Goal: Task Accomplishment & Management: Use online tool/utility

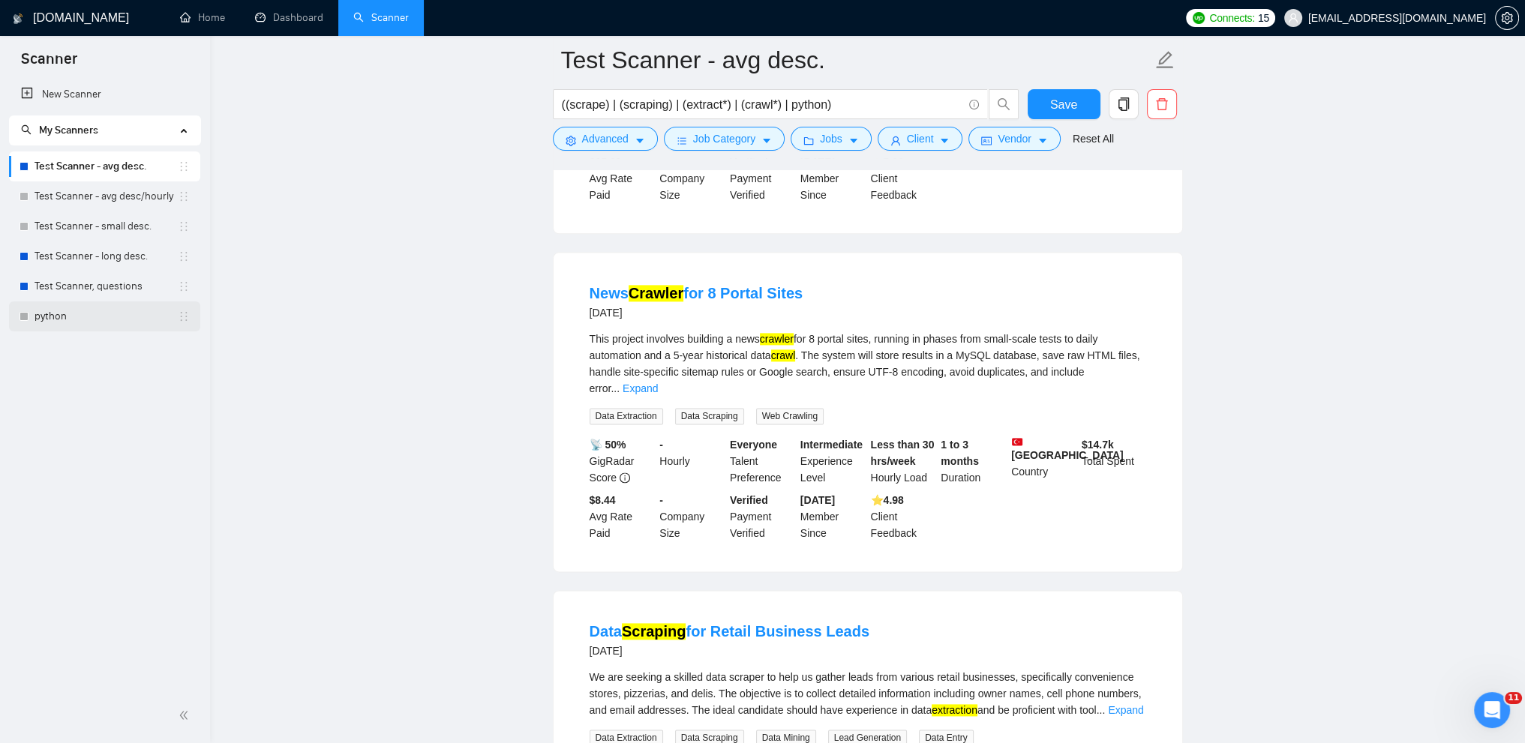
click at [48, 320] on link "python" at bounding box center [106, 317] width 143 height 30
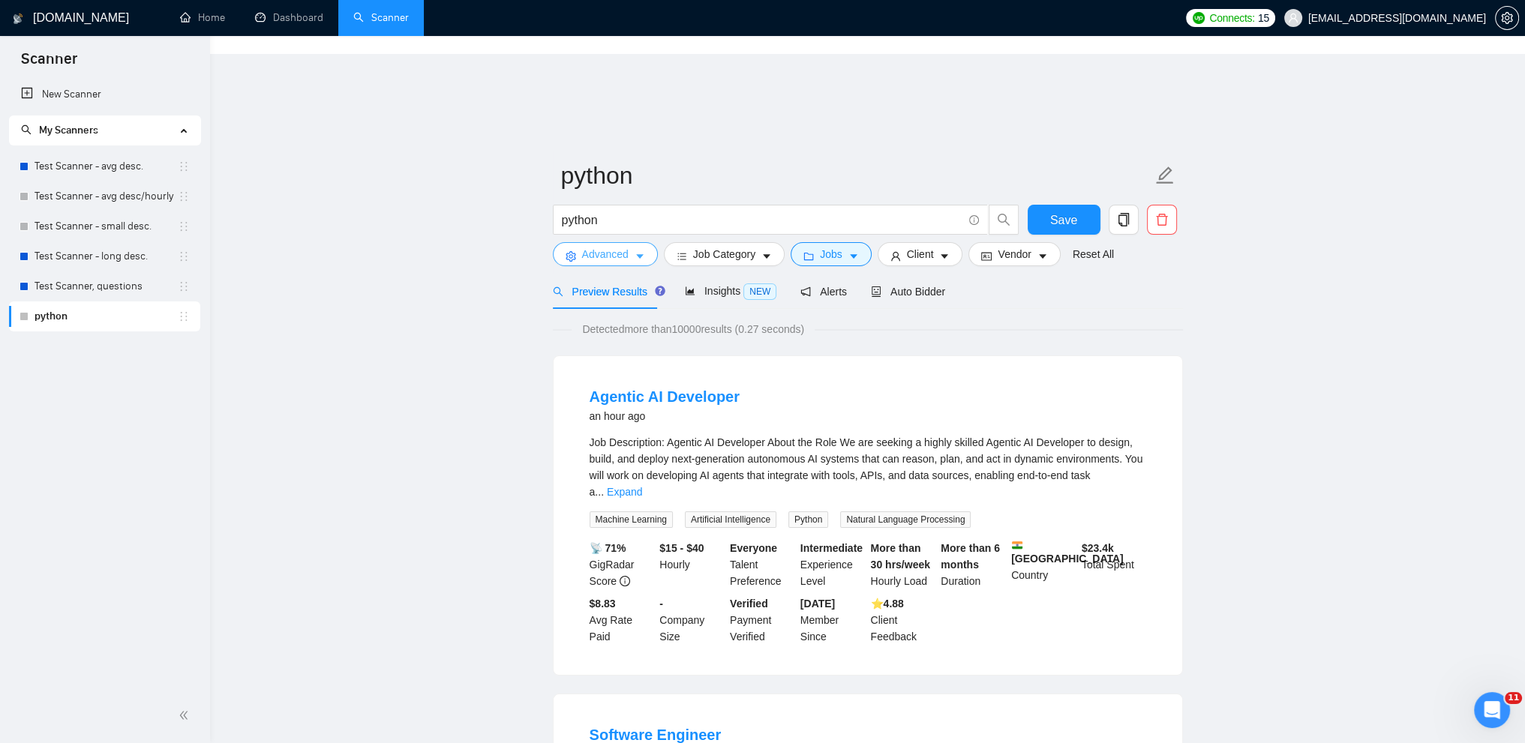
click at [642, 251] on icon "caret-down" at bounding box center [640, 256] width 11 height 11
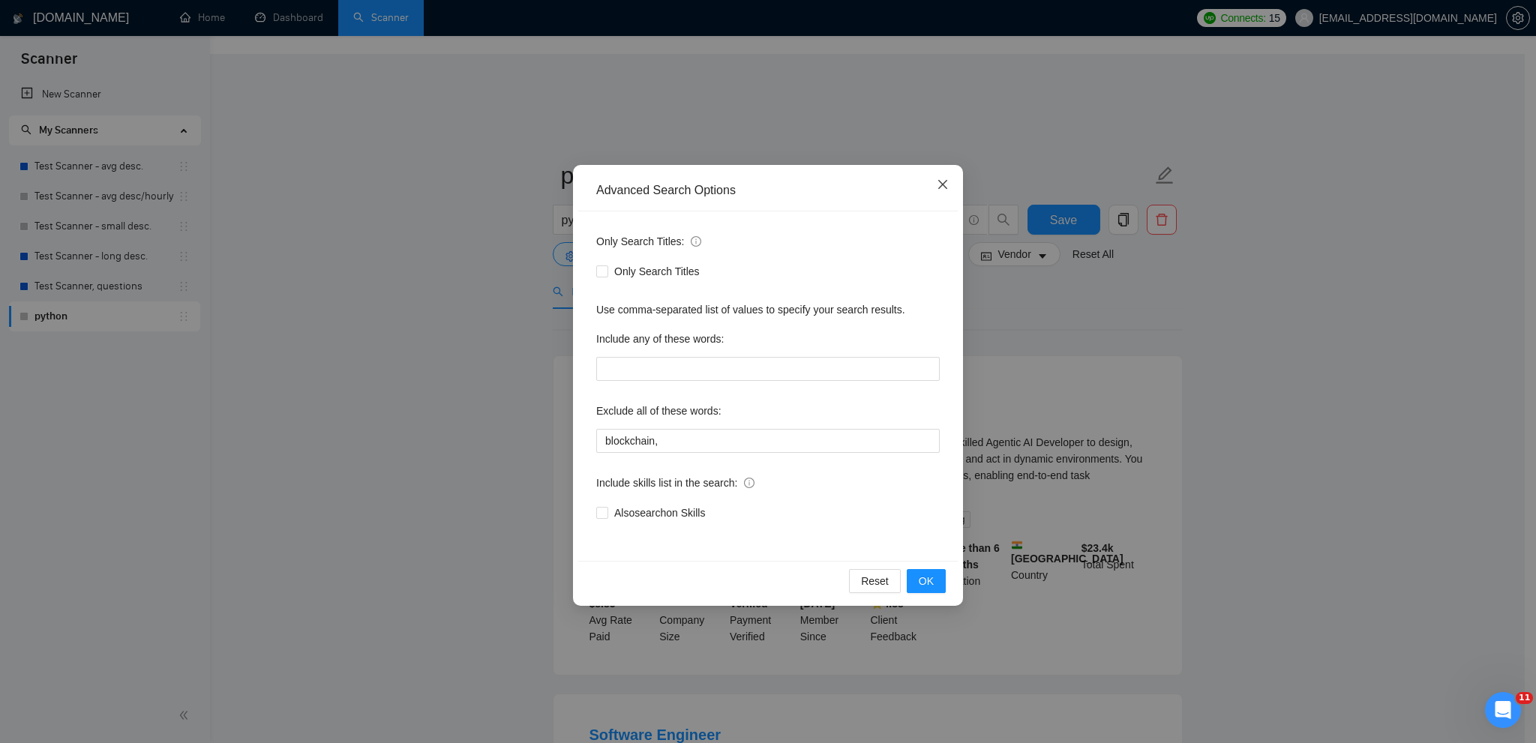
click at [945, 186] on icon "close" at bounding box center [943, 185] width 12 height 12
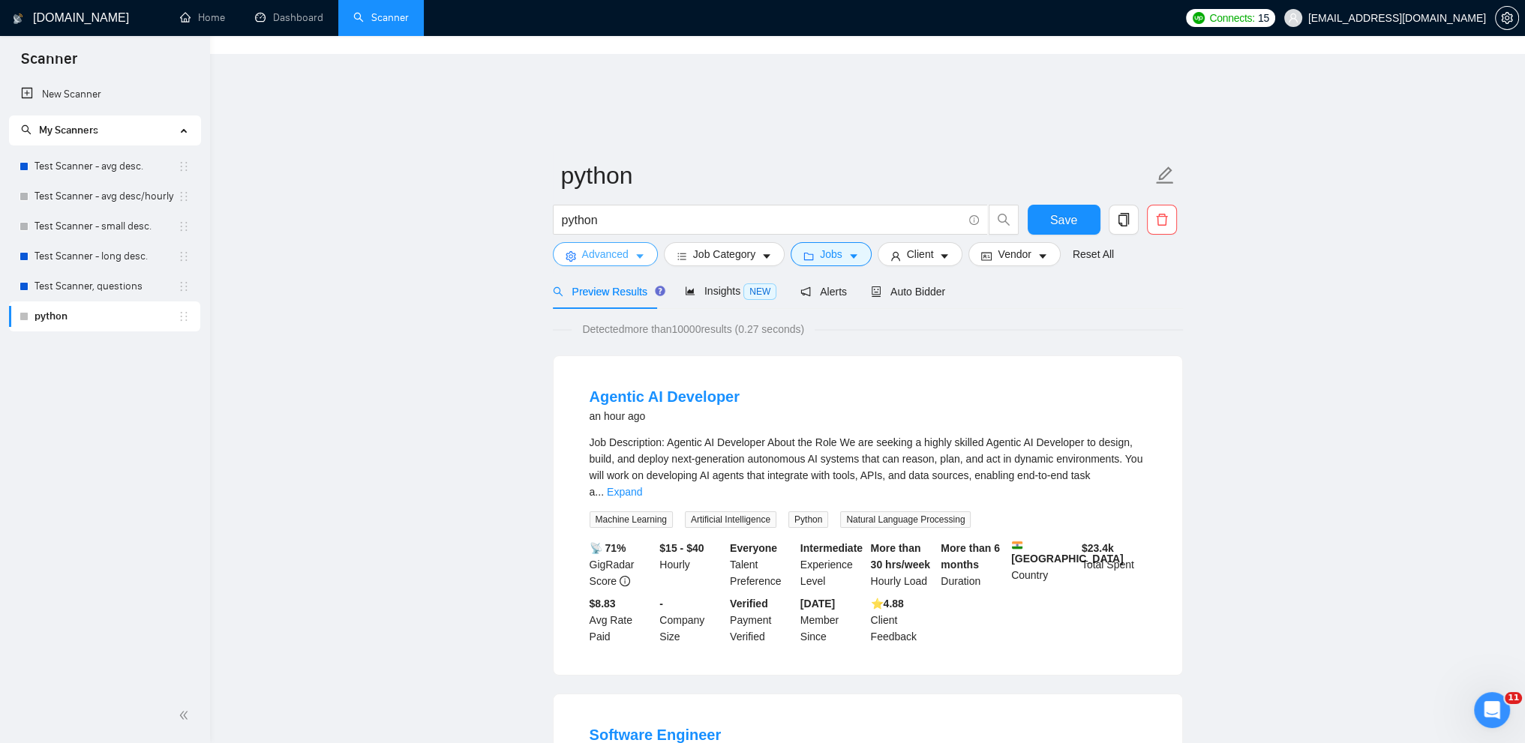
click at [645, 242] on button "Advanced" at bounding box center [605, 254] width 105 height 24
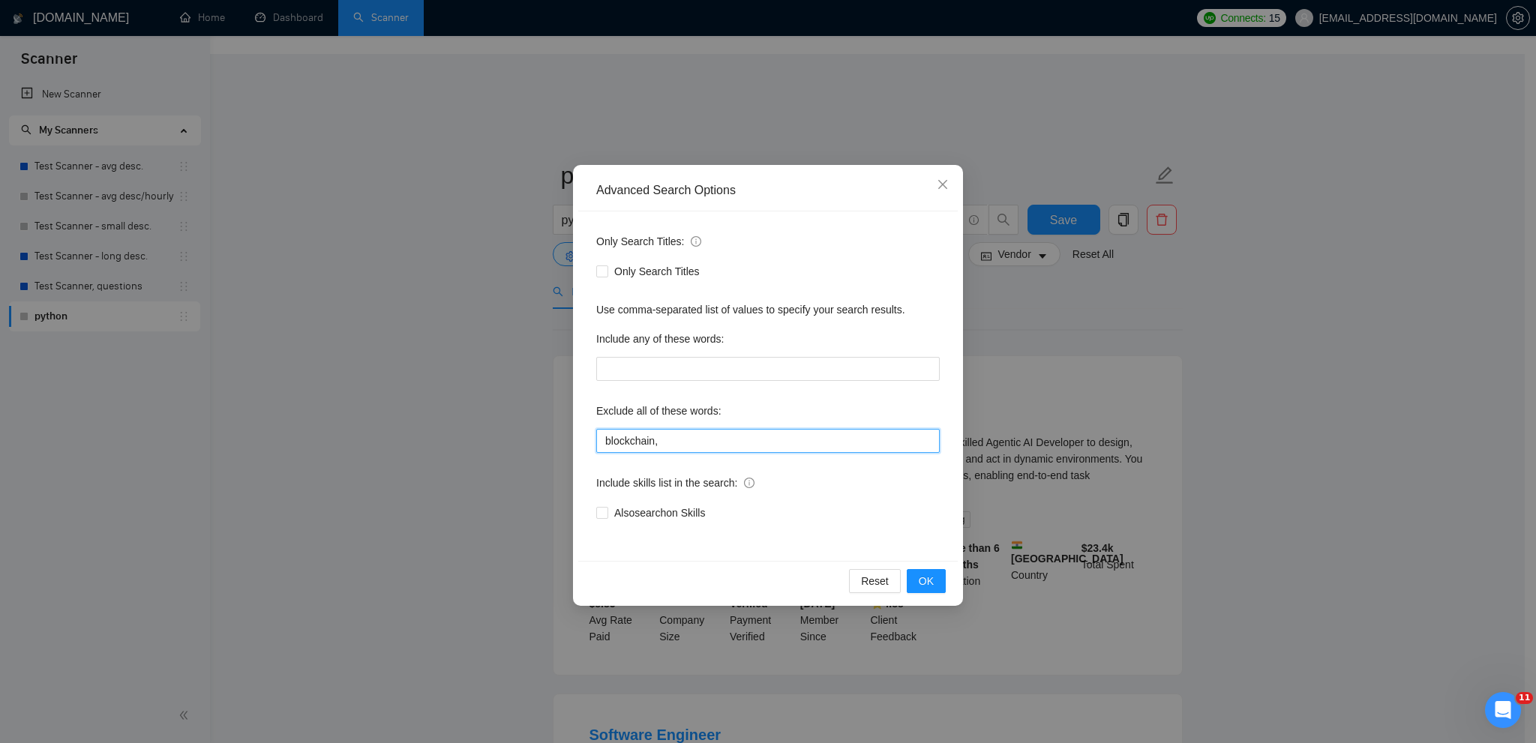
click at [722, 439] on input "blockchain," at bounding box center [768, 441] width 344 height 24
type input "blockchain"
click at [924, 573] on span "OK" at bounding box center [926, 581] width 15 height 17
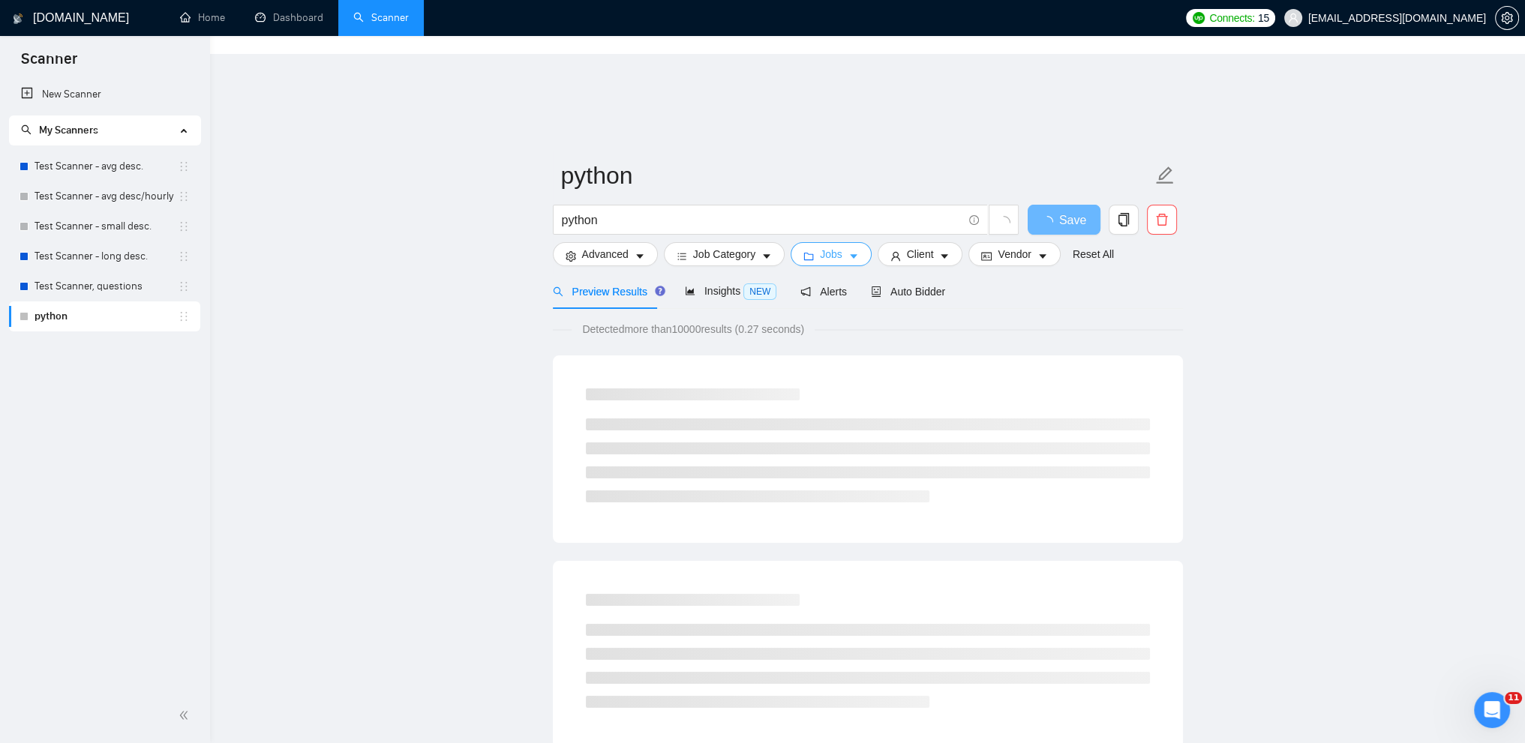
click at [837, 246] on span "Jobs" at bounding box center [831, 254] width 23 height 17
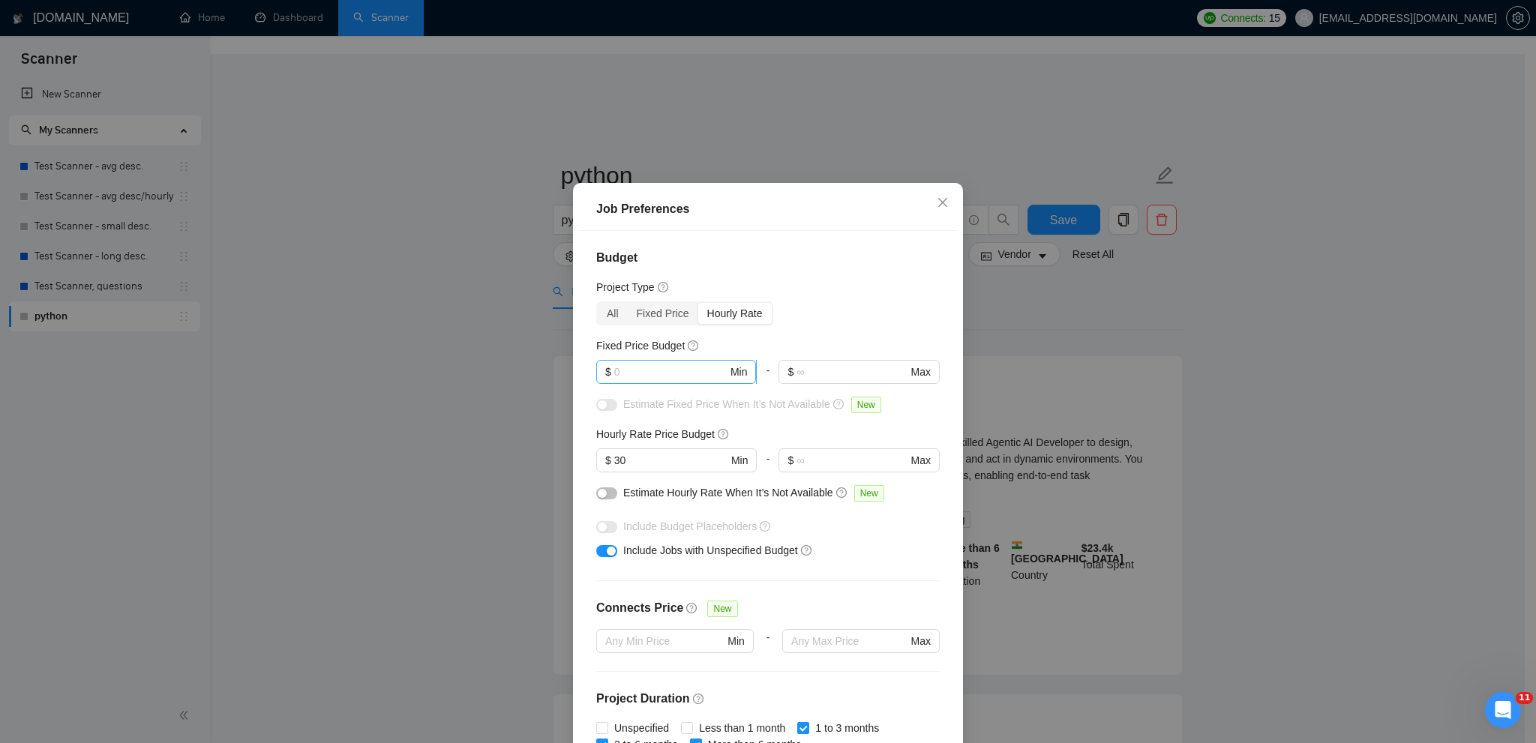
click at [705, 361] on span "$ Min" at bounding box center [676, 372] width 160 height 24
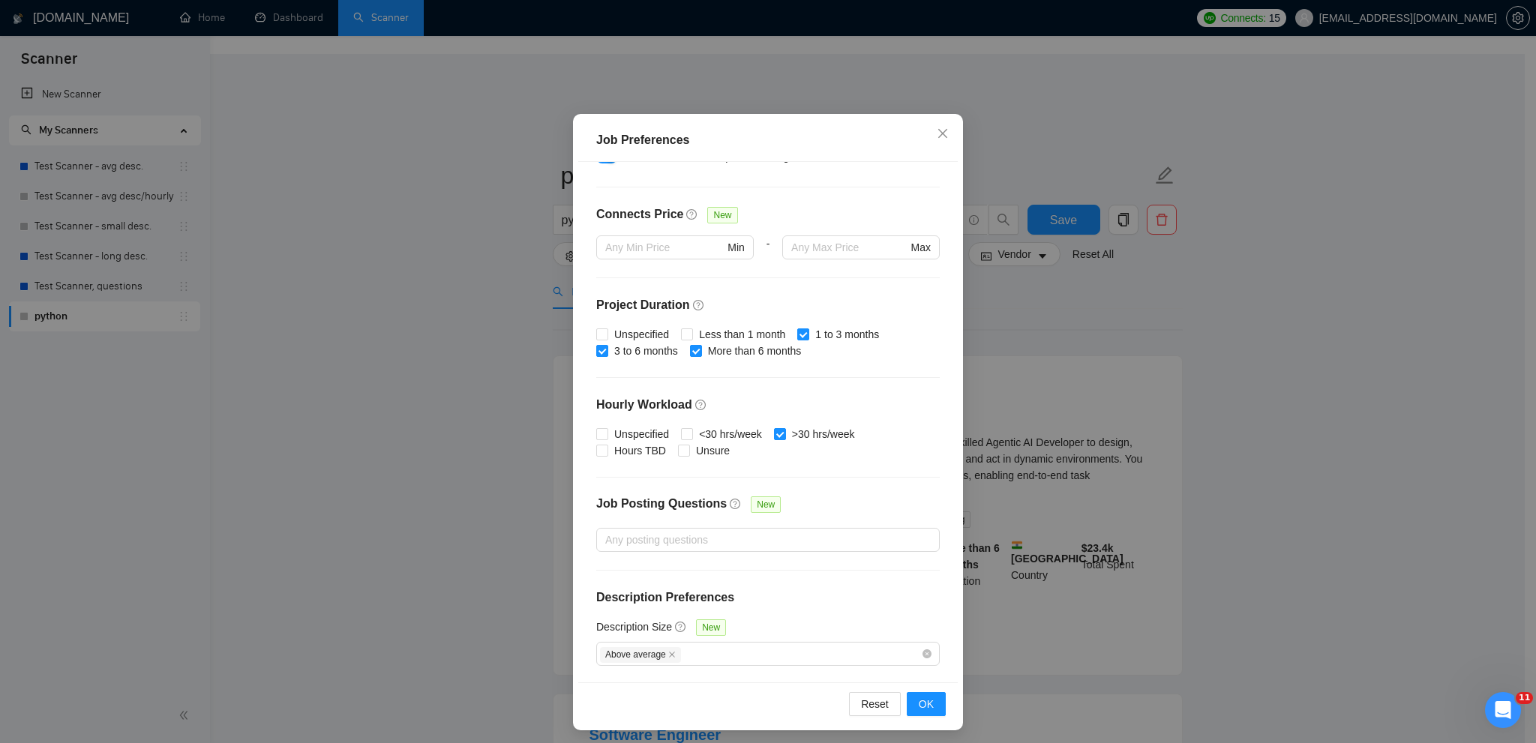
scroll to position [74, 0]
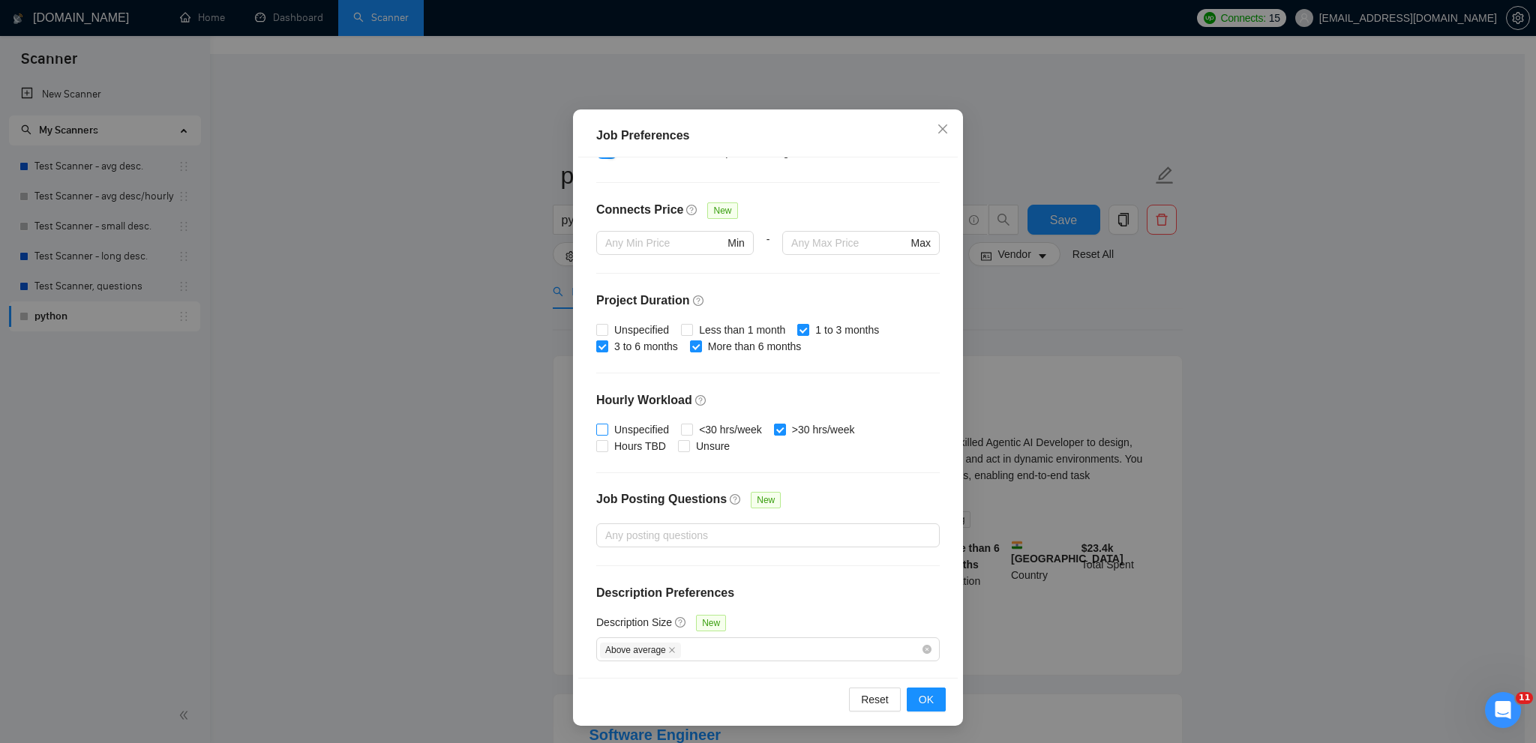
type input "200"
click at [596, 431] on input "Unspecified" at bounding box center [601, 429] width 11 height 11
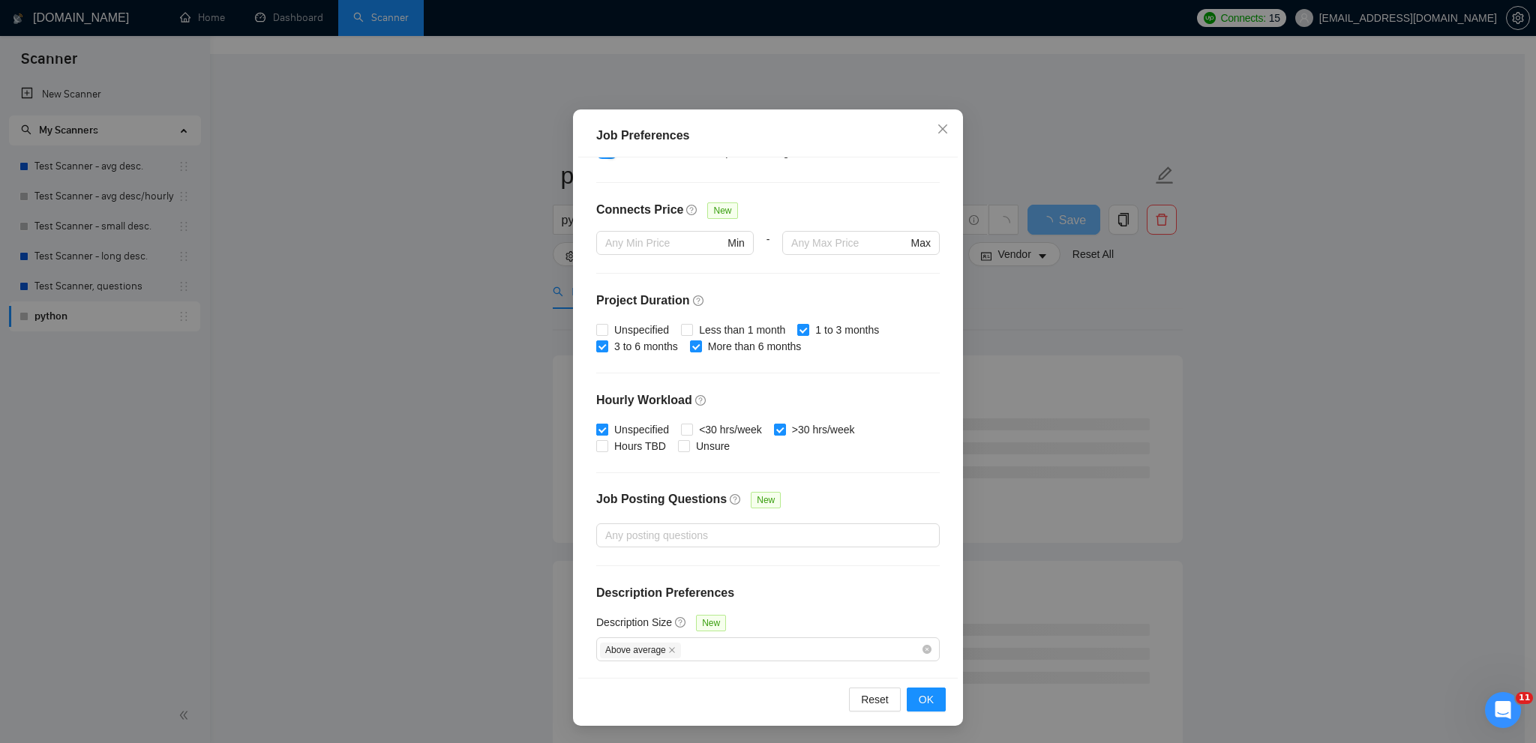
click at [598, 431] on input "Unspecified" at bounding box center [601, 429] width 11 height 11
click at [596, 430] on input "Unspecified" at bounding box center [601, 429] width 11 height 11
checkbox input "true"
click at [774, 432] on input ">30 hrs/week" at bounding box center [779, 429] width 11 height 11
checkbox input "false"
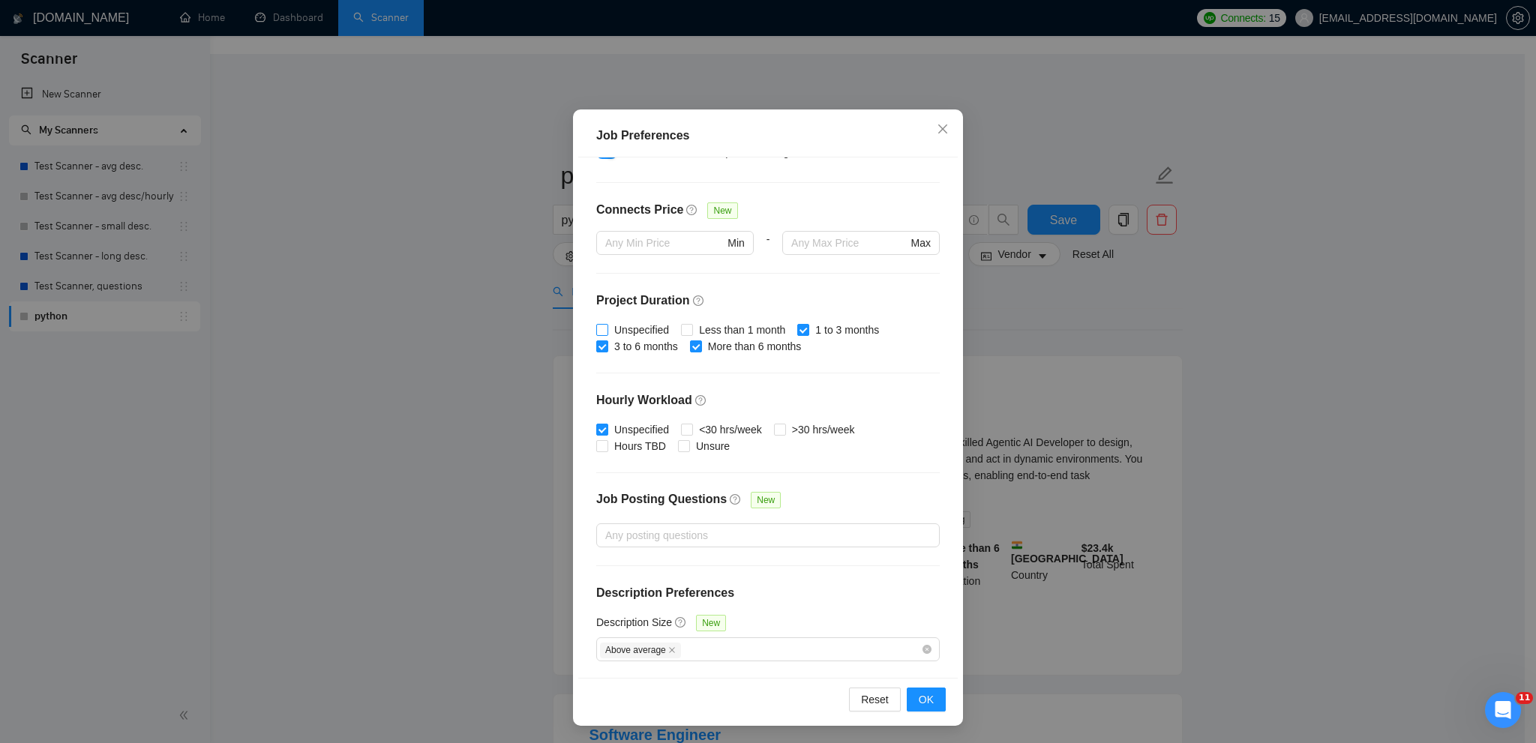
click at [596, 324] on input "Unspecified" at bounding box center [601, 329] width 11 height 11
checkbox input "true"
click at [600, 353] on label "3 to 6 months" at bounding box center [640, 346] width 88 height 17
click at [600, 351] on input "3 to 6 months" at bounding box center [601, 346] width 11 height 11
checkbox input "false"
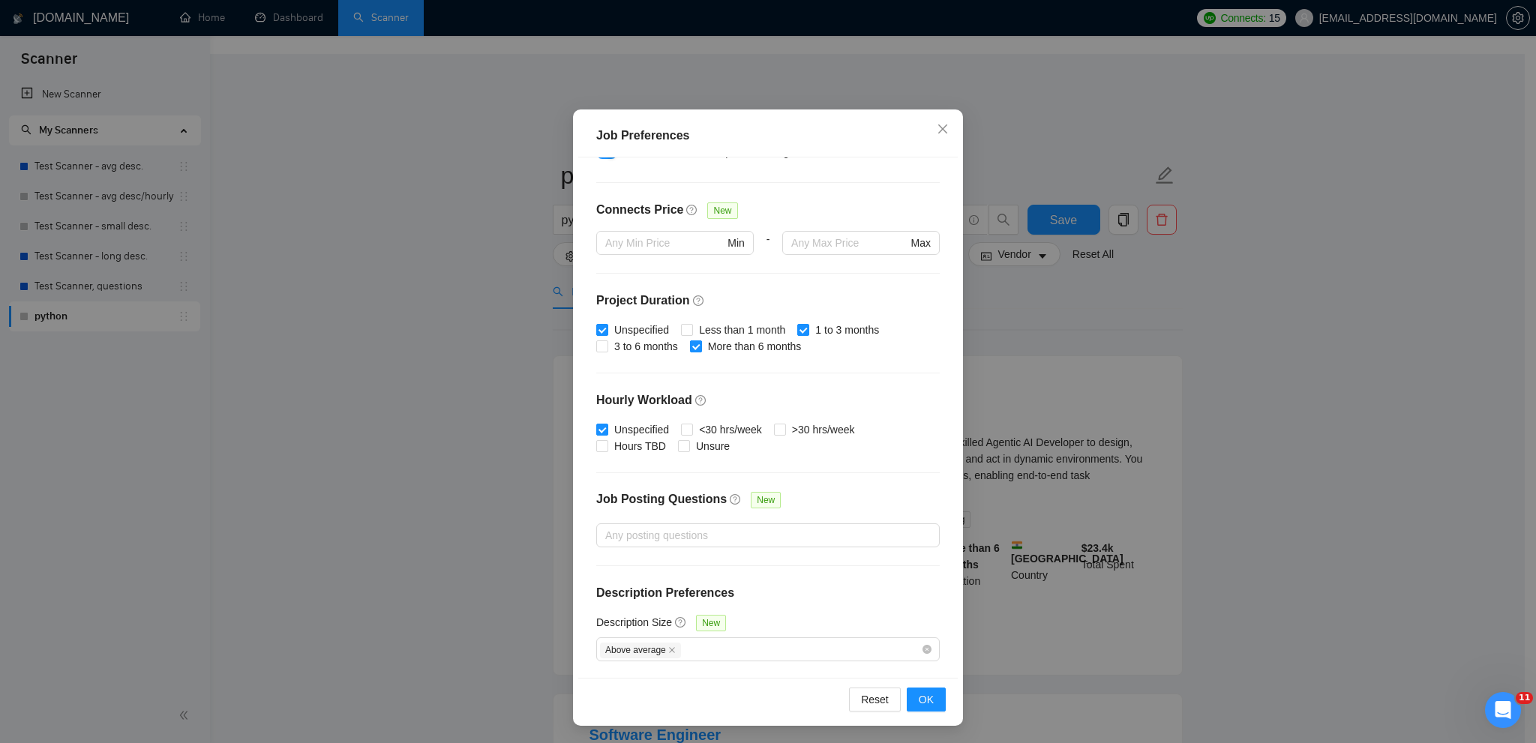
click at [692, 338] on label "More than 6 months" at bounding box center [749, 346] width 118 height 17
click at [692, 341] on input "More than 6 months" at bounding box center [695, 346] width 11 height 11
checkbox input "false"
click at [809, 329] on span "1 to 3 months" at bounding box center [847, 330] width 76 height 17
click at [804, 329] on input "1 to 3 months" at bounding box center [802, 329] width 11 height 11
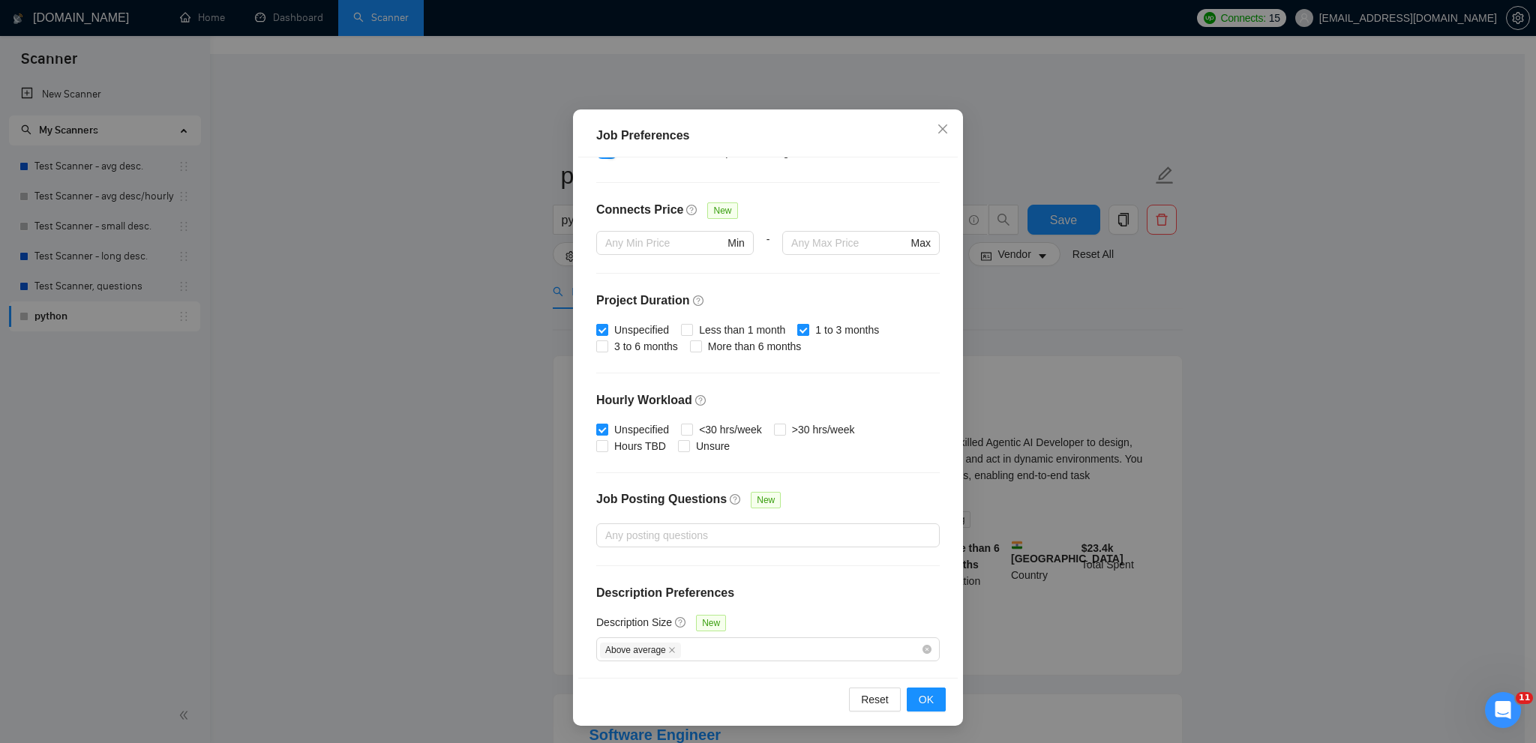
checkbox input "false"
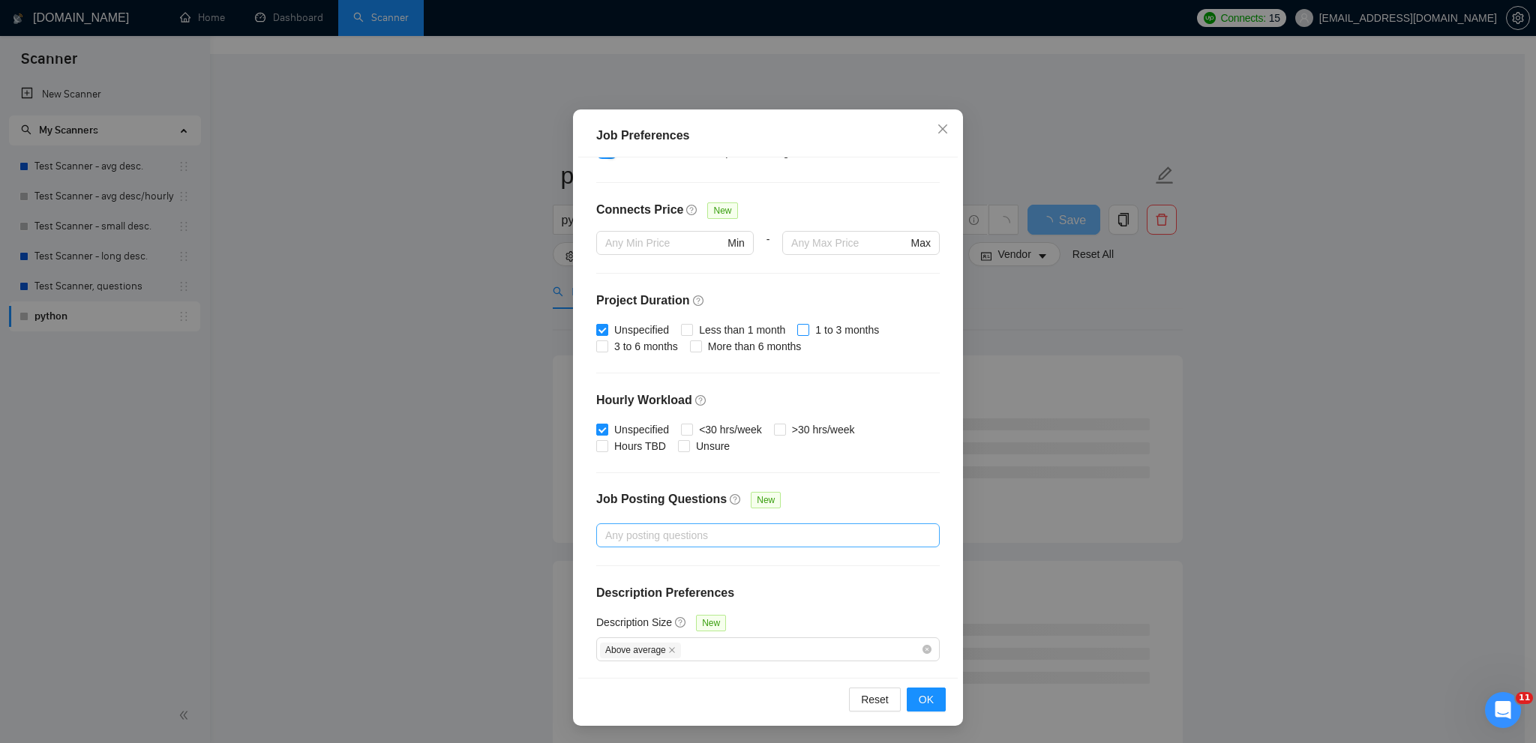
click at [754, 534] on div at bounding box center [760, 536] width 321 height 18
click at [940, 497] on div "Budget Project Type All Fixed Price Hourly Rate Fixed Price Budget $ 200 Min - …" at bounding box center [768, 418] width 380 height 521
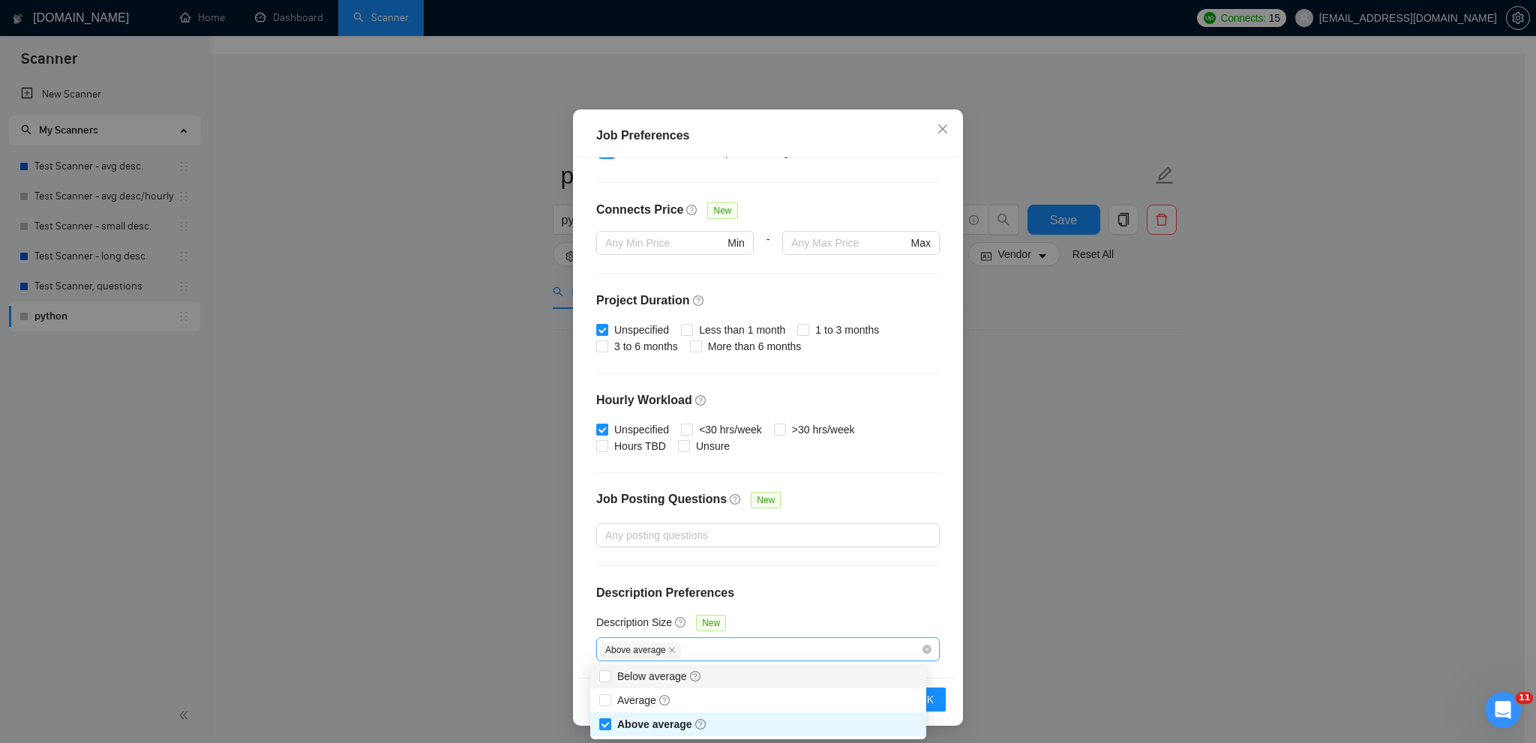
click at [705, 653] on div "Above average" at bounding box center [760, 650] width 321 height 18
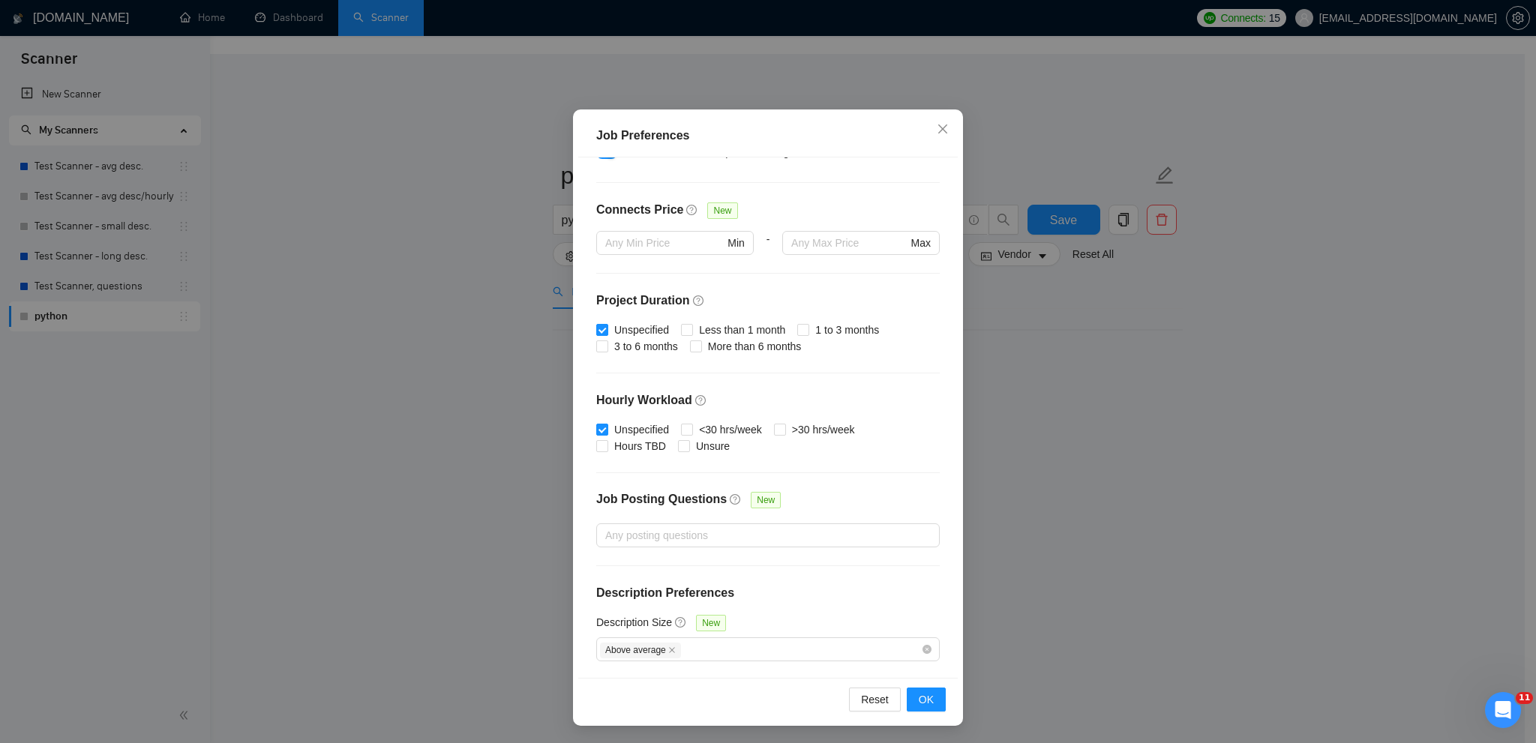
click at [929, 590] on div "Budget Project Type All Fixed Price Hourly Rate Fixed Price Budget $ 200 Min - …" at bounding box center [768, 418] width 380 height 521
click at [668, 648] on icon "close" at bounding box center [672, 651] width 8 height 8
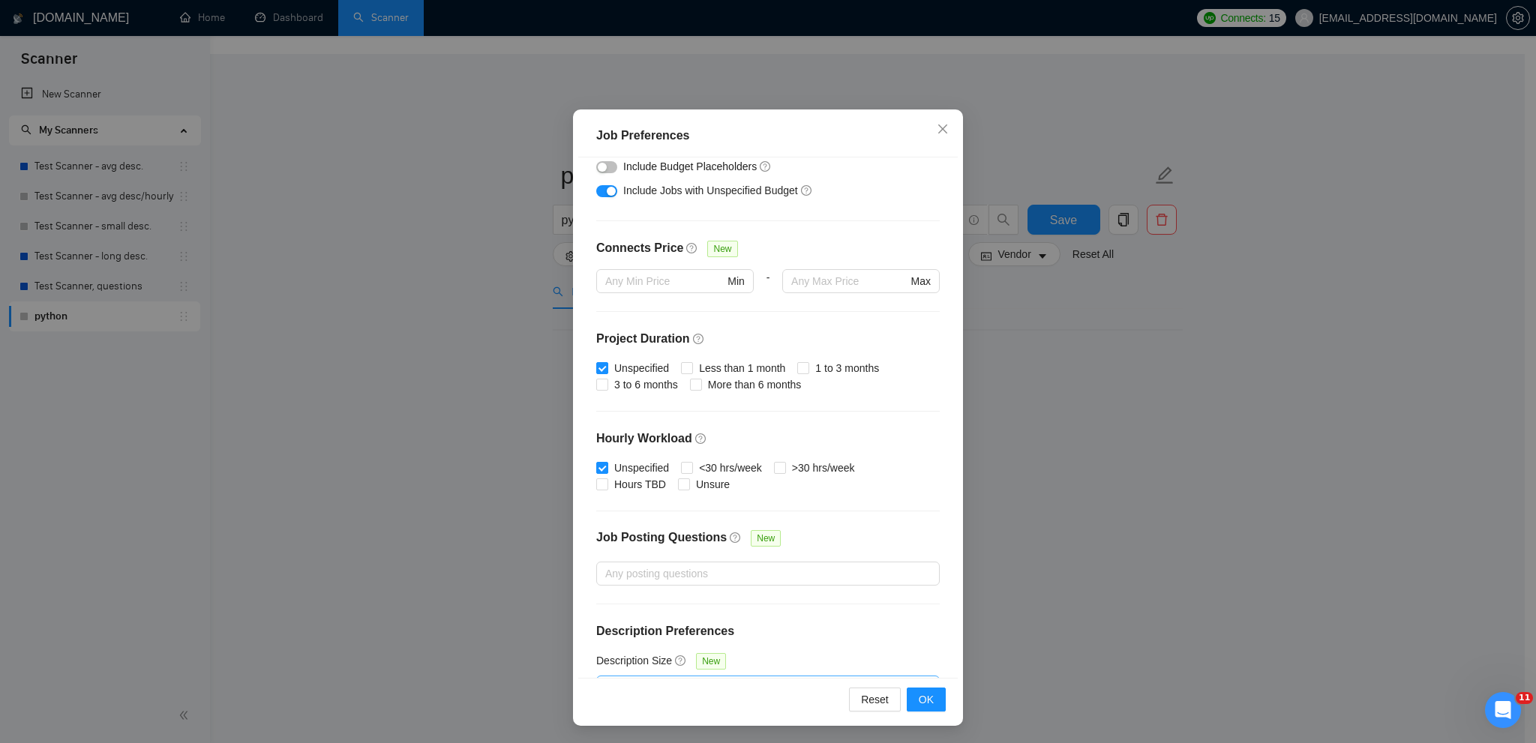
scroll to position [325, 0]
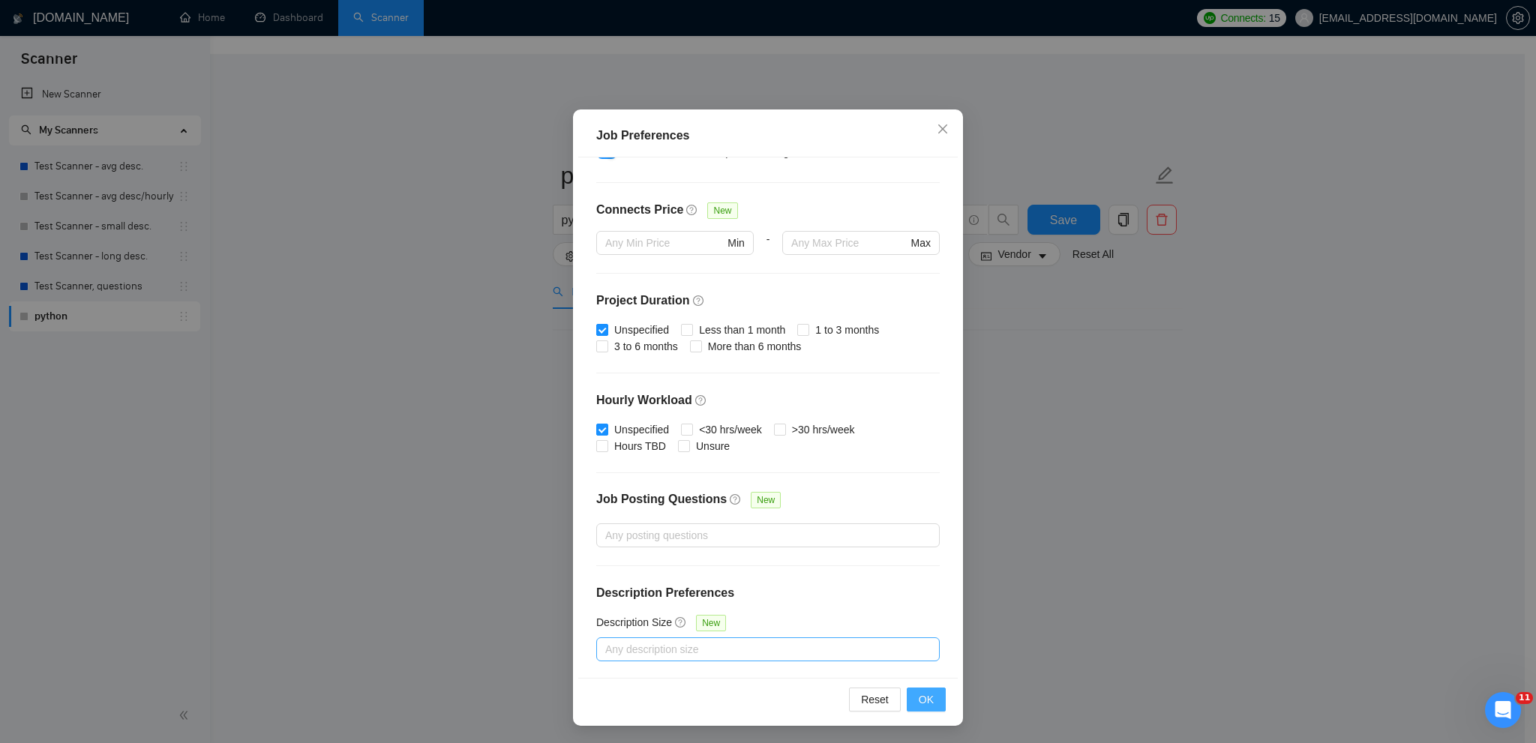
click at [922, 700] on span "OK" at bounding box center [926, 700] width 15 height 17
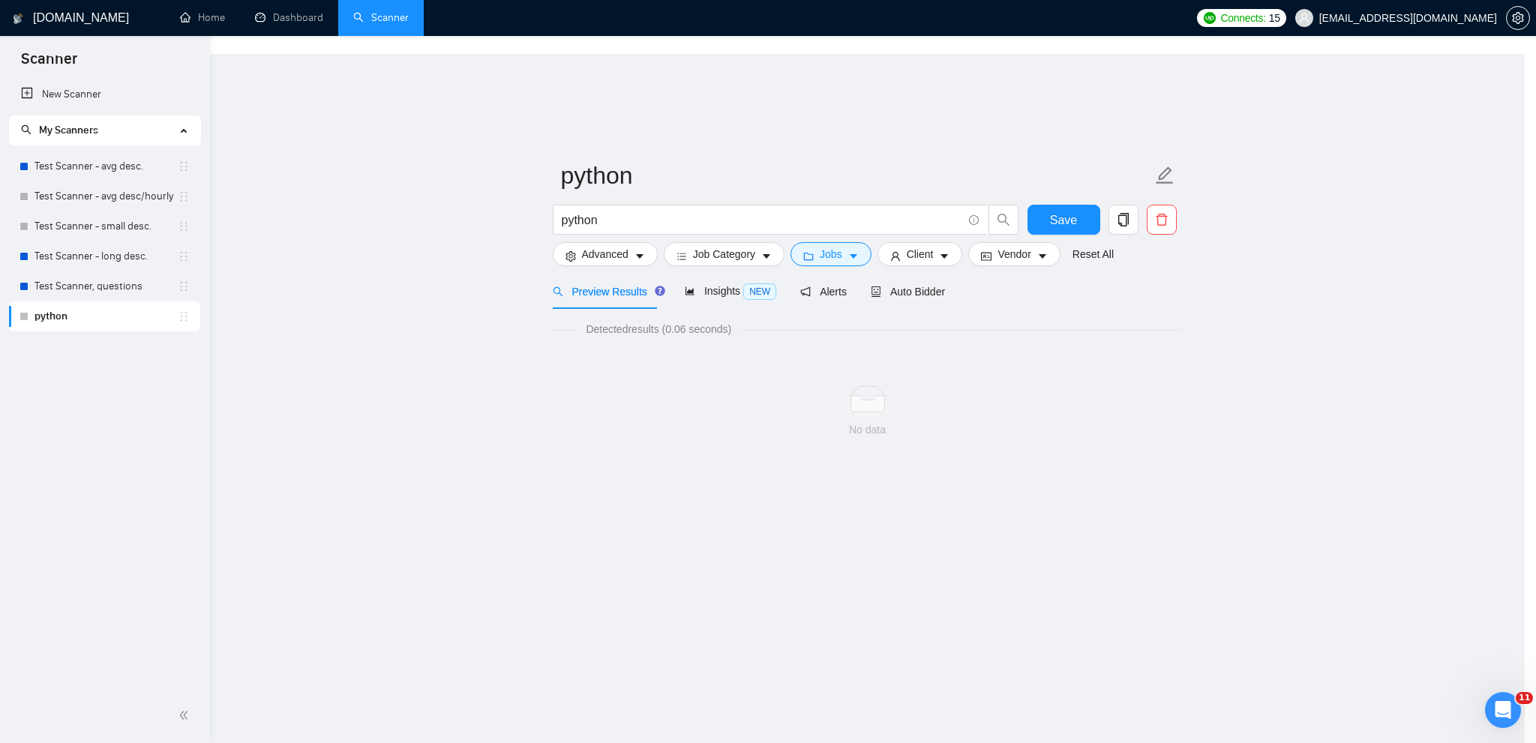
scroll to position [0, 0]
click at [932, 246] on span "Client" at bounding box center [925, 254] width 27 height 17
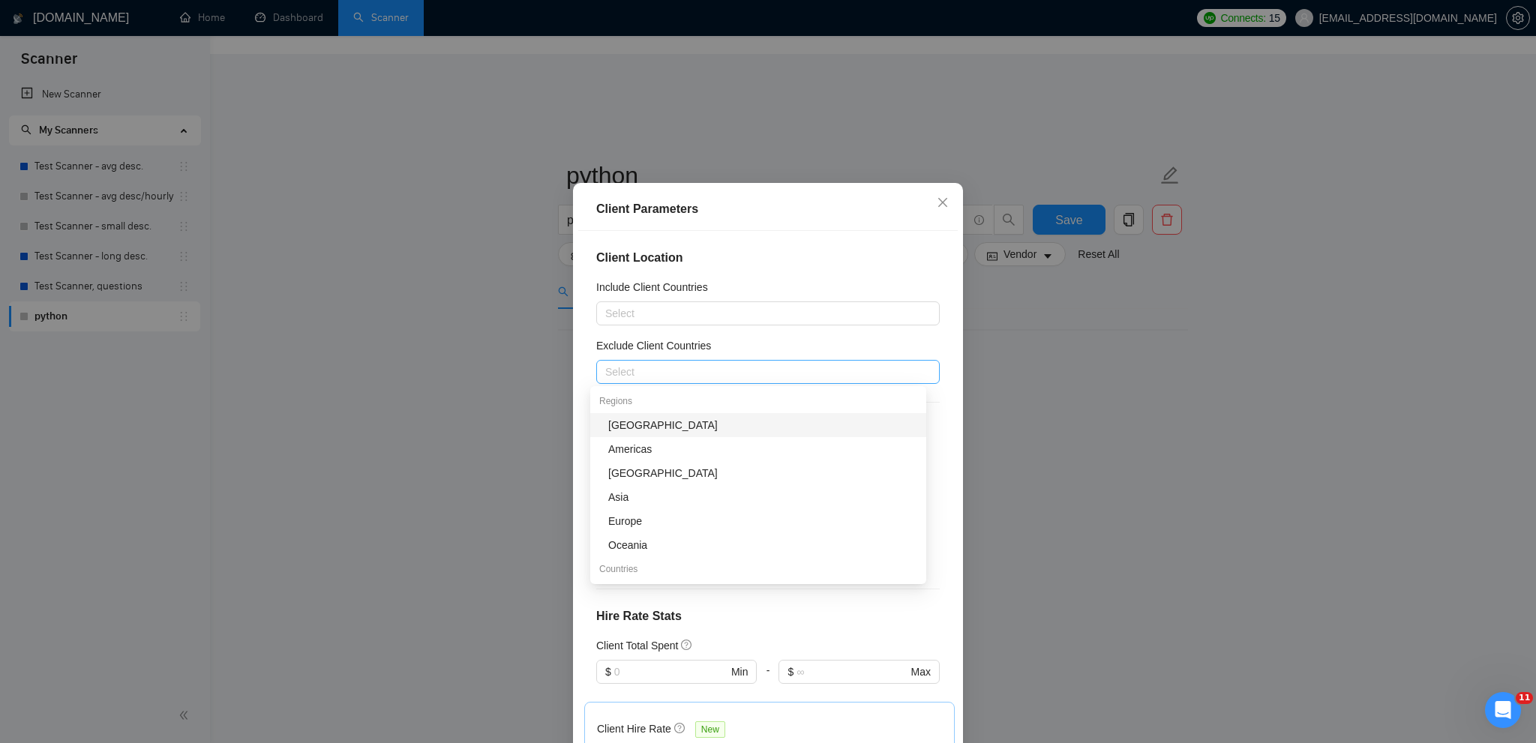
click at [738, 370] on div at bounding box center [760, 372] width 321 height 18
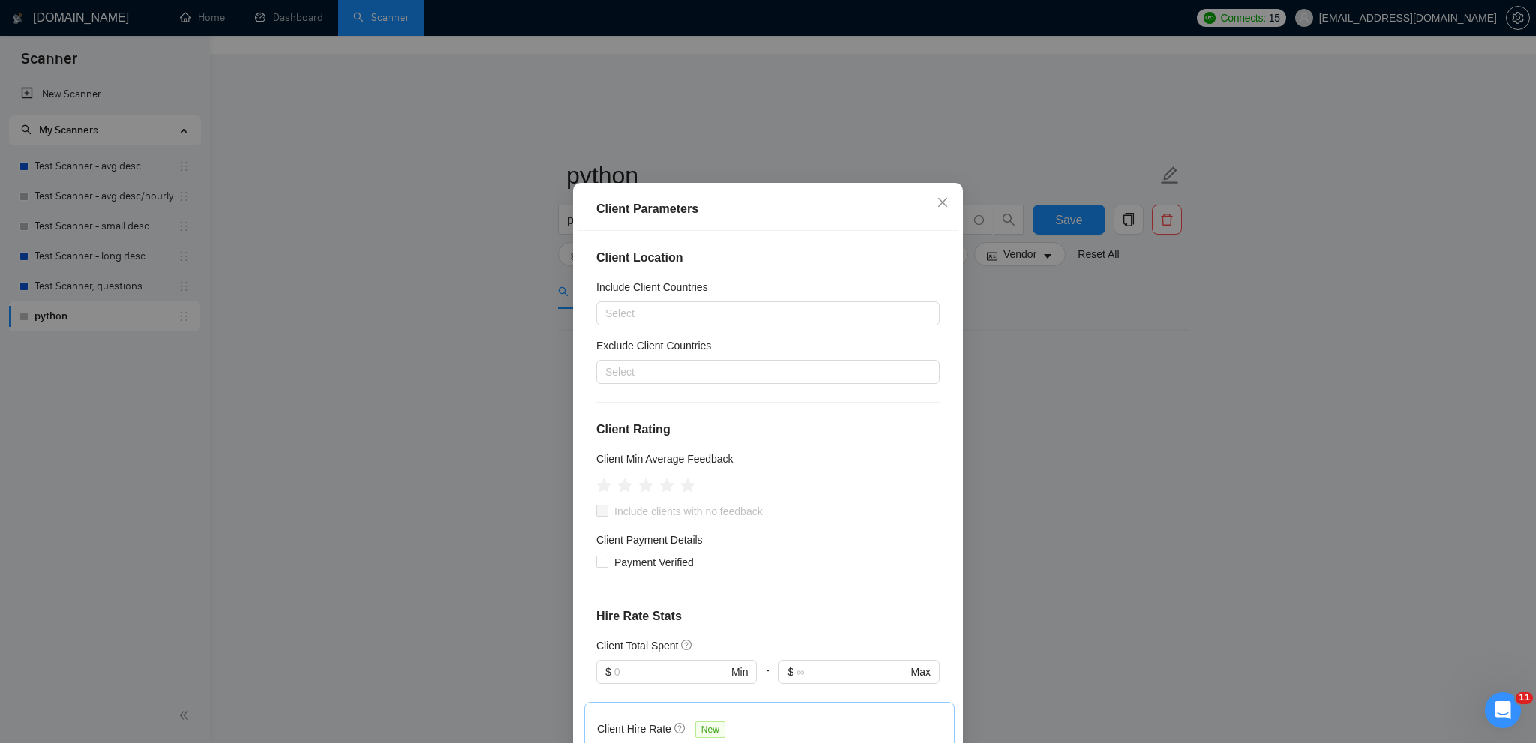
click at [937, 380] on div "Client Location Include Client Countries Select Exclude Client Countries Select…" at bounding box center [768, 491] width 380 height 521
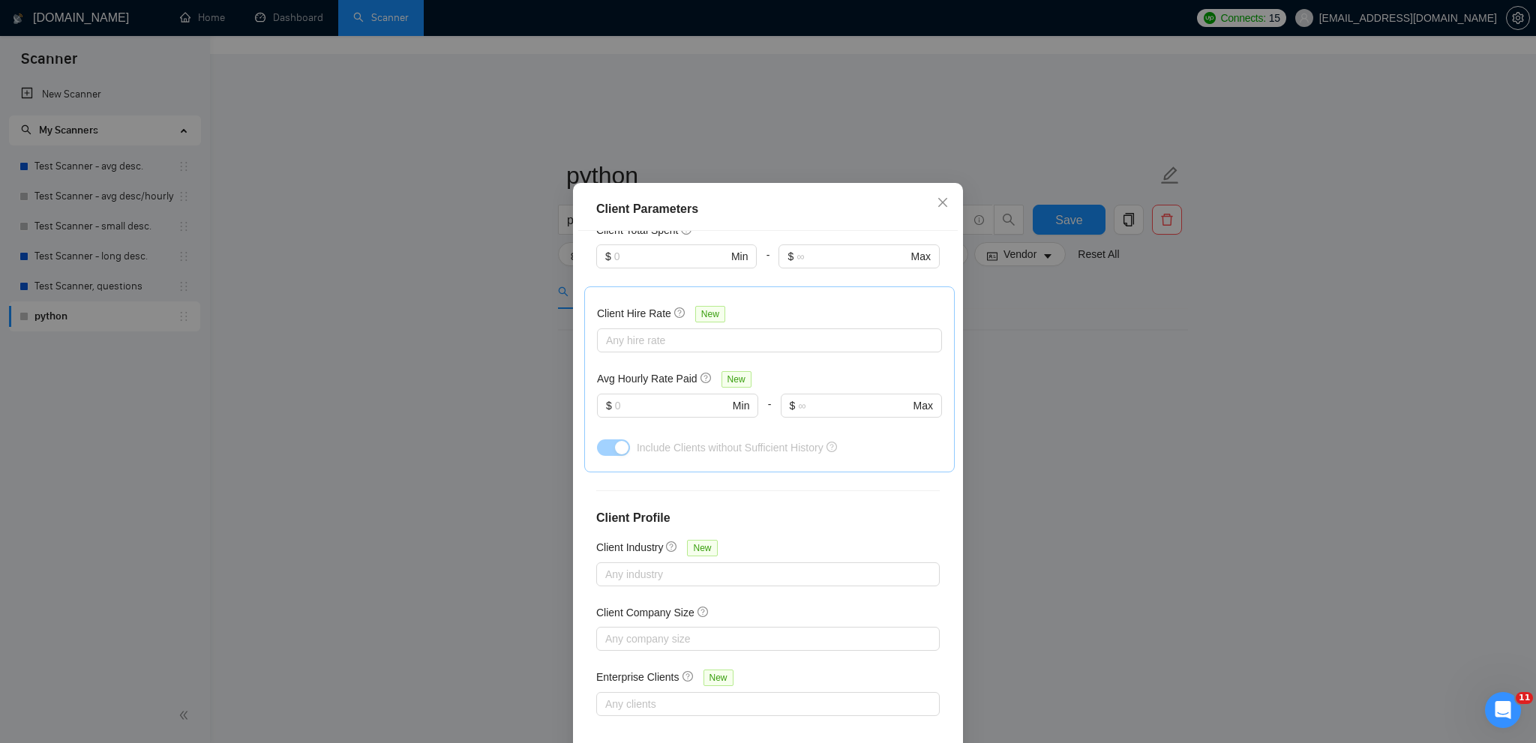
scroll to position [74, 0]
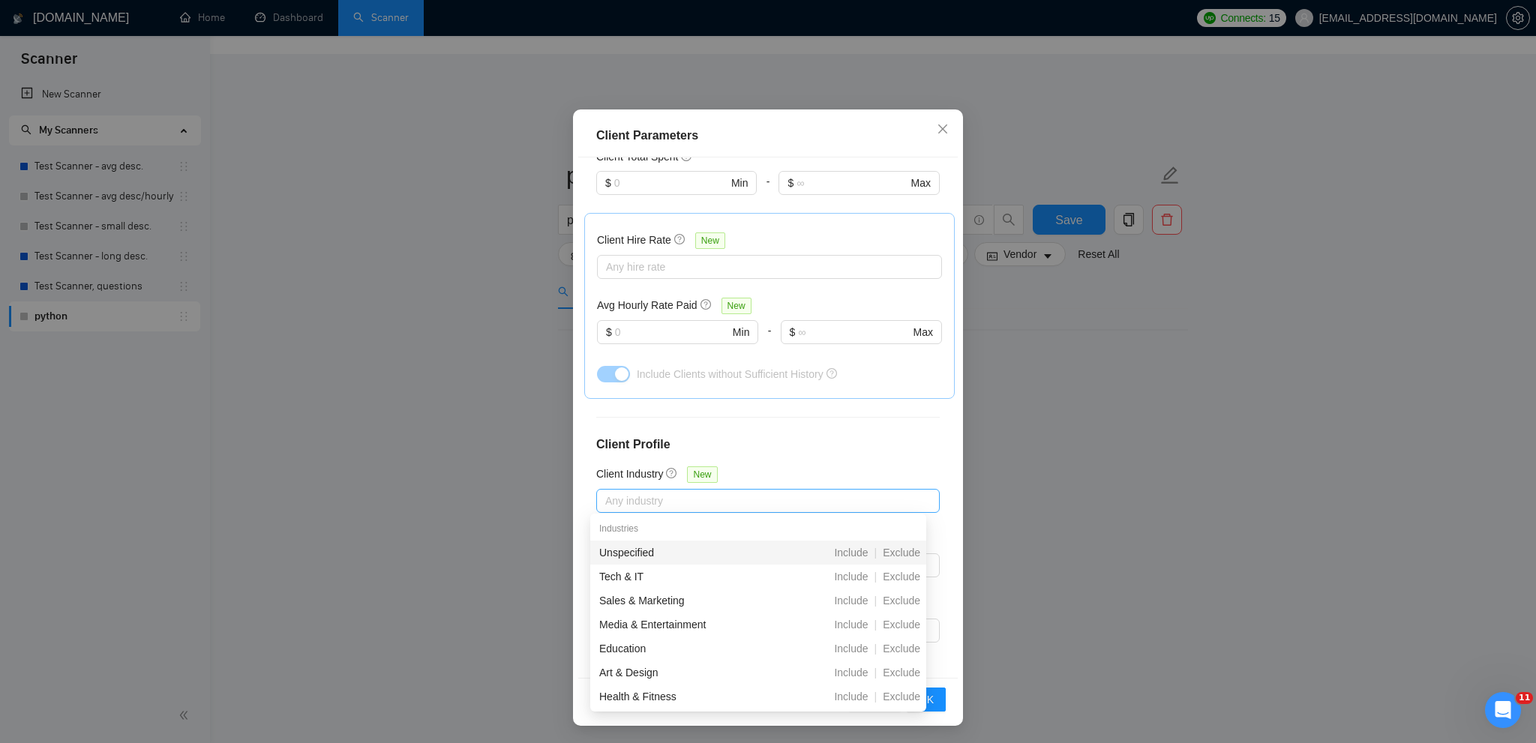
click at [843, 500] on div at bounding box center [760, 501] width 321 height 18
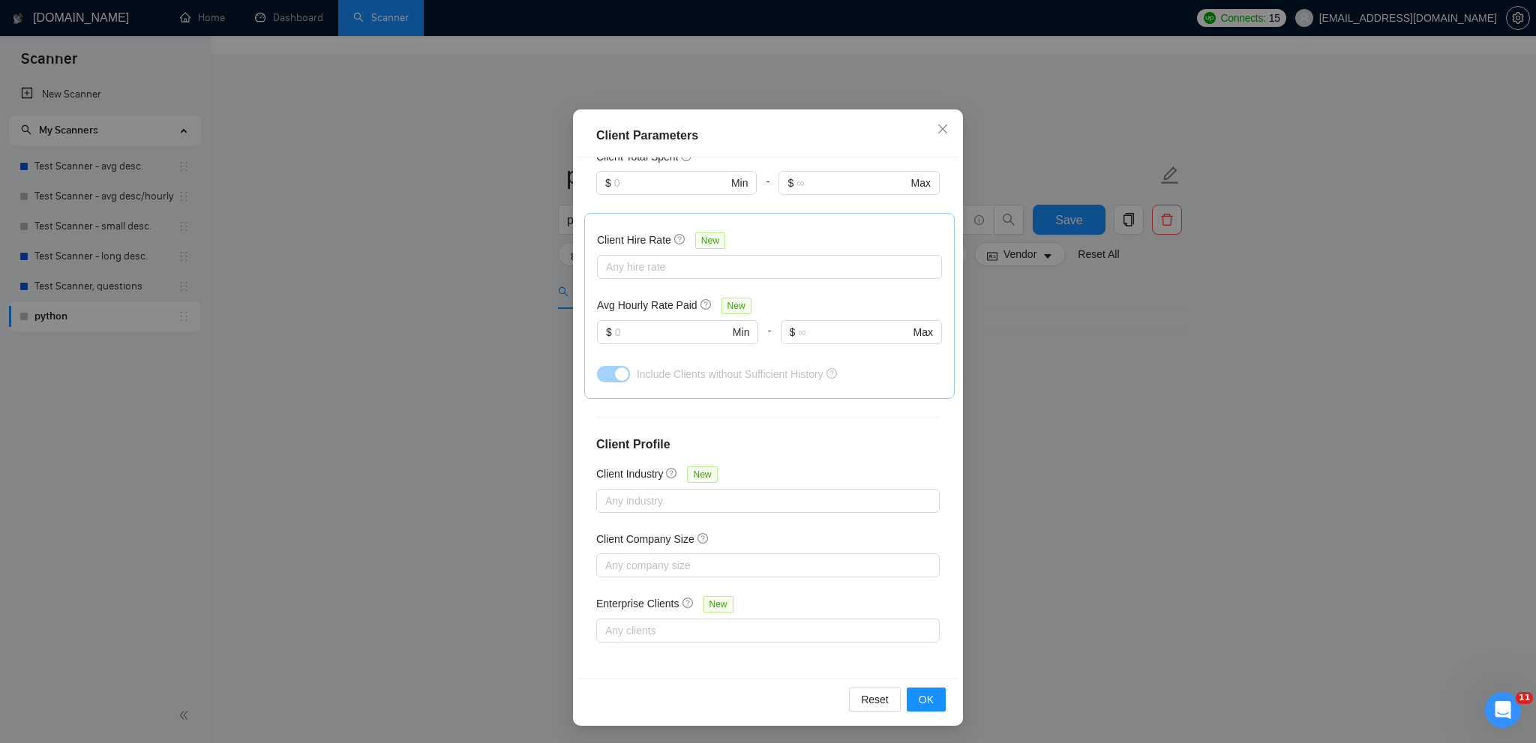
click at [939, 513] on div "Client Location Include Client Countries Select Exclude Client Countries Select…" at bounding box center [768, 418] width 380 height 521
click at [793, 560] on div at bounding box center [760, 566] width 321 height 18
click at [937, 566] on div "Client Location Include Client Countries Select Exclude Client Countries Select…" at bounding box center [768, 418] width 380 height 521
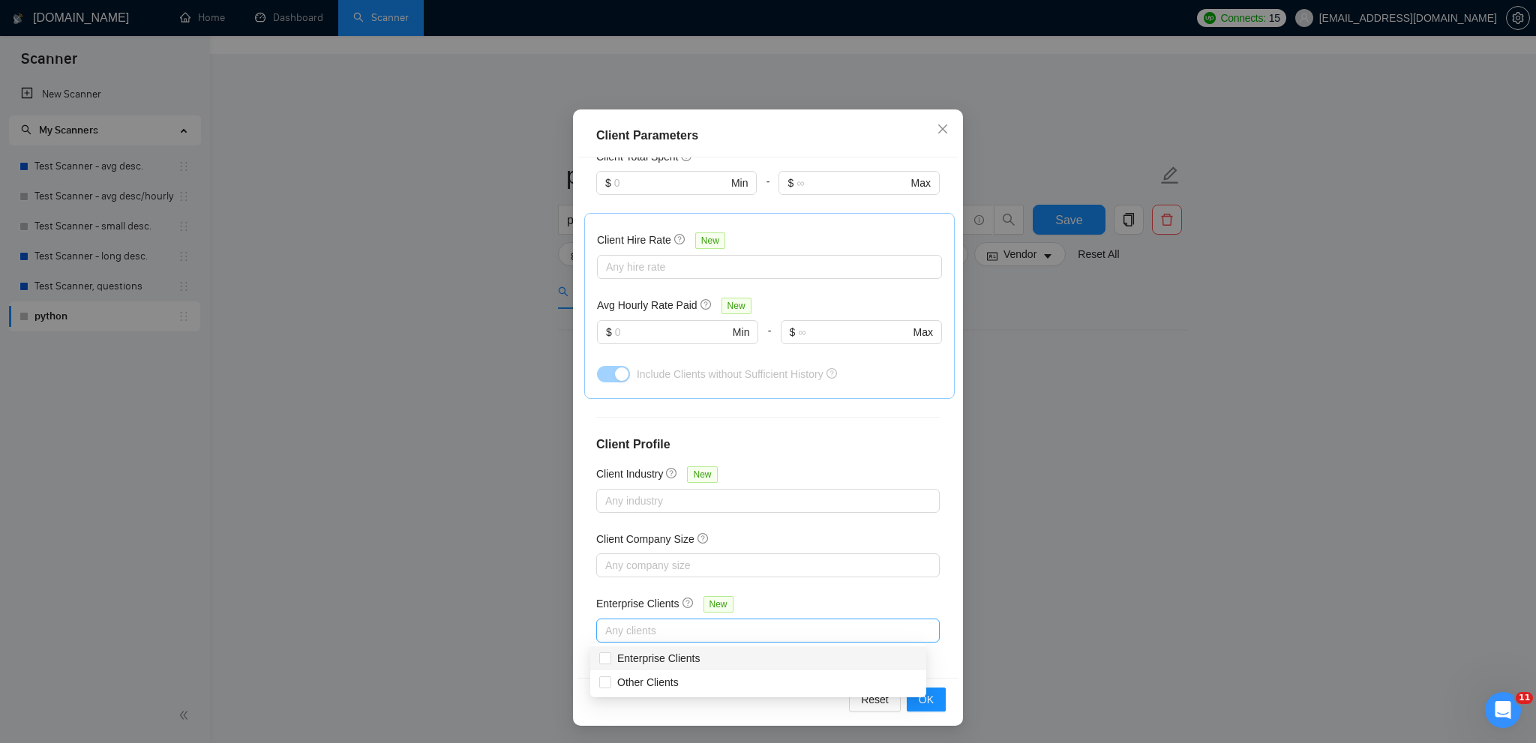
click at [897, 629] on div at bounding box center [760, 631] width 321 height 18
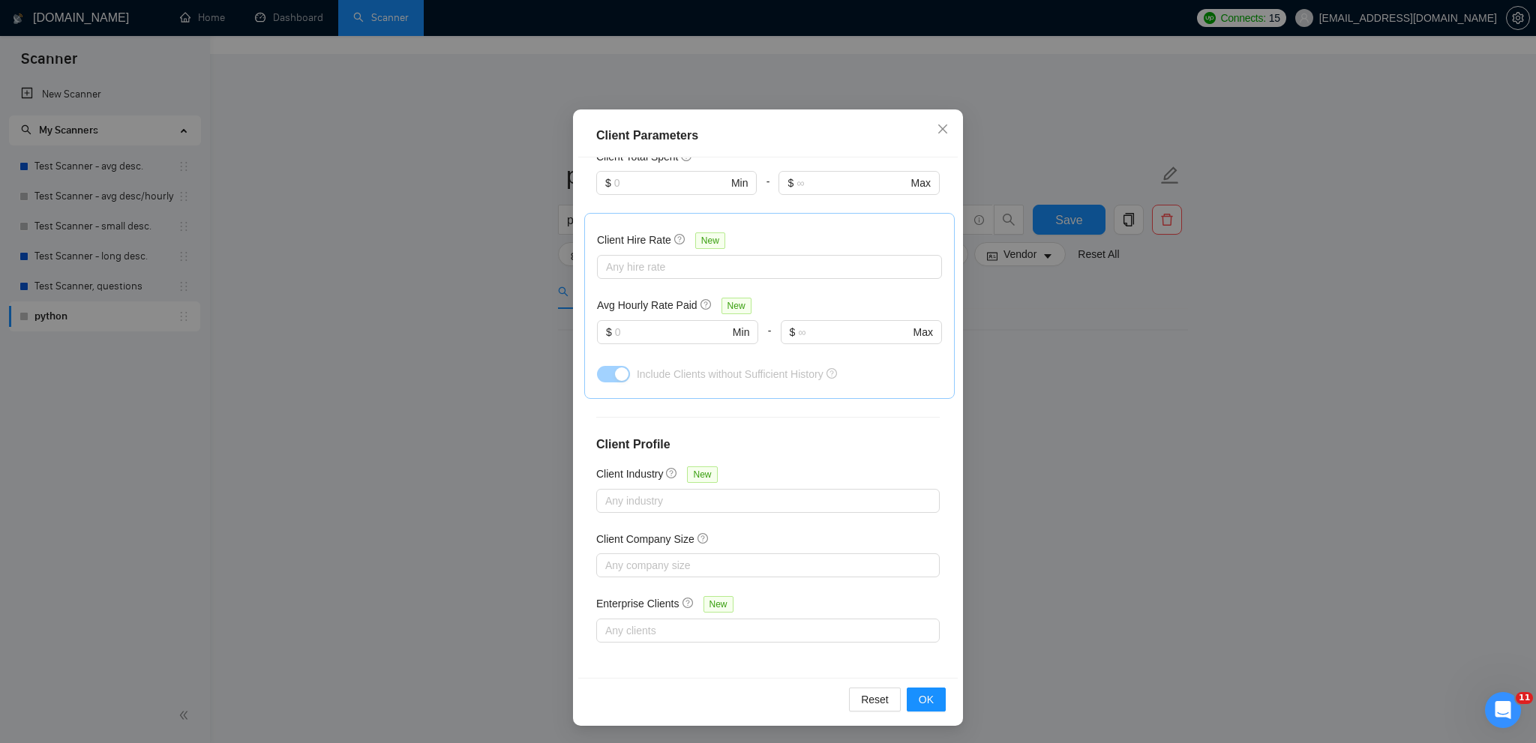
click at [944, 566] on div "Client Location Include Client Countries Select Exclude Client Countries Select…" at bounding box center [768, 418] width 380 height 521
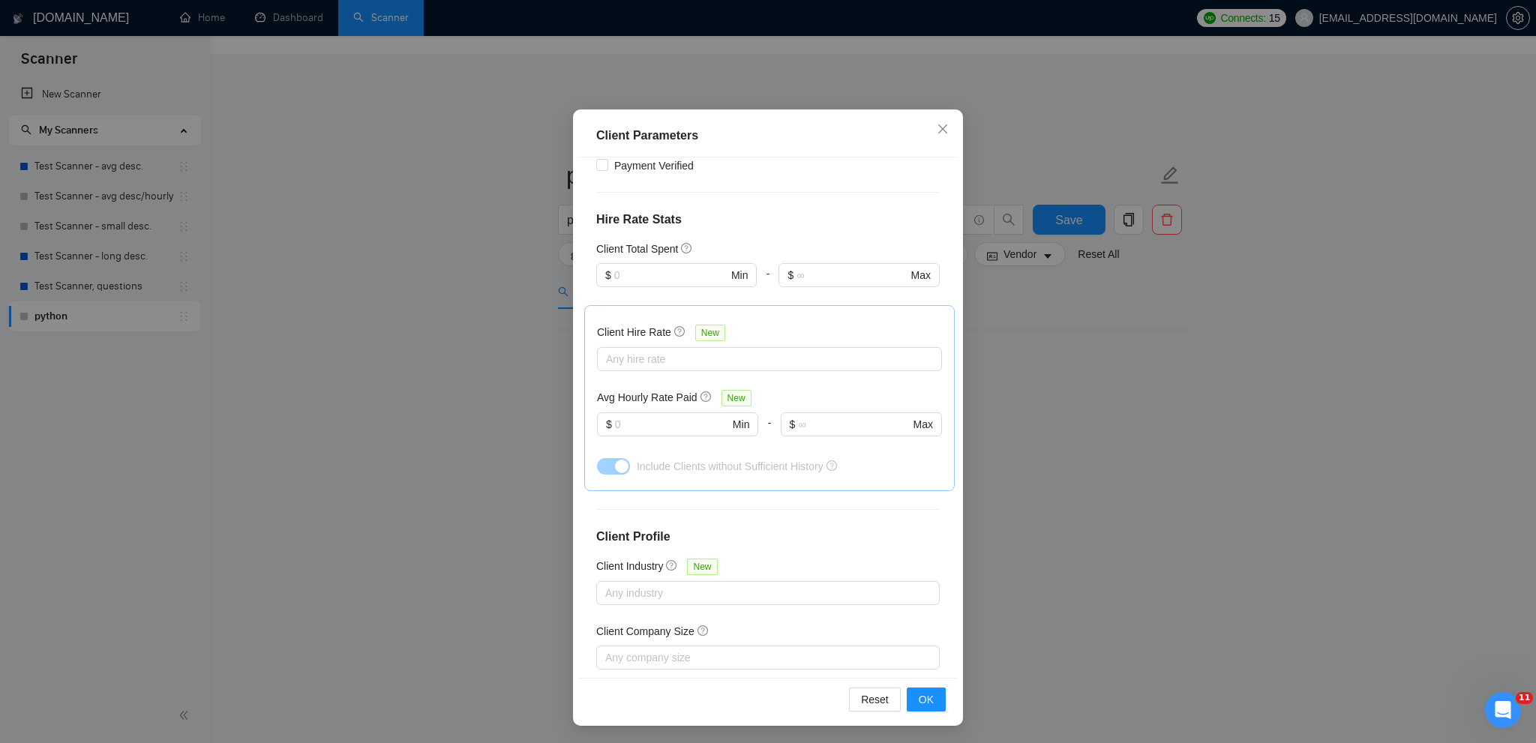
scroll to position [315, 0]
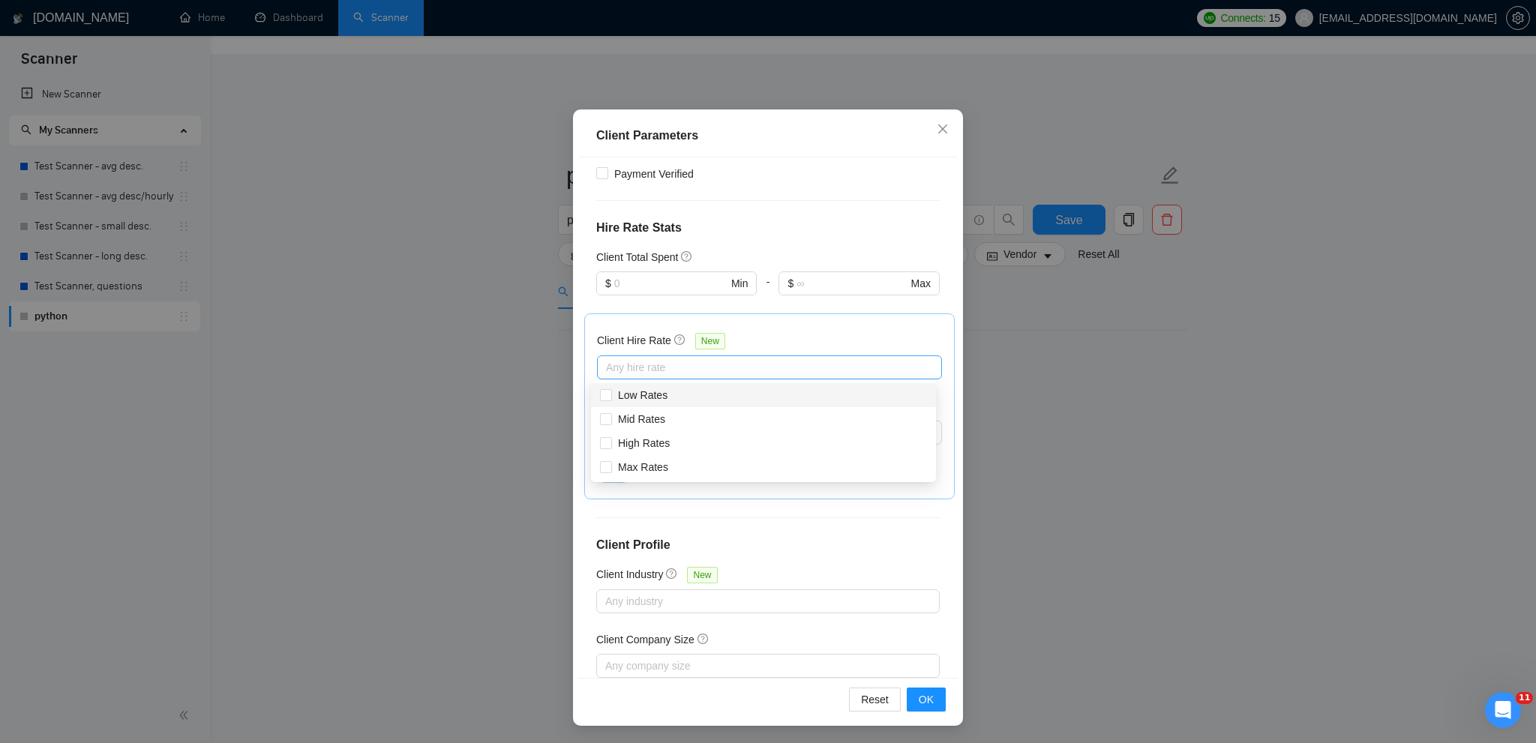
click at [812, 372] on div at bounding box center [762, 368] width 323 height 18
click at [604, 417] on input "Mid Rates" at bounding box center [605, 418] width 11 height 11
checkbox input "true"
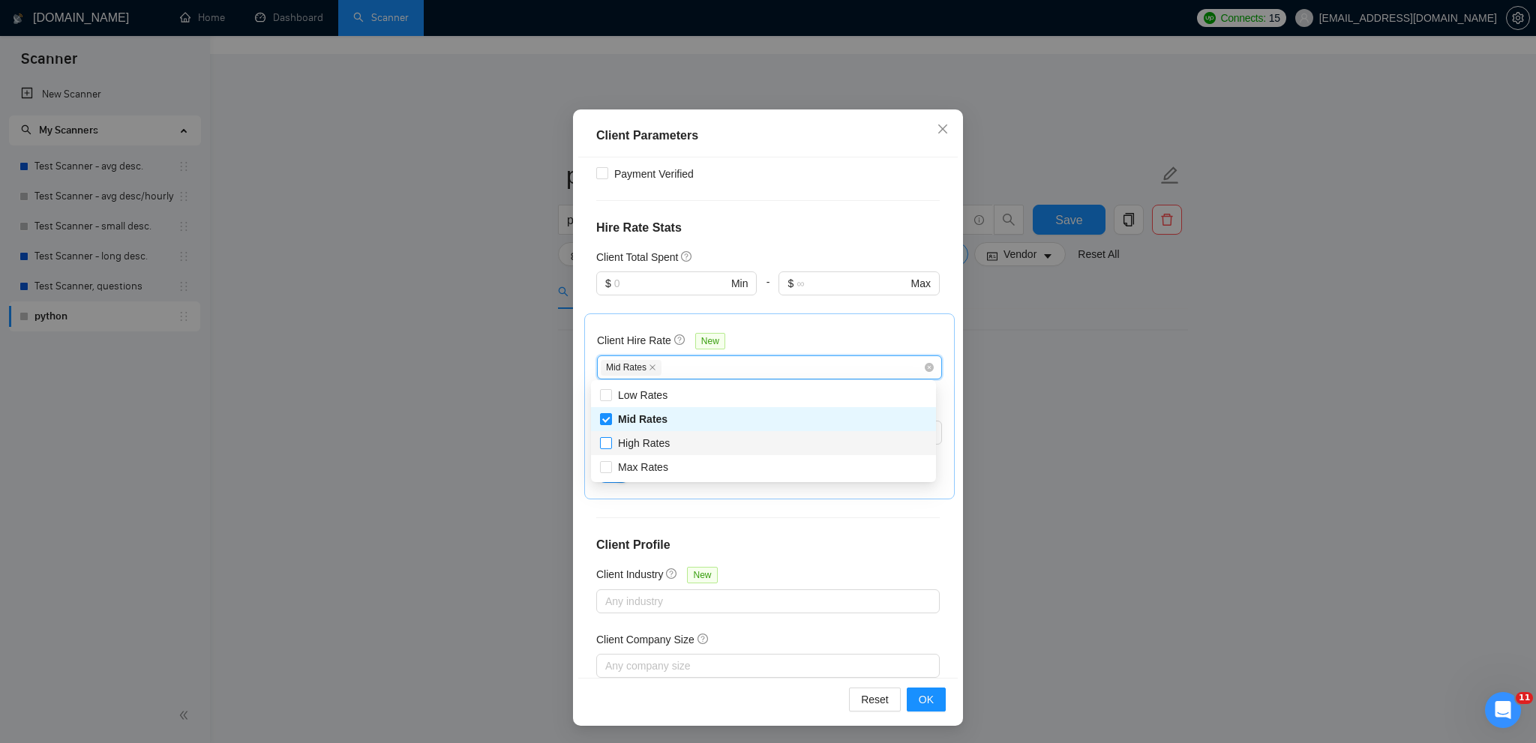
click at [604, 443] on input "High Rates" at bounding box center [605, 442] width 11 height 11
checkbox input "true"
click at [610, 470] on input "Max Rates" at bounding box center [605, 466] width 11 height 11
checkbox input "true"
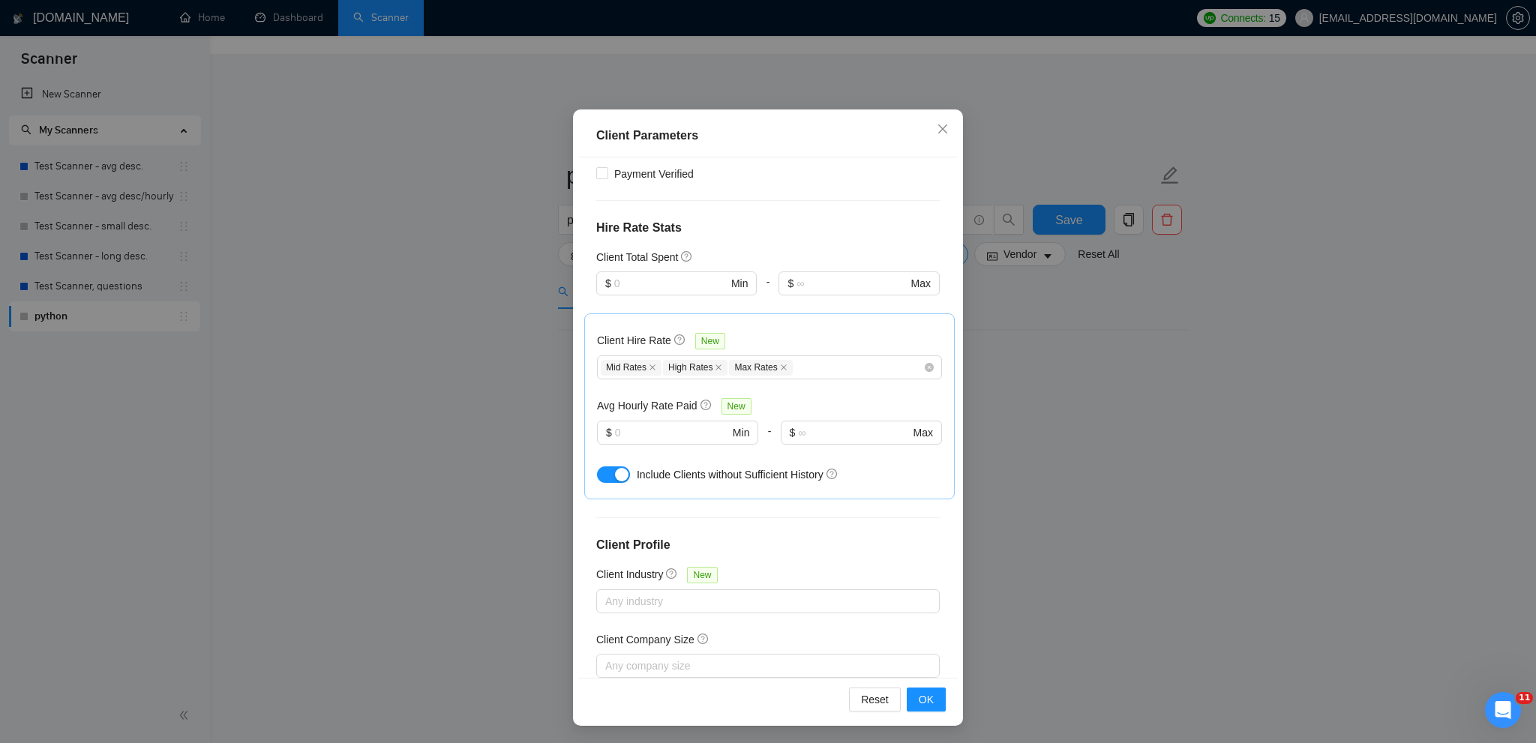
click at [834, 329] on div "Client Hire Rate New Mid Rates High Rates Max Rates Avg Hourly Rate Paid New $ …" at bounding box center [769, 406] width 345 height 161
click at [652, 365] on span "Mid Rates" at bounding box center [631, 368] width 61 height 16
click at [649, 366] on icon "close" at bounding box center [653, 368] width 8 height 8
click at [654, 366] on icon "close" at bounding box center [657, 368] width 6 height 6
click at [651, 366] on icon "close" at bounding box center [655, 368] width 8 height 8
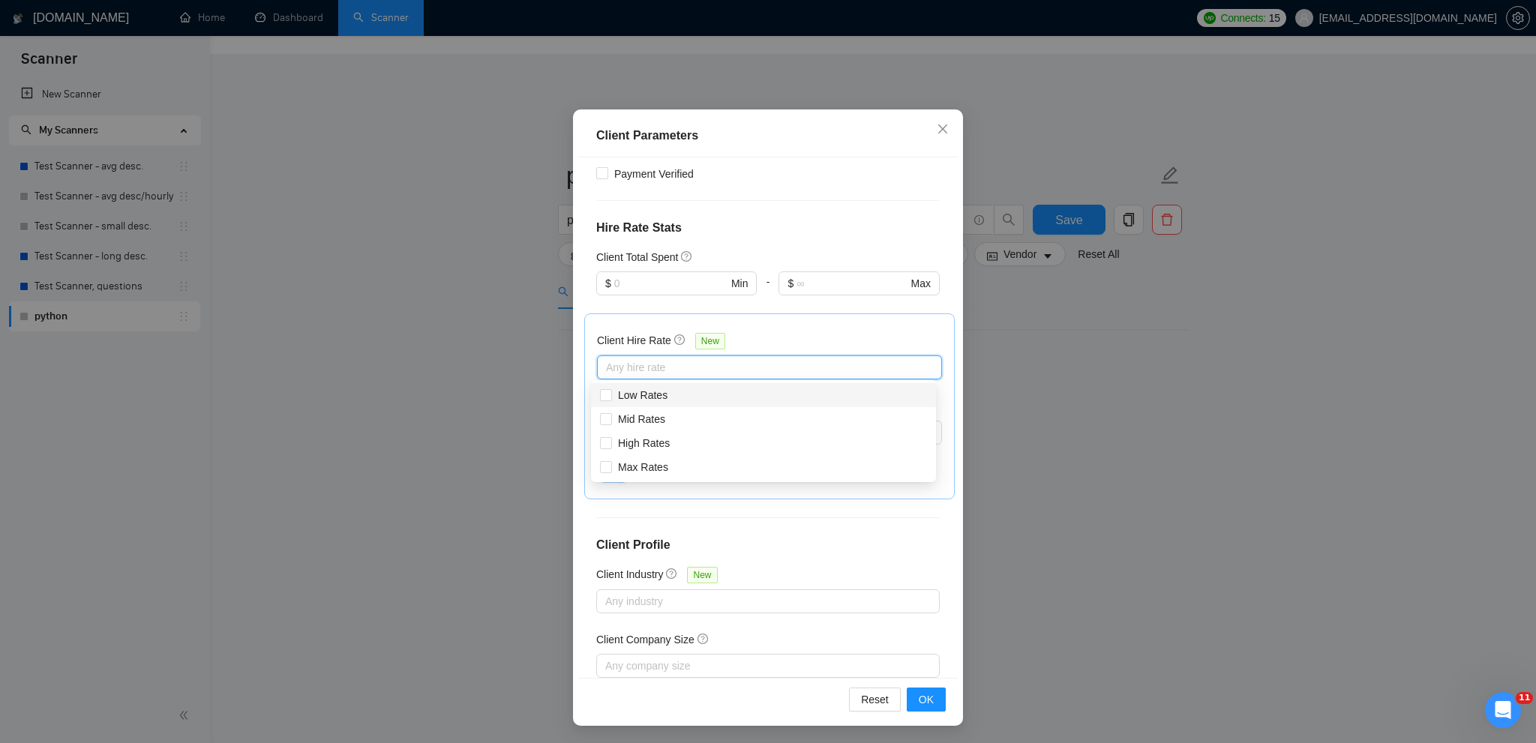
click at [679, 366] on div at bounding box center [762, 368] width 323 height 18
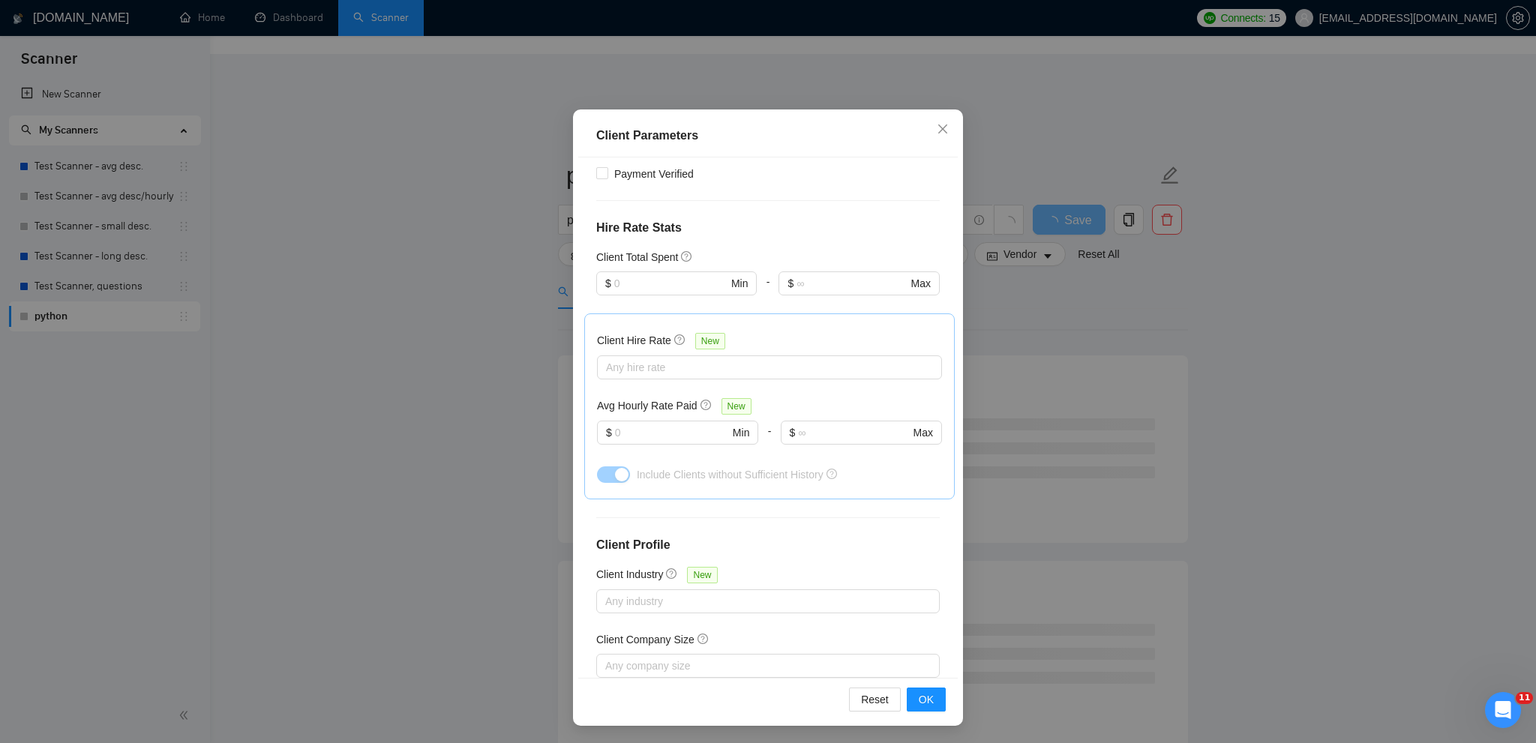
click at [783, 332] on div "Client Hire Rate New" at bounding box center [769, 343] width 345 height 23
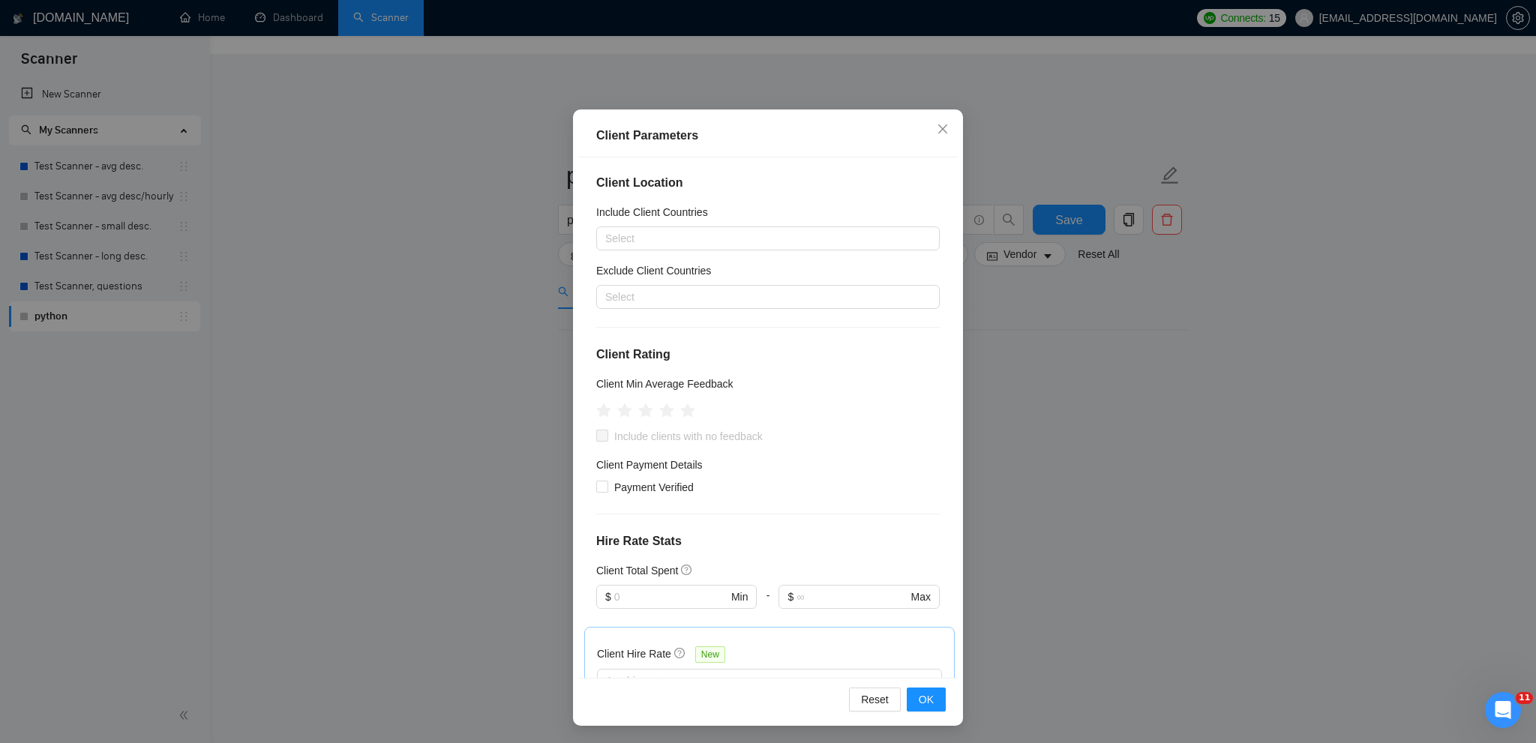
scroll to position [0, 0]
click at [596, 489] on input "Payment Verified" at bounding box center [601, 487] width 11 height 11
checkbox input "true"
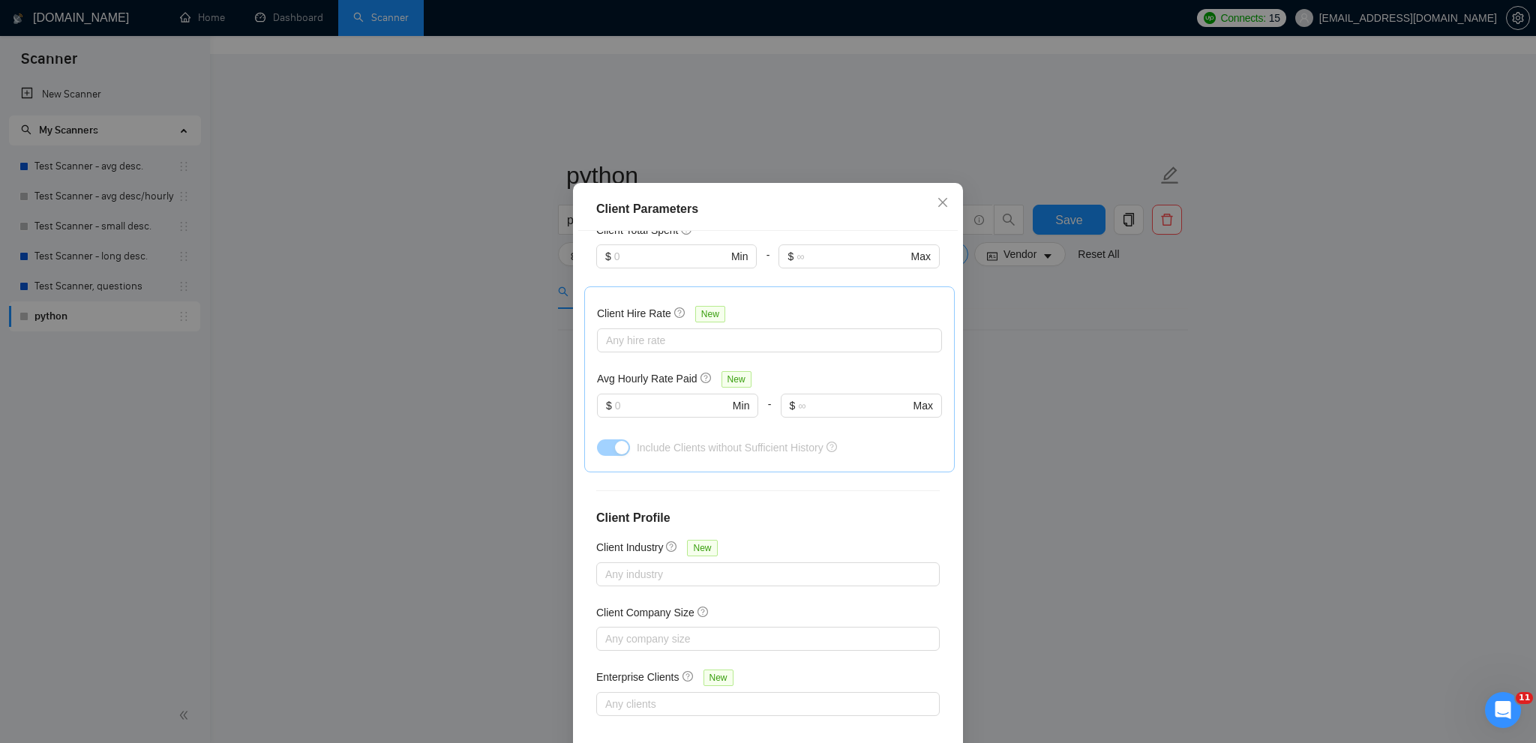
scroll to position [74, 0]
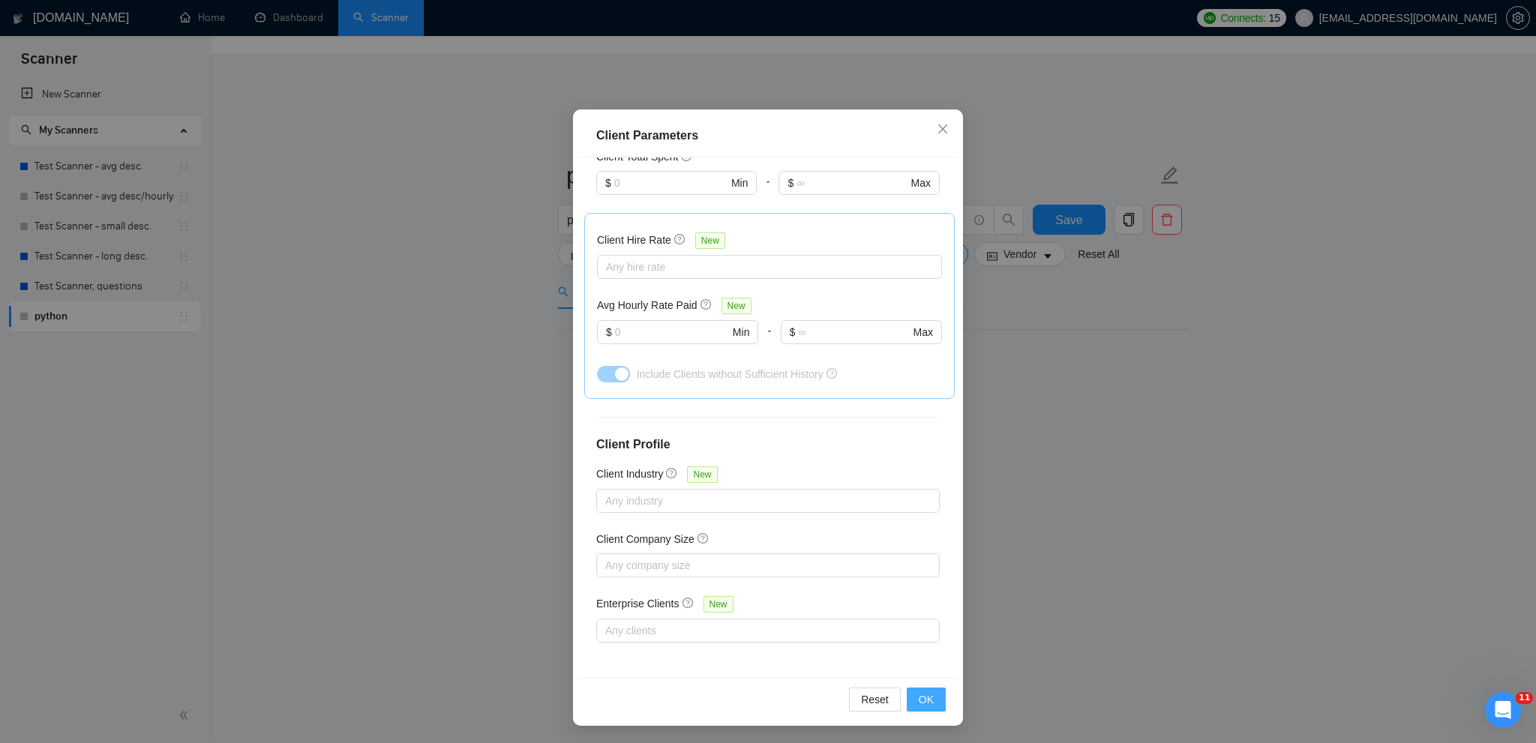
click at [919, 701] on span "OK" at bounding box center [926, 700] width 15 height 17
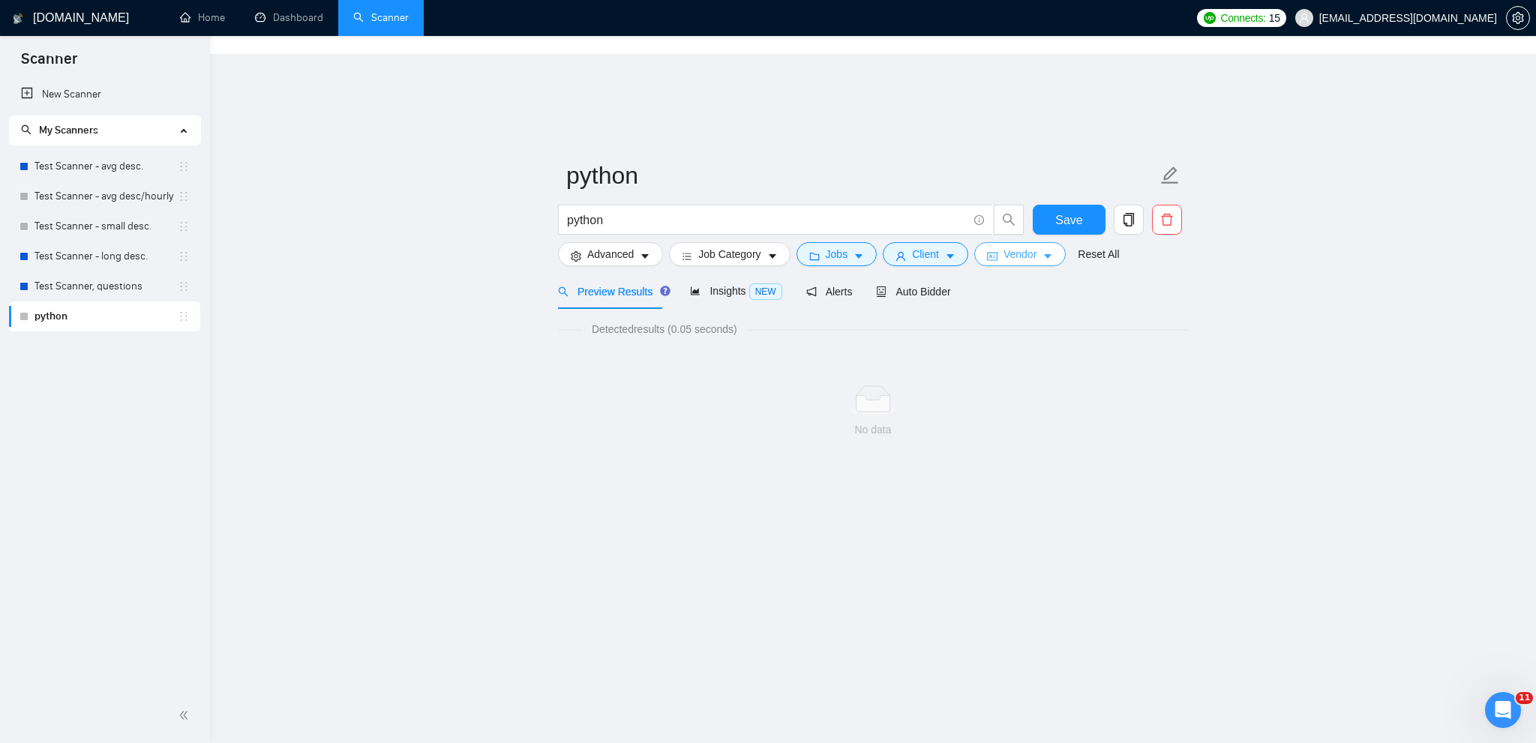
click at [1005, 246] on span "Vendor" at bounding box center [1020, 254] width 33 height 17
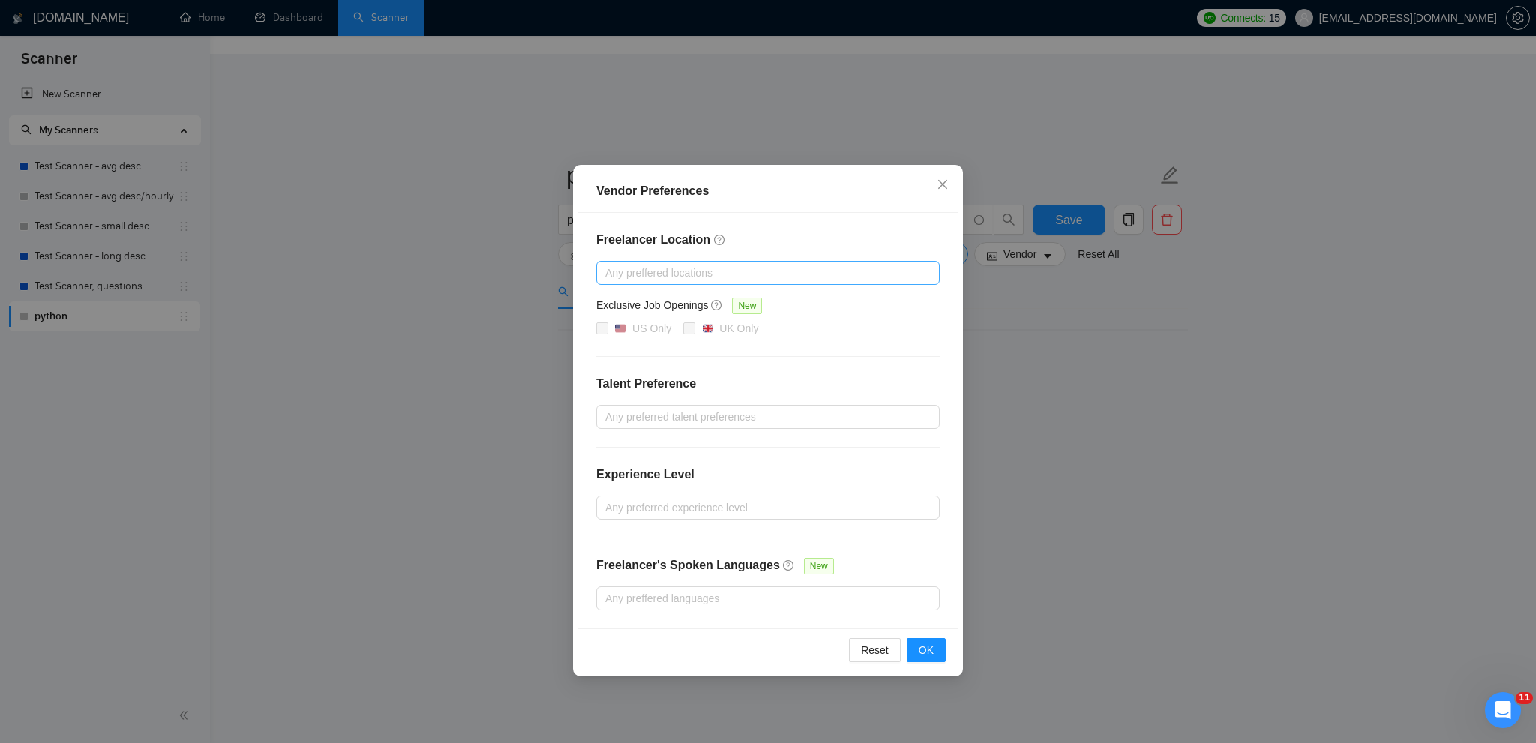
click at [801, 275] on div at bounding box center [760, 273] width 321 height 18
click at [829, 197] on div "Vendor Preferences" at bounding box center [768, 191] width 344 height 18
click at [789, 401] on div "Freelancer Location Any preffered locations Exclusive Job Openings New US Only …" at bounding box center [768, 421] width 380 height 416
click at [791, 413] on div at bounding box center [760, 417] width 321 height 18
click at [805, 357] on div "Freelancer Location Any preffered locations Exclusive Job Openings New US Only …" at bounding box center [768, 421] width 380 height 416
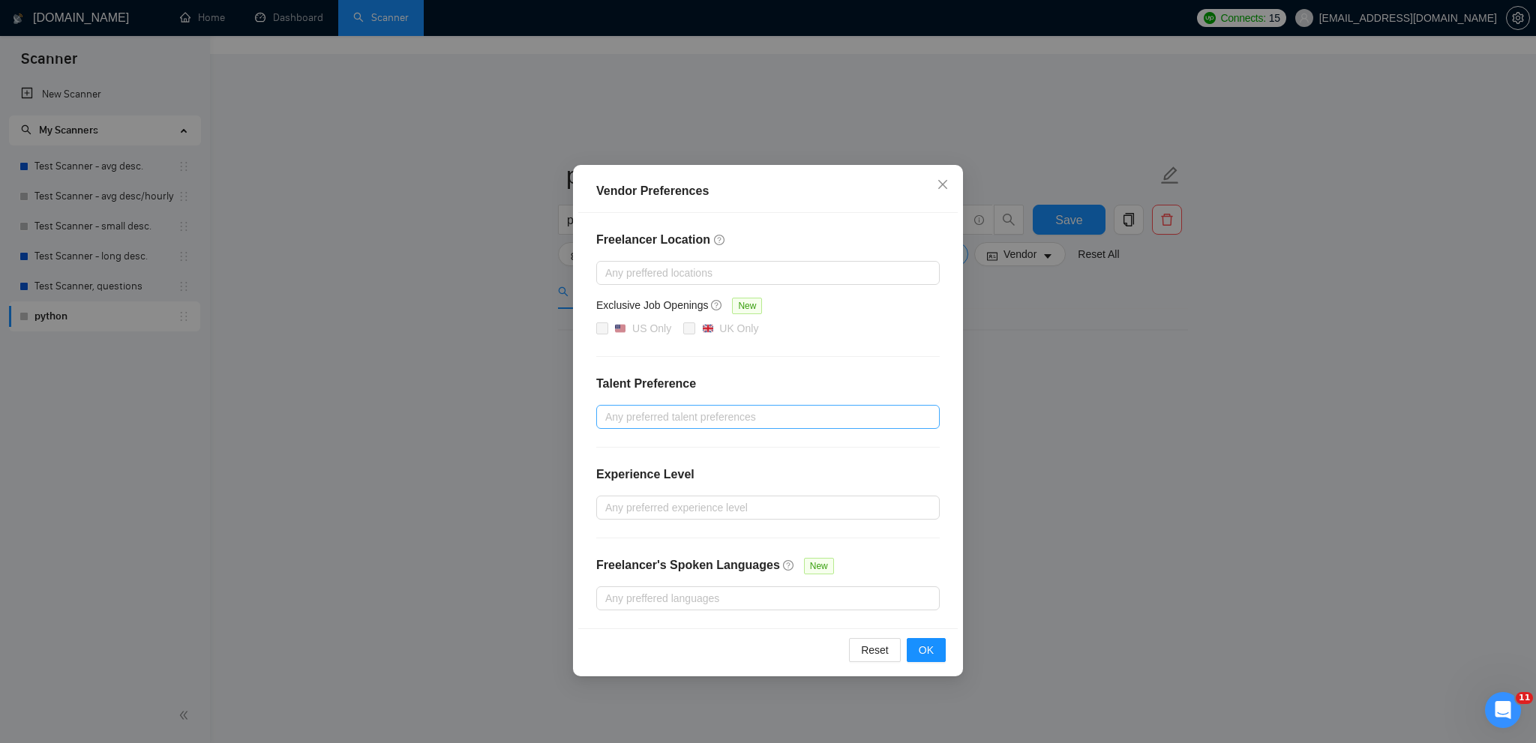
click at [735, 419] on div at bounding box center [760, 417] width 321 height 18
click at [612, 452] on label "Unspecified" at bounding box center [644, 445] width 79 height 17
click at [612, 450] on input "Unspecified" at bounding box center [610, 445] width 11 height 11
checkbox input "false"
click at [612, 492] on input "Only Agencies" at bounding box center [610, 493] width 11 height 11
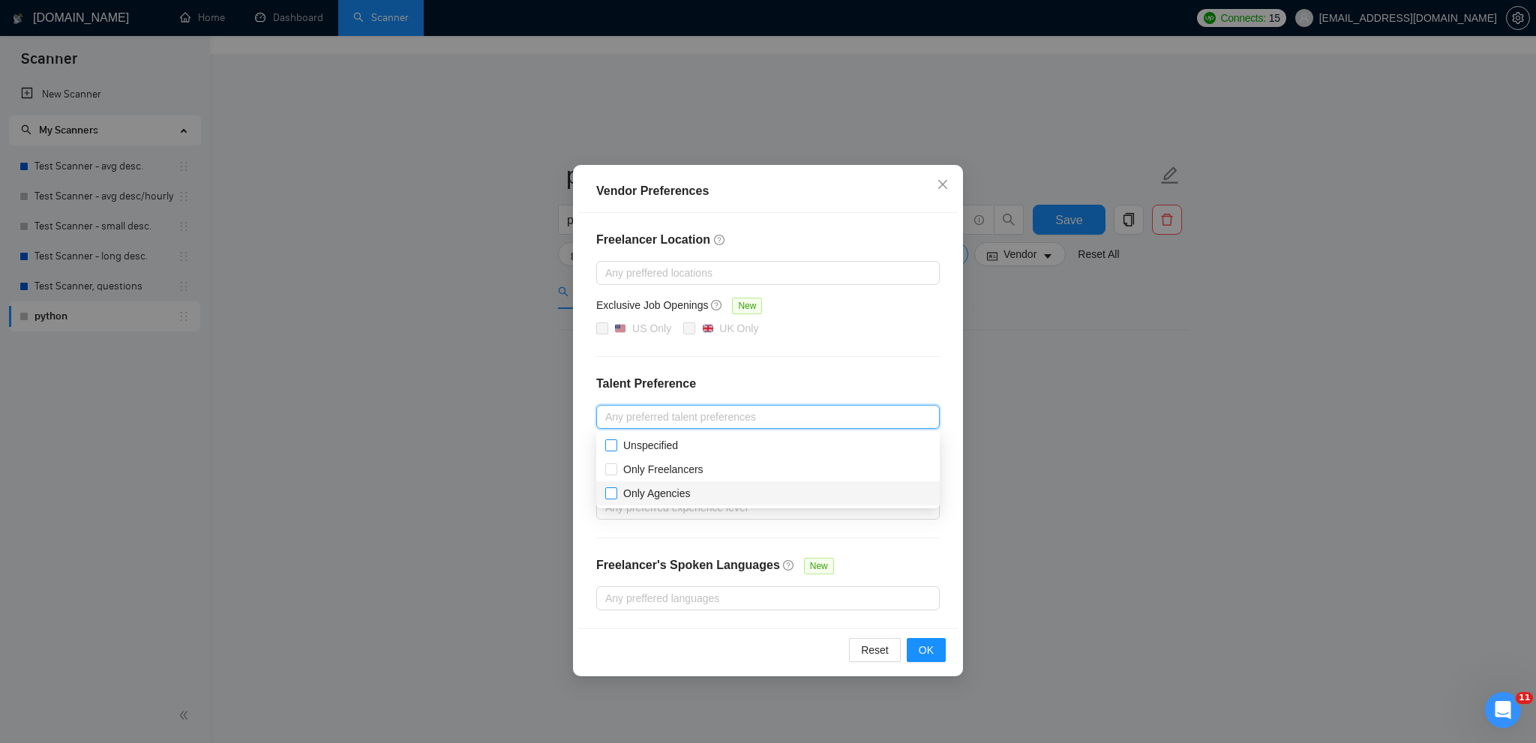
checkbox input "true"
click at [606, 442] on input "Unspecified" at bounding box center [610, 445] width 11 height 11
checkbox input "true"
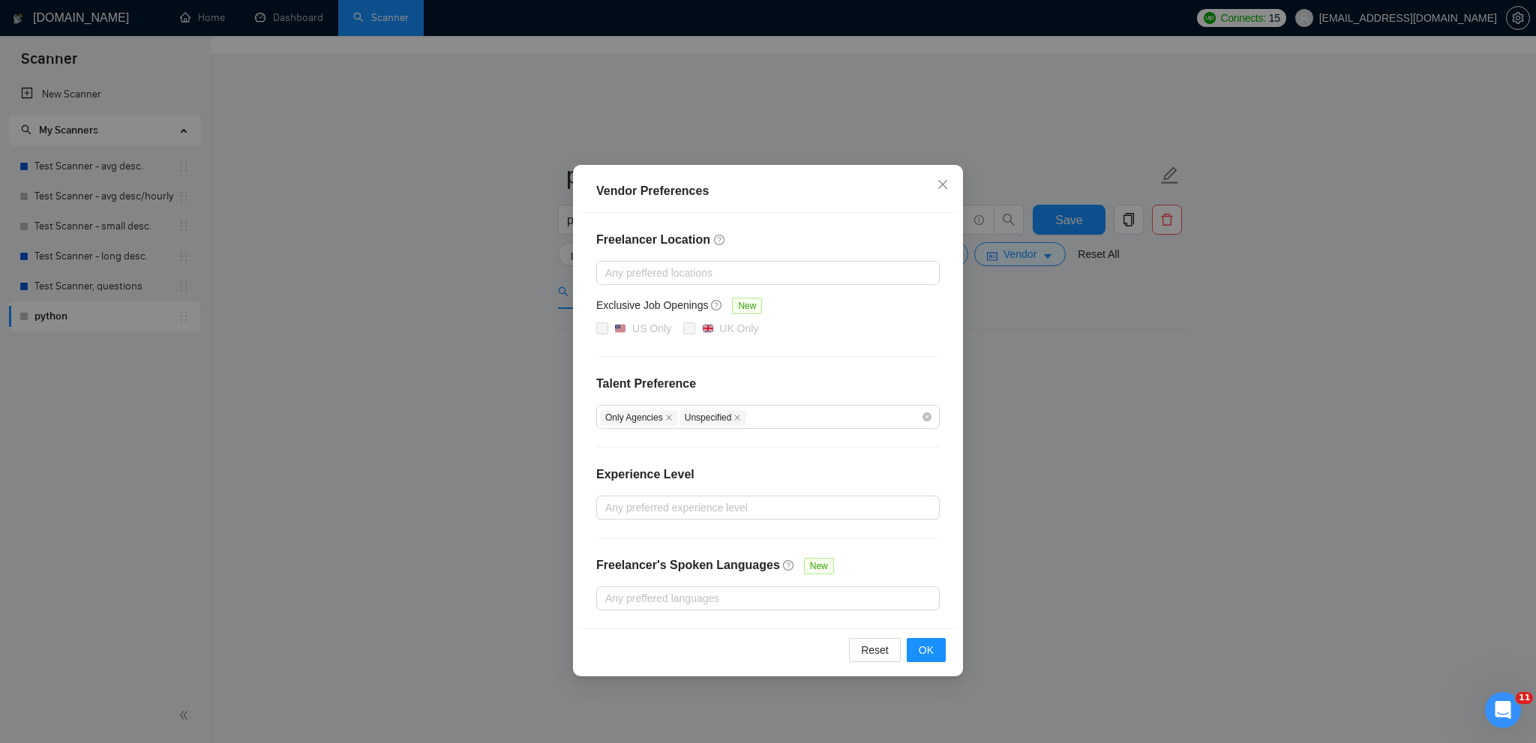
click at [831, 377] on h4 "Talent Preference" at bounding box center [768, 384] width 344 height 18
click at [856, 505] on div at bounding box center [760, 508] width 321 height 18
click at [618, 561] on span "Intermediate" at bounding box center [652, 559] width 71 height 17
click at [616, 561] on input "Intermediate" at bounding box center [610, 559] width 11 height 11
checkbox input "false"
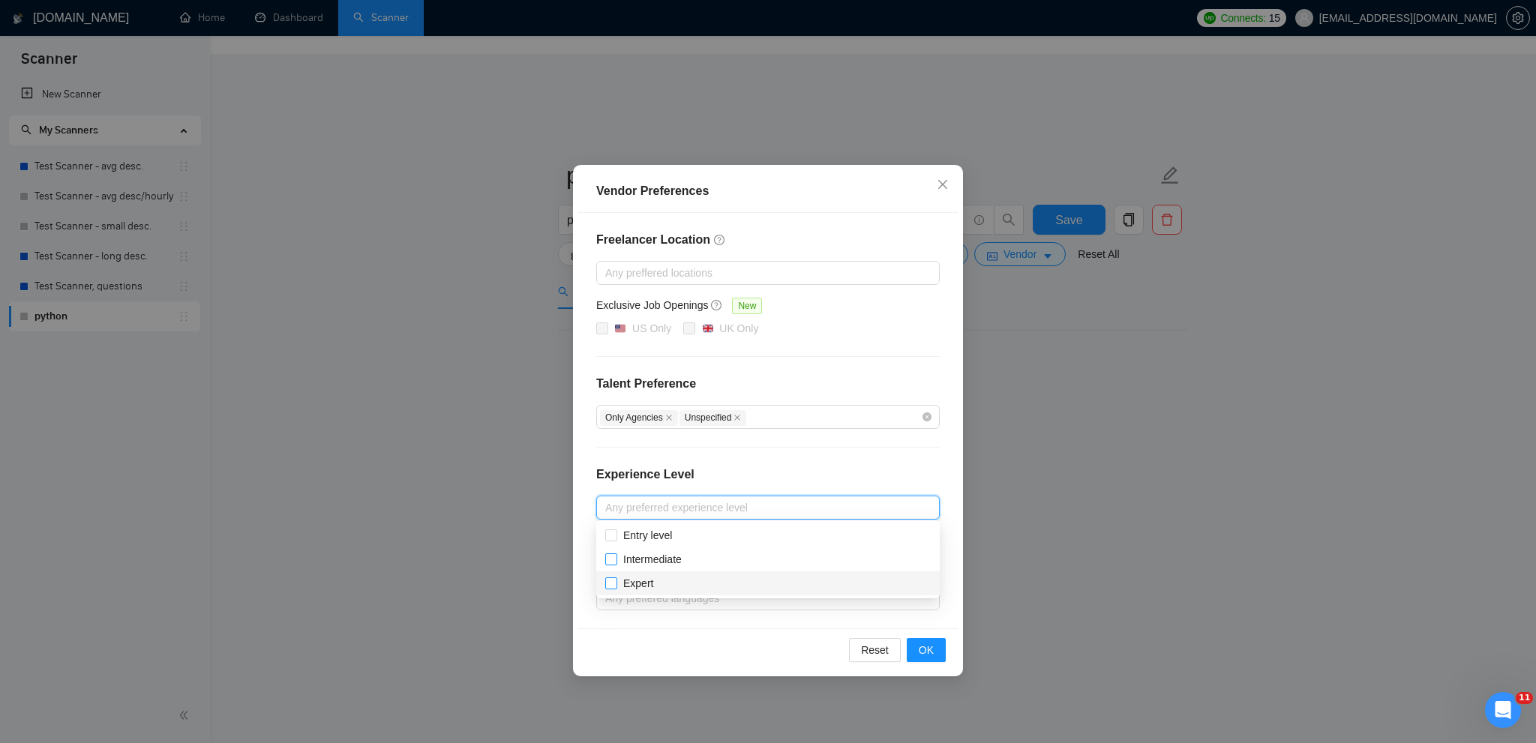
click at [615, 581] on input "Expert" at bounding box center [610, 583] width 11 height 11
checkbox input "true"
click at [612, 564] on span at bounding box center [611, 560] width 12 height 12
click at [612, 564] on input "Intermediate" at bounding box center [610, 559] width 11 height 11
click at [611, 556] on input "Intermediate" at bounding box center [610, 559] width 11 height 11
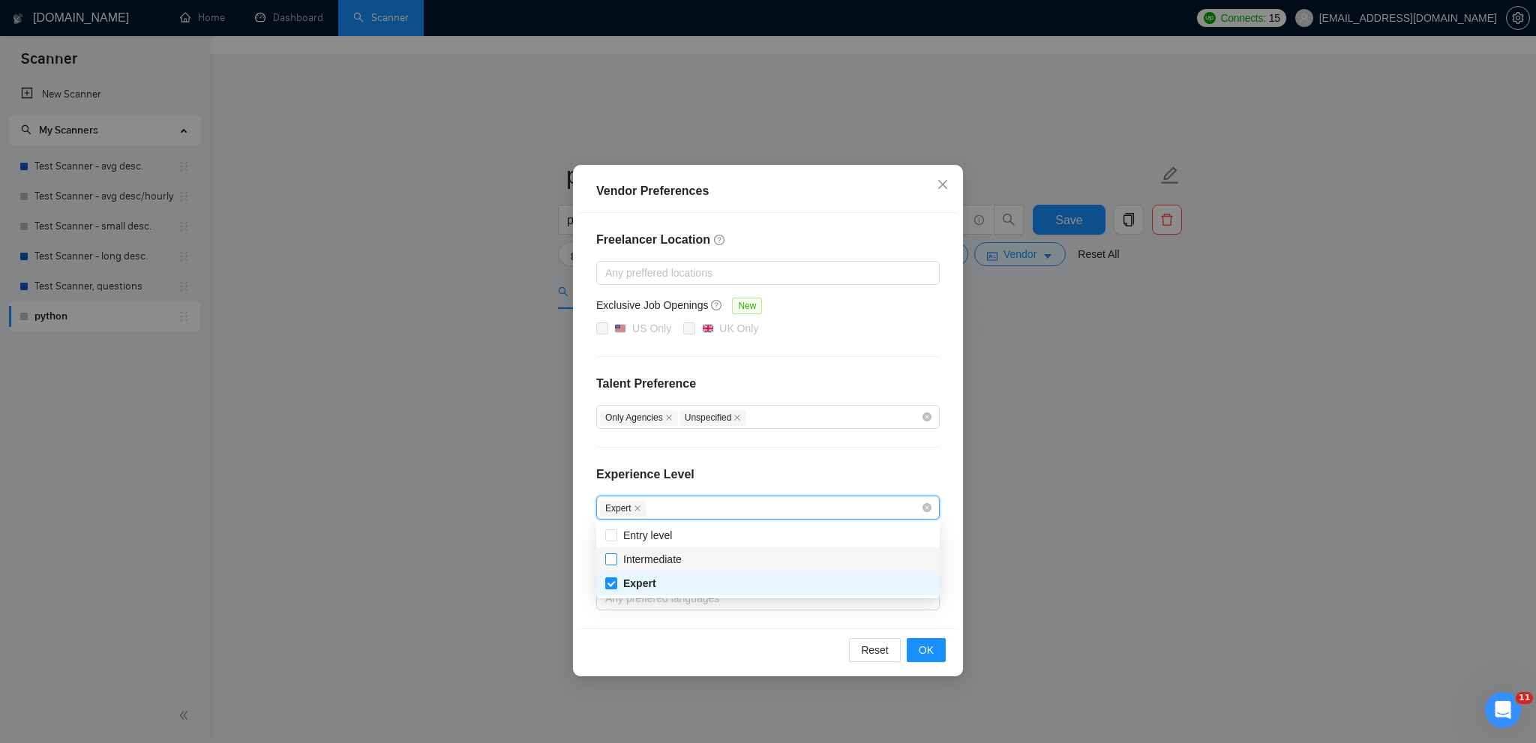
checkbox input "true"
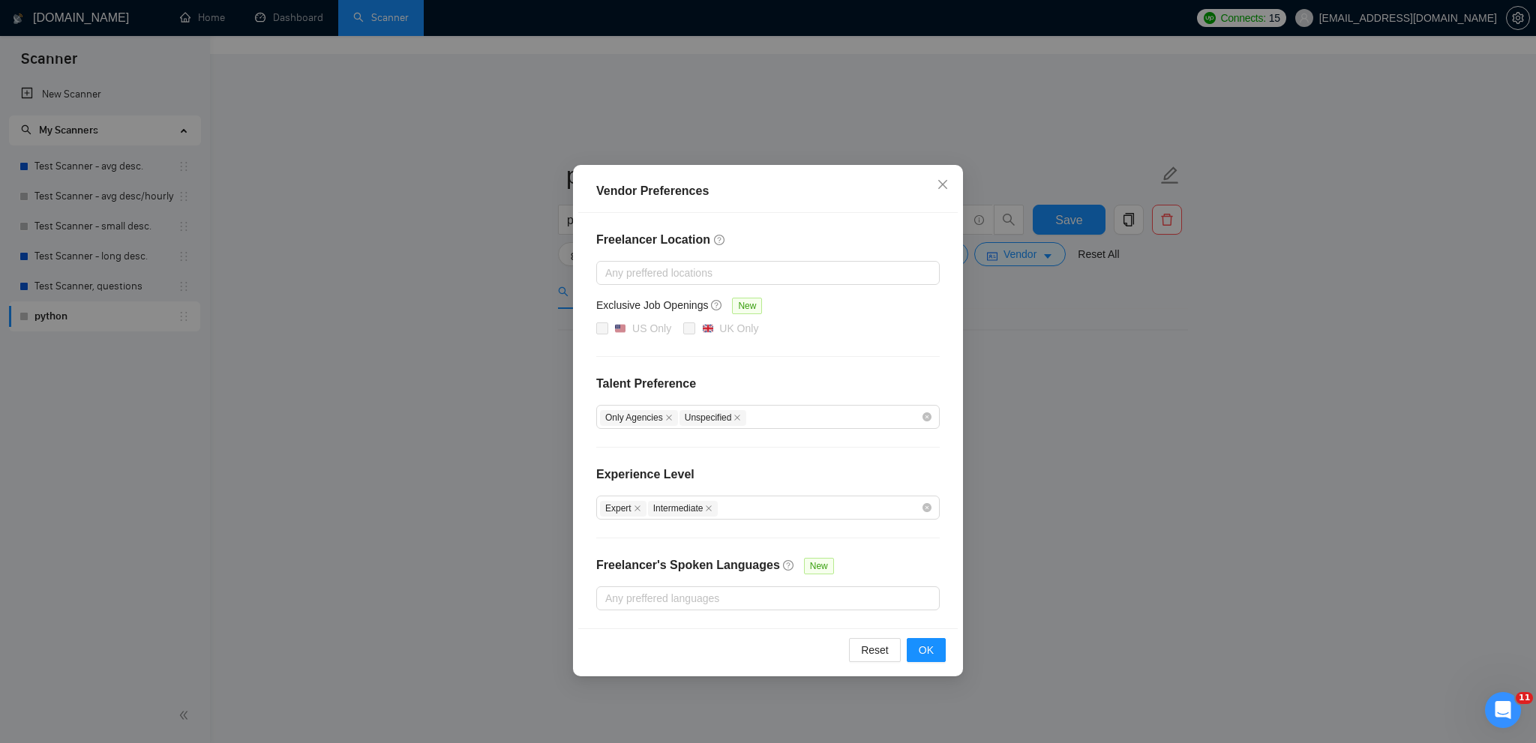
click at [691, 462] on div "Freelancer Location Any preffered locations Exclusive Job Openings New US Only …" at bounding box center [768, 421] width 380 height 416
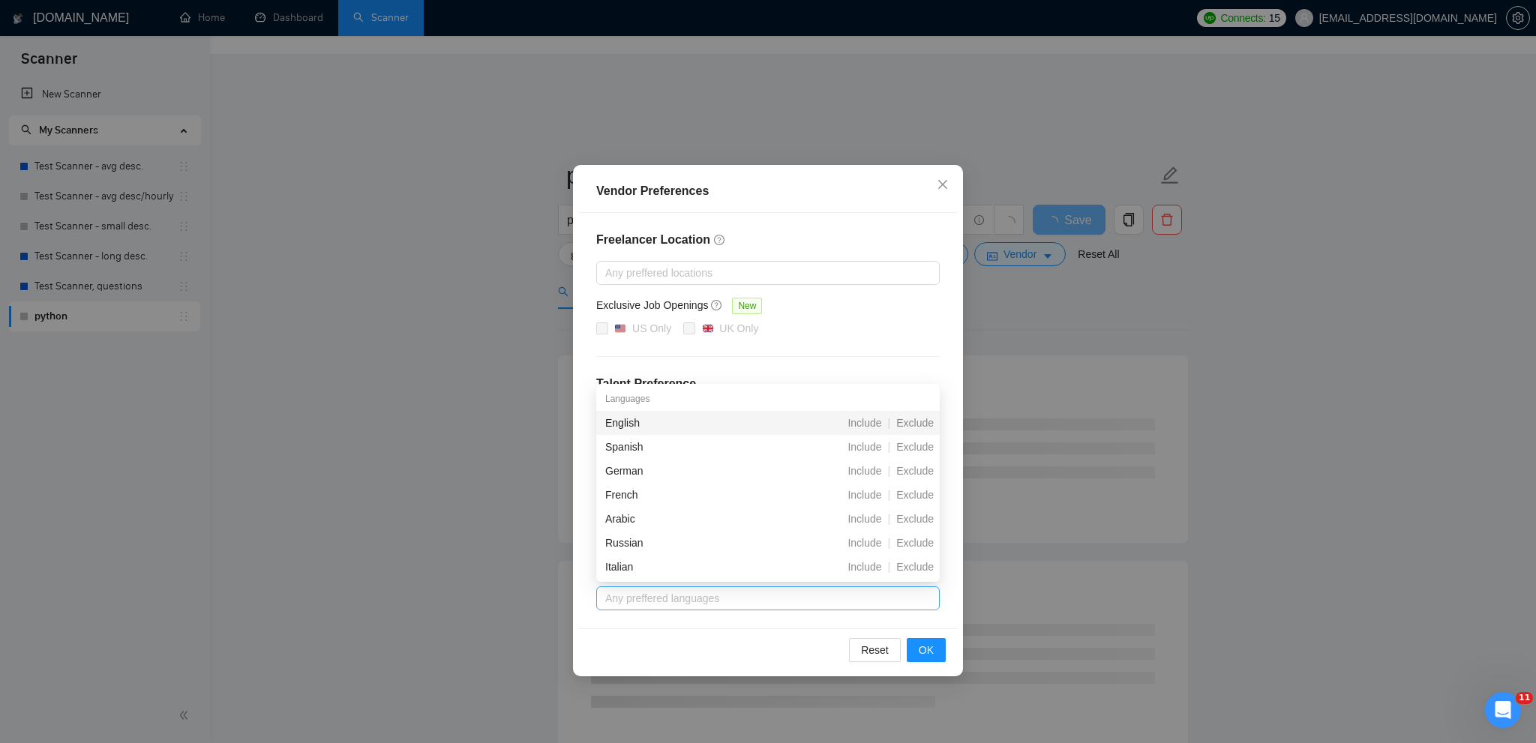
click at [726, 591] on div at bounding box center [760, 599] width 321 height 18
click at [936, 341] on div "Freelancer Location Any preffered locations Exclusive Job Openings New US Only …" at bounding box center [768, 421] width 380 height 416
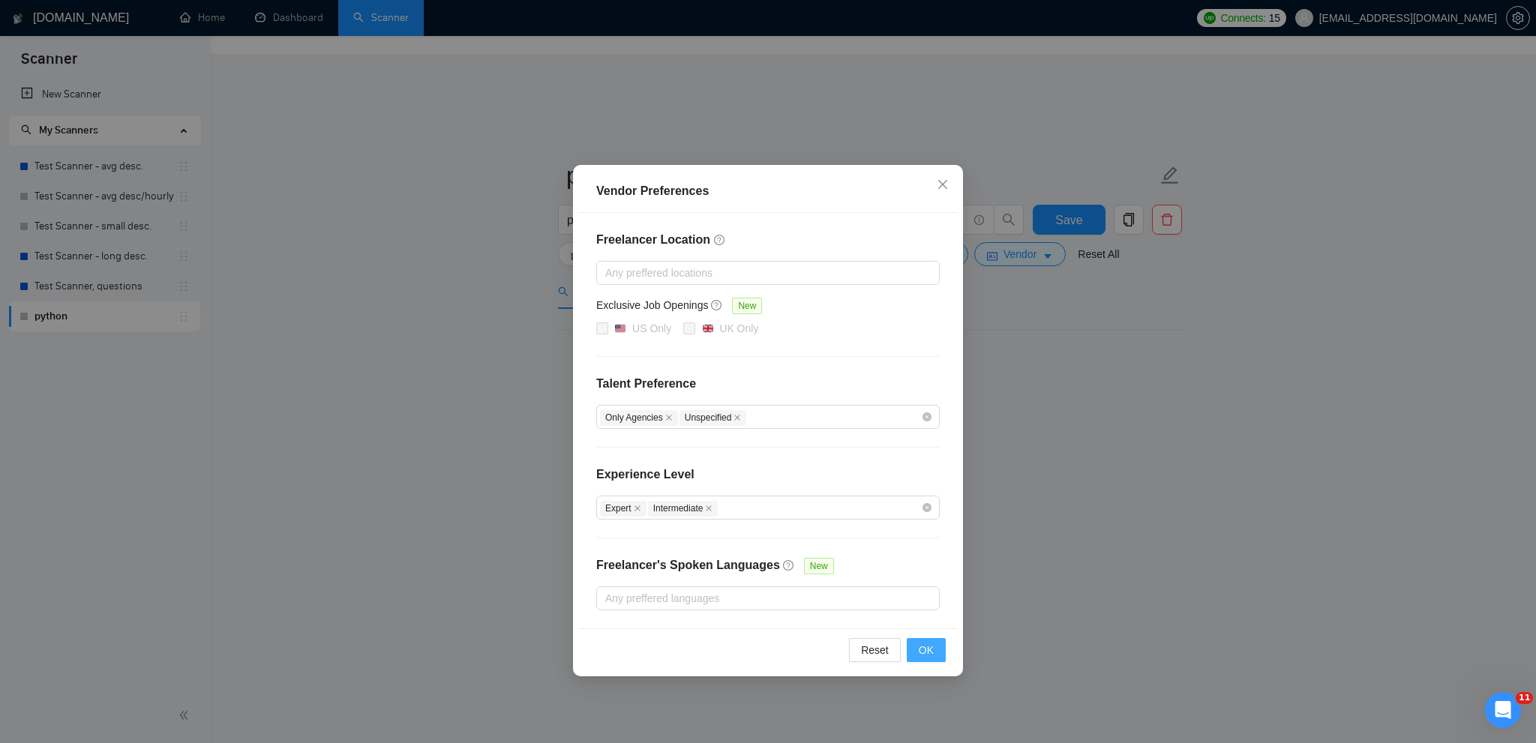
click at [938, 652] on button "OK" at bounding box center [926, 650] width 39 height 24
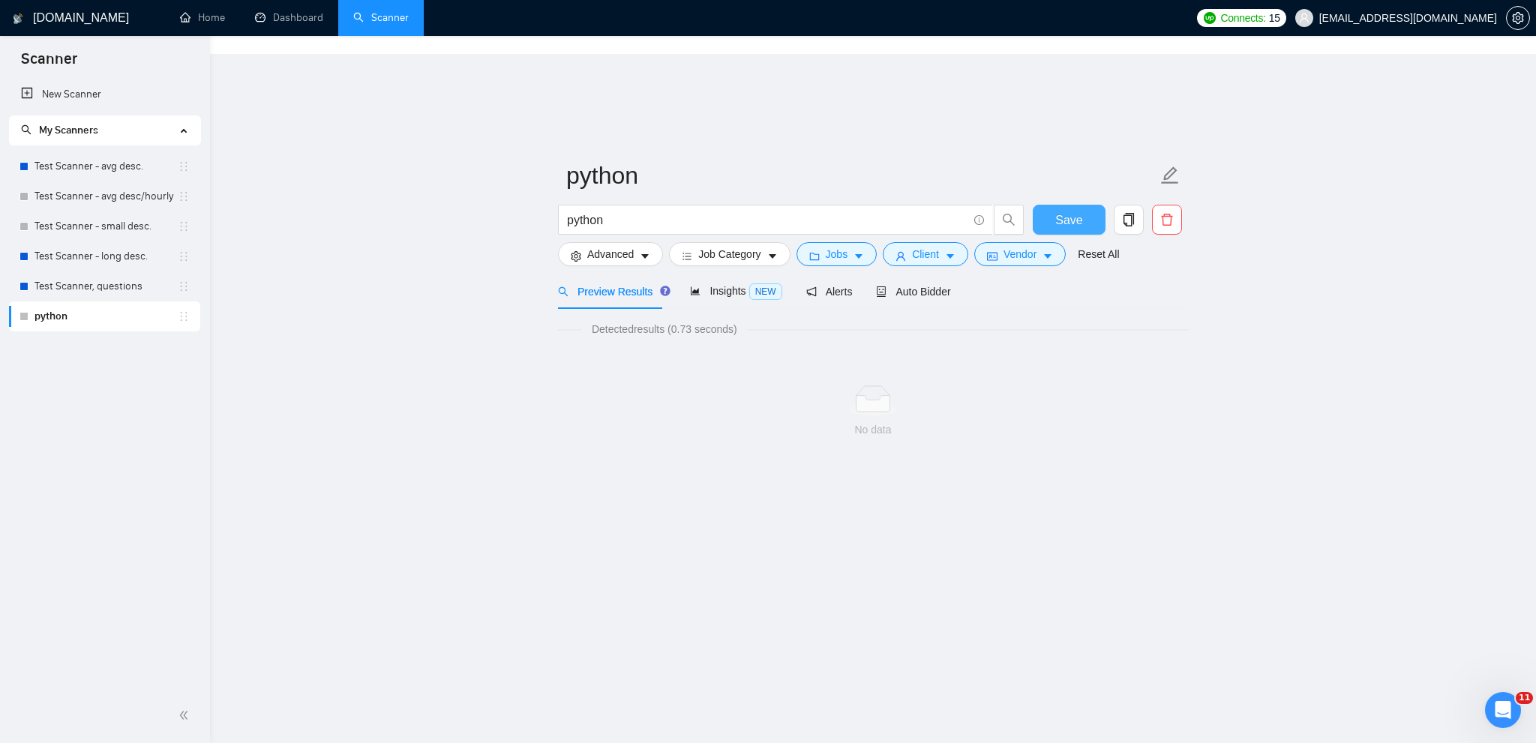
click at [1071, 205] on button "Save" at bounding box center [1069, 220] width 73 height 30
click at [956, 242] on button "Client" at bounding box center [926, 254] width 86 height 24
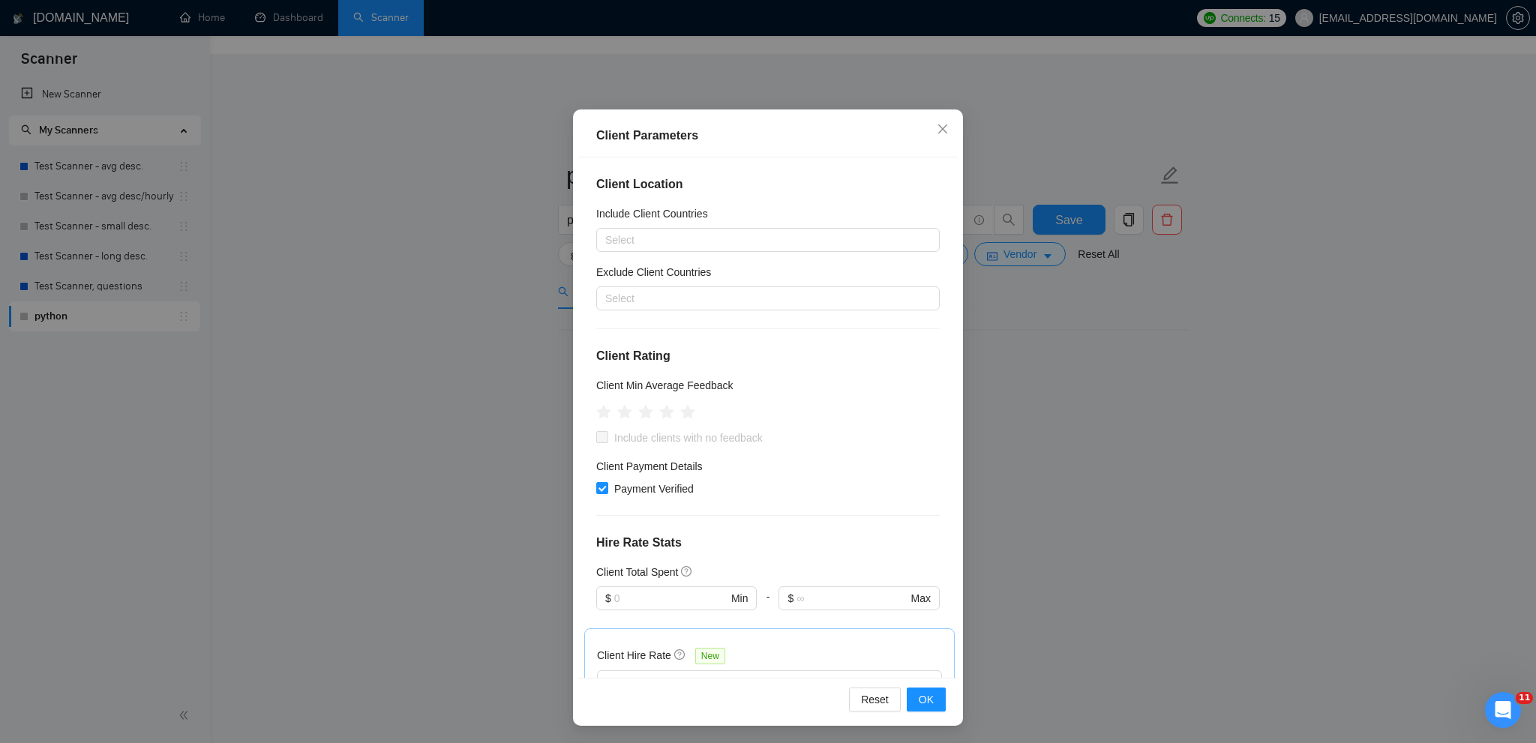
click at [1134, 443] on div "Client Parameters Client Location Include Client Countries Select Exclude Clien…" at bounding box center [768, 371] width 1536 height 743
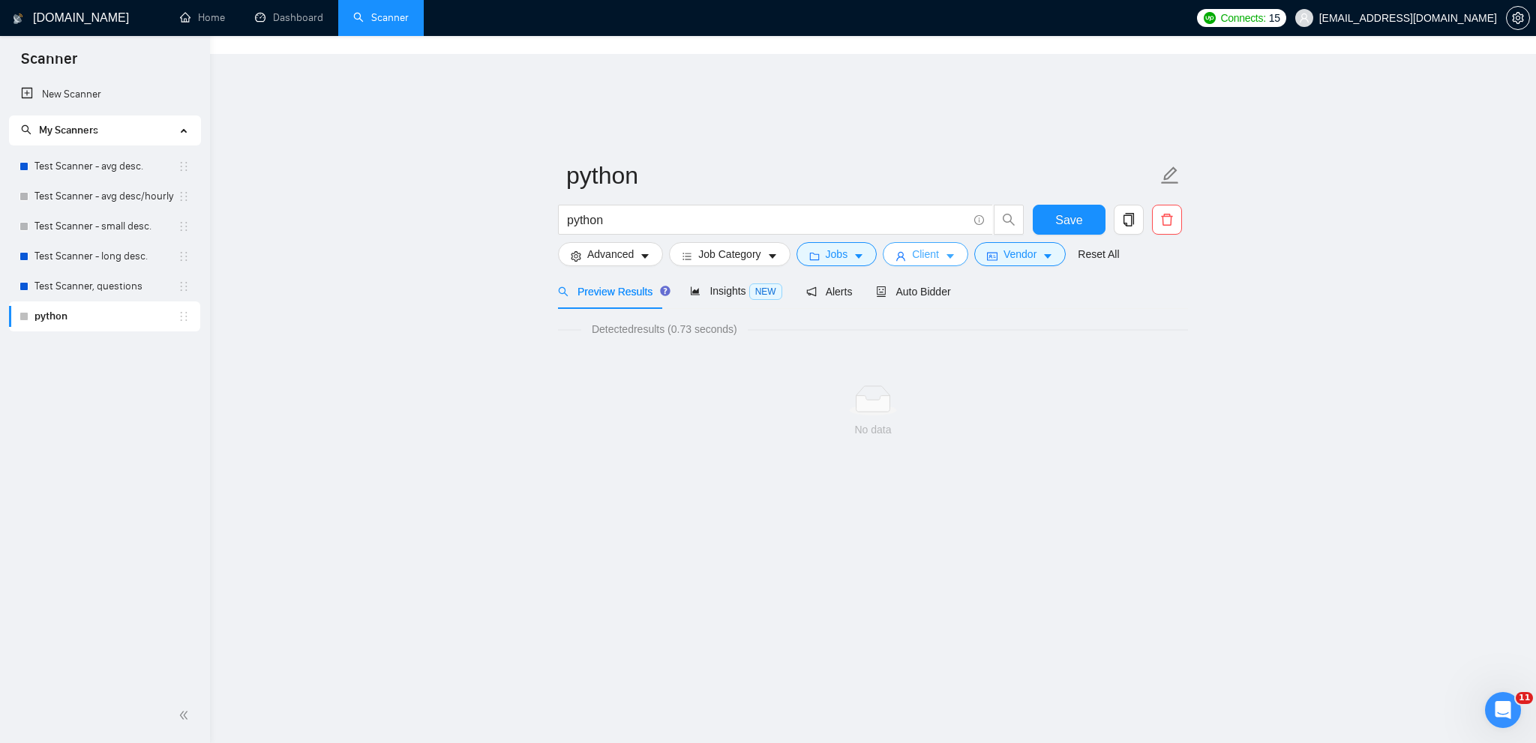
click at [903, 242] on button "Client" at bounding box center [926, 254] width 86 height 24
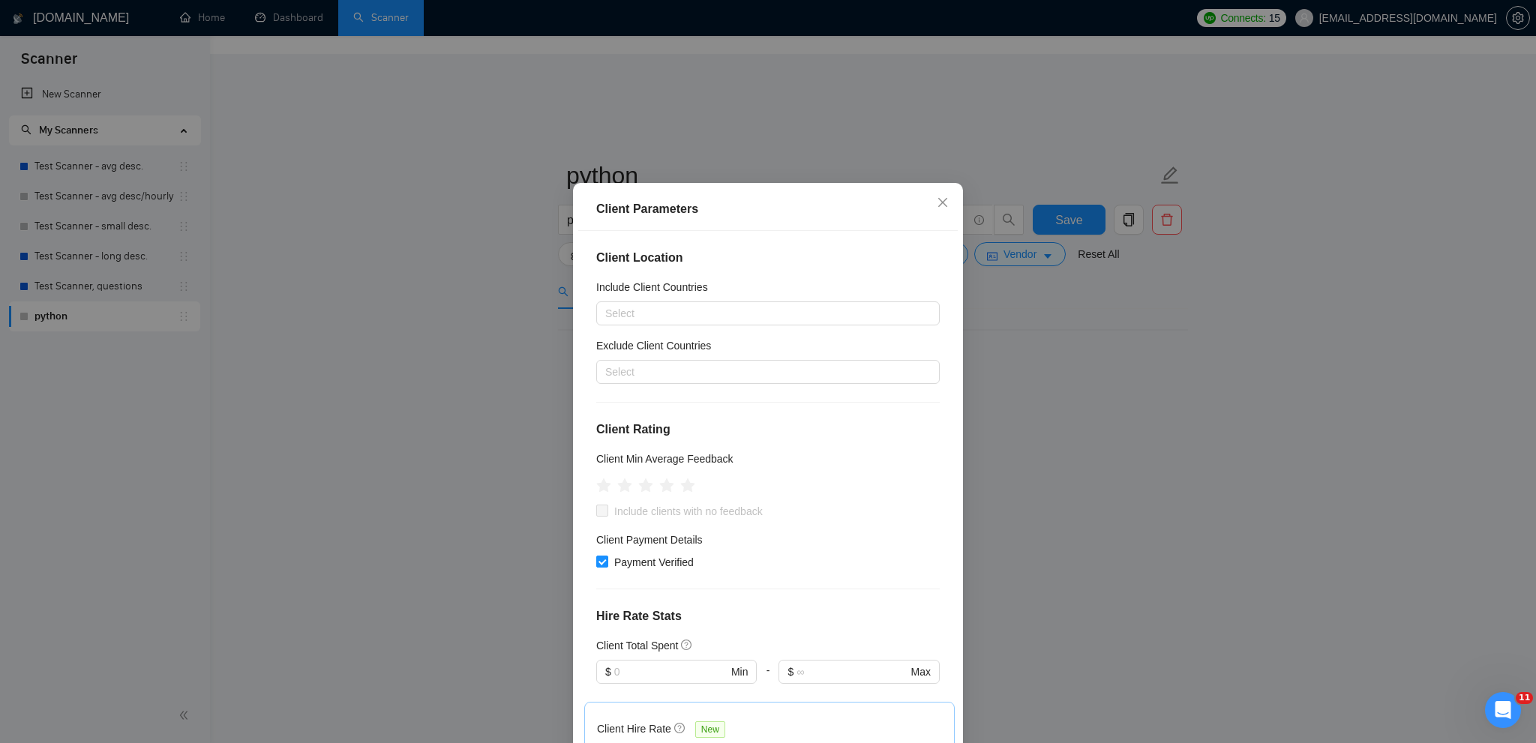
click at [848, 78] on div "Client Parameters Client Location Include Client Countries Select Exclude Clien…" at bounding box center [768, 371] width 1536 height 743
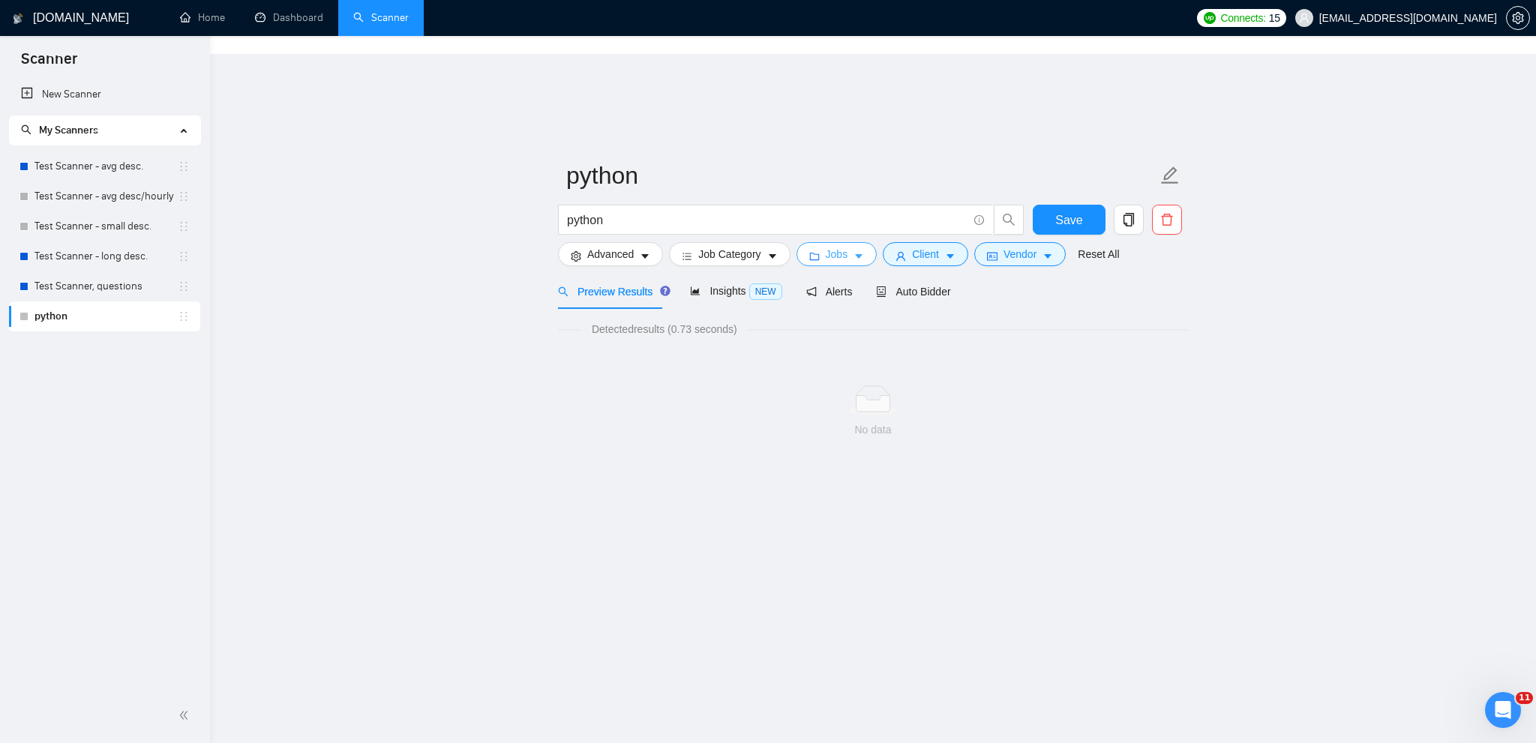
click at [842, 242] on button "Jobs" at bounding box center [837, 254] width 81 height 24
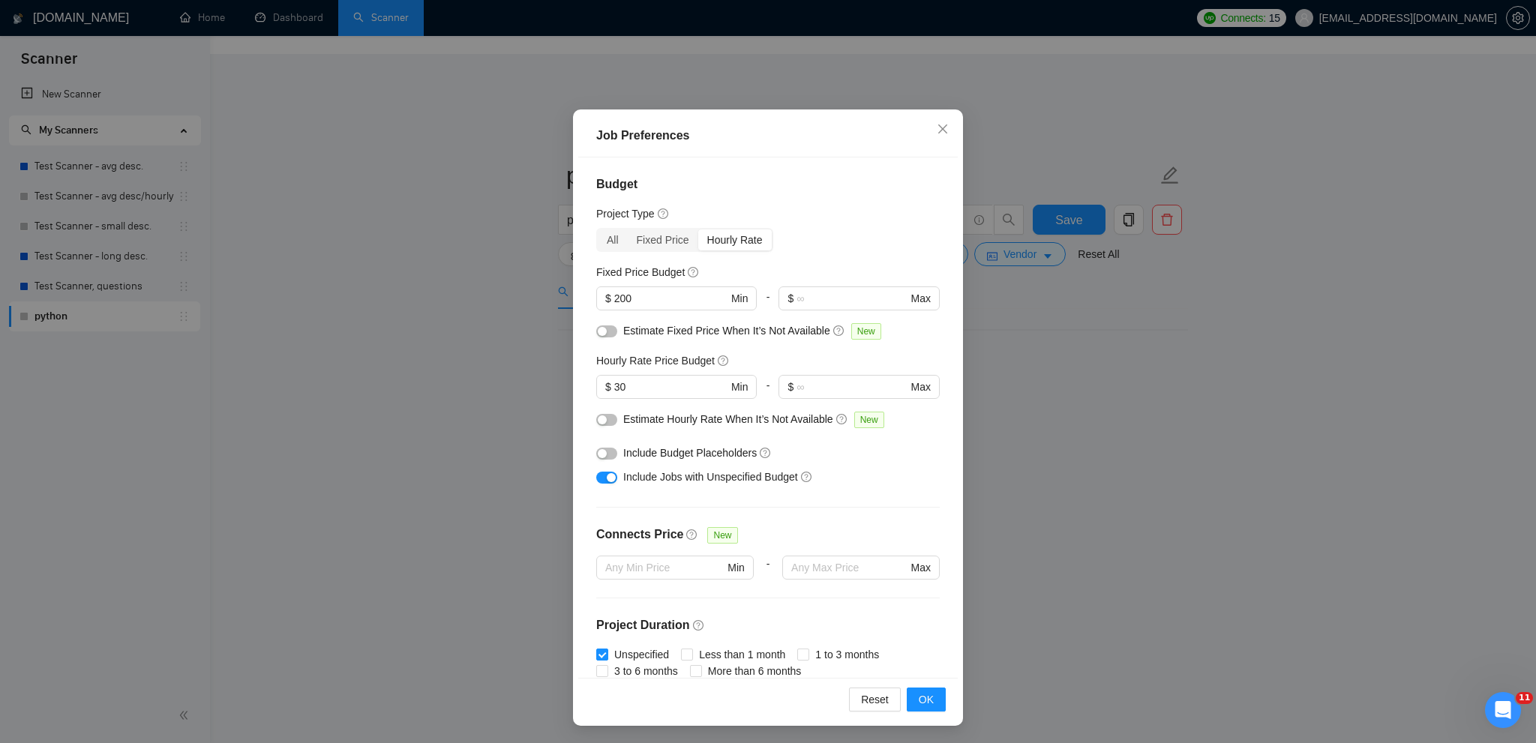
click at [1173, 395] on div "Job Preferences Budget Project Type All Fixed Price Hourly Rate Fixed Price Bud…" at bounding box center [768, 371] width 1536 height 743
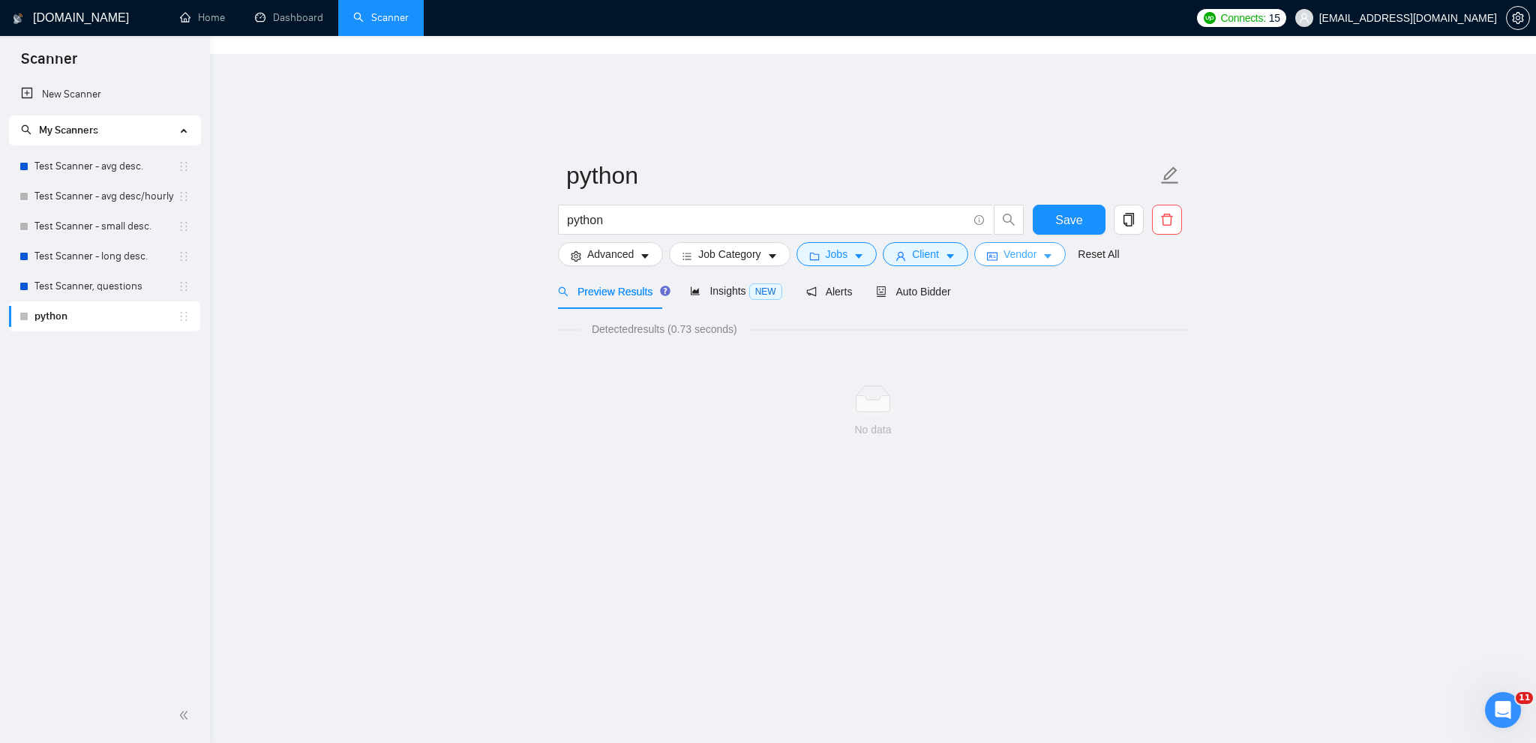
click at [1017, 246] on span "Vendor" at bounding box center [1020, 254] width 33 height 17
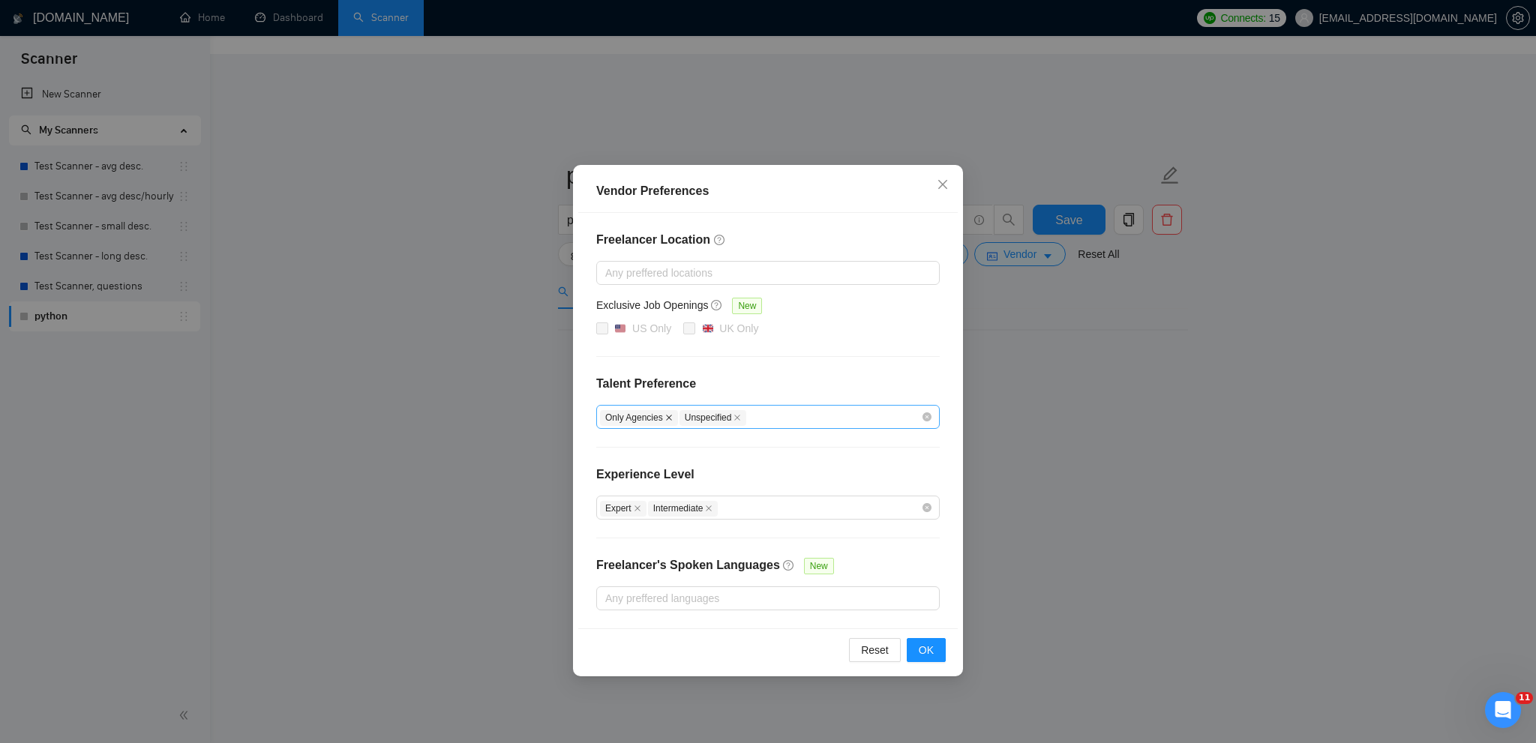
click at [663, 416] on span "Only Agencies" at bounding box center [639, 418] width 78 height 16
click at [669, 417] on icon "close" at bounding box center [669, 418] width 8 height 8
click at [655, 416] on icon "close" at bounding box center [659, 418] width 8 height 8
click at [923, 646] on span "OK" at bounding box center [926, 650] width 15 height 17
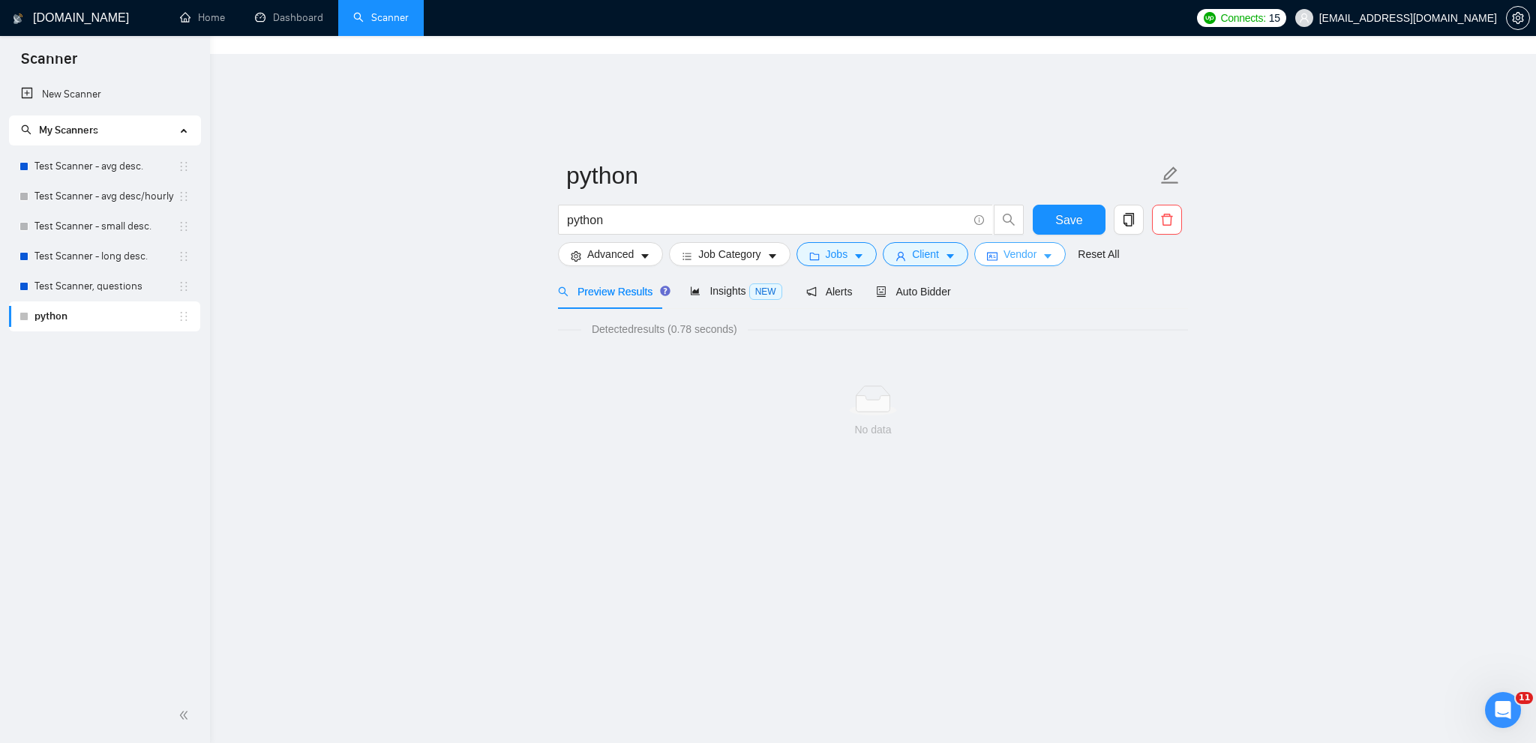
click at [1004, 246] on span "Vendor" at bounding box center [1020, 254] width 33 height 17
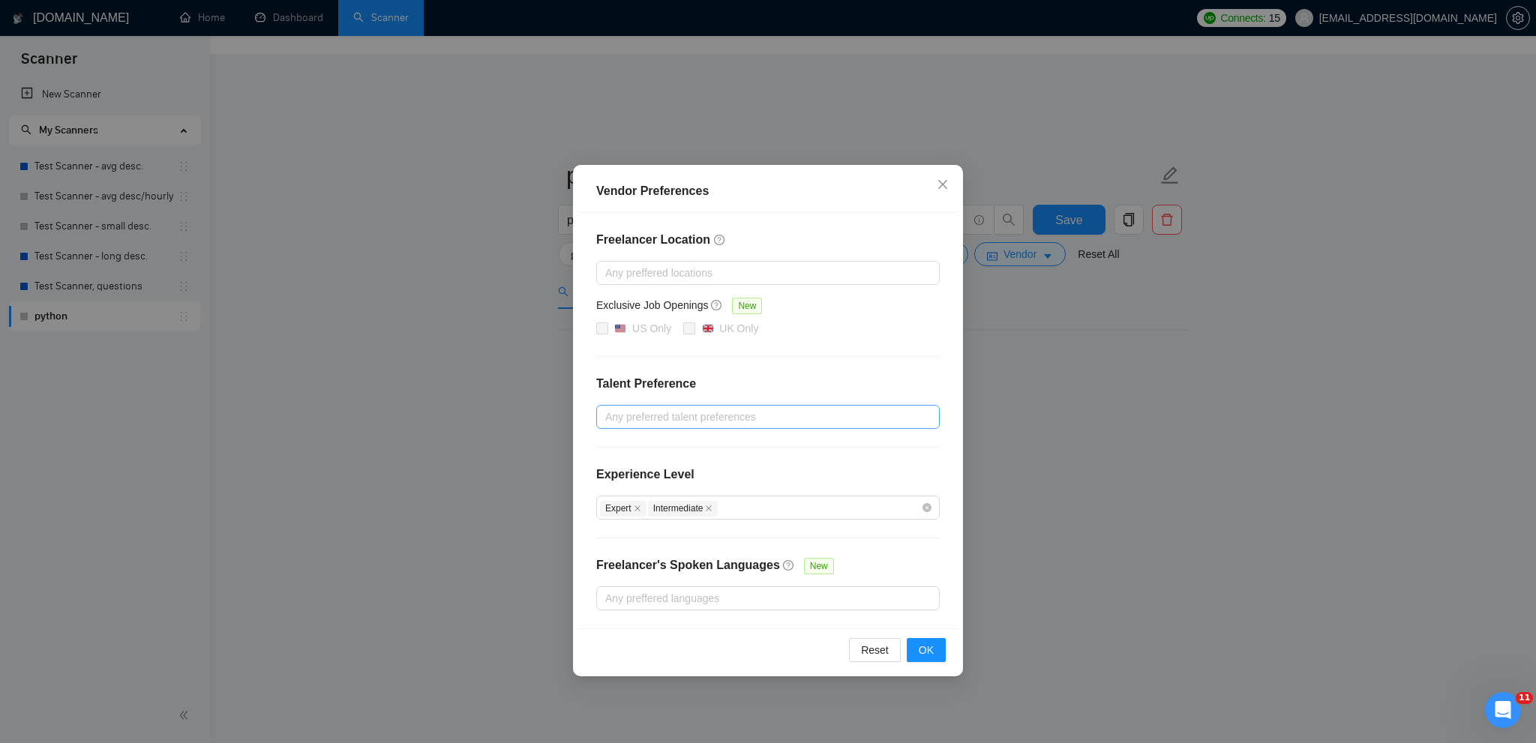
click at [1106, 287] on div "Vendor Preferences Freelancer Location Any preffered locations Exclusive Job Op…" at bounding box center [768, 371] width 1536 height 743
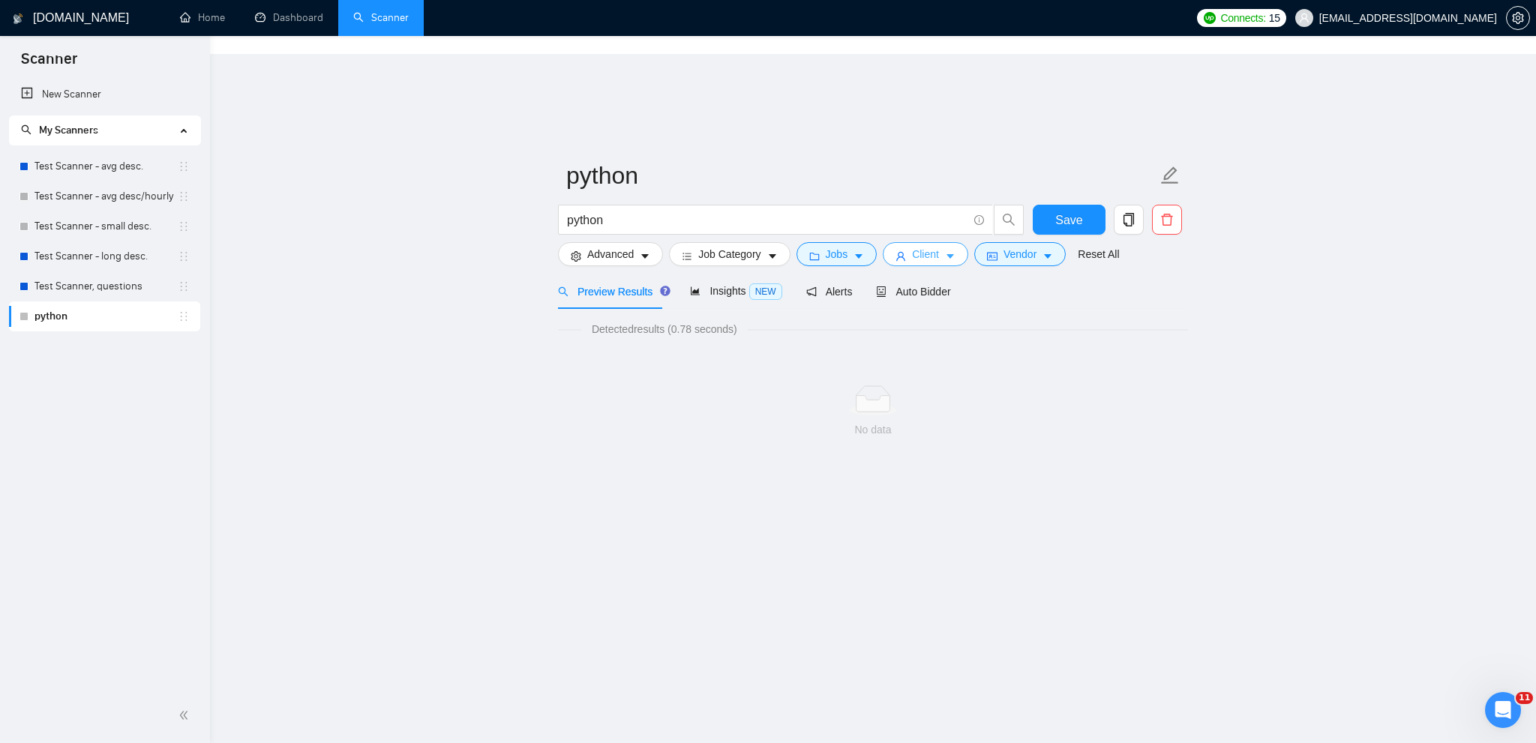
click at [937, 242] on button "Client" at bounding box center [926, 254] width 86 height 24
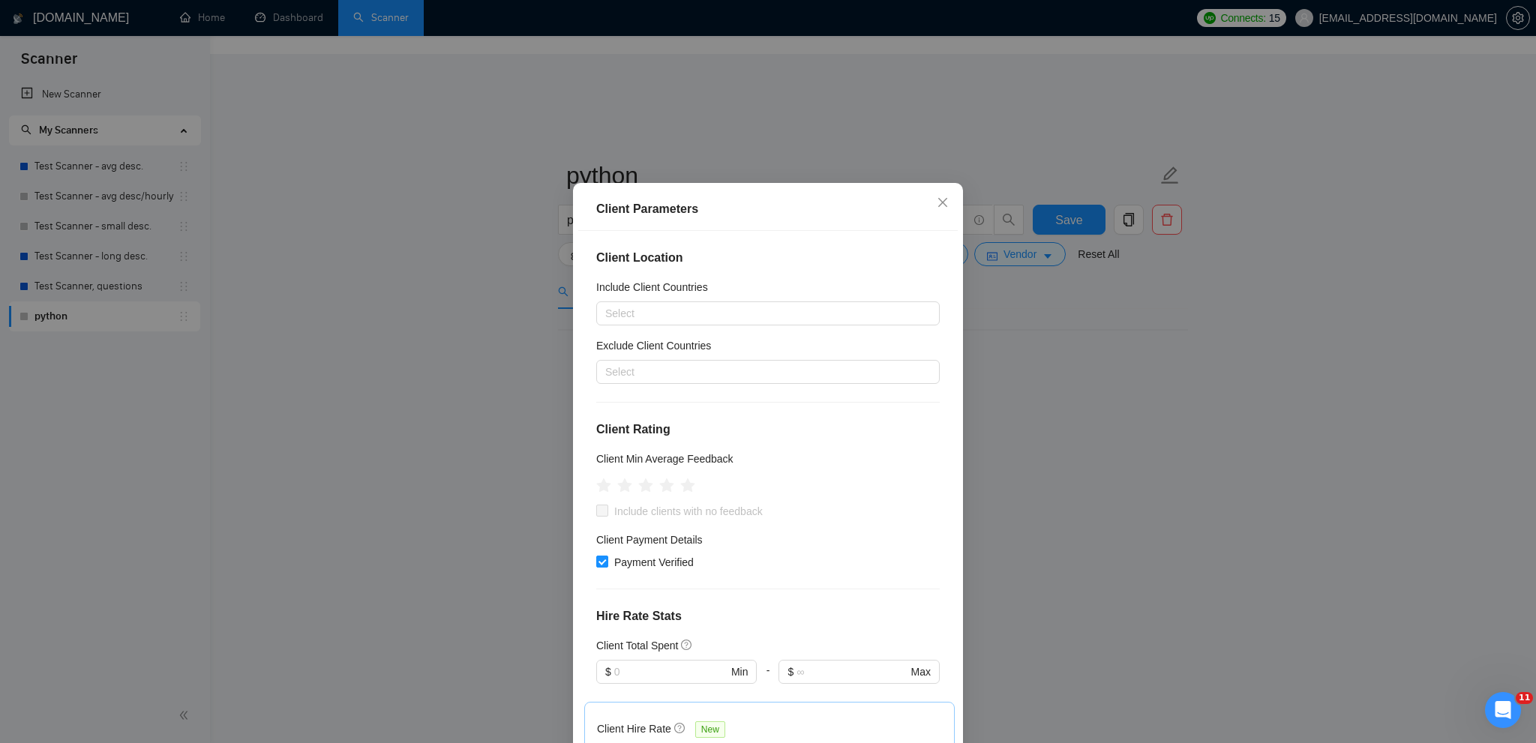
click at [1060, 371] on div "Client Parameters Client Location Include Client Countries Select Exclude Clien…" at bounding box center [768, 371] width 1536 height 743
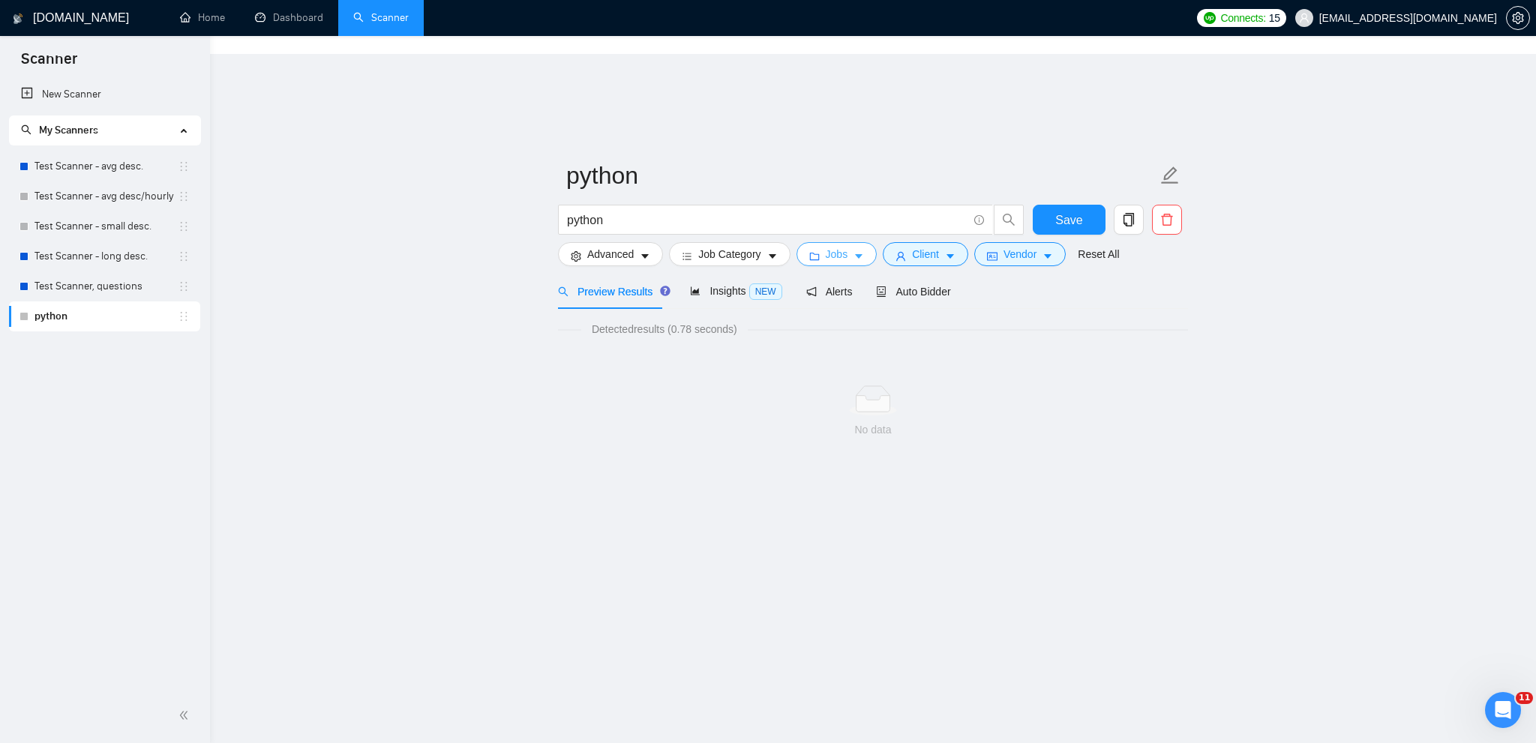
click at [845, 242] on button "Jobs" at bounding box center [837, 254] width 81 height 24
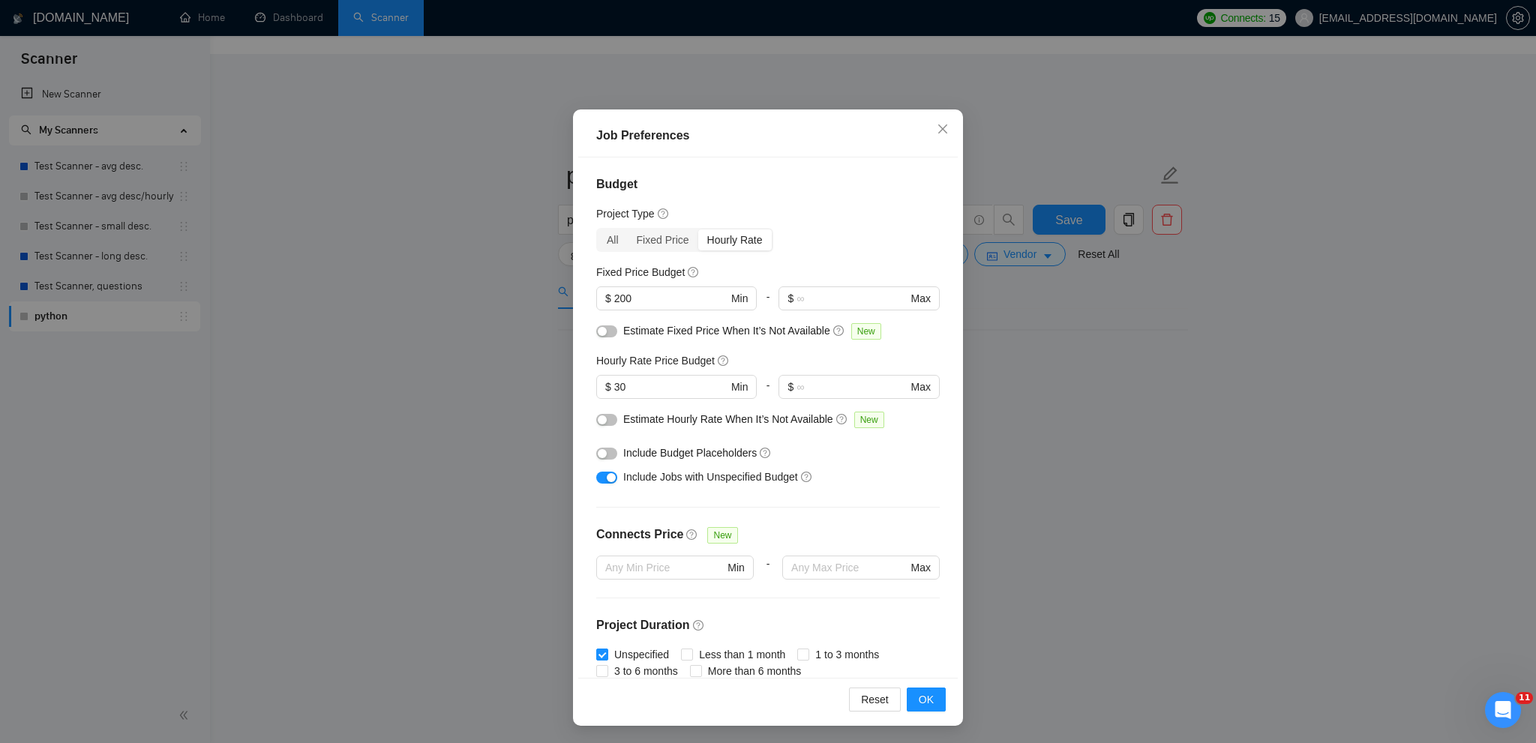
click at [1057, 347] on div "Job Preferences Budget Project Type All Fixed Price Hourly Rate Fixed Price Bud…" at bounding box center [768, 371] width 1536 height 743
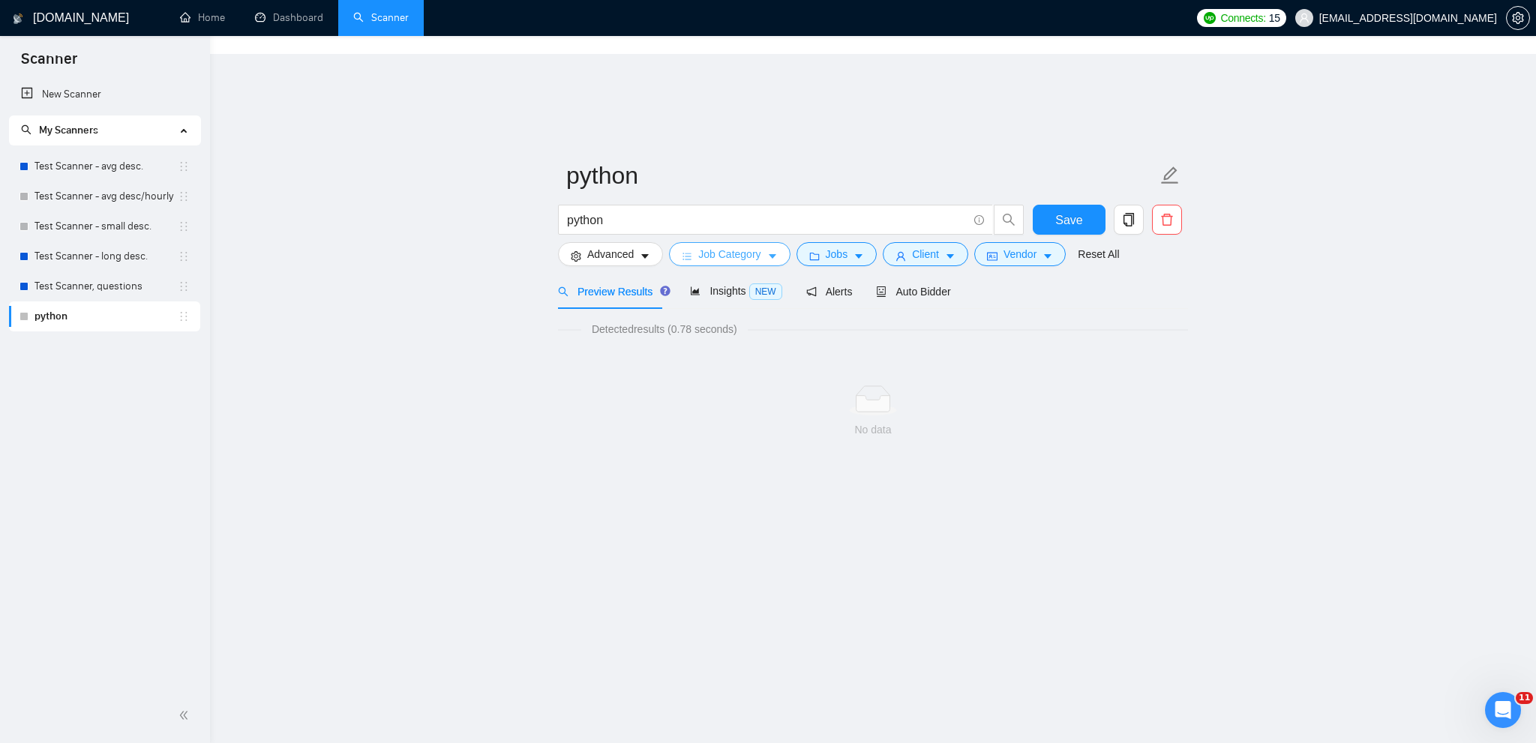
click at [739, 246] on span "Job Category" at bounding box center [729, 254] width 62 height 17
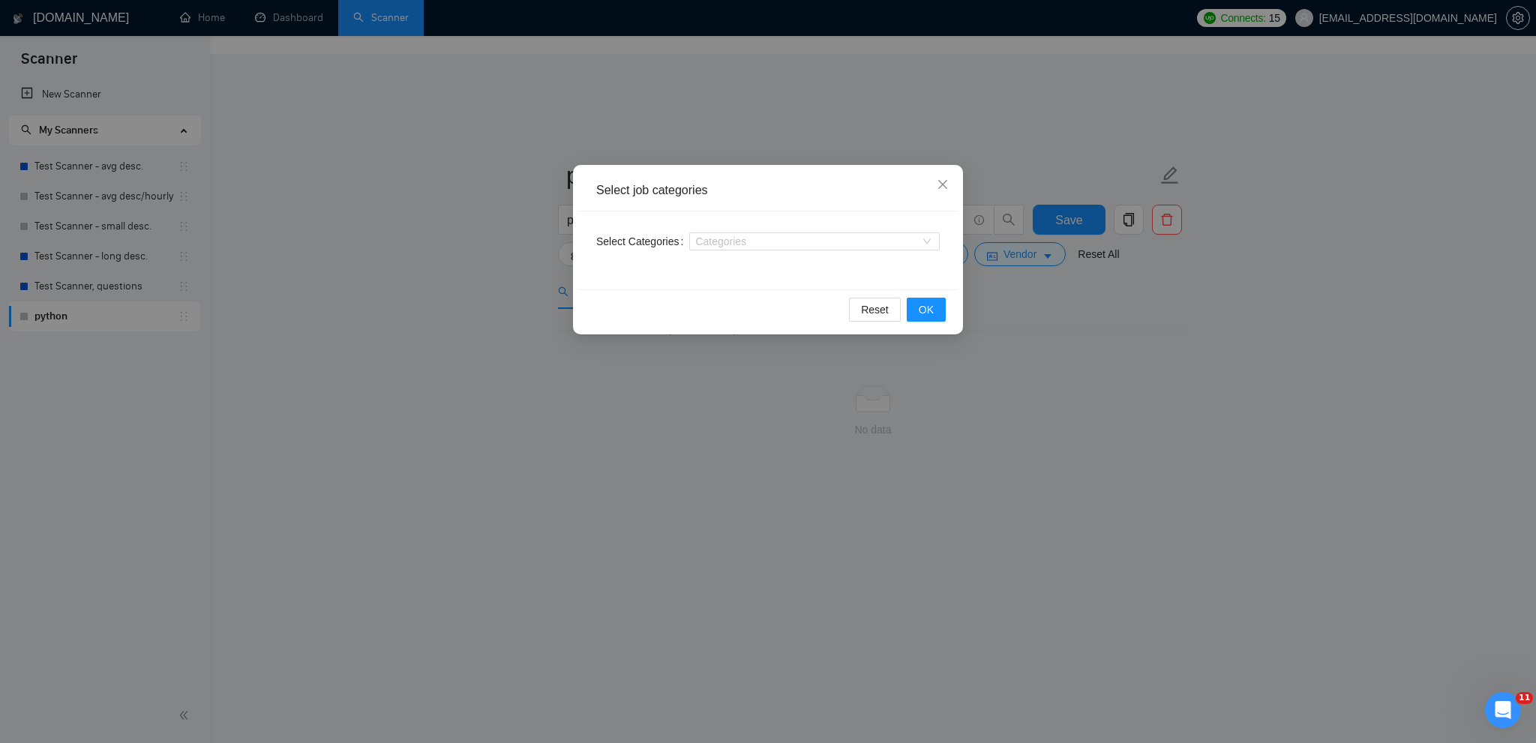
click at [491, 259] on div "Select job categories Select Categories Categories Reset OK" at bounding box center [768, 371] width 1536 height 743
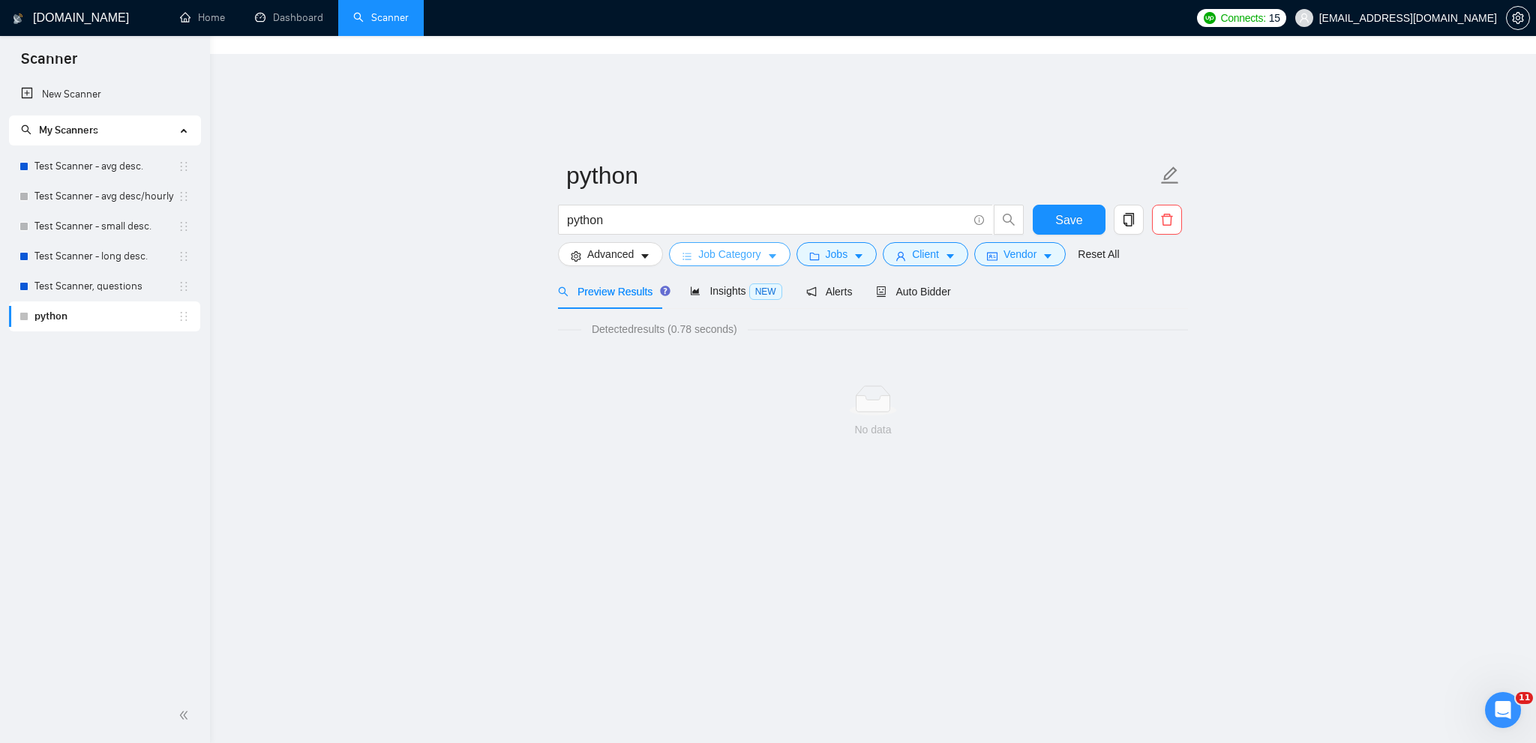
click at [491, 259] on body "Scanner New Scanner My Scanners Test Scanner - avg desc. Test Scanner - avg des…" at bounding box center [768, 425] width 1536 height 743
click at [605, 246] on span "Advanced" at bounding box center [610, 254] width 47 height 17
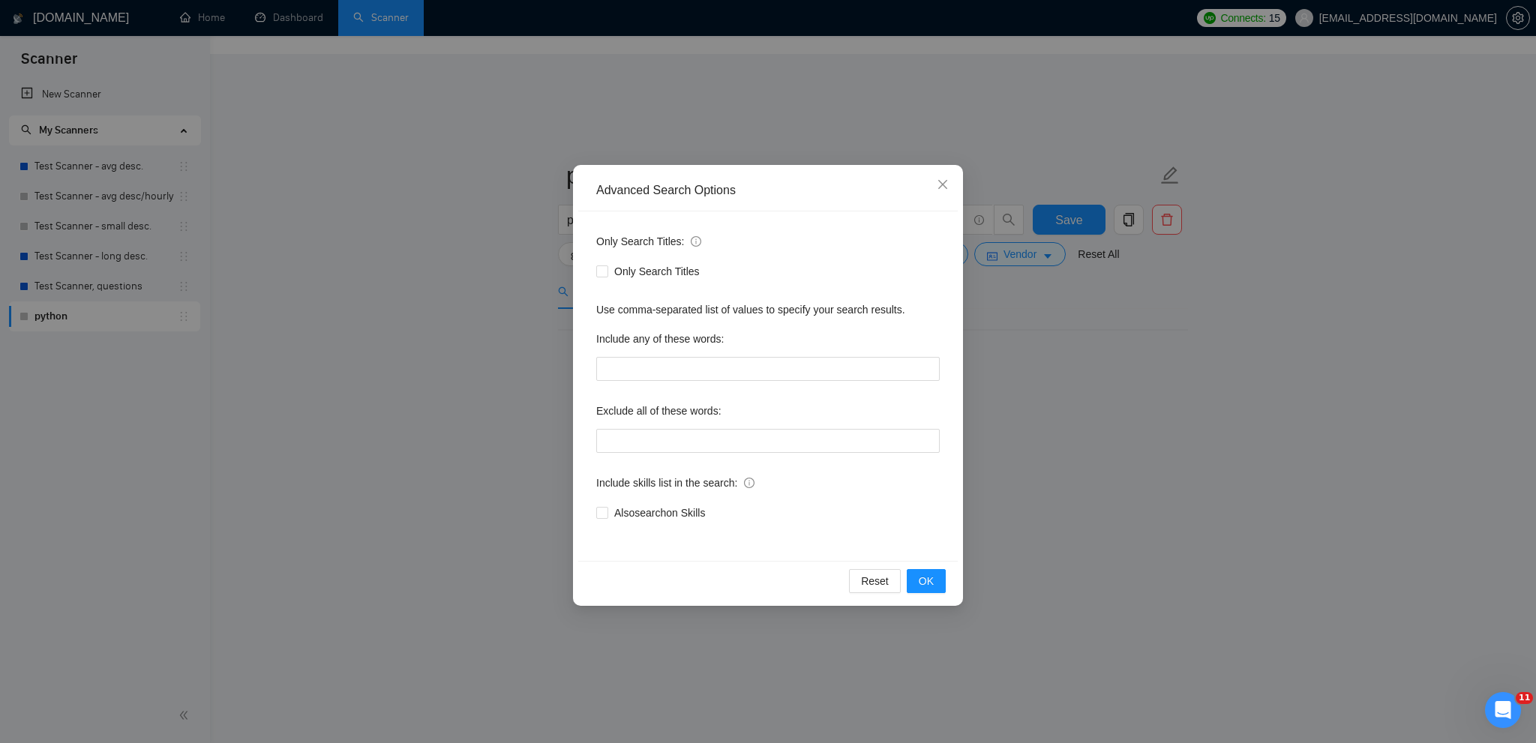
click at [1138, 312] on div "Advanced Search Options Only Search Titles: Only Search Titles Use comma-separa…" at bounding box center [768, 371] width 1536 height 743
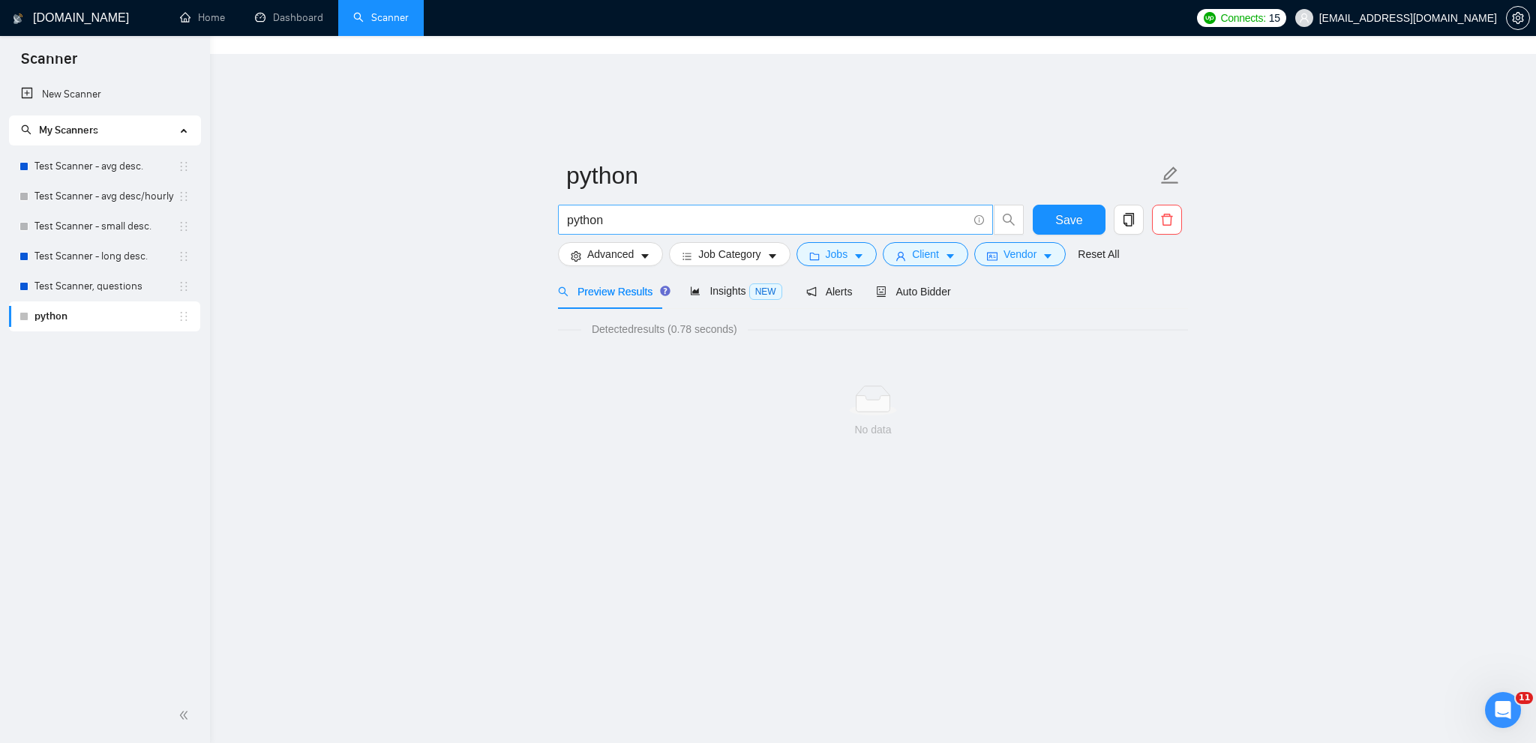
click at [713, 211] on input "python" at bounding box center [767, 220] width 401 height 19
click at [754, 274] on div "Insights NEW" at bounding box center [736, 291] width 92 height 35
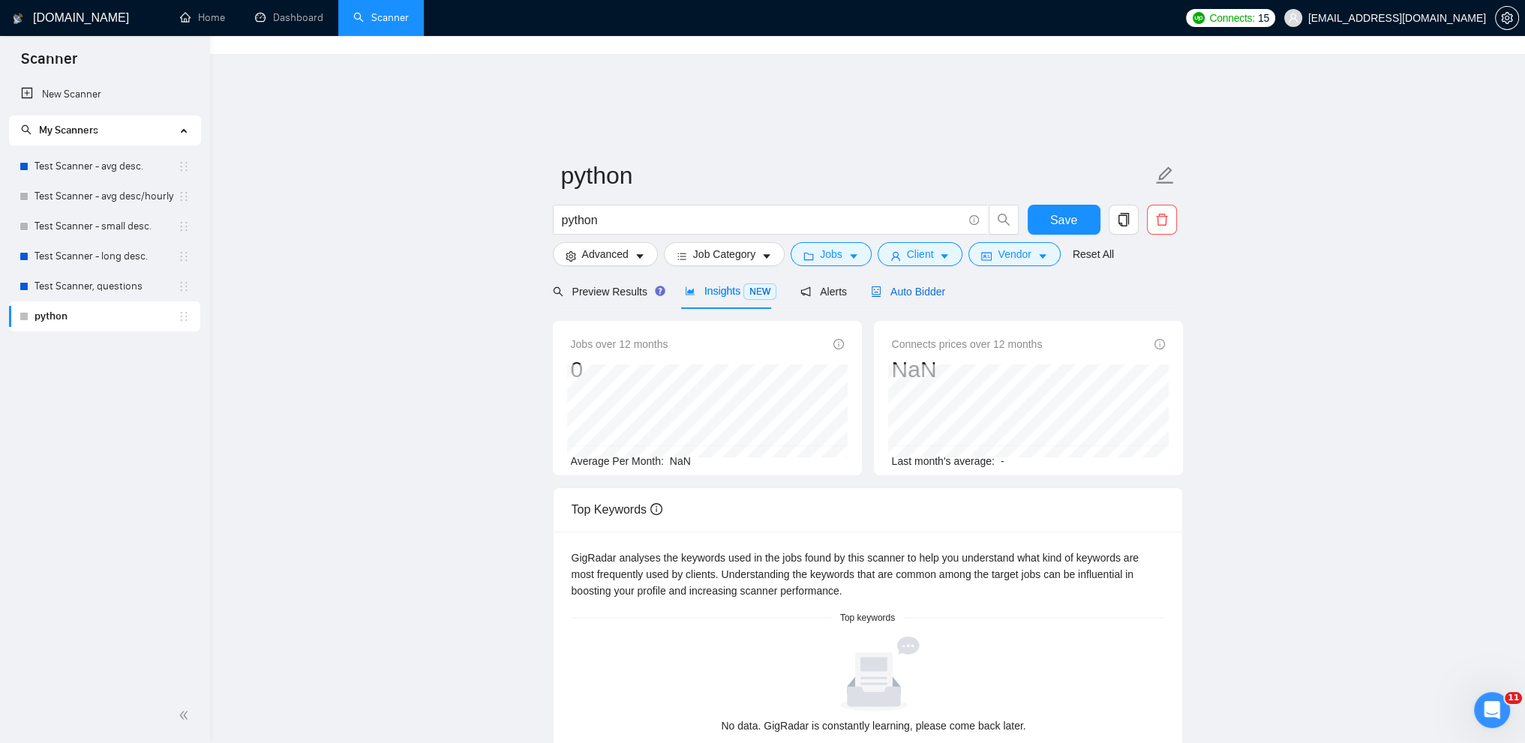
click at [905, 286] on span "Auto Bidder" at bounding box center [908, 292] width 74 height 12
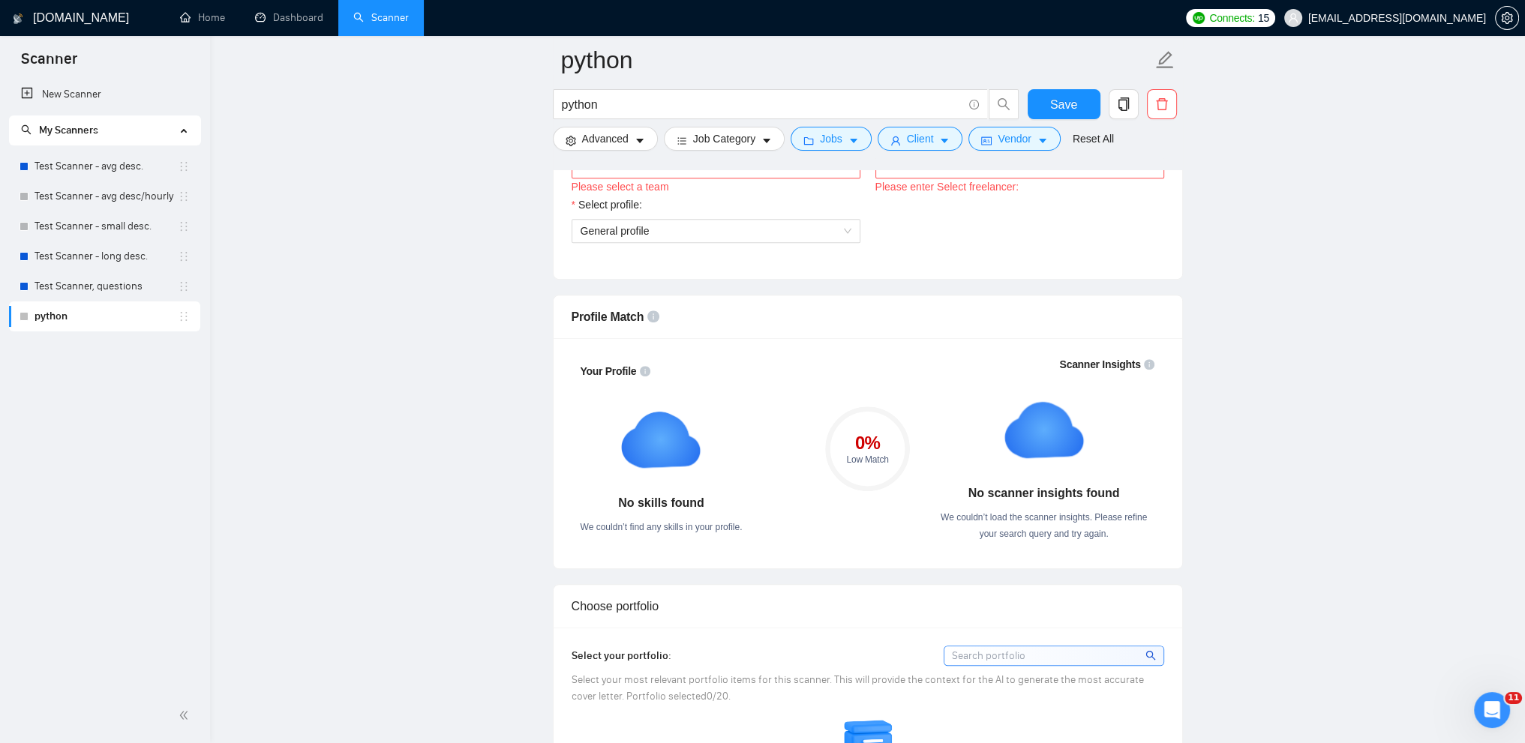
scroll to position [905, 0]
click at [106, 173] on link "Test Scanner - avg desc." at bounding box center [106, 167] width 143 height 30
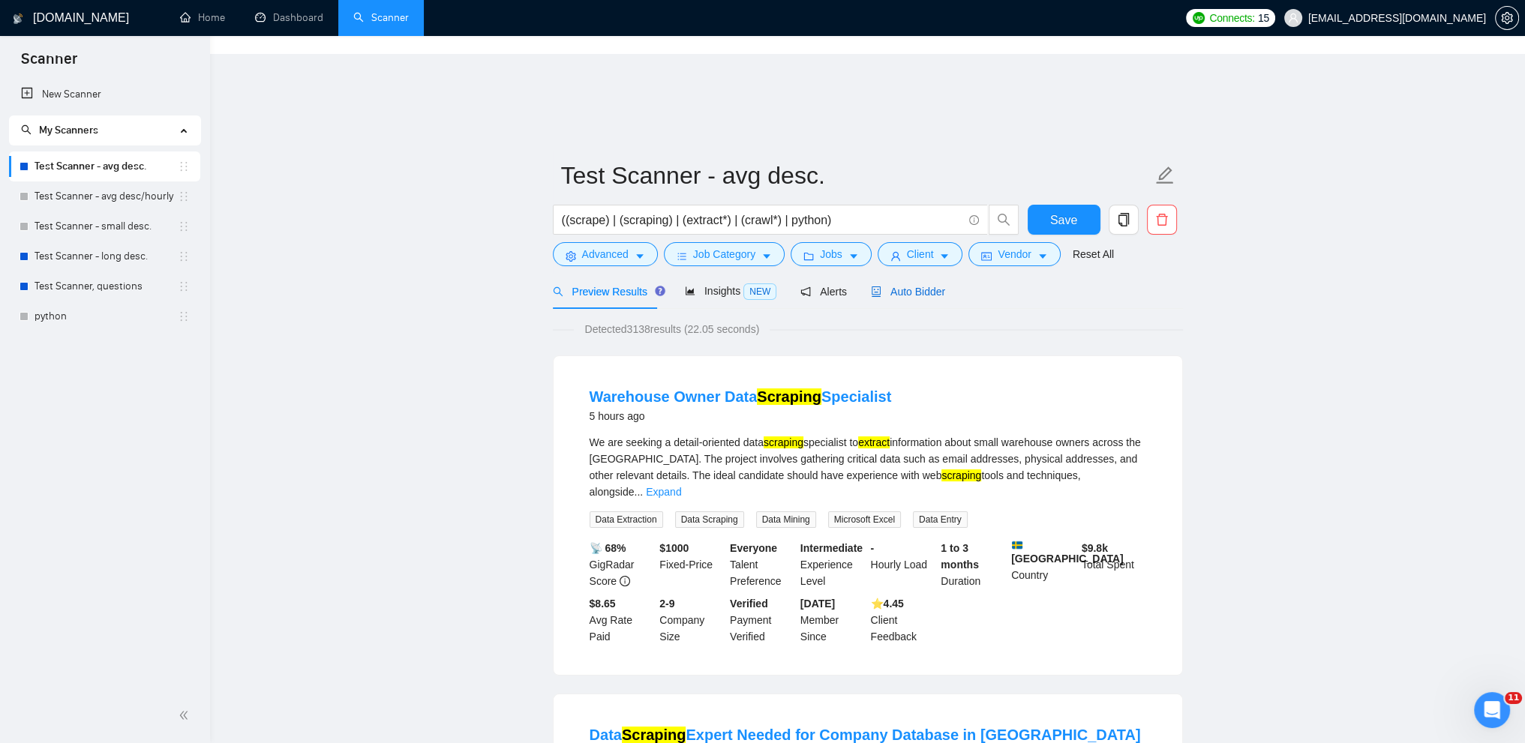
click at [916, 286] on span "Auto Bidder" at bounding box center [908, 292] width 74 height 12
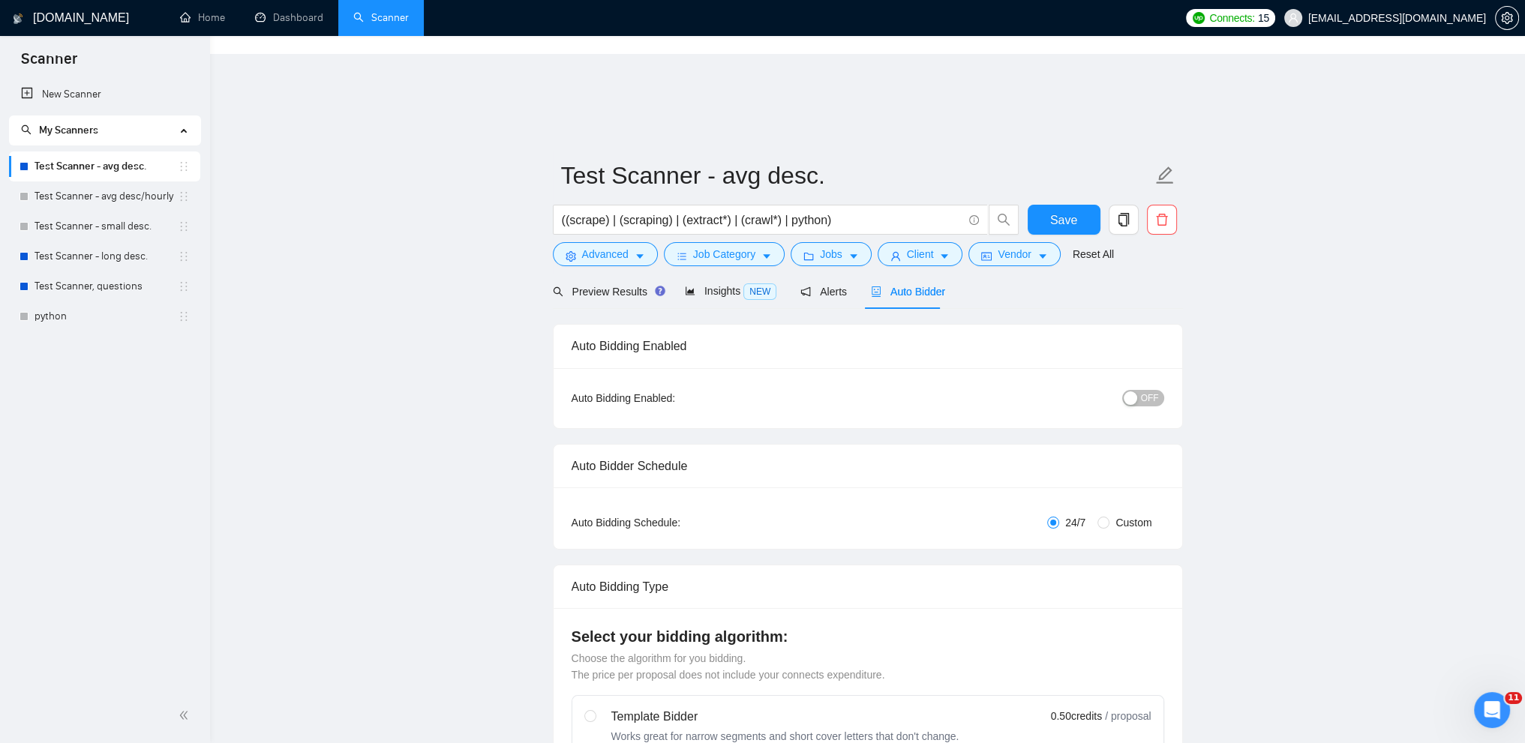
checkbox input "true"
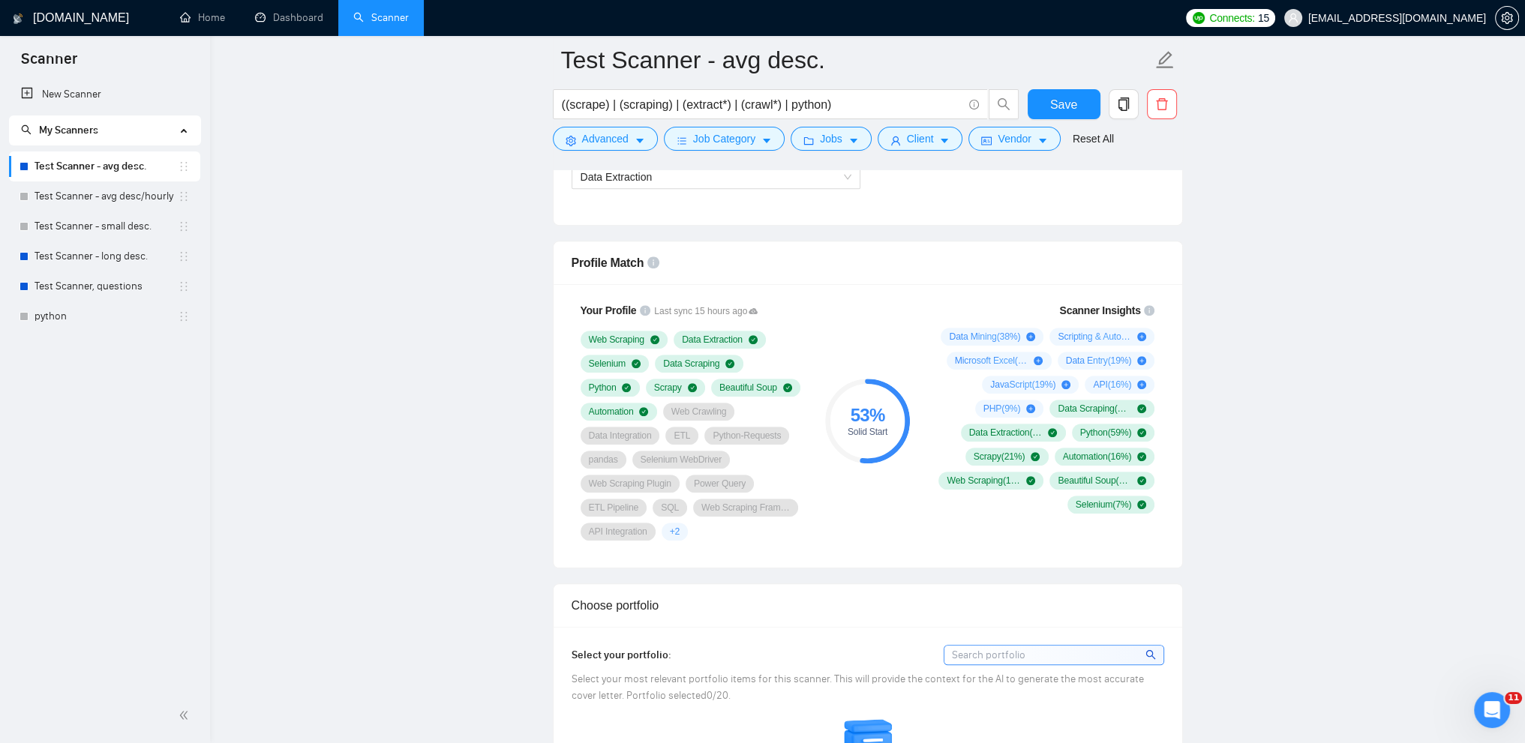
scroll to position [965, 0]
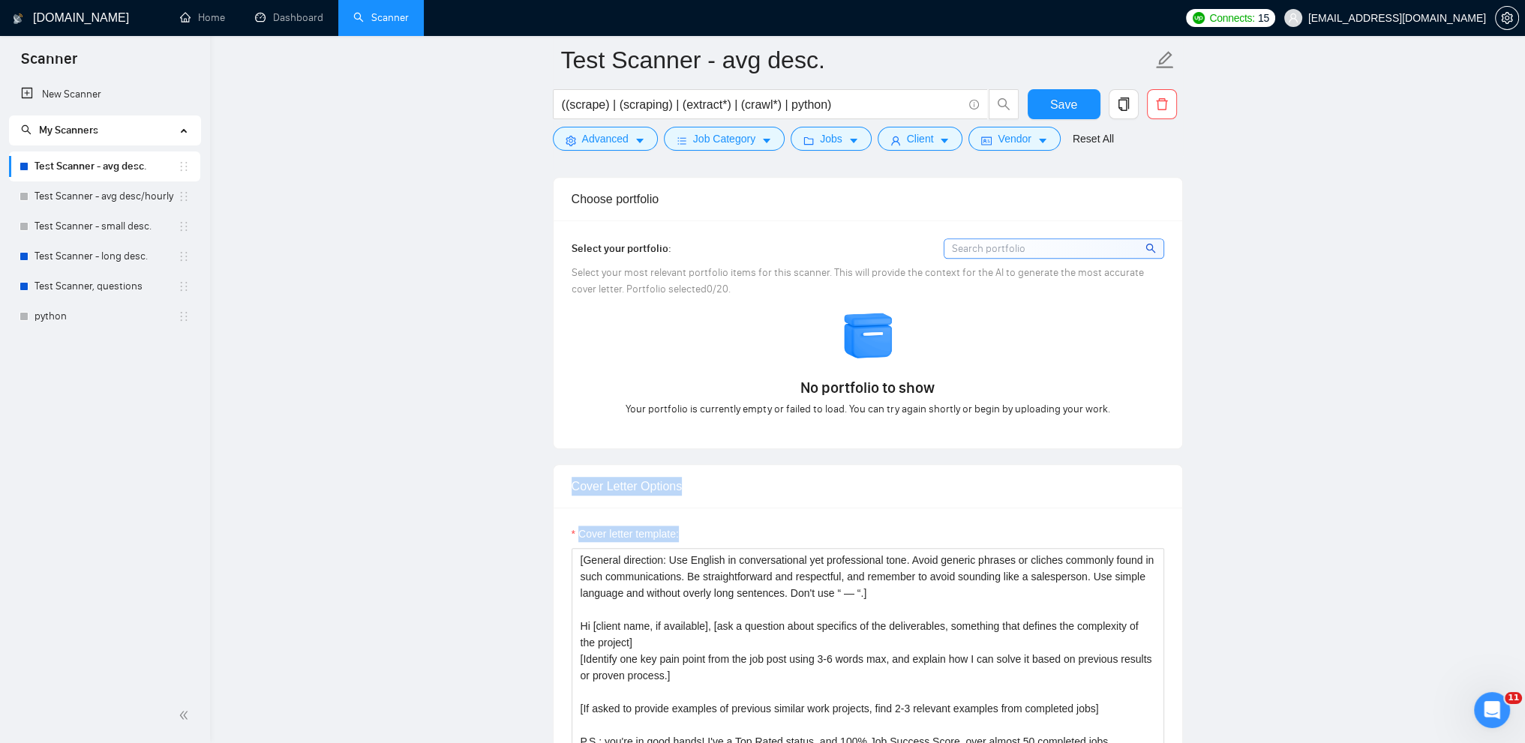
drag, startPoint x: 1283, startPoint y: 557, endPoint x: 1212, endPoint y: 350, distance: 218.7
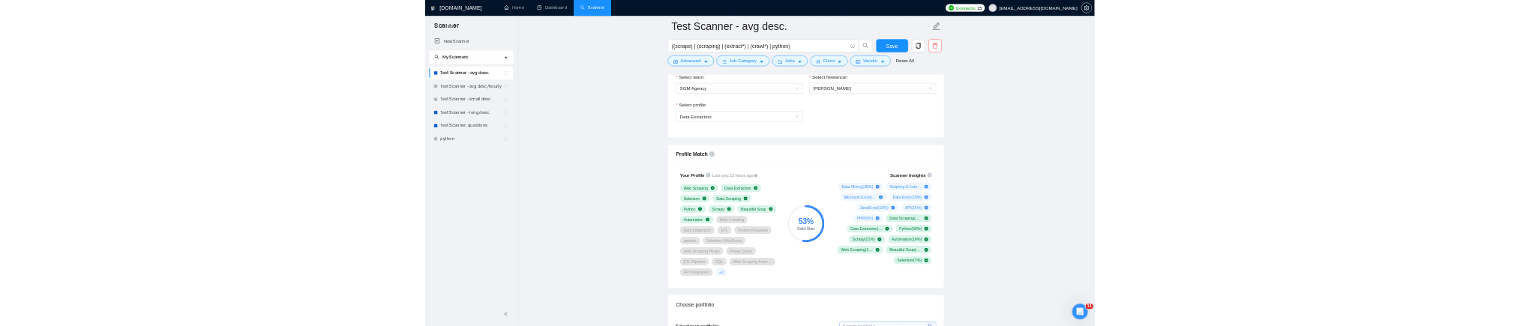
scroll to position [816, 0]
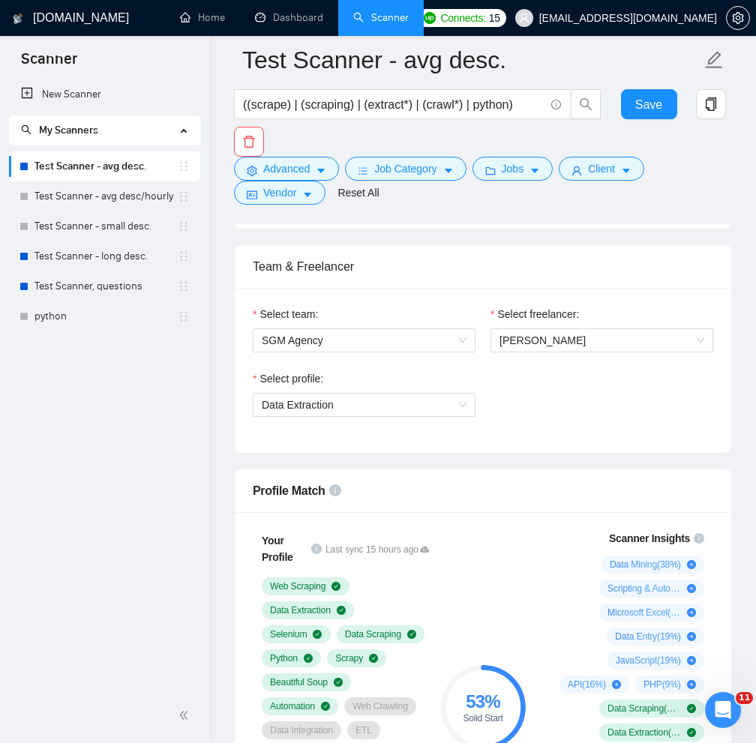
click at [104, 485] on div "New Scanner My Scanners Test Scanner - avg desc. Test Scanner - avg desc/hourly…" at bounding box center [105, 384] width 210 height 609
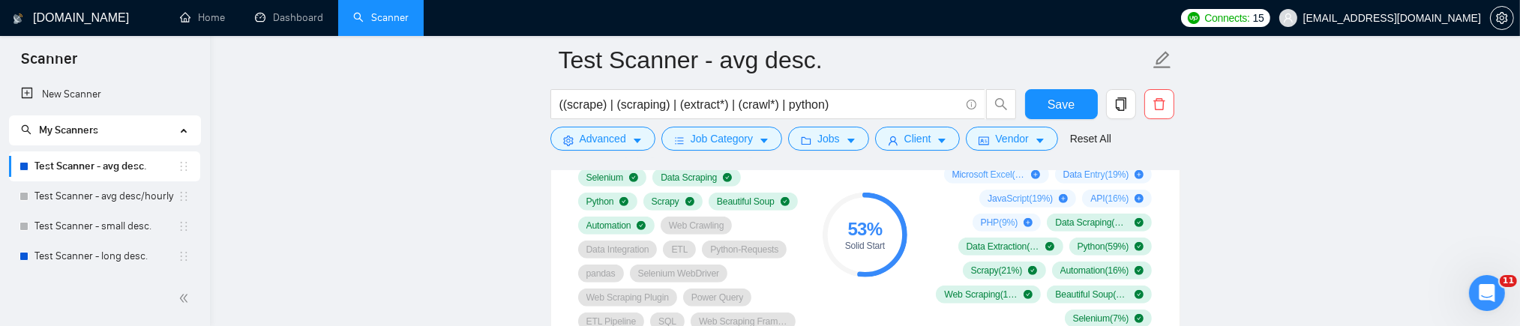
scroll to position [1151, 0]
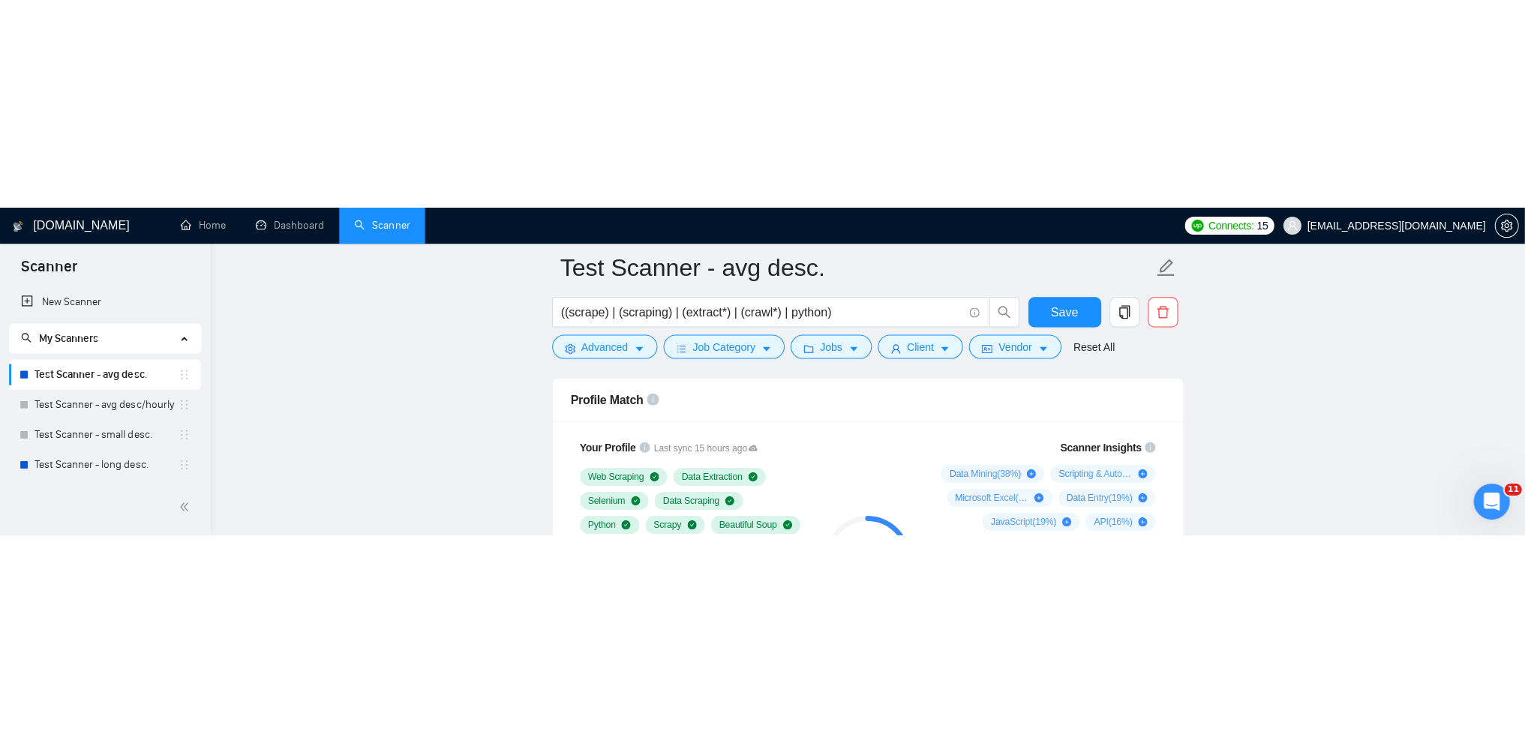
scroll to position [1031, 0]
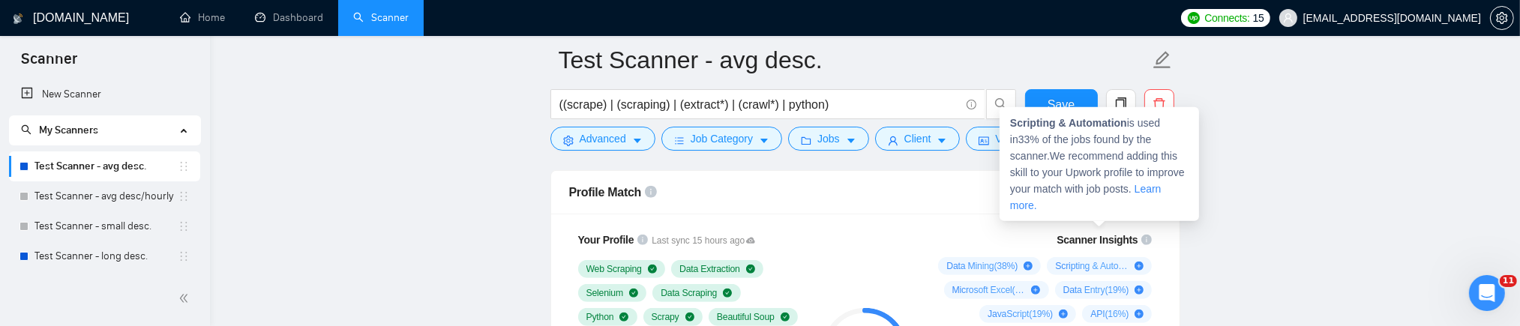
click at [1134, 260] on div "Scripting & Automation ( 33 %)" at bounding box center [1099, 266] width 89 height 12
click at [1139, 262] on icon "plus-circle" at bounding box center [1139, 266] width 9 height 9
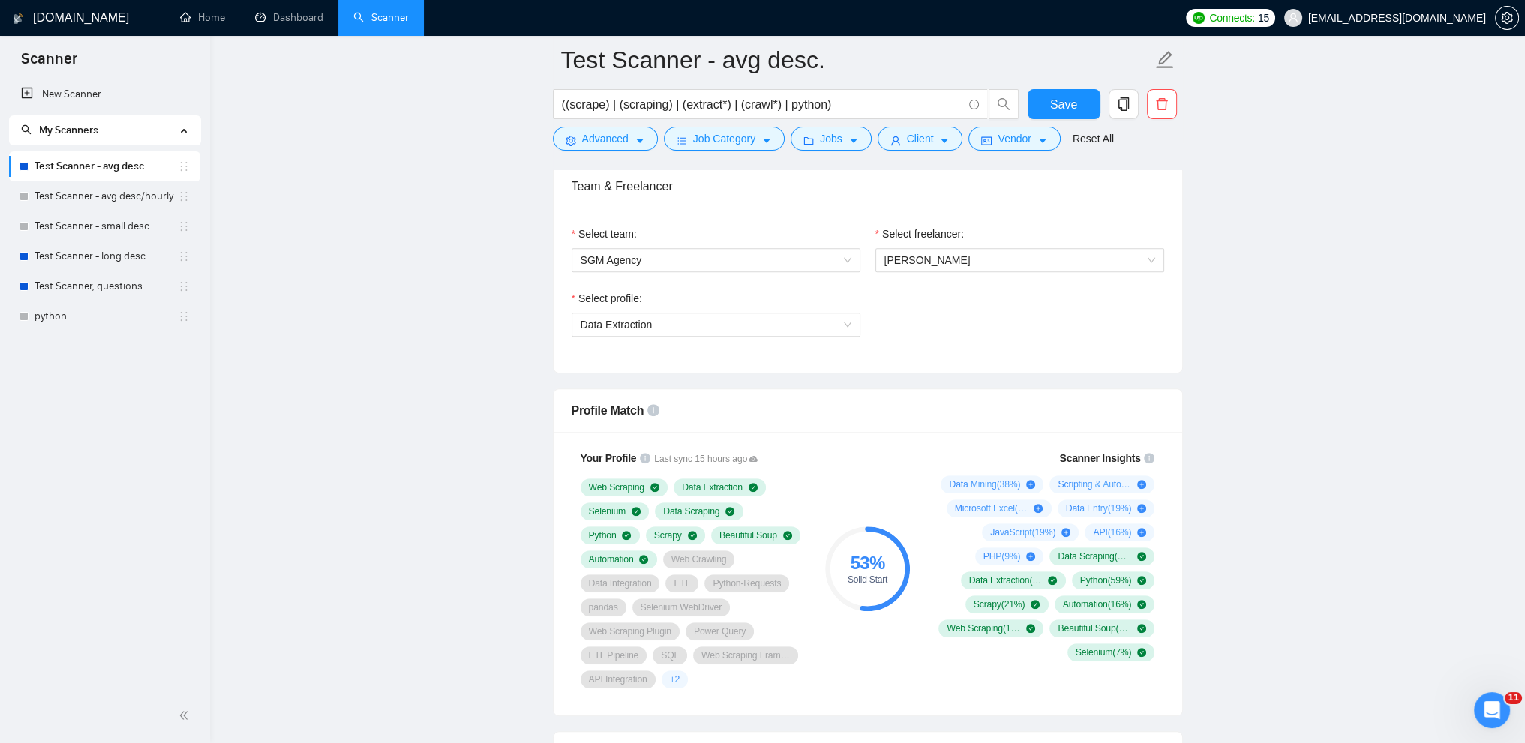
scroll to position [801, 0]
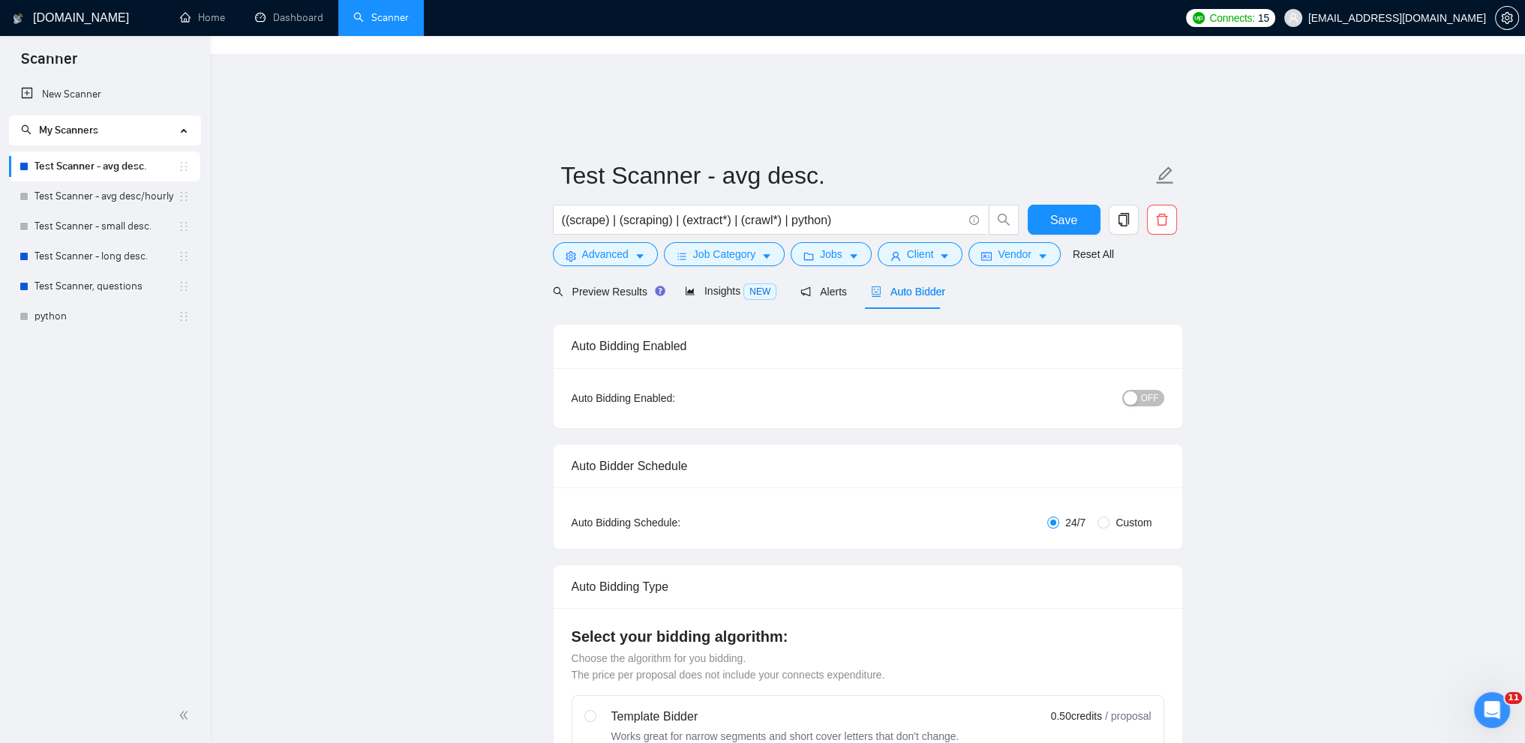
scroll to position [0, 0]
click at [1067, 211] on span "Save" at bounding box center [1063, 220] width 27 height 19
click at [587, 286] on span "Preview Results" at bounding box center [607, 292] width 108 height 12
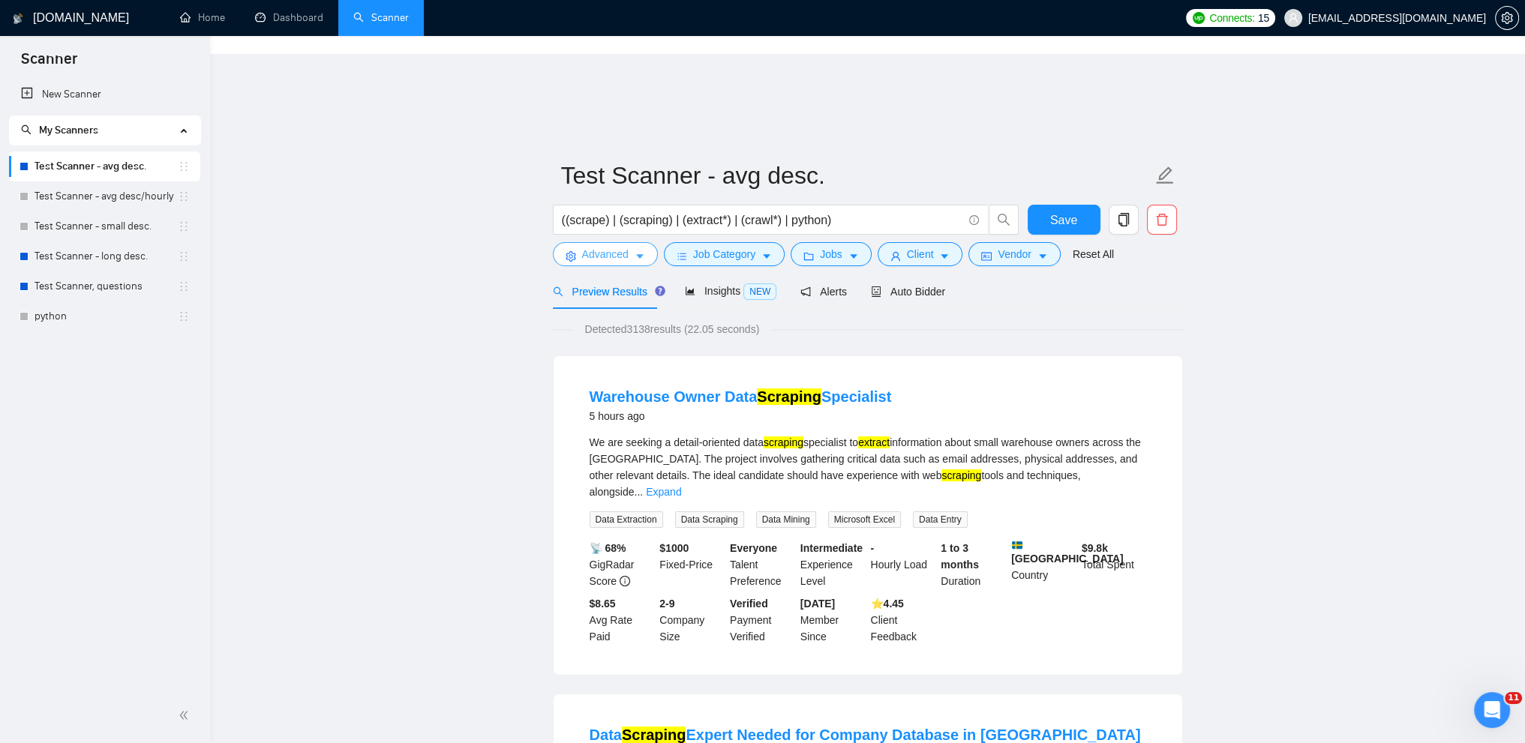
click at [613, 246] on span "Advanced" at bounding box center [605, 254] width 47 height 17
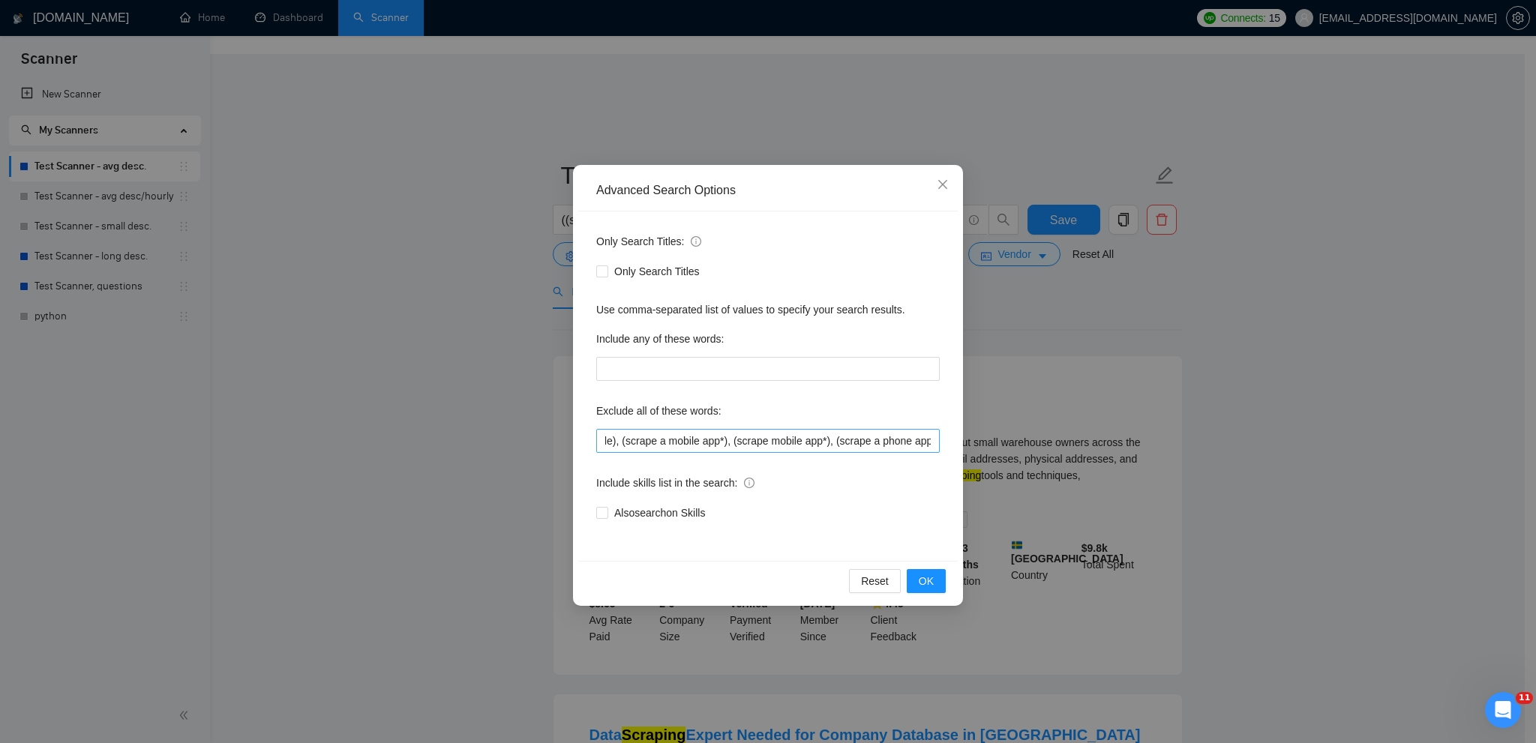
scroll to position [0, 878]
click at [377, 233] on div "Advanced Search Options Only Search Titles: Only Search Titles Use comma-separa…" at bounding box center [768, 371] width 1536 height 743
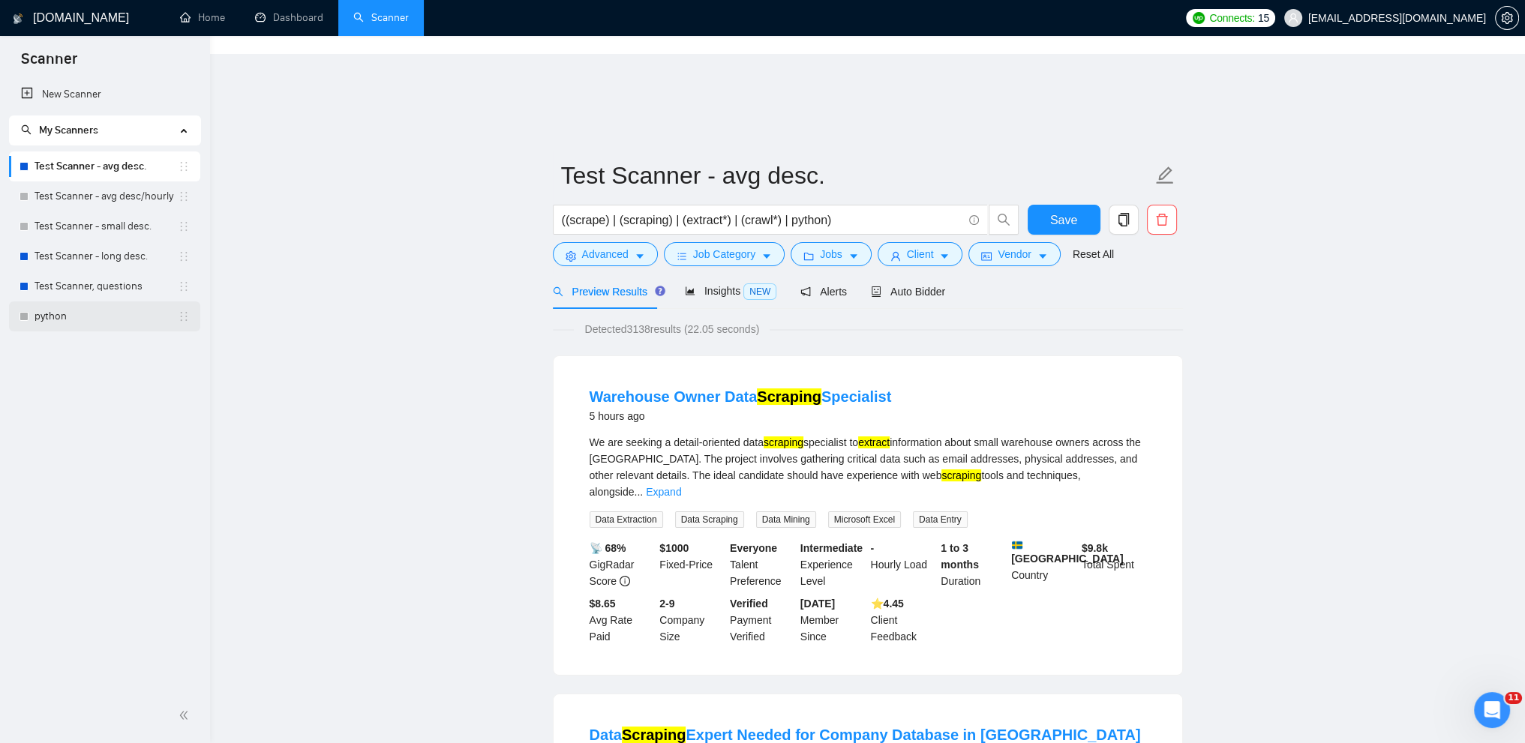
click at [87, 309] on link "python" at bounding box center [106, 317] width 143 height 30
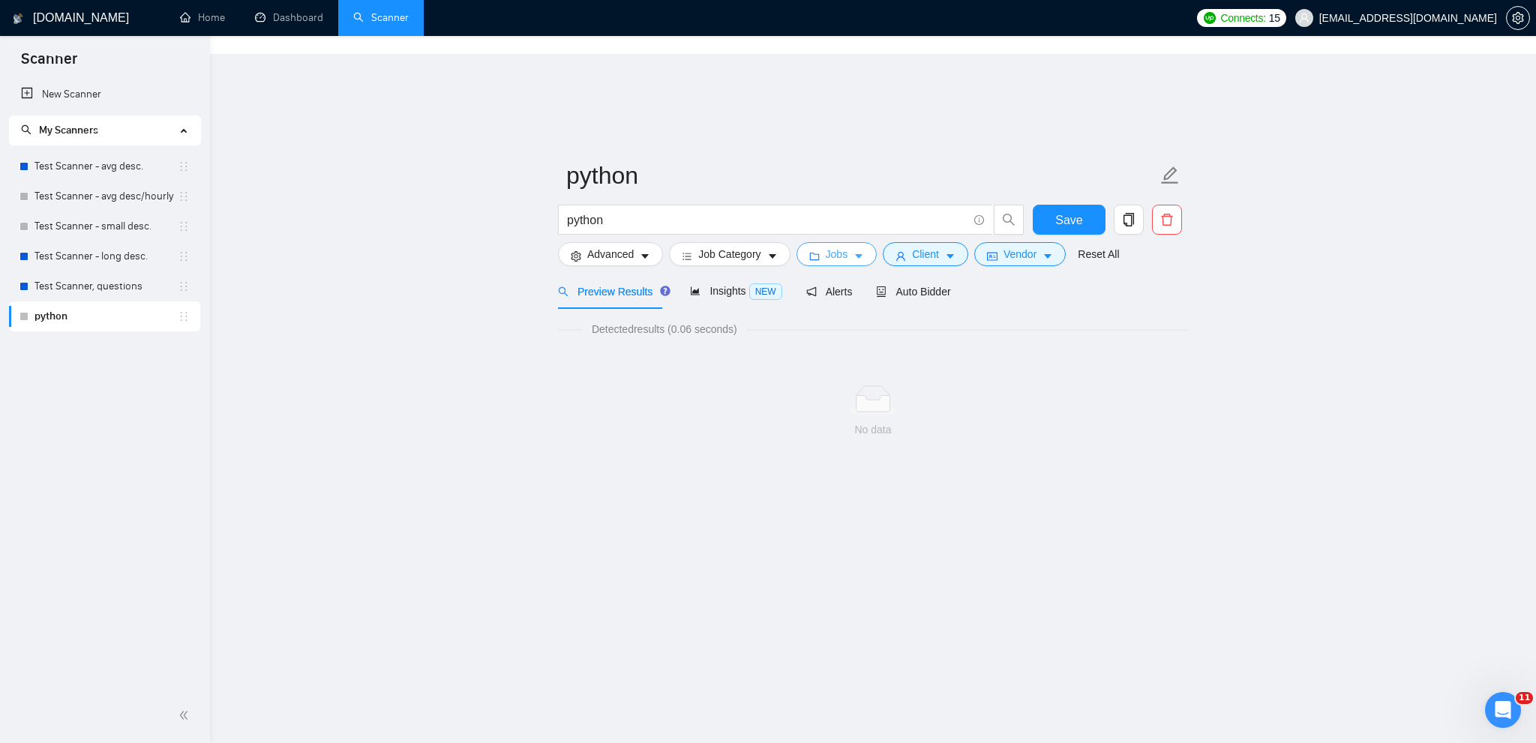
click at [827, 246] on span "Jobs" at bounding box center [837, 254] width 23 height 17
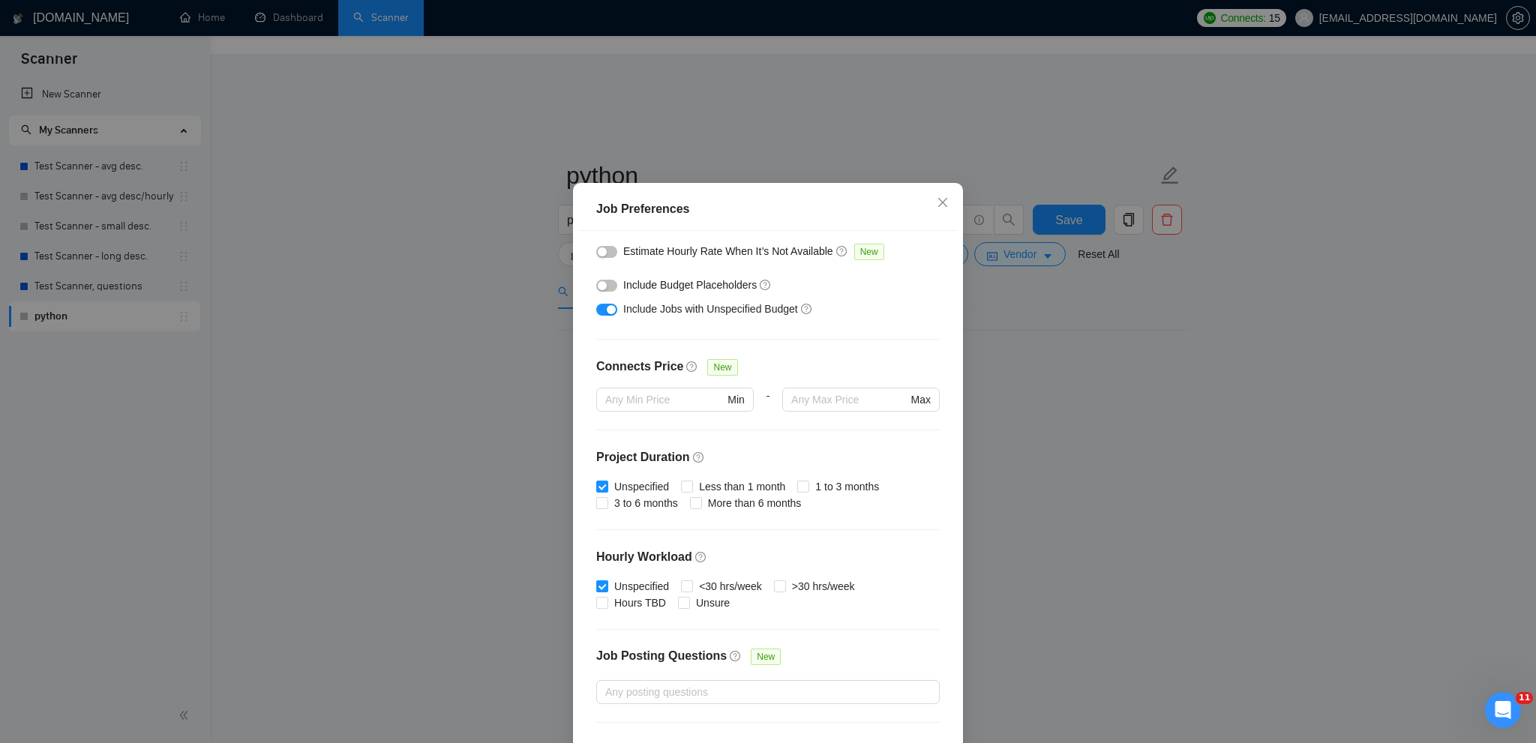
scroll to position [325, 0]
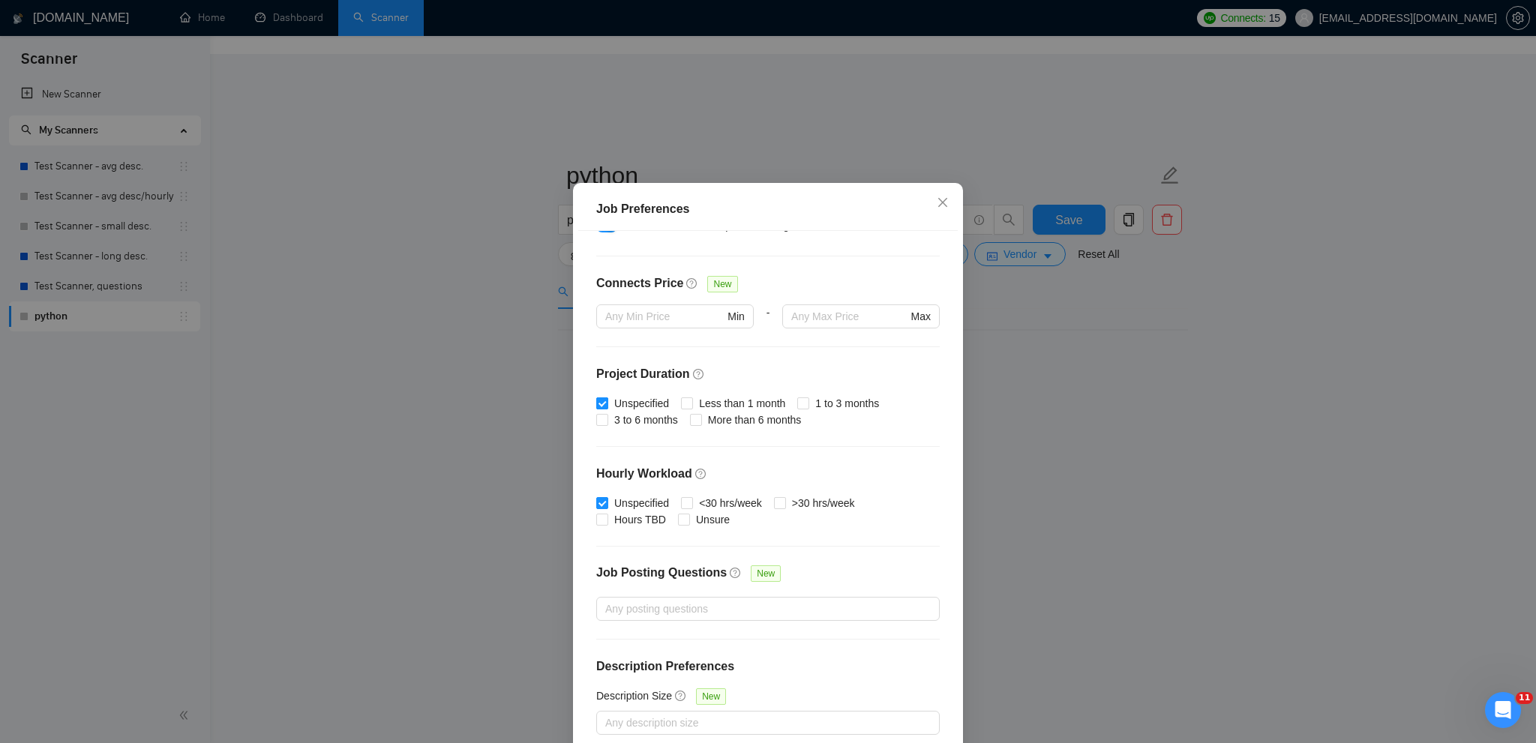
click at [596, 400] on input "Unspecified" at bounding box center [601, 403] width 11 height 11
checkbox input "false"
click at [693, 404] on span "Less than 1 month" at bounding box center [742, 403] width 98 height 17
click at [691, 404] on input "Less than 1 month" at bounding box center [686, 403] width 11 height 11
checkbox input "true"
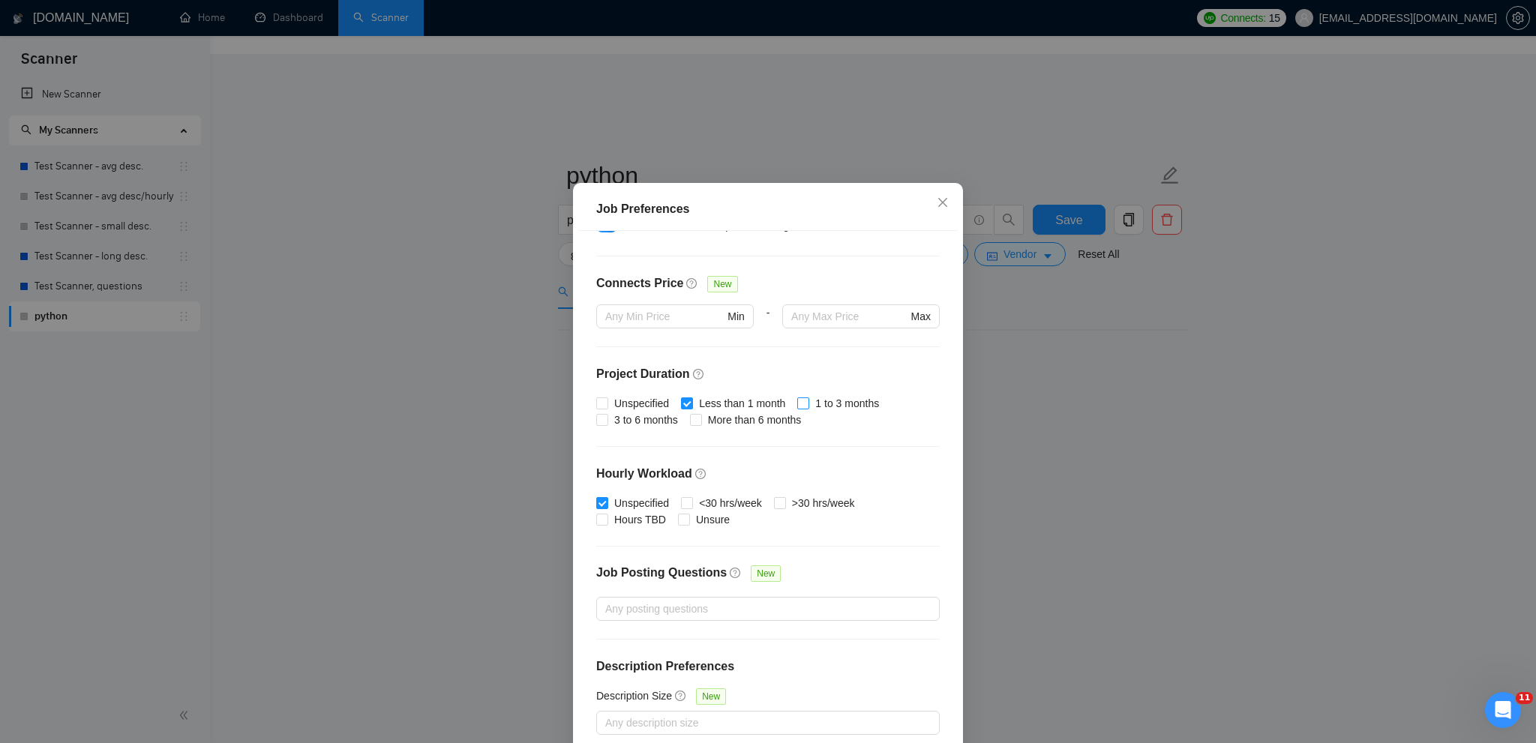
click at [809, 403] on span "1 to 3 months" at bounding box center [847, 403] width 76 height 17
click at [804, 403] on input "1 to 3 months" at bounding box center [802, 403] width 11 height 11
checkbox input "true"
click at [653, 415] on span "3 to 6 months" at bounding box center [646, 420] width 76 height 17
click at [607, 415] on input "3 to 6 months" at bounding box center [601, 419] width 11 height 11
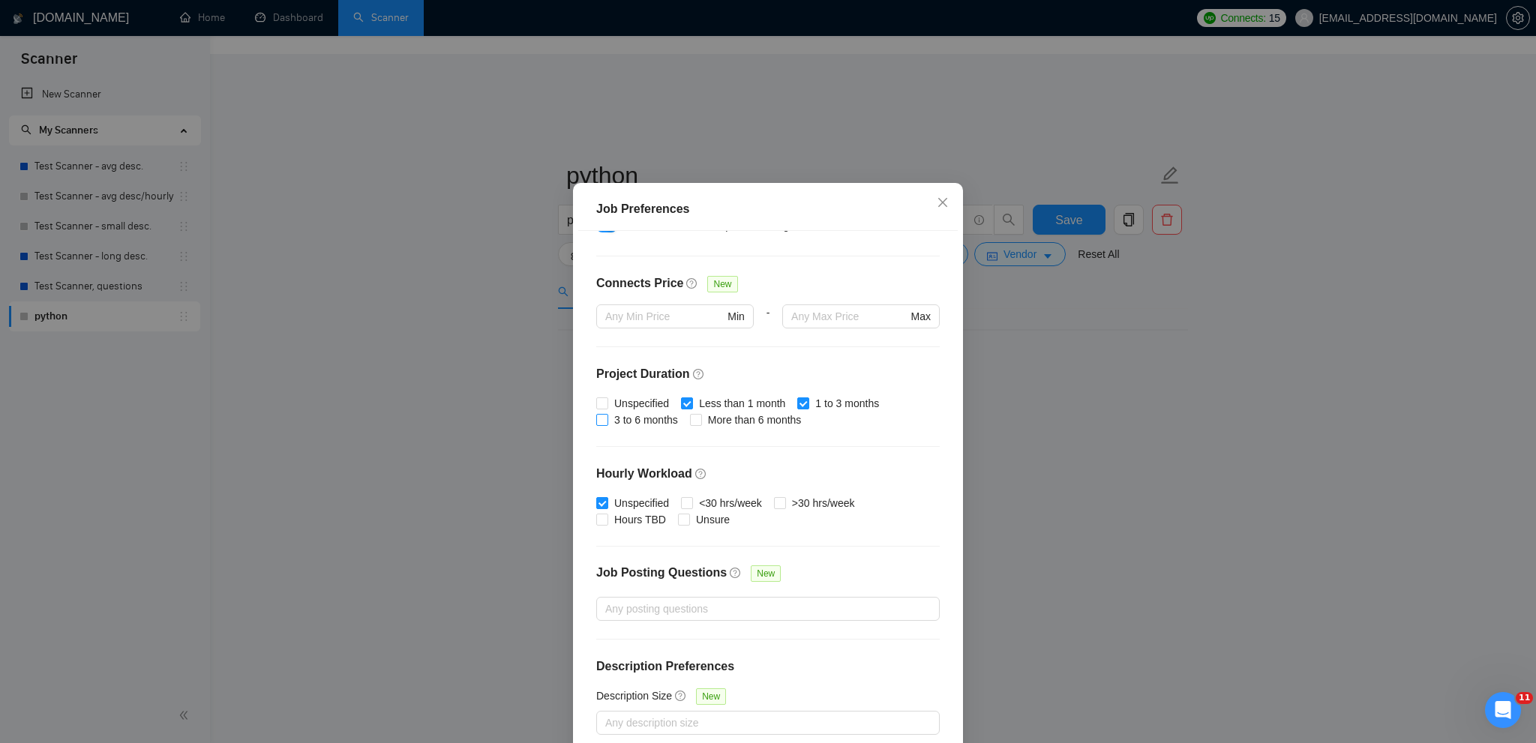
checkbox input "true"
click at [683, 415] on div "Unspecified Less than 1 month 1 to 3 months 3 to 6 months More than 6 months" at bounding box center [768, 411] width 344 height 33
click at [690, 415] on input "More than 6 months" at bounding box center [695, 419] width 11 height 11
checkbox input "true"
click at [681, 506] on input "<30 hrs/week" at bounding box center [686, 502] width 11 height 11
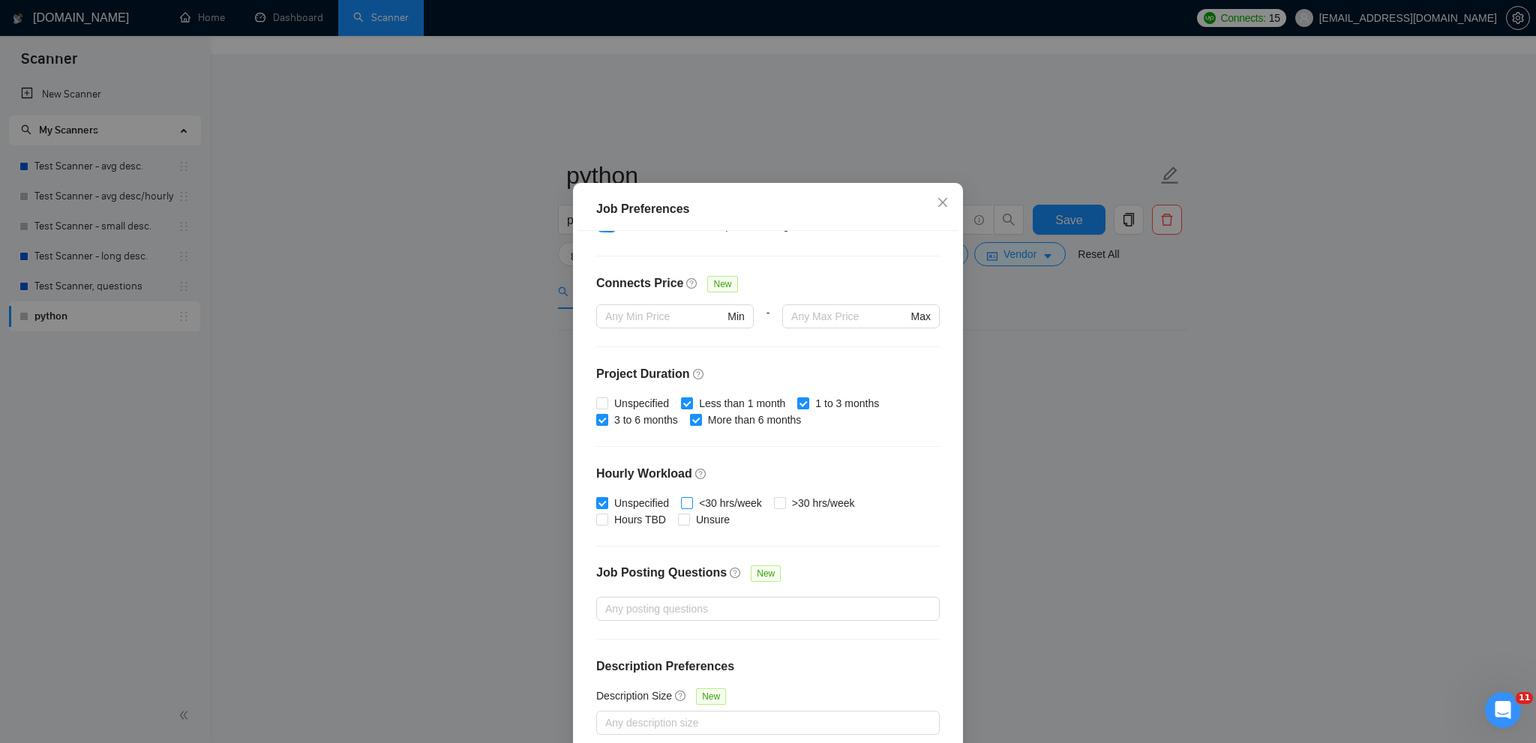
checkbox input "true"
click at [775, 506] on input ">30 hrs/week" at bounding box center [779, 502] width 11 height 11
checkbox input "true"
click at [600, 503] on input "Unspecified" at bounding box center [601, 502] width 11 height 11
checkbox input "false"
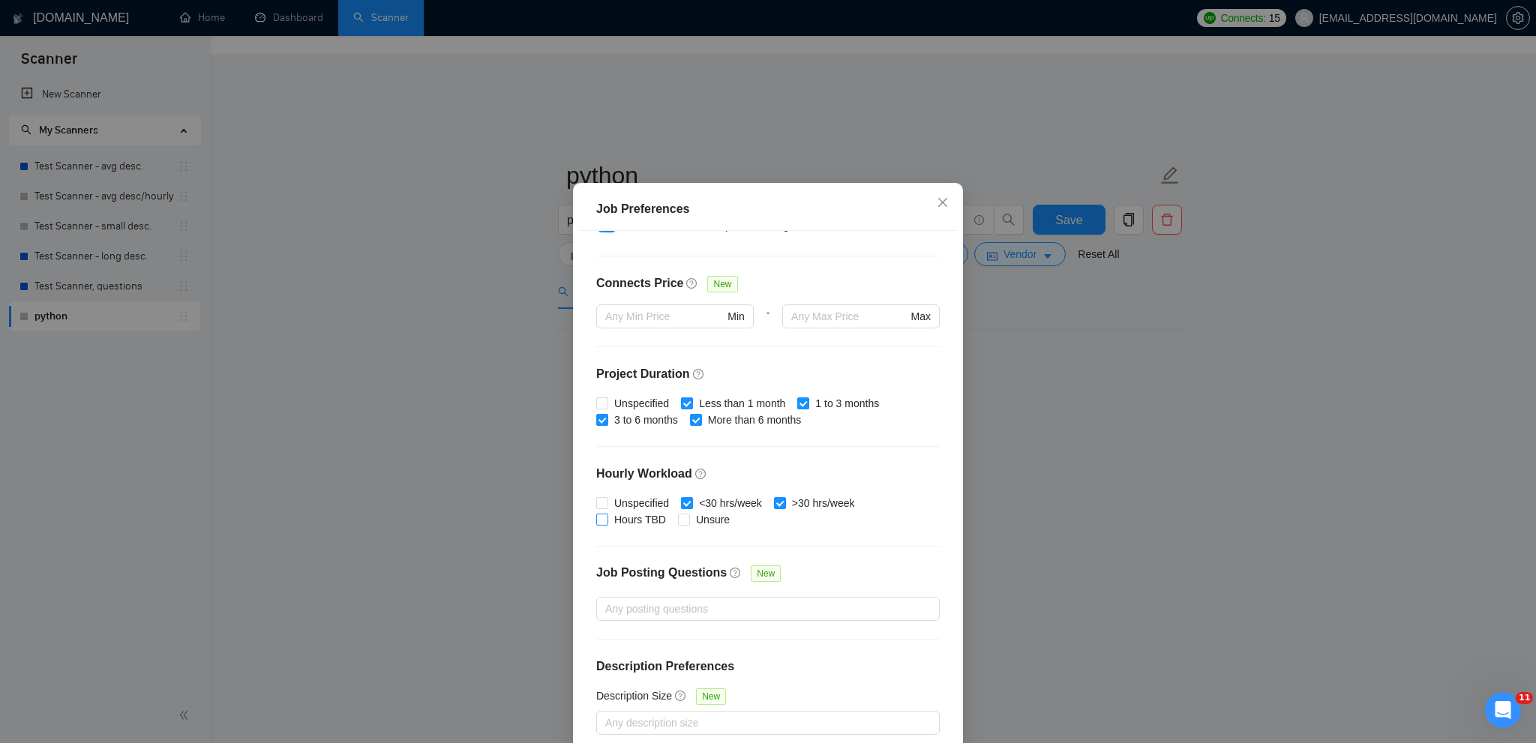
click at [608, 516] on span "Hours TBD" at bounding box center [640, 520] width 64 height 17
click at [605, 516] on input "Hours TBD" at bounding box center [601, 519] width 11 height 11
click at [663, 516] on span "Hours TBD" at bounding box center [640, 520] width 64 height 17
click at [607, 516] on input "Hours TBD" at bounding box center [601, 519] width 11 height 11
checkbox input "false"
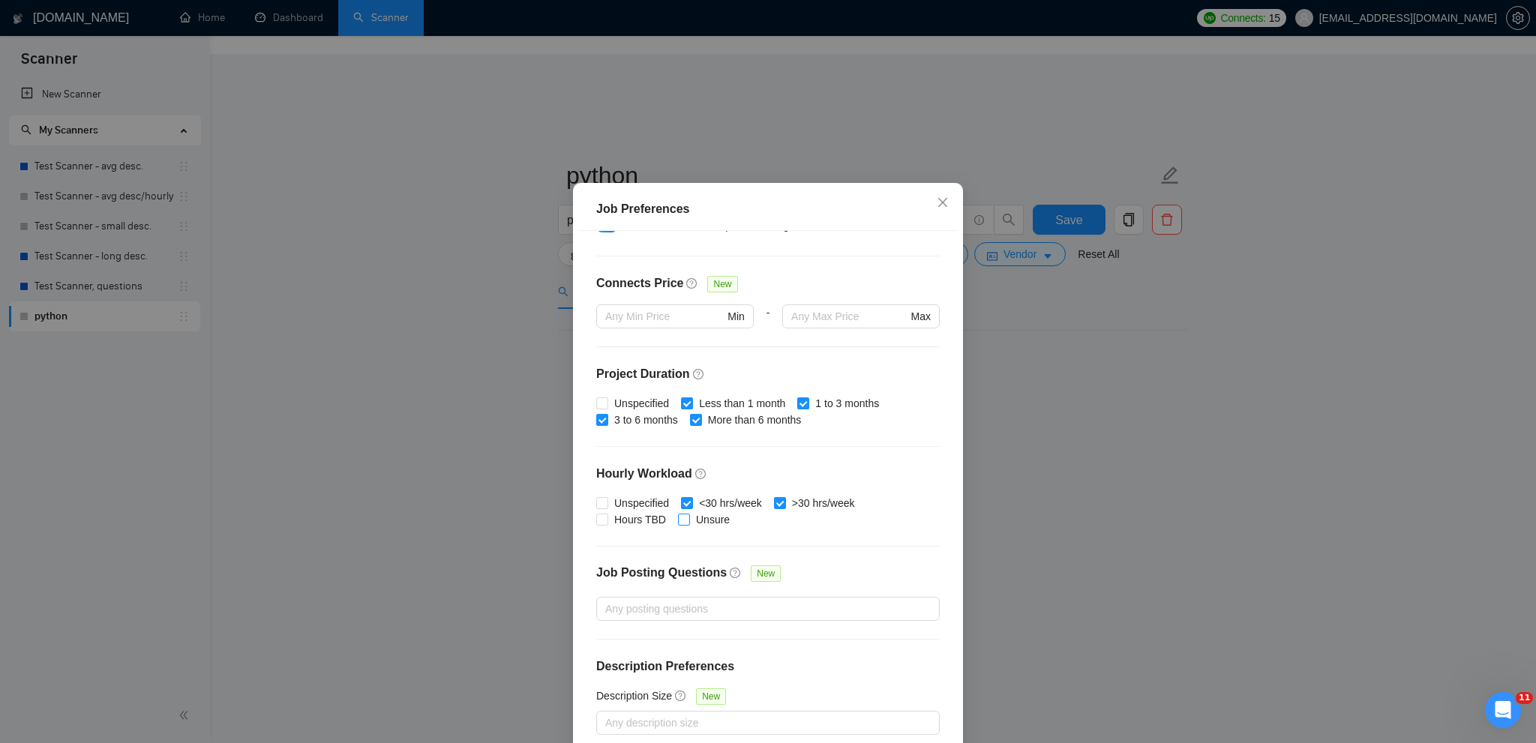
click at [690, 517] on span "Unsure" at bounding box center [713, 520] width 46 height 17
click at [685, 517] on input "Unsure" at bounding box center [683, 519] width 11 height 11
checkbox input "true"
click at [650, 519] on span "Hours TBD" at bounding box center [640, 520] width 64 height 17
click at [607, 519] on input "Hours TBD" at bounding box center [601, 519] width 11 height 11
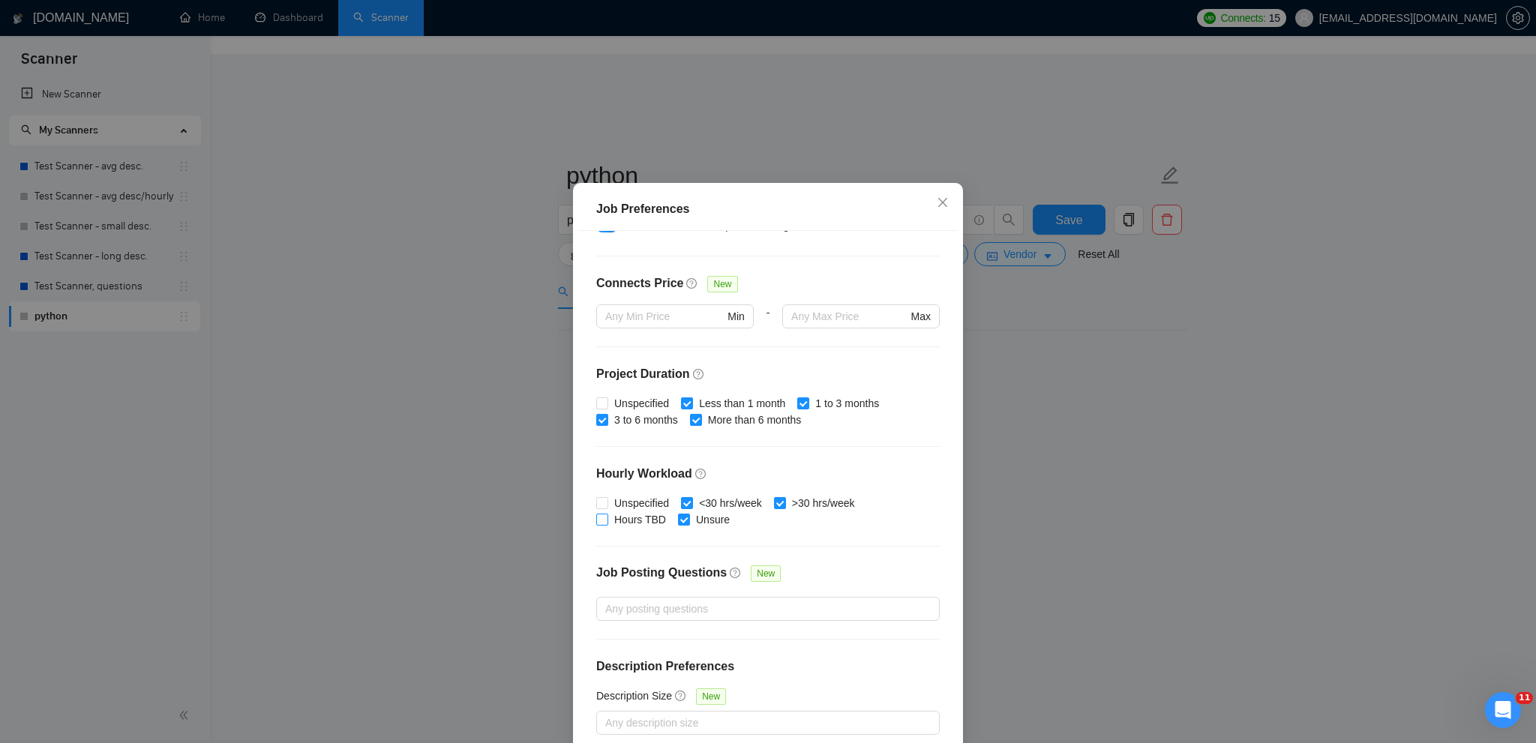
checkbox input "true"
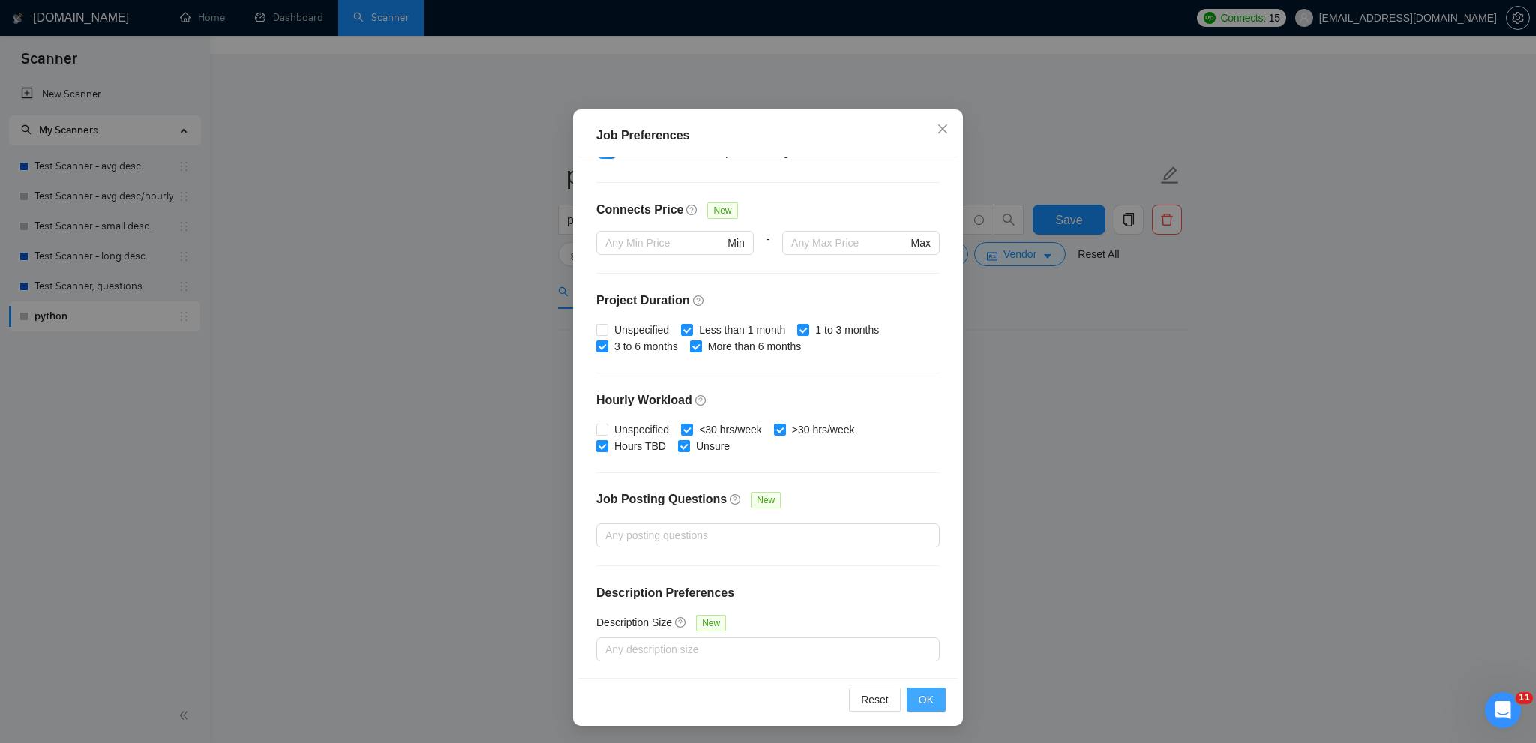
click at [927, 693] on span "OK" at bounding box center [926, 700] width 15 height 17
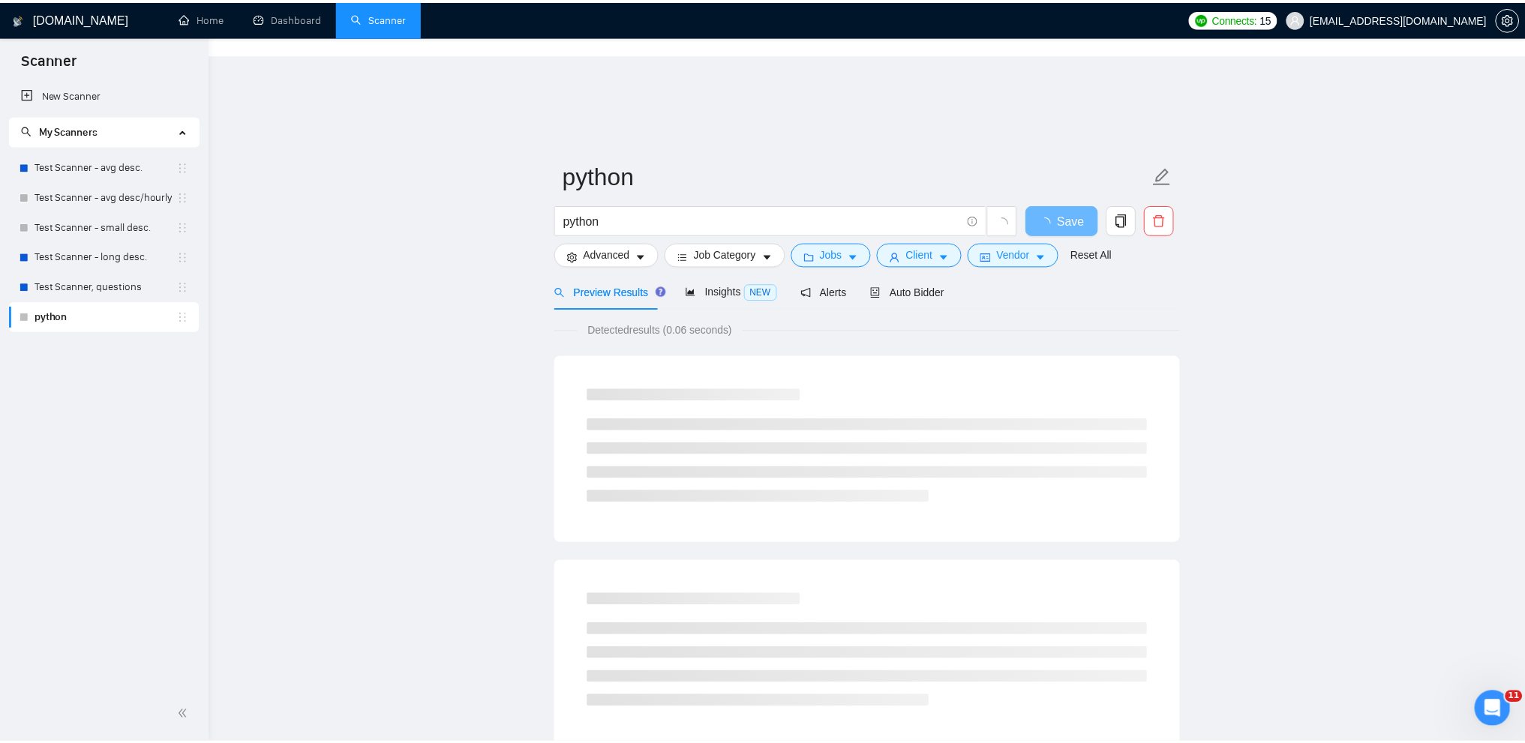
scroll to position [0, 0]
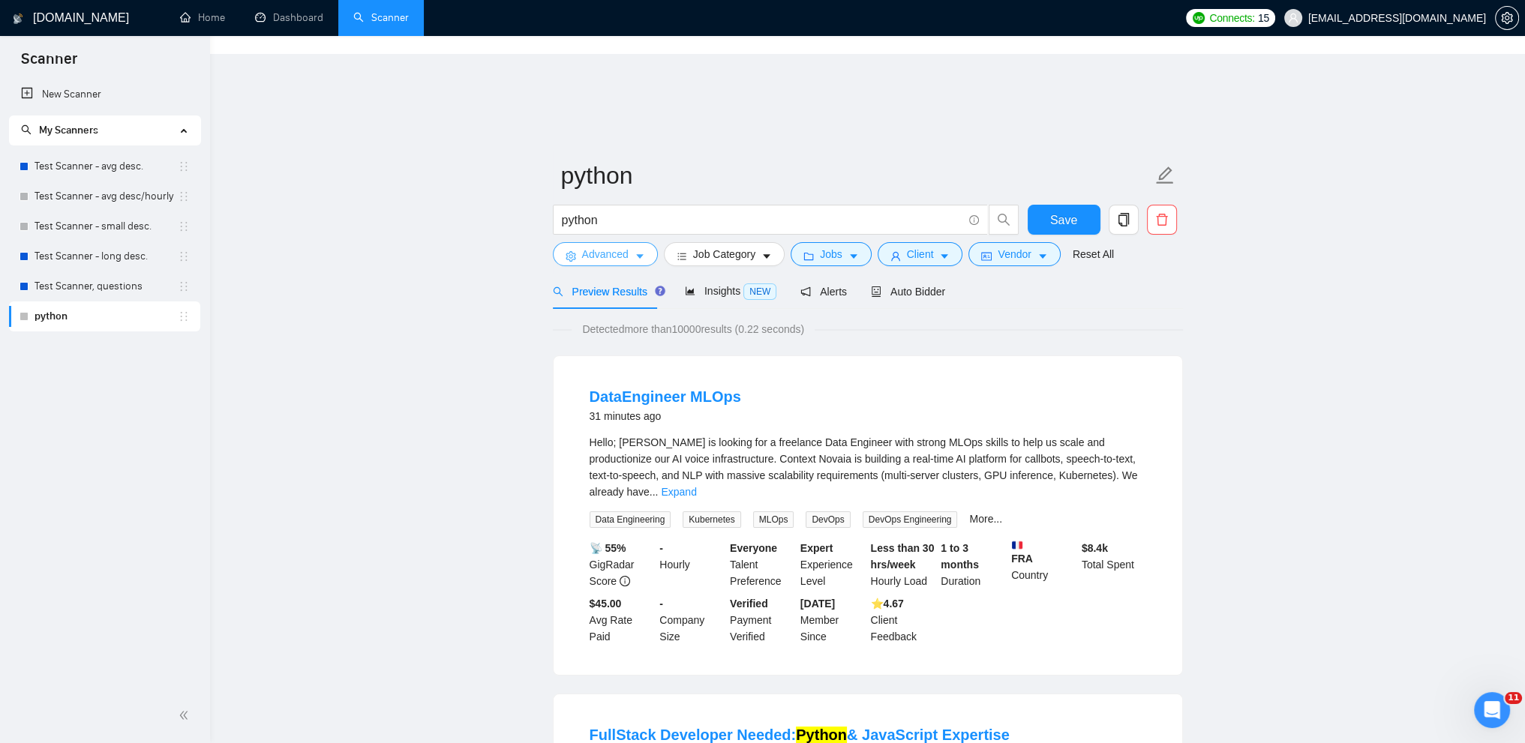
click at [629, 242] on button "Advanced" at bounding box center [605, 254] width 105 height 24
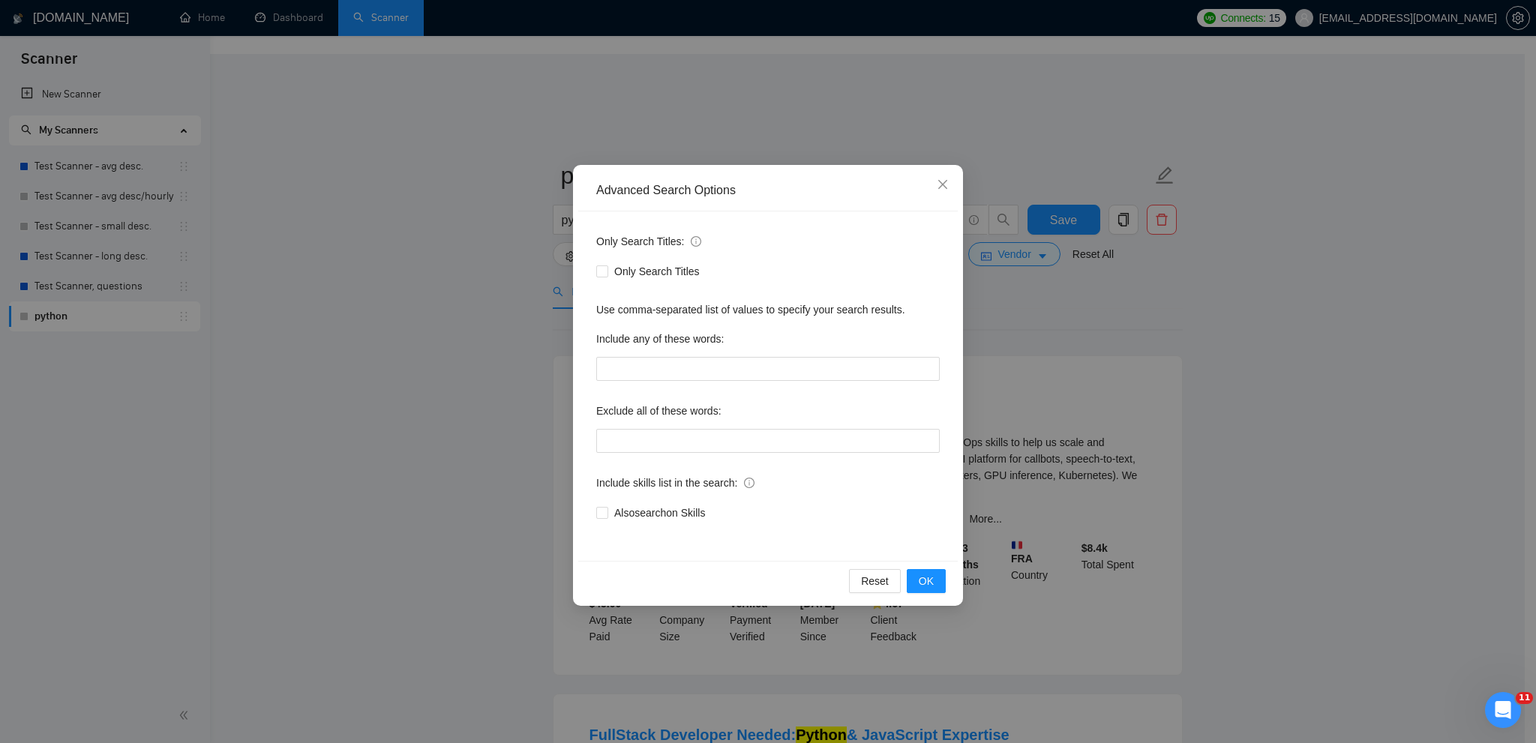
click at [378, 194] on div "Advanced Search Options Only Search Titles: Only Search Titles Use comma-separa…" at bounding box center [768, 371] width 1536 height 743
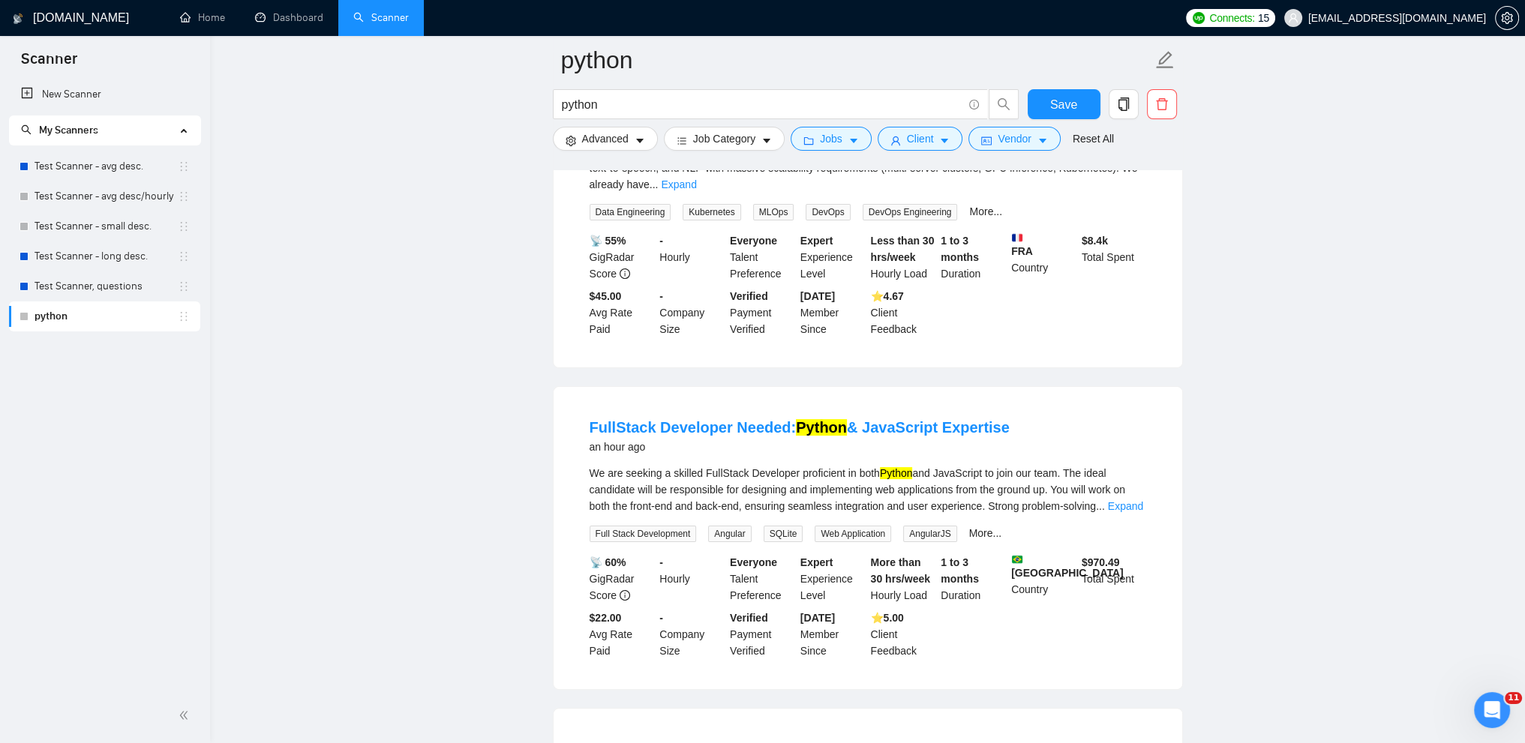
scroll to position [320, 0]
click at [1132, 500] on link "Expand" at bounding box center [1125, 506] width 35 height 12
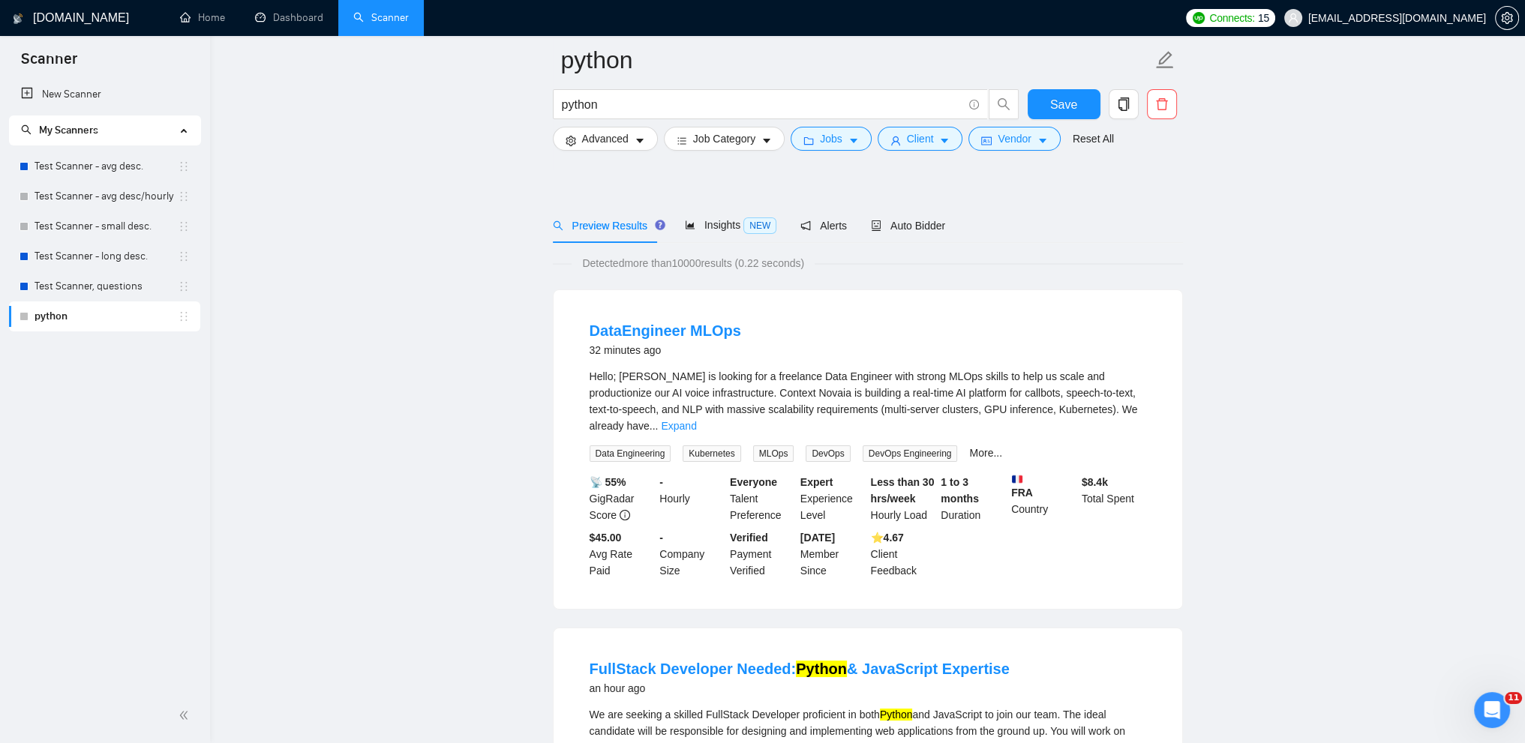
scroll to position [80, 0]
click at [696, 419] on link "Expand" at bounding box center [678, 425] width 35 height 12
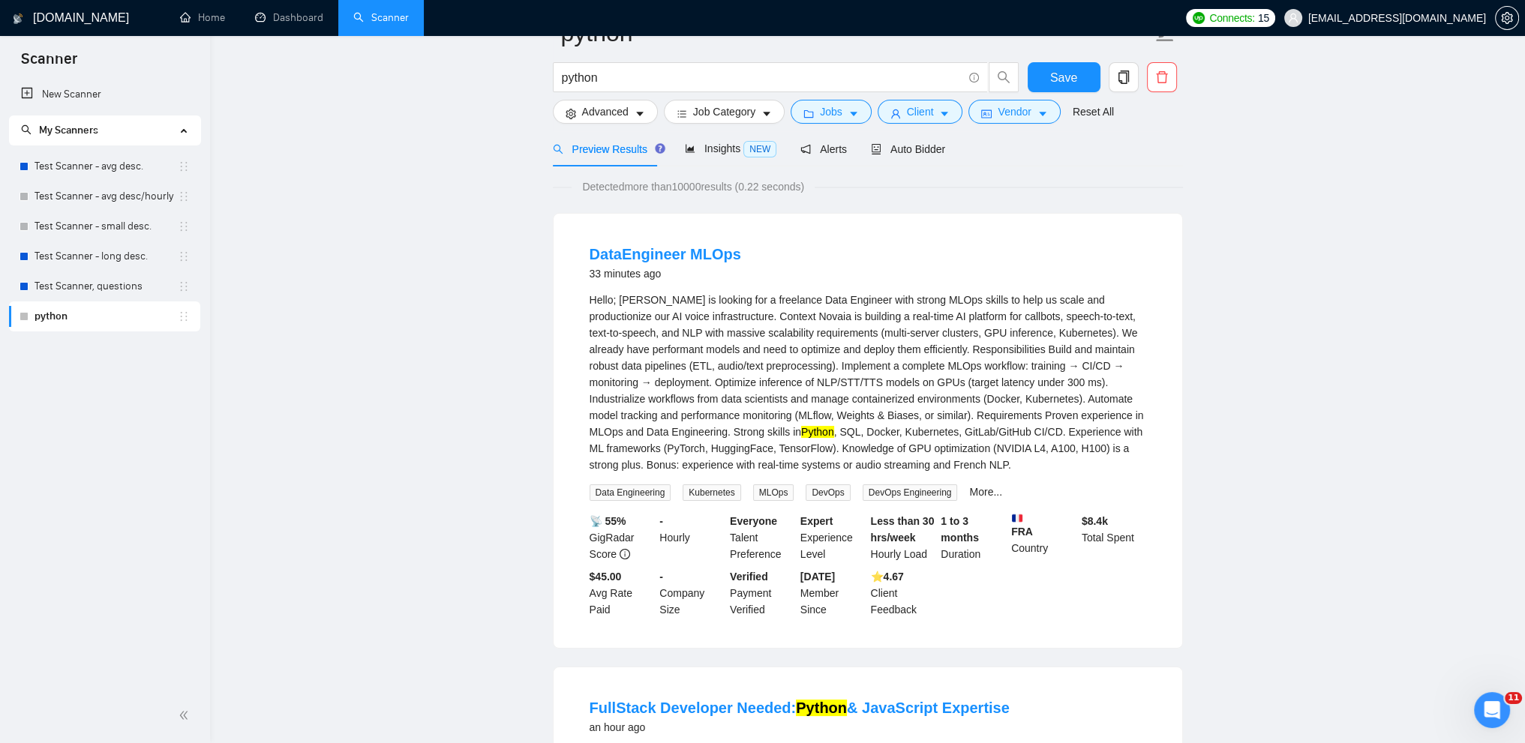
scroll to position [0, 0]
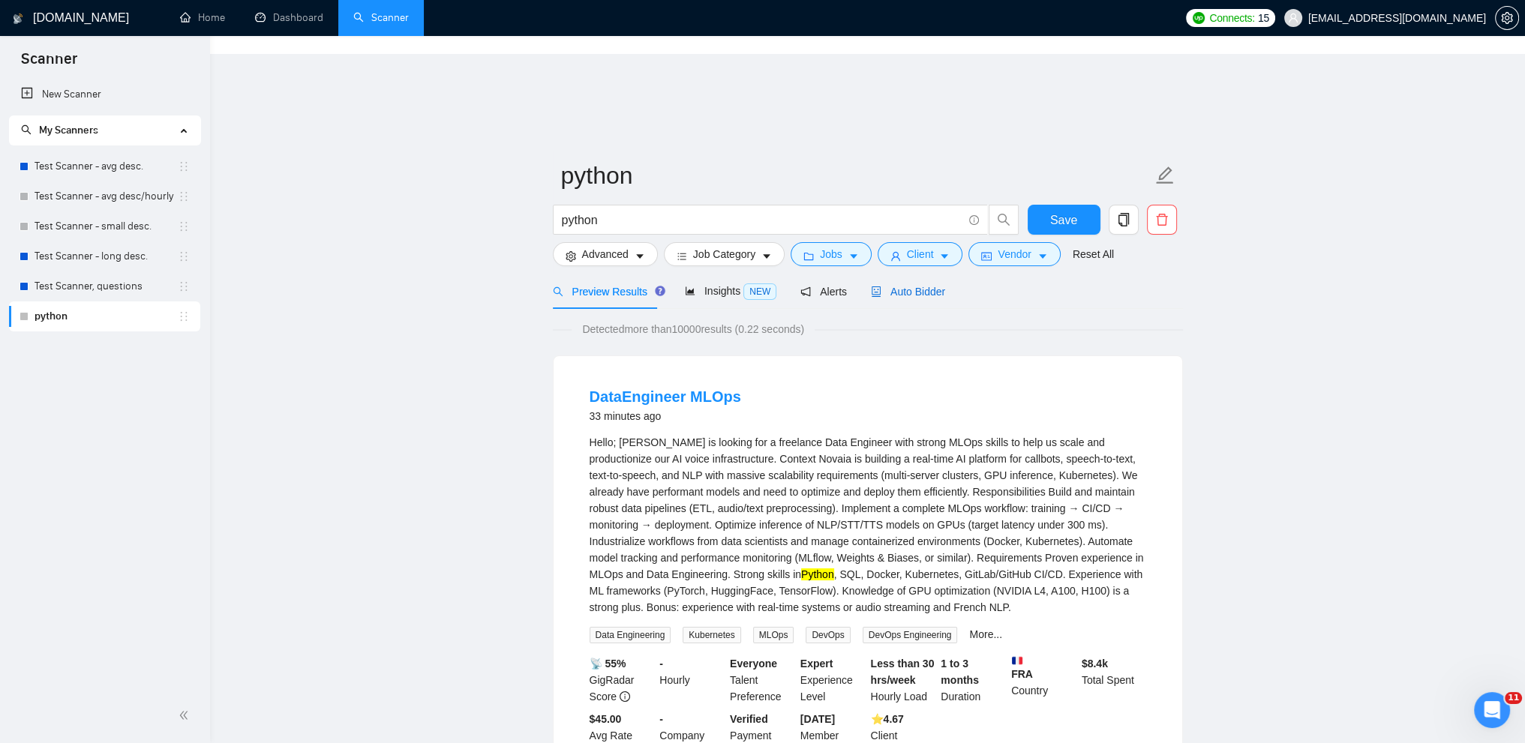
click at [906, 286] on span "Auto Bidder" at bounding box center [908, 292] width 74 height 12
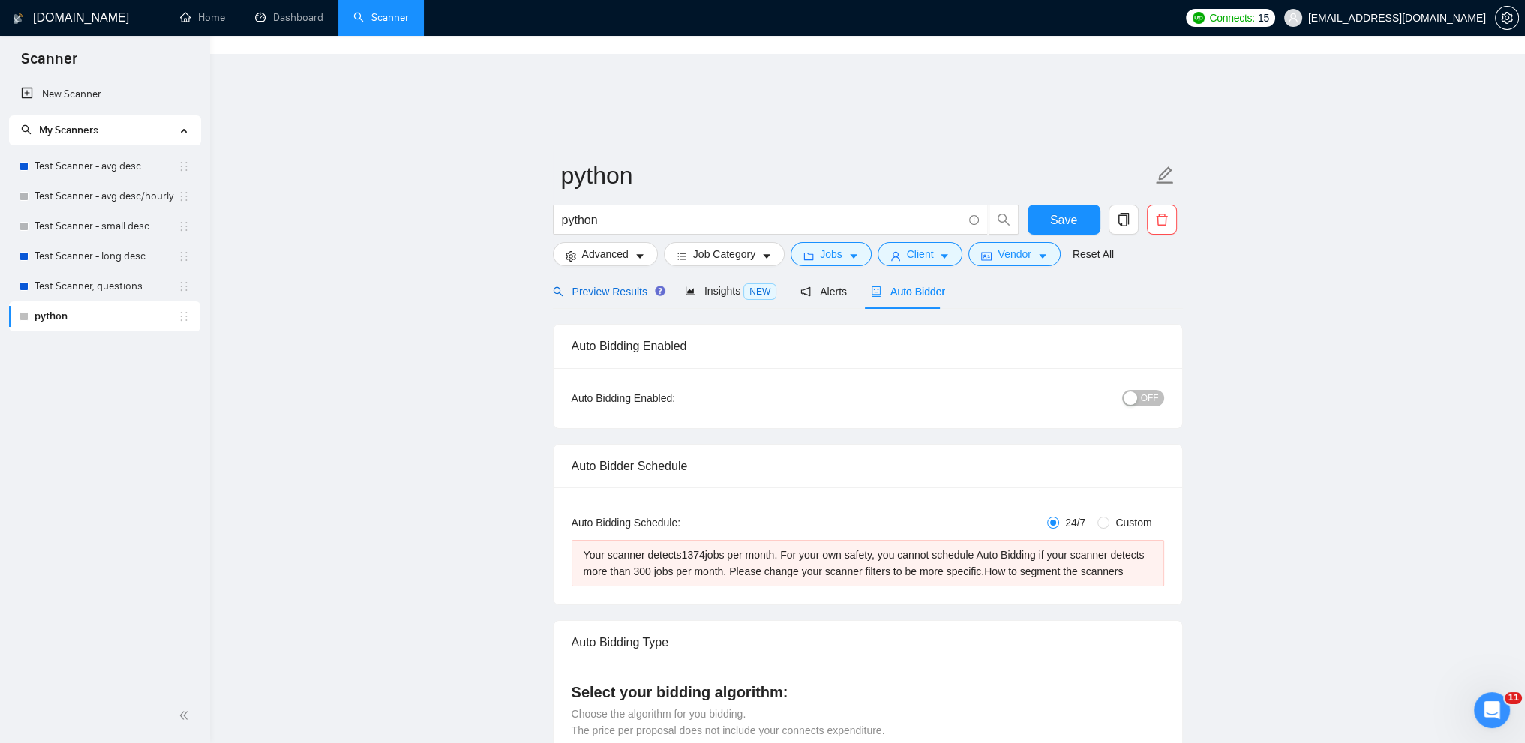
click at [605, 284] on div "Preview Results" at bounding box center [607, 292] width 108 height 17
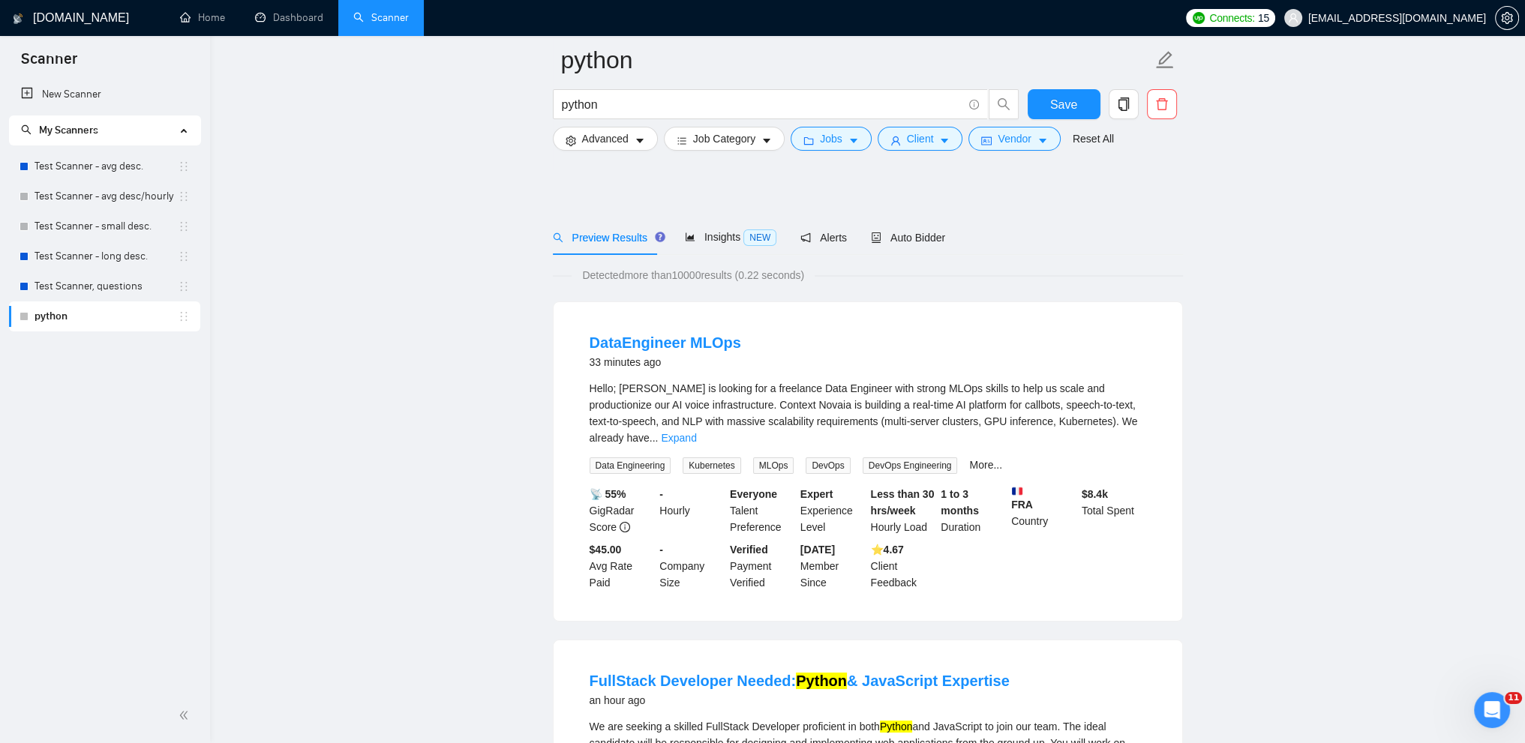
scroll to position [96, 0]
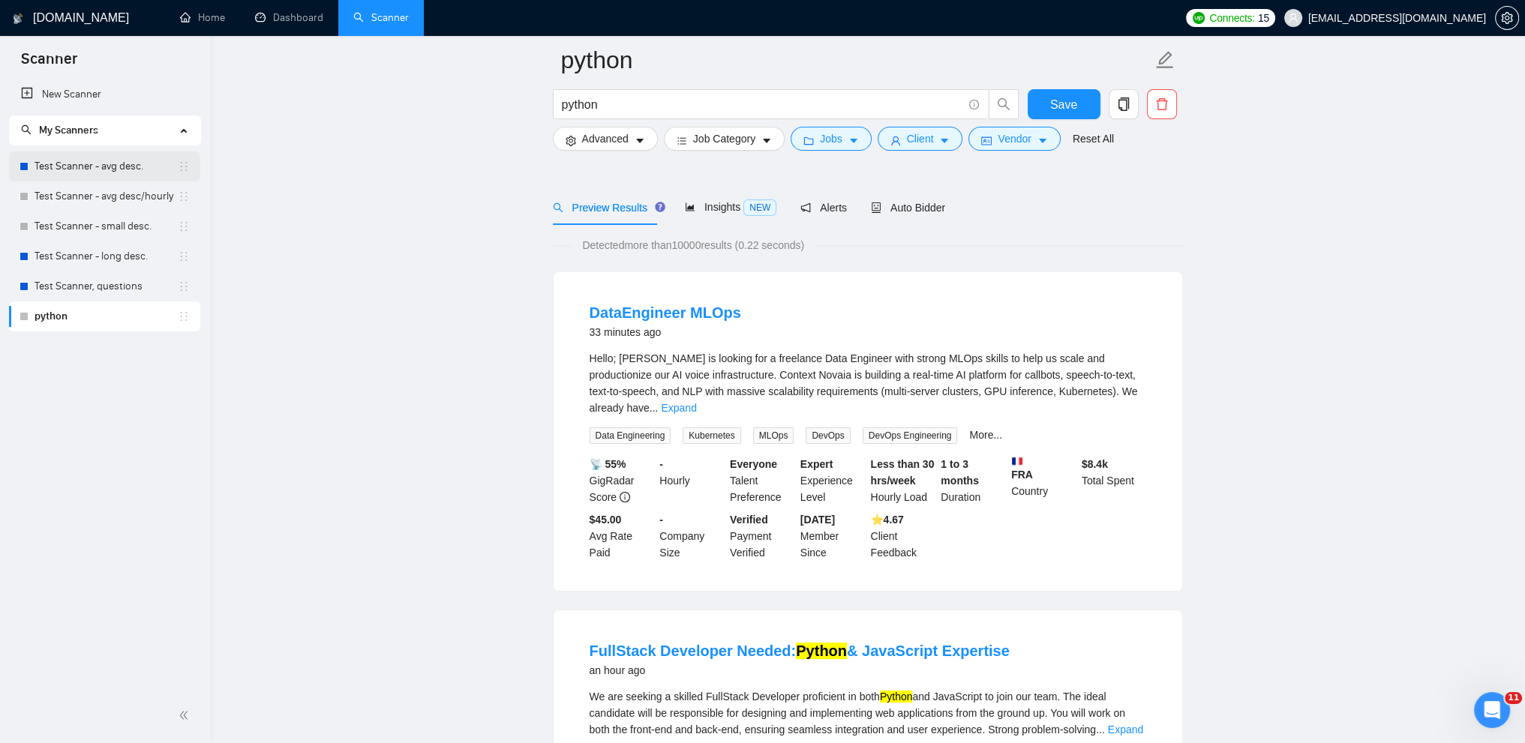
click at [111, 155] on link "Test Scanner - avg desc." at bounding box center [106, 167] width 143 height 30
click at [1070, 101] on span "Save" at bounding box center [1063, 104] width 27 height 19
click at [101, 282] on link "Test Scanner, questions" at bounding box center [106, 287] width 143 height 30
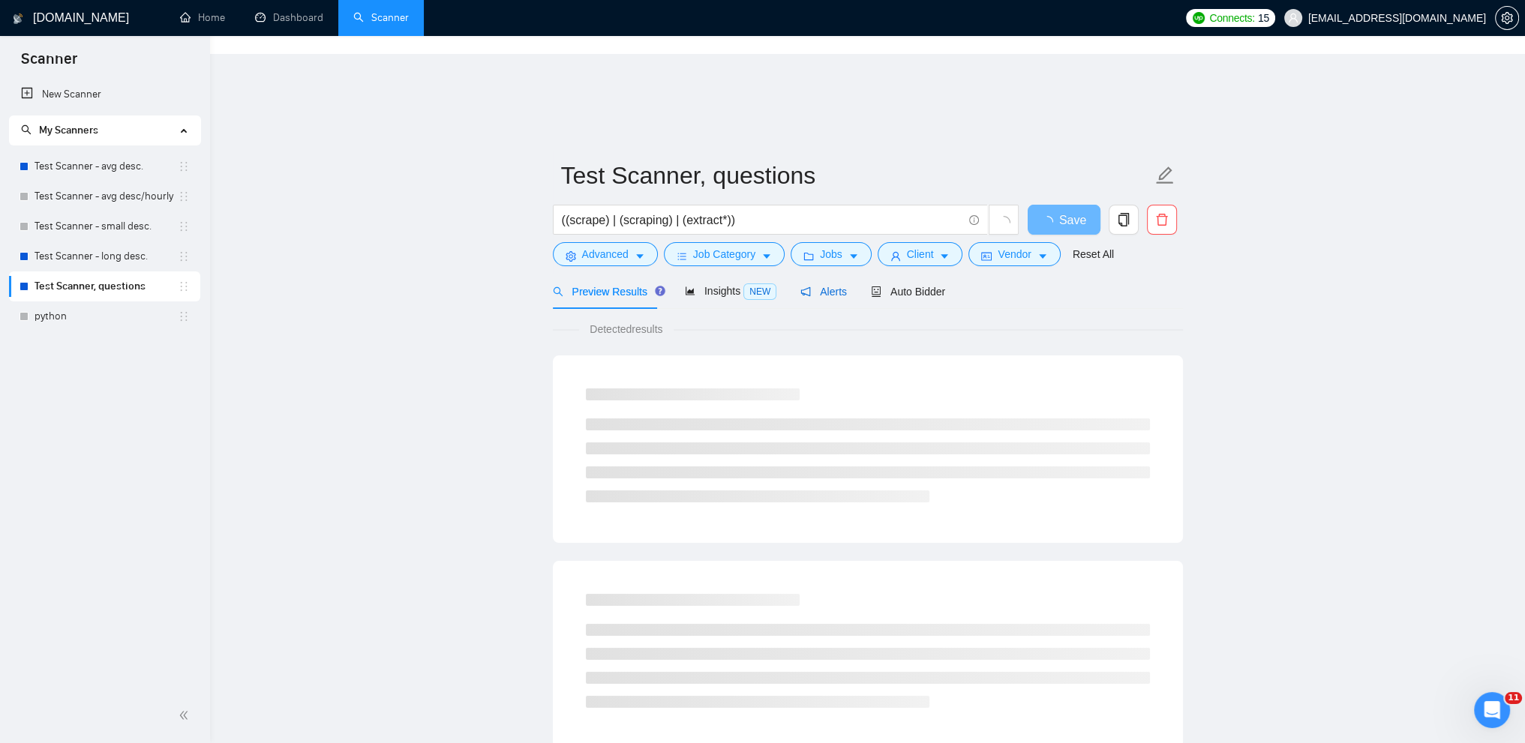
click at [827, 286] on span "Alerts" at bounding box center [823, 292] width 47 height 12
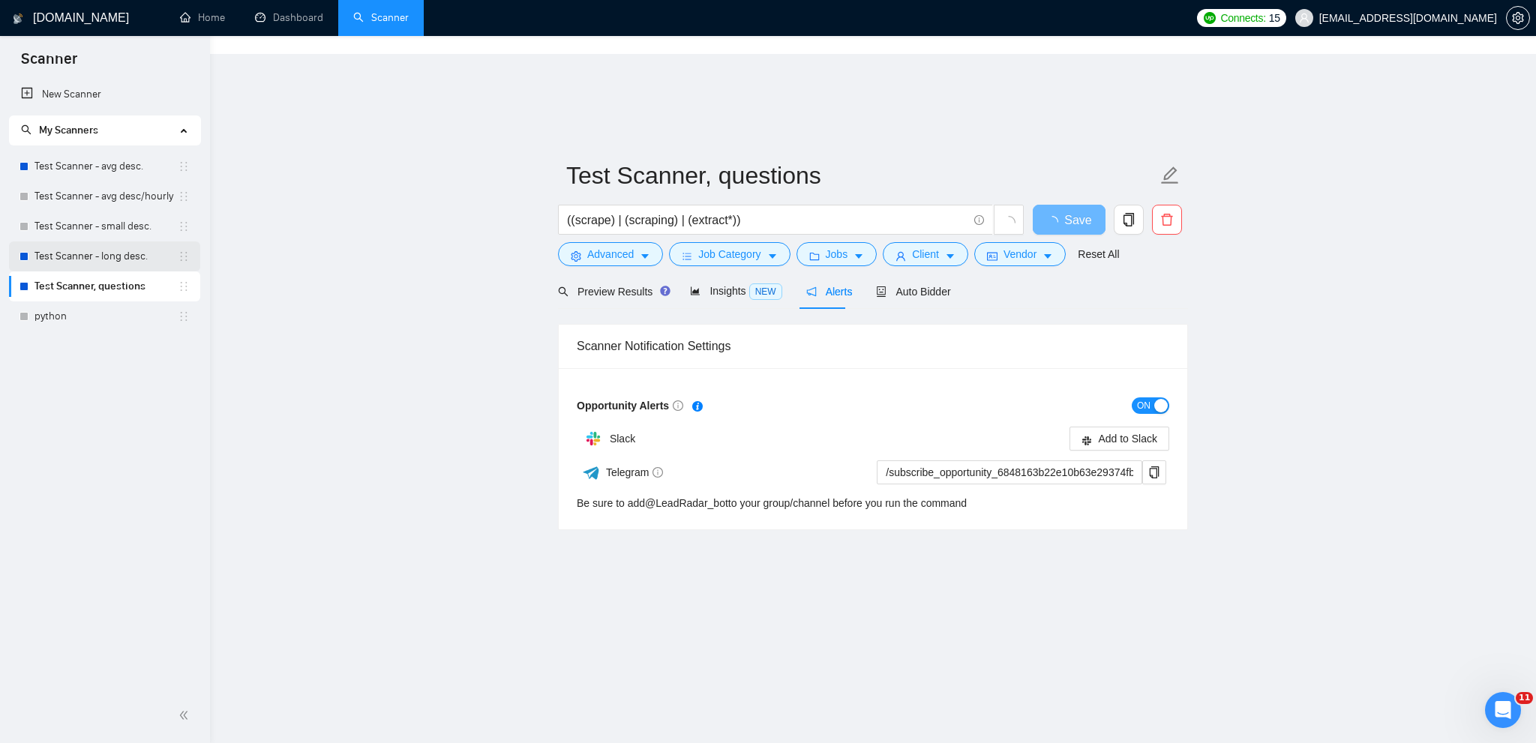
click at [85, 257] on link "Test Scanner - long desc." at bounding box center [106, 257] width 143 height 30
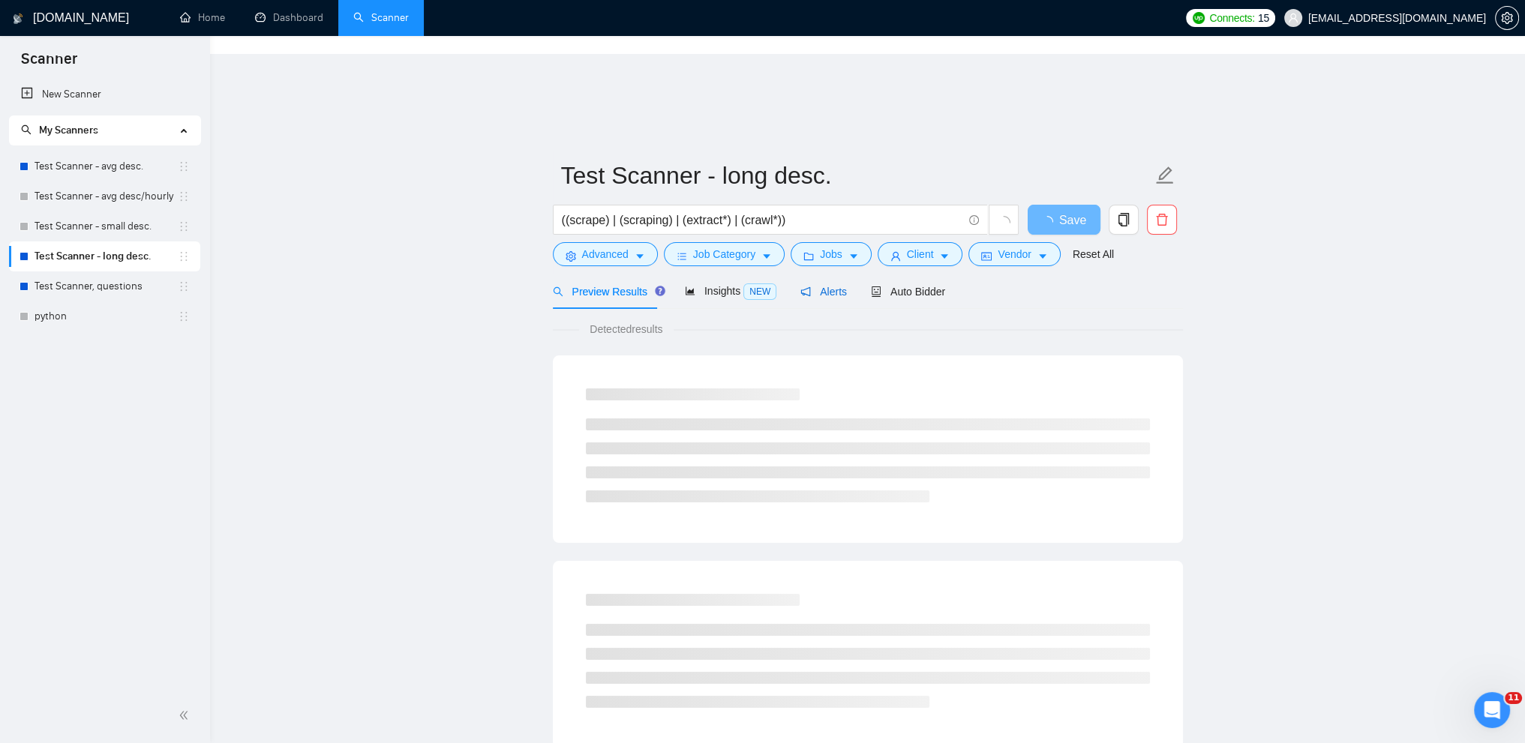
click at [823, 286] on span "Alerts" at bounding box center [823, 292] width 47 height 12
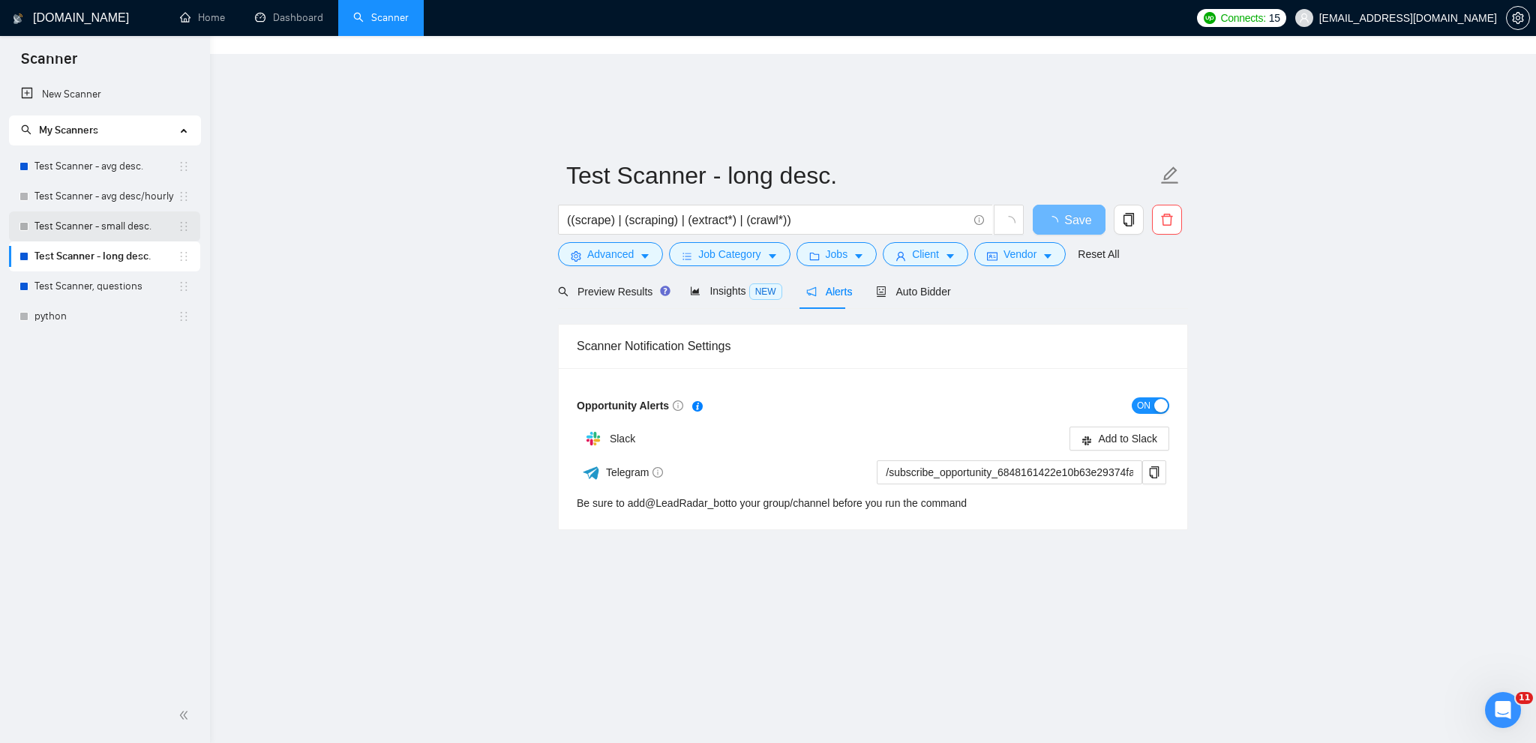
click at [107, 236] on link "Test Scanner - small desc." at bounding box center [106, 227] width 143 height 30
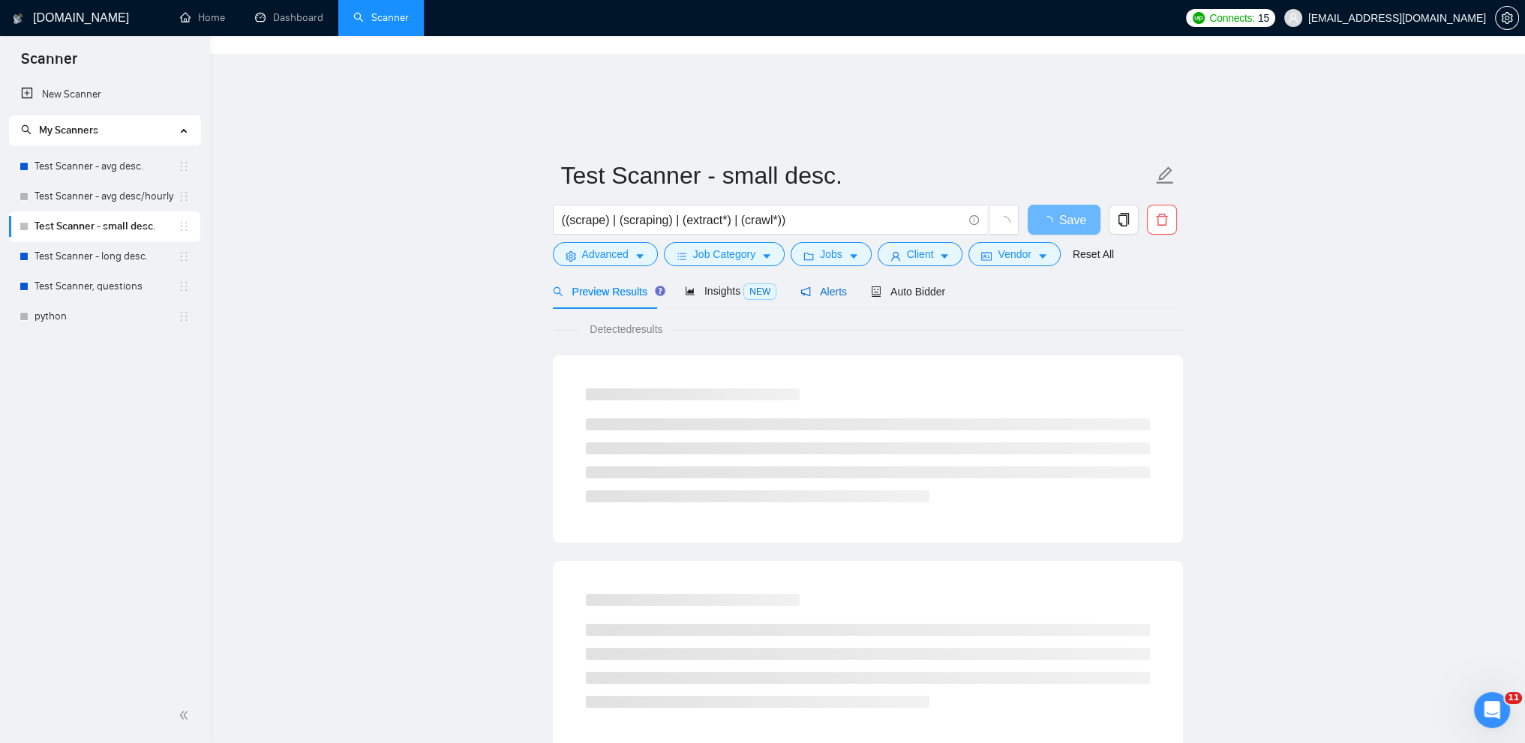
click at [819, 286] on span "Alerts" at bounding box center [823, 292] width 47 height 12
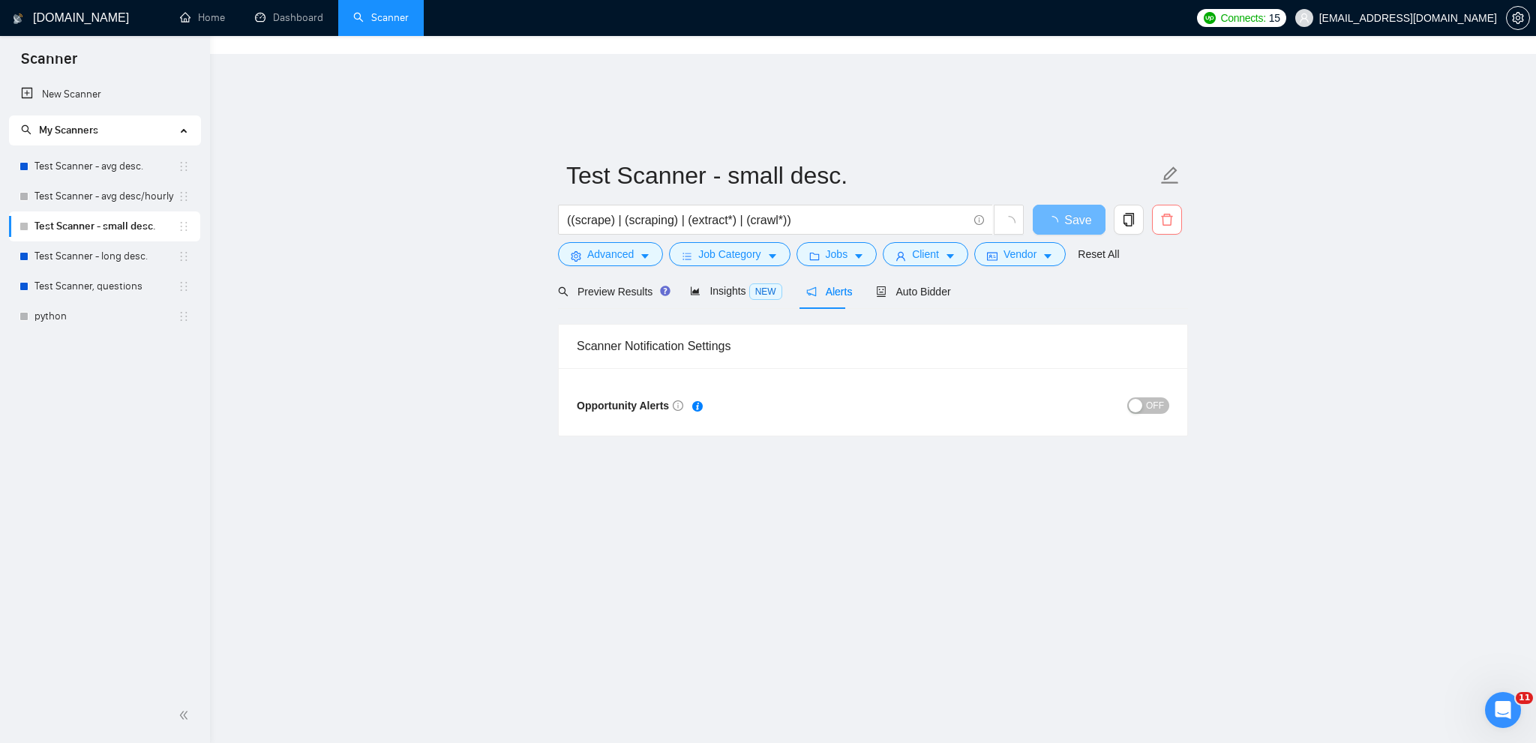
click at [1167, 213] on icon "delete" at bounding box center [1167, 220] width 14 height 14
click at [1164, 240] on span "Yes" at bounding box center [1158, 241] width 17 height 17
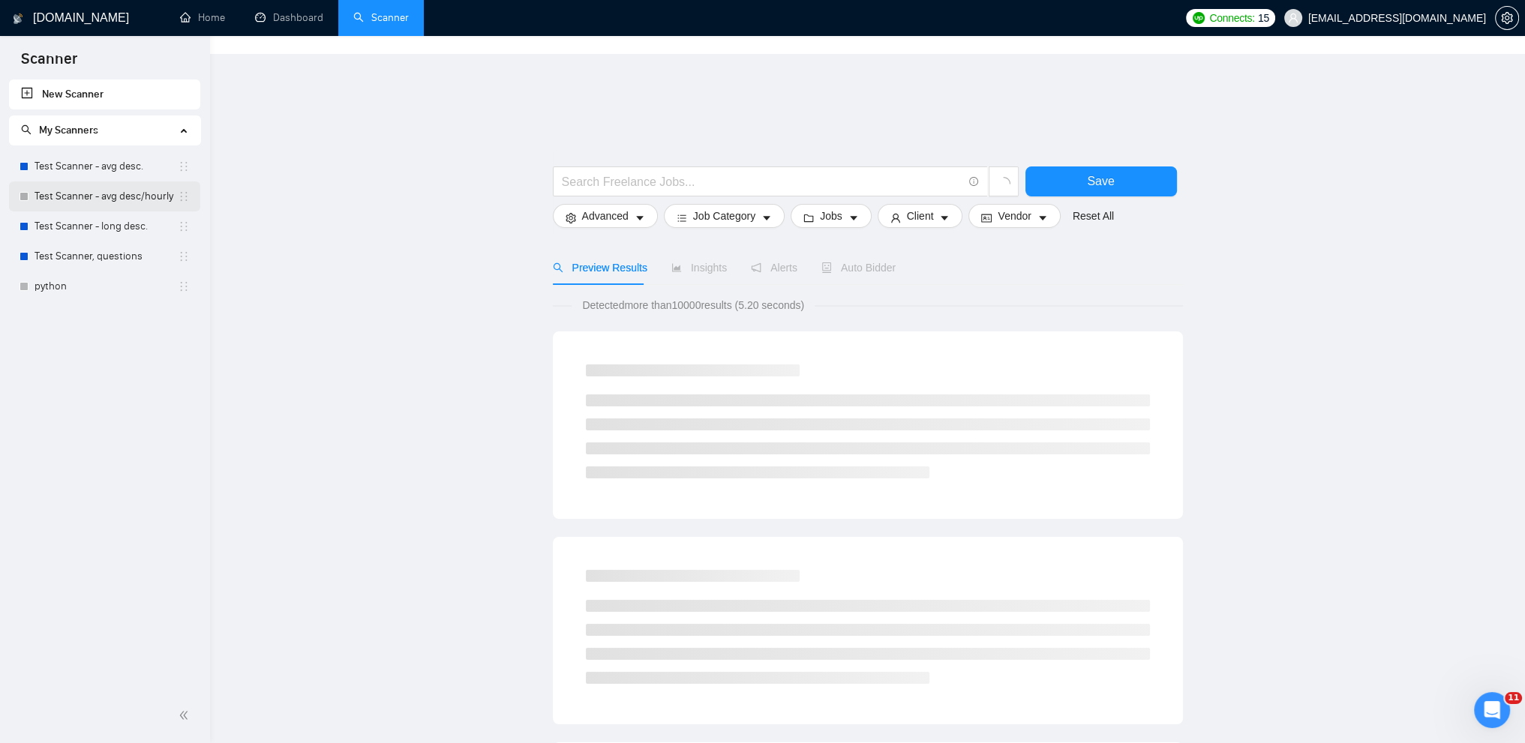
click at [101, 190] on link "Test Scanner - avg desc/hourly" at bounding box center [106, 197] width 143 height 30
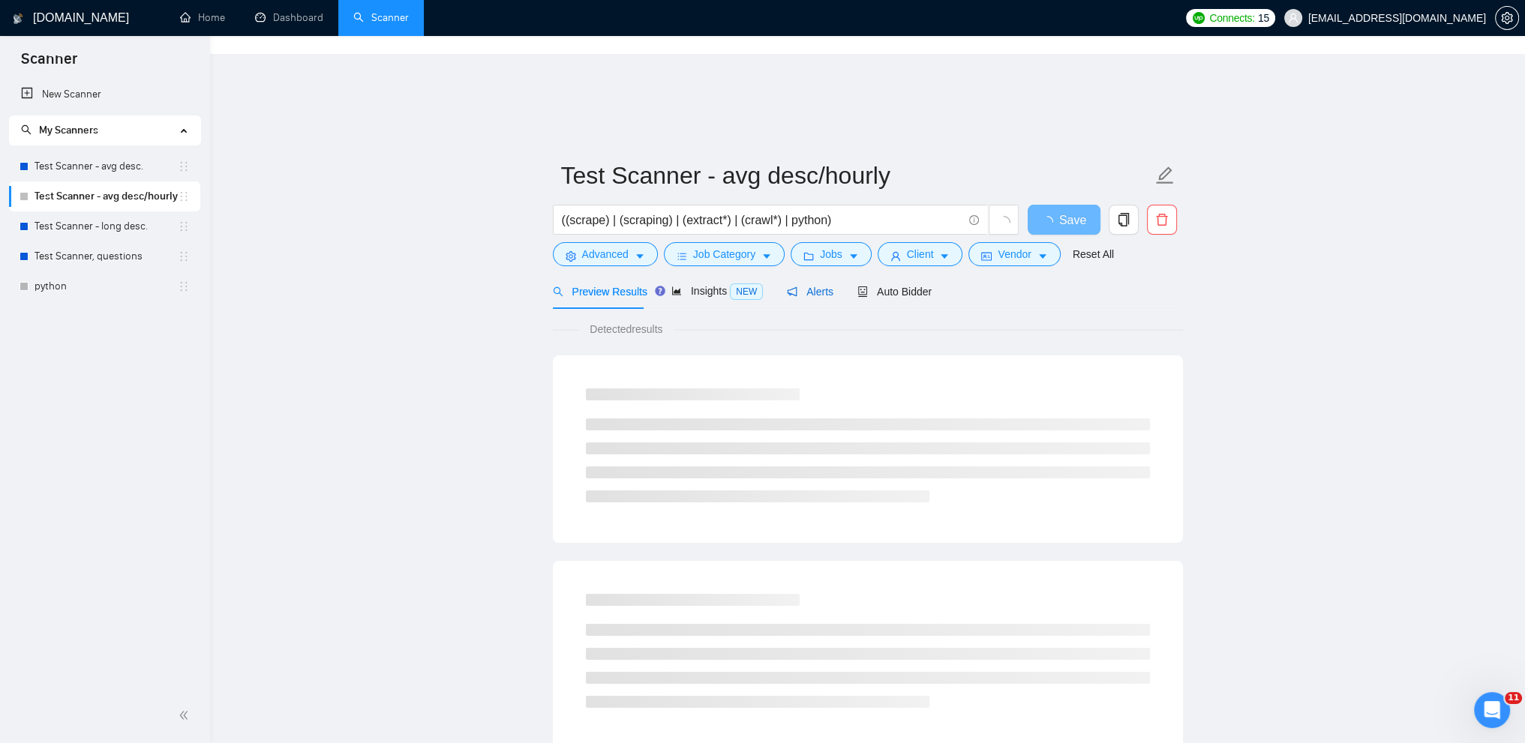
click at [807, 286] on span "Alerts" at bounding box center [810, 292] width 47 height 12
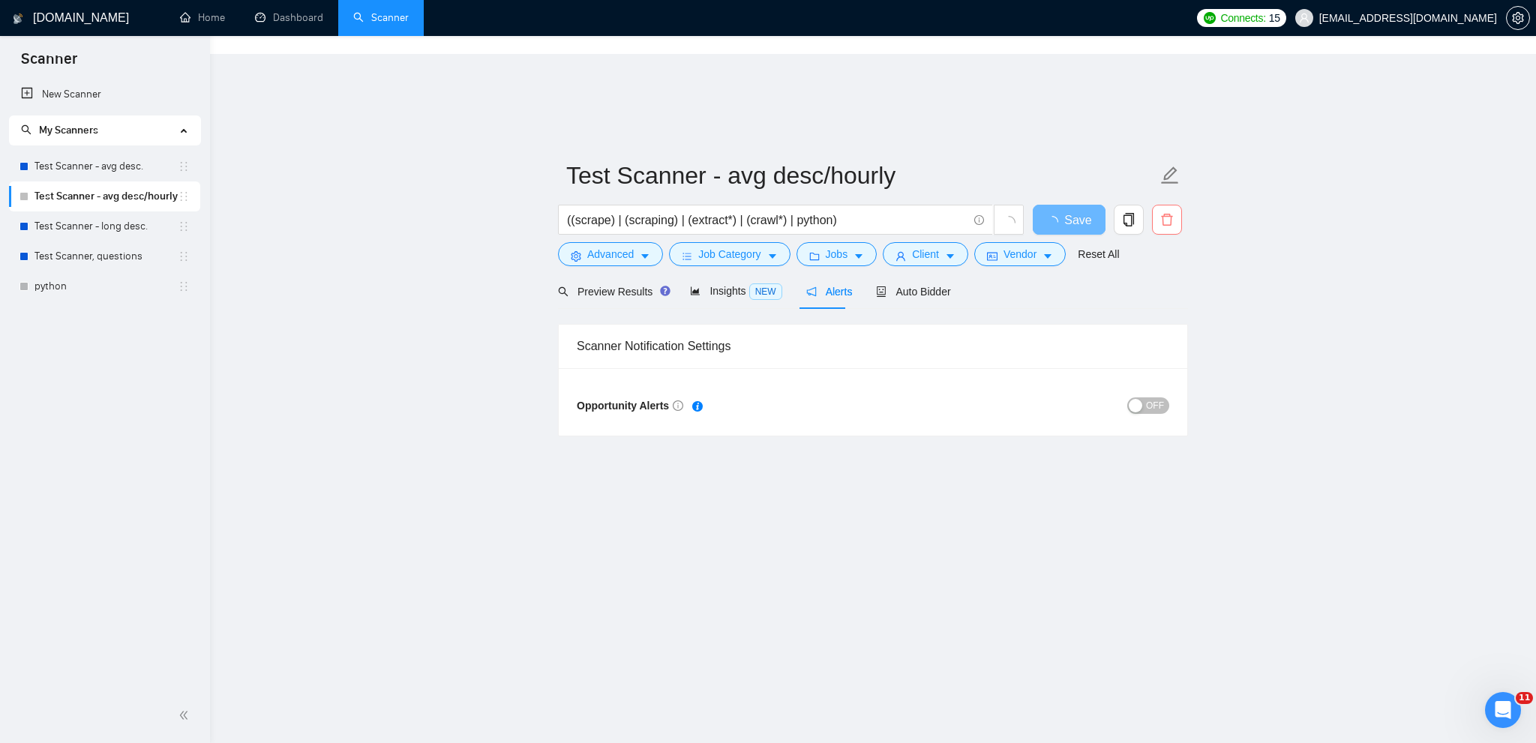
click at [1170, 213] on icon "delete" at bounding box center [1167, 220] width 14 height 14
click at [1156, 245] on span "Yes" at bounding box center [1158, 241] width 17 height 17
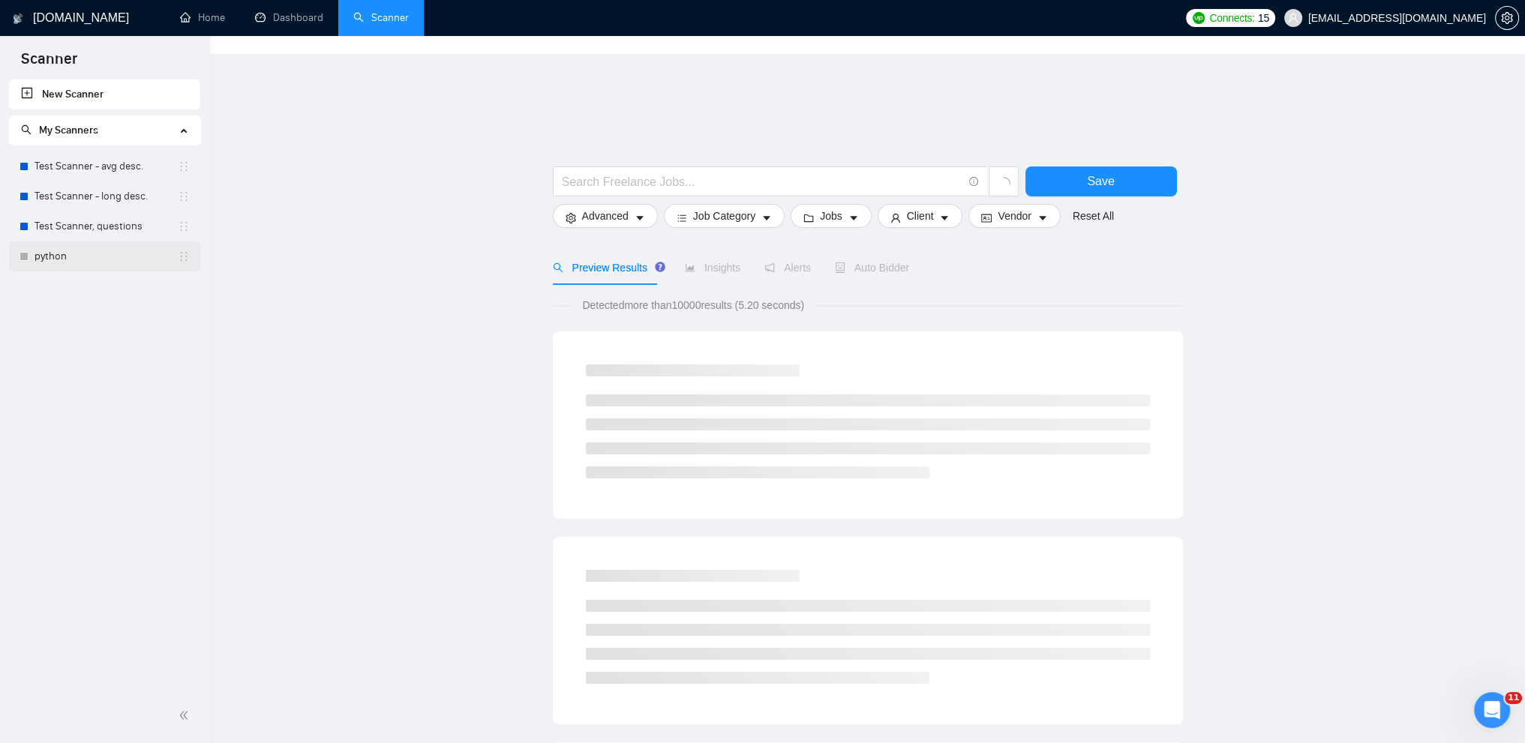
click at [67, 257] on link "python" at bounding box center [106, 257] width 143 height 30
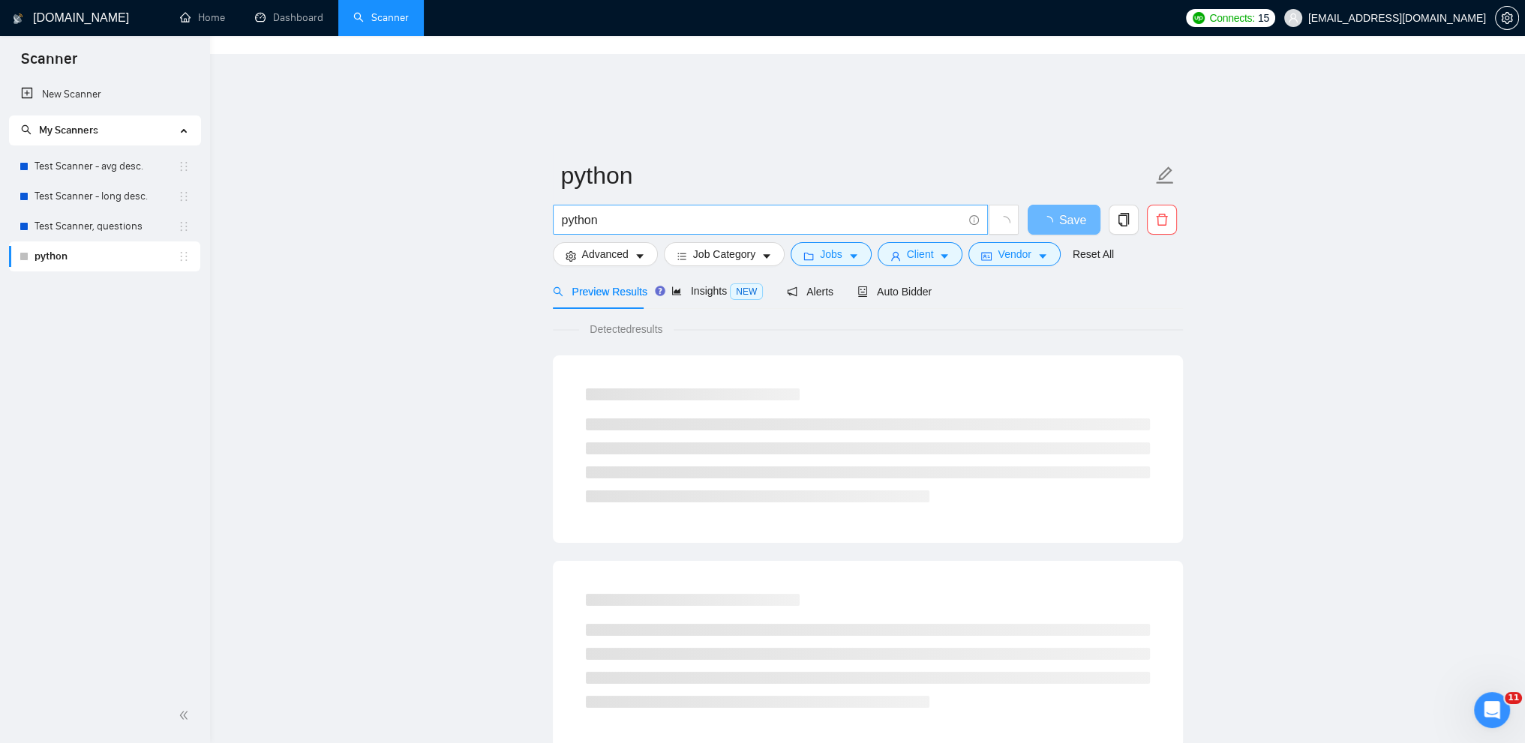
click at [627, 211] on input "python" at bounding box center [762, 220] width 401 height 19
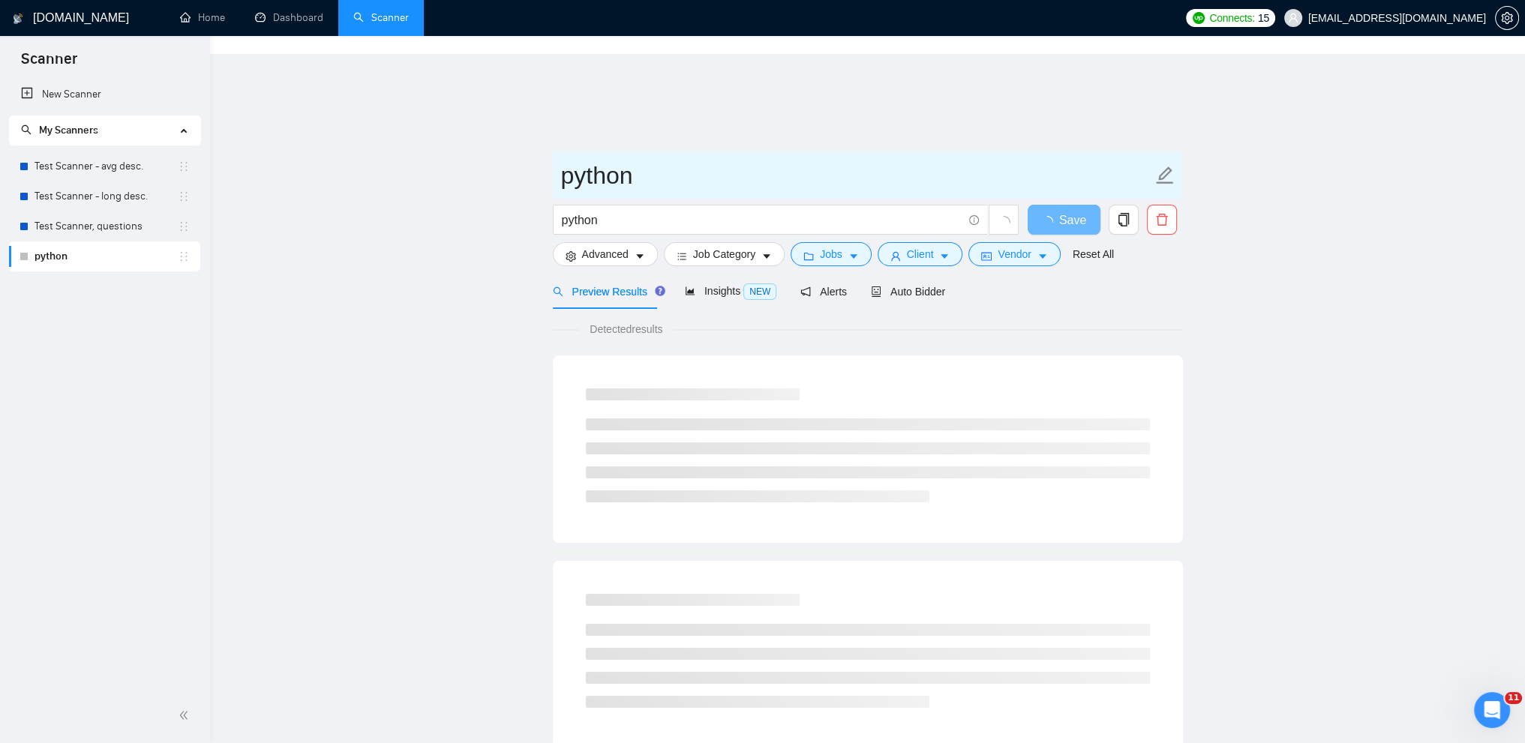
click at [627, 157] on input "python" at bounding box center [856, 176] width 591 height 38
type input "Profile_scanner: Python"
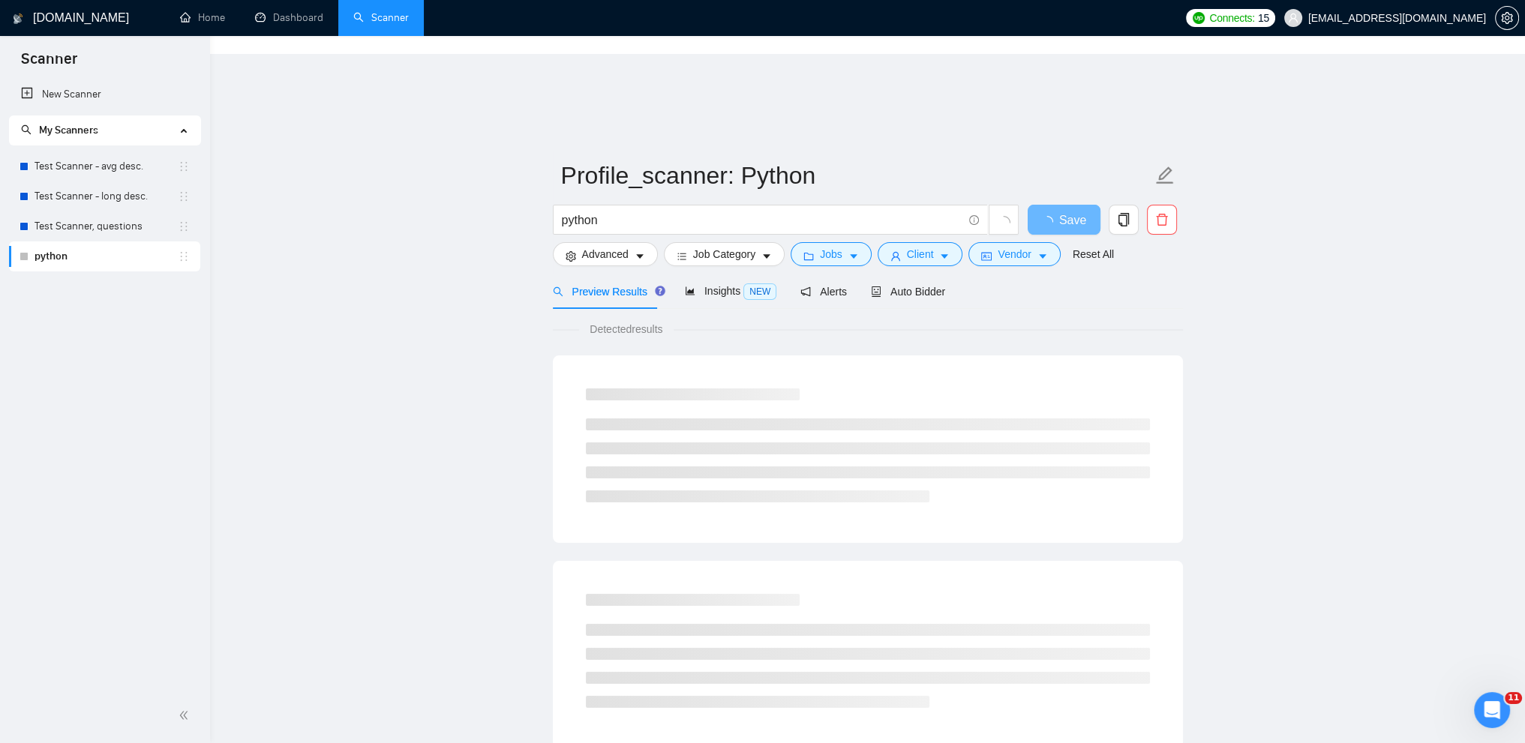
click at [435, 134] on main "Profile_scanner: Python python Save Advanced Job Category Jobs Client Vendor Re…" at bounding box center [867, 739] width 1267 height 1251
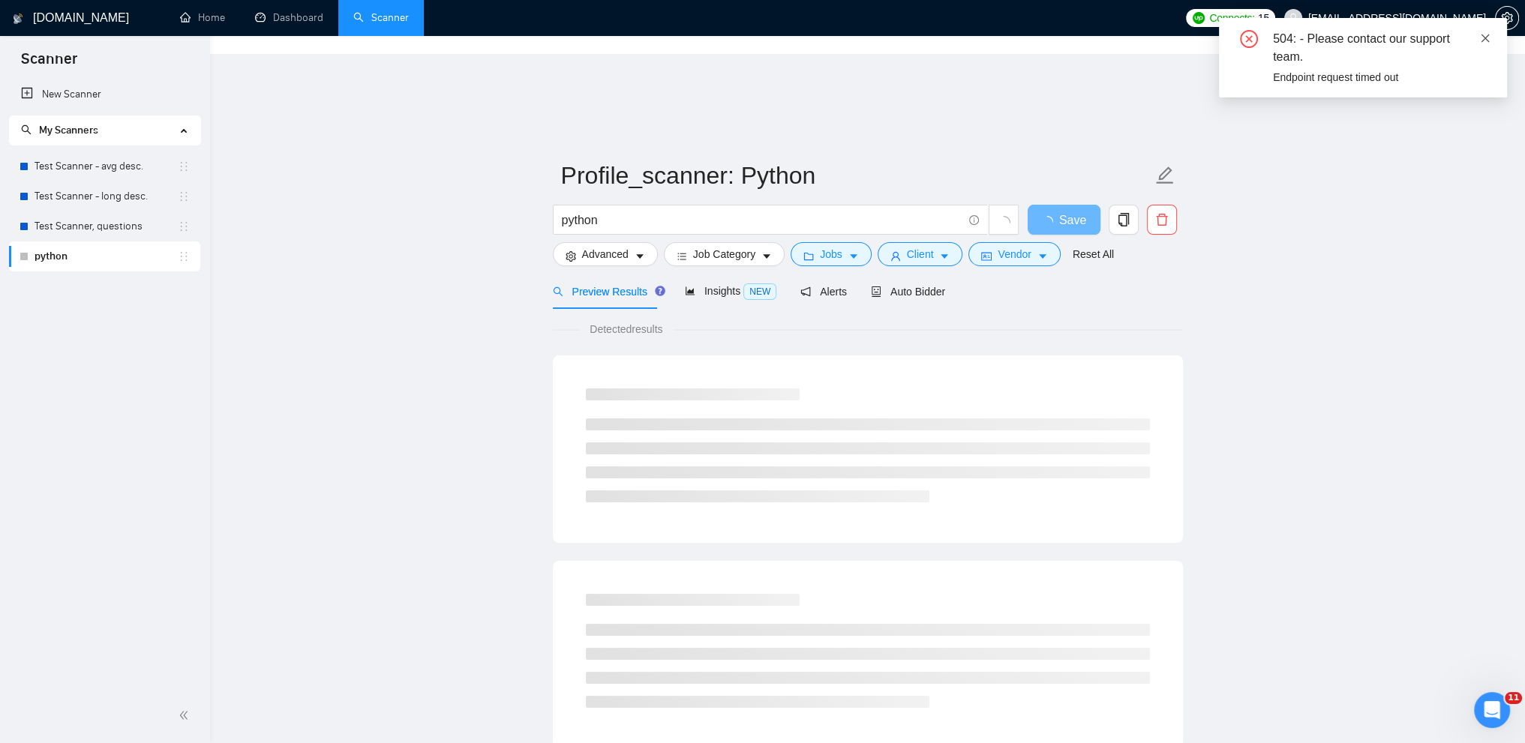
click at [1488, 41] on icon "close" at bounding box center [1485, 38] width 11 height 11
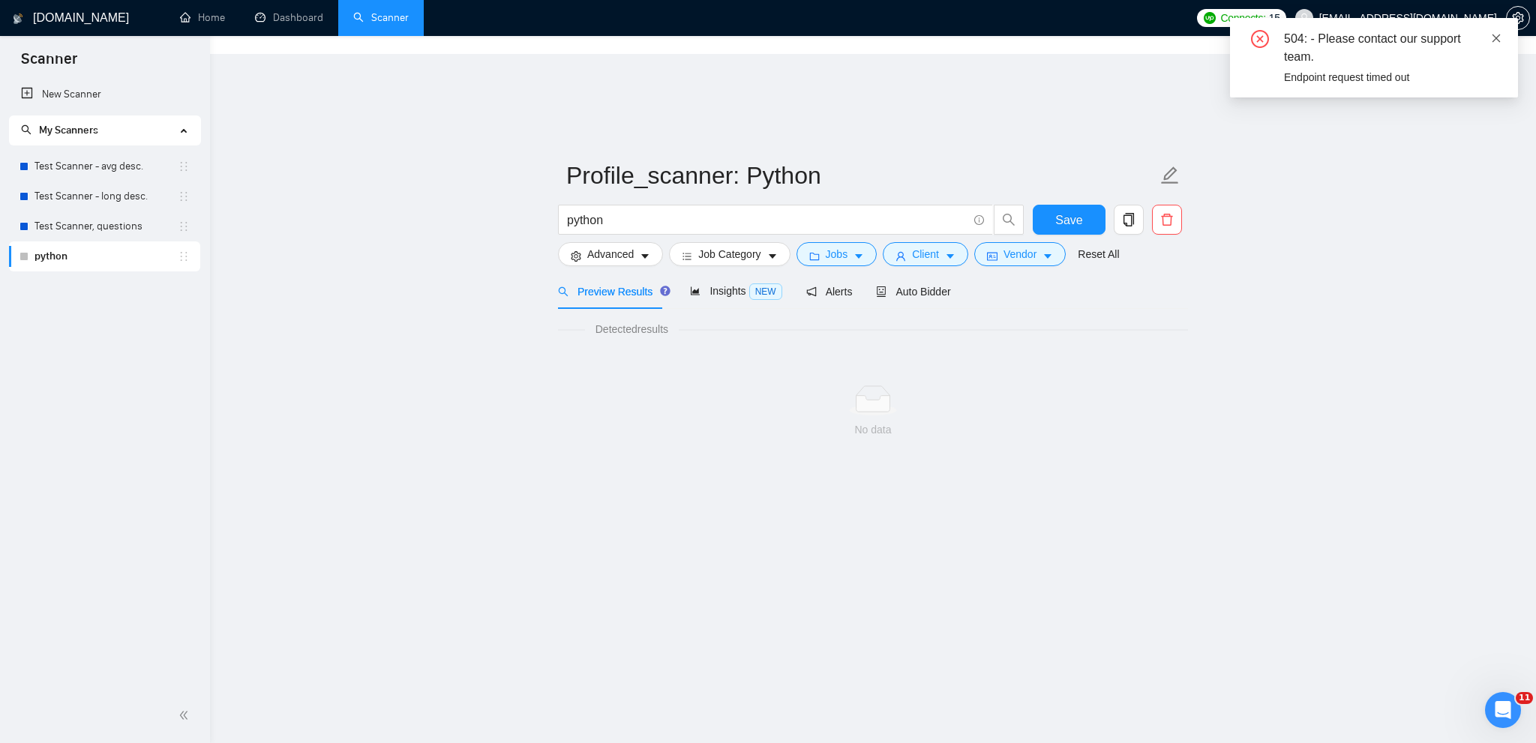
click at [1494, 38] on icon "close" at bounding box center [1496, 38] width 11 height 11
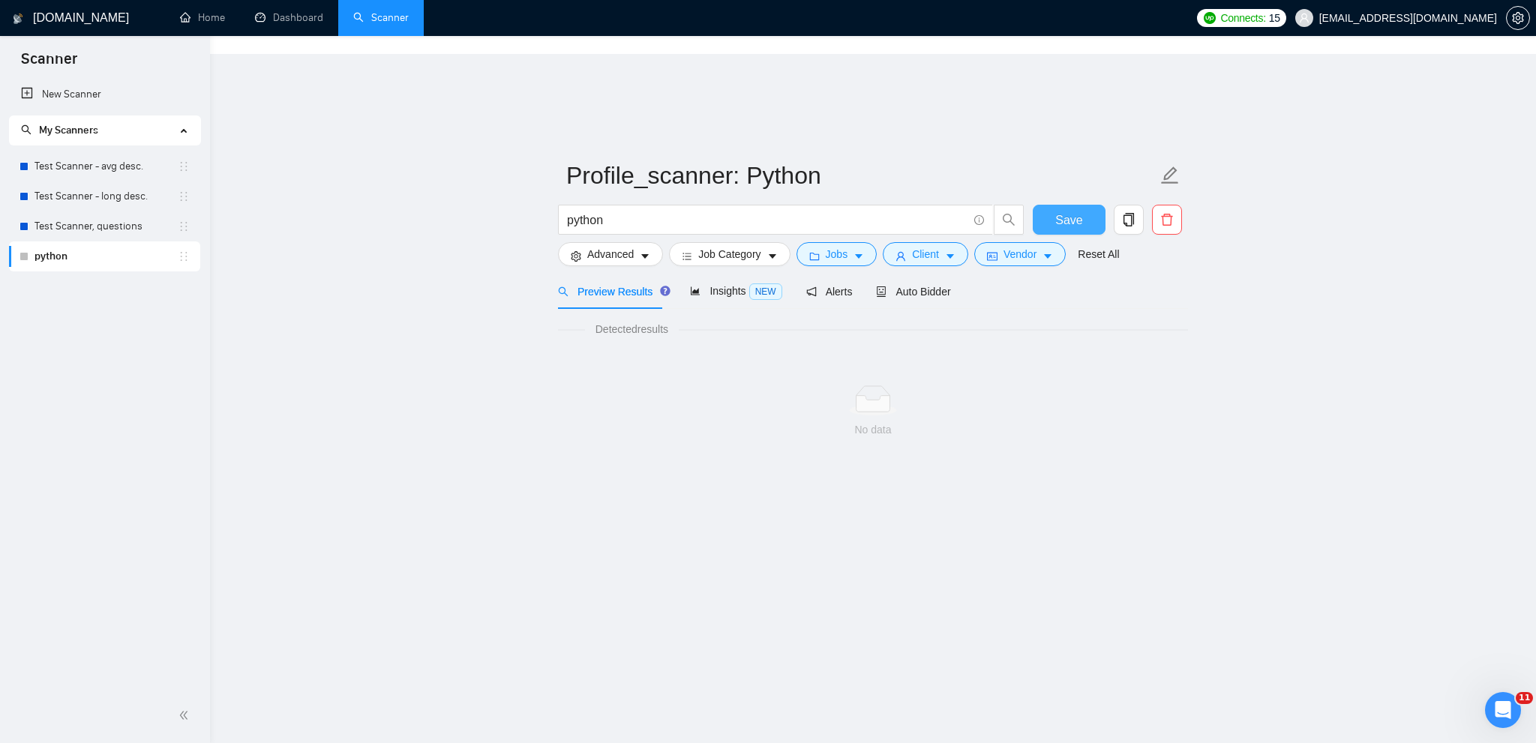
click at [1071, 211] on span "Save" at bounding box center [1068, 220] width 27 height 19
click at [1133, 213] on icon "copy" at bounding box center [1129, 220] width 11 height 14
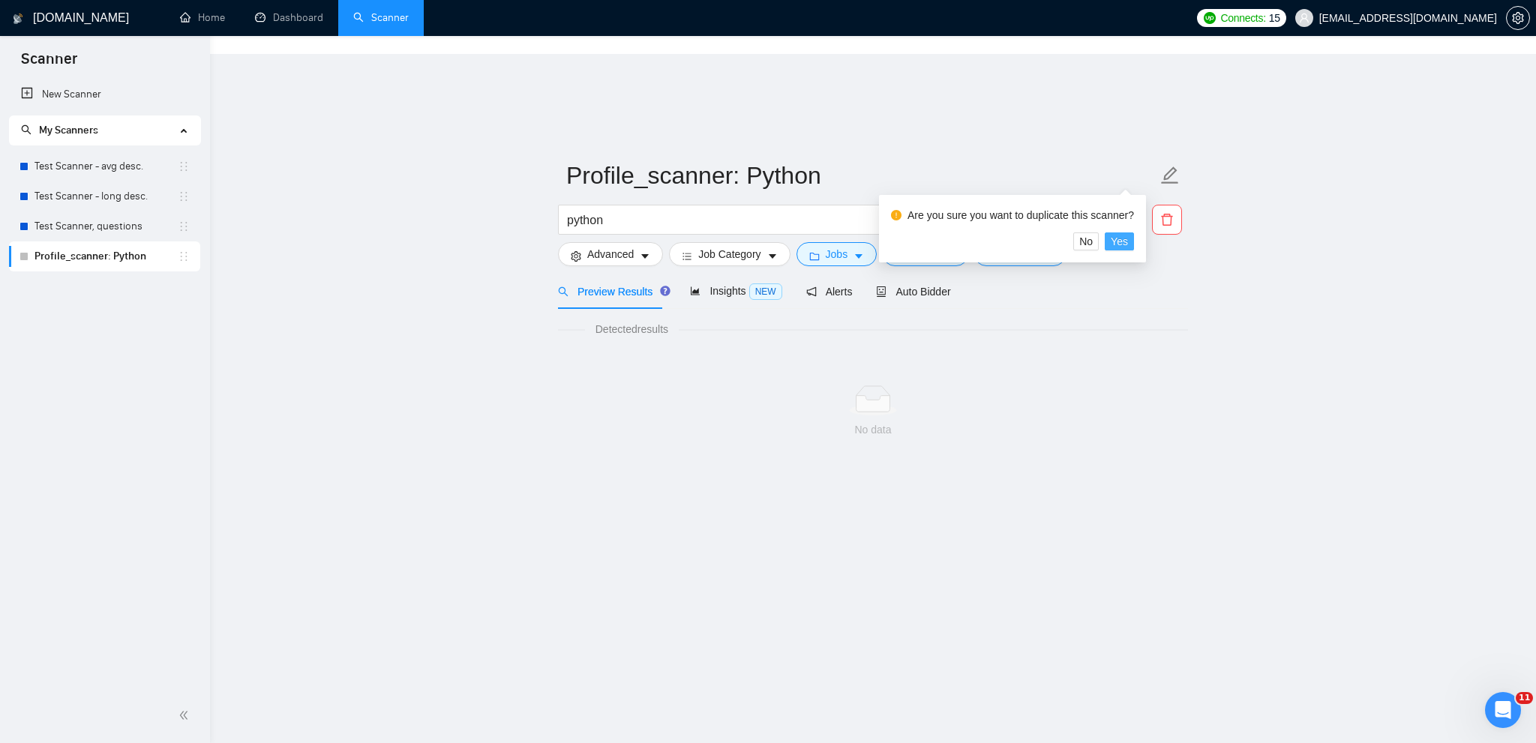
click at [1110, 242] on button "Yes" at bounding box center [1119, 242] width 29 height 18
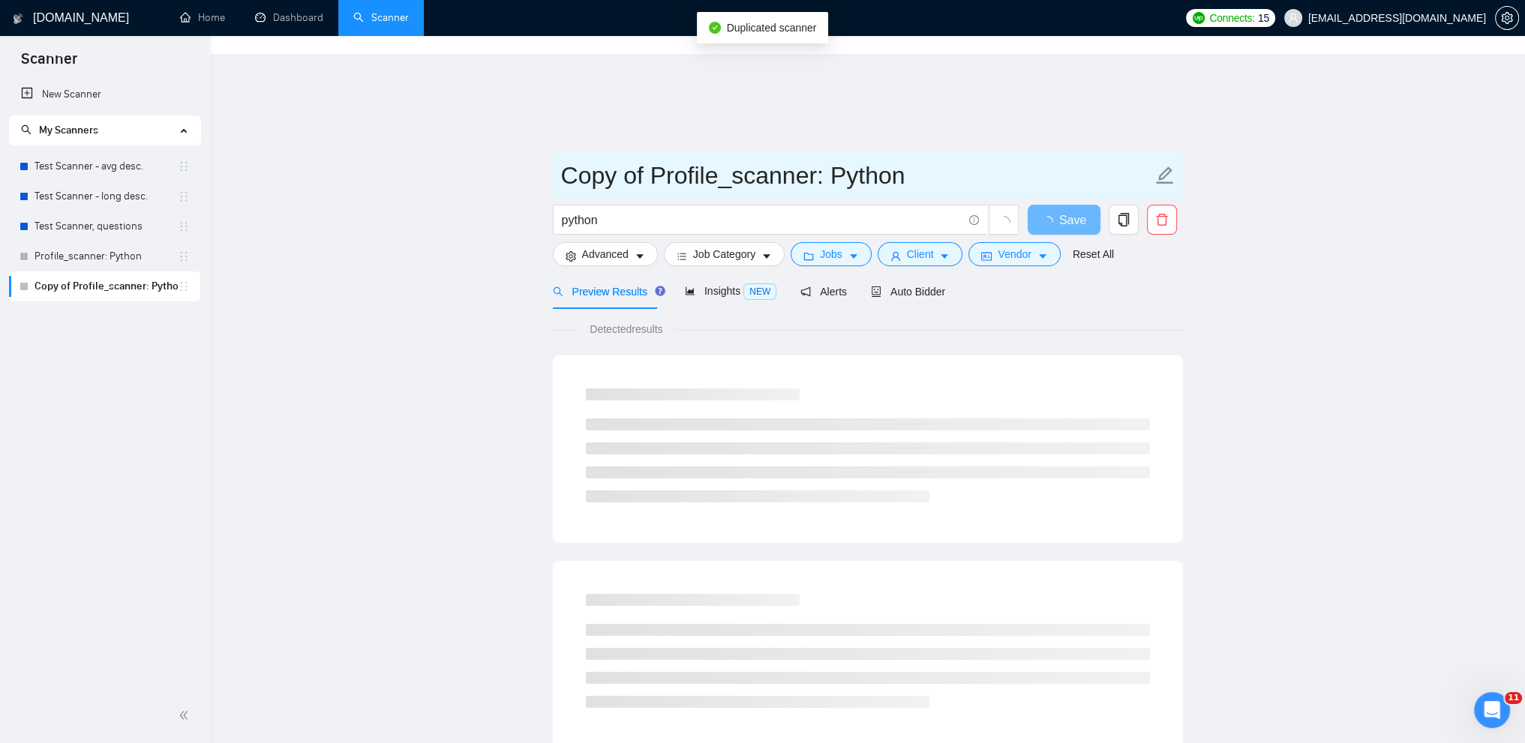
click at [688, 157] on input "Copy of Profile_scanner: Python" at bounding box center [856, 176] width 591 height 38
drag, startPoint x: 653, startPoint y: 123, endPoint x: 513, endPoint y: 128, distance: 140.3
click at [513, 128] on main "Copy of Profile_scanner: Python python Save Advanced Job Category Jobs Client V…" at bounding box center [867, 739] width 1267 height 1251
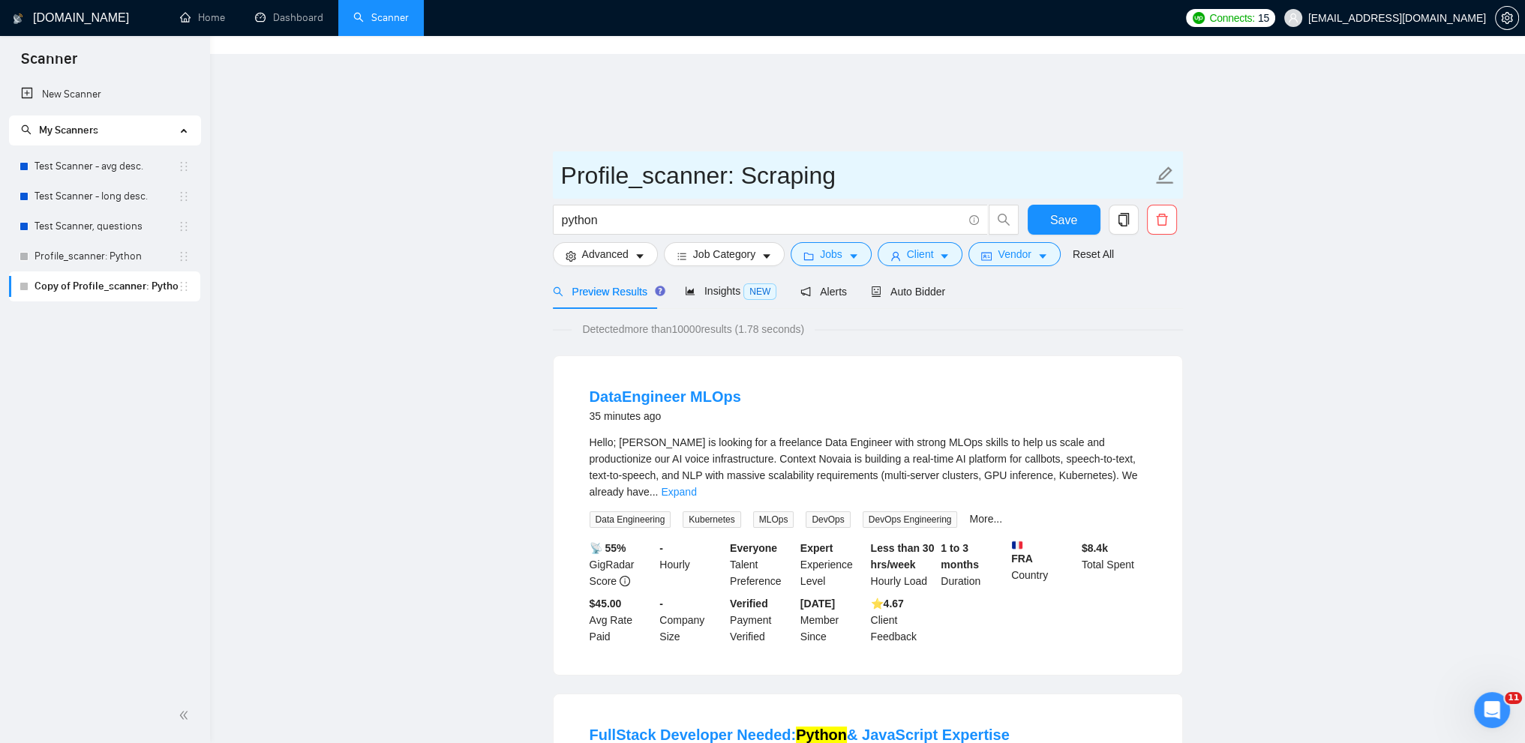
type input "Profile_scanner: Scraping"
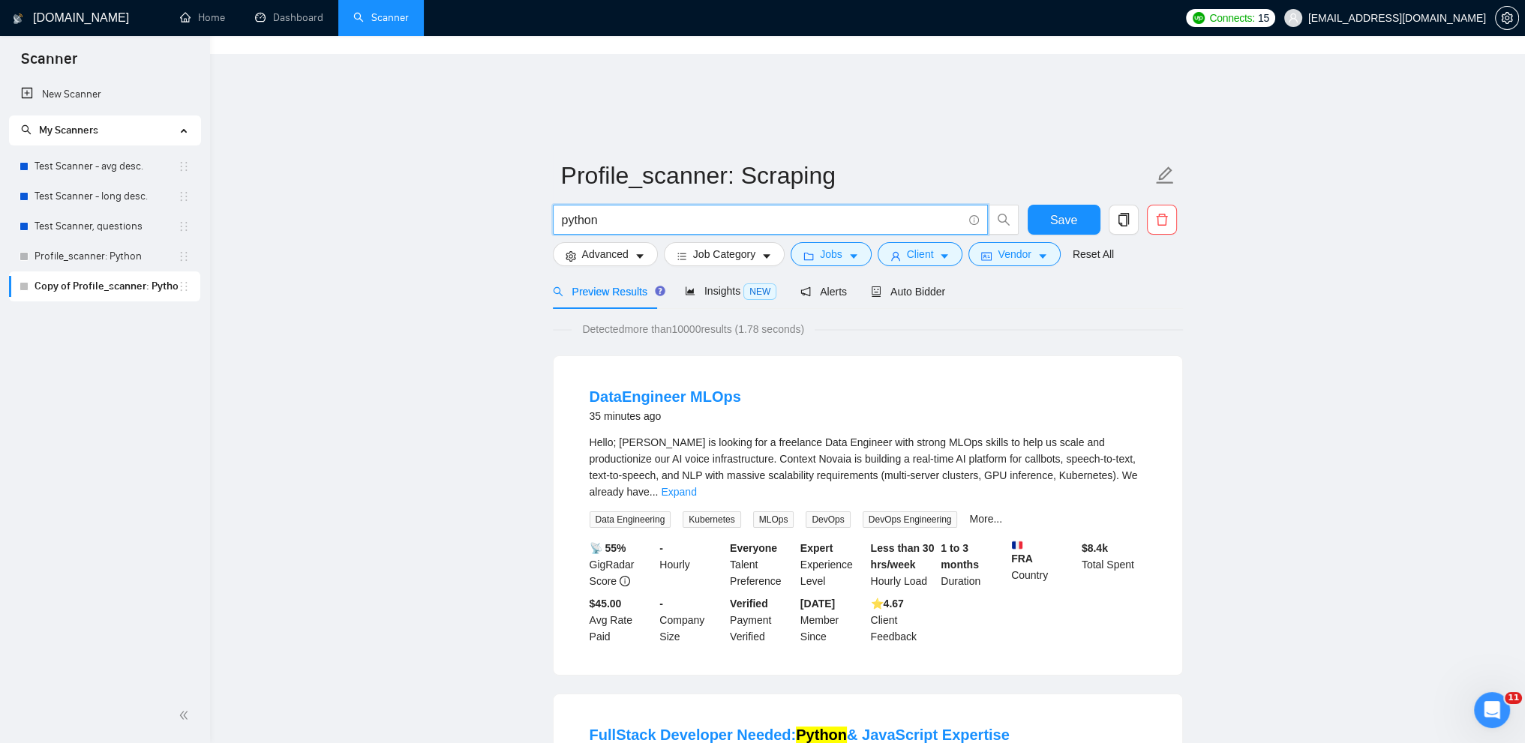
click at [938, 211] on input "python" at bounding box center [762, 220] width 401 height 19
click at [631, 211] on input "python" at bounding box center [762, 220] width 401 height 19
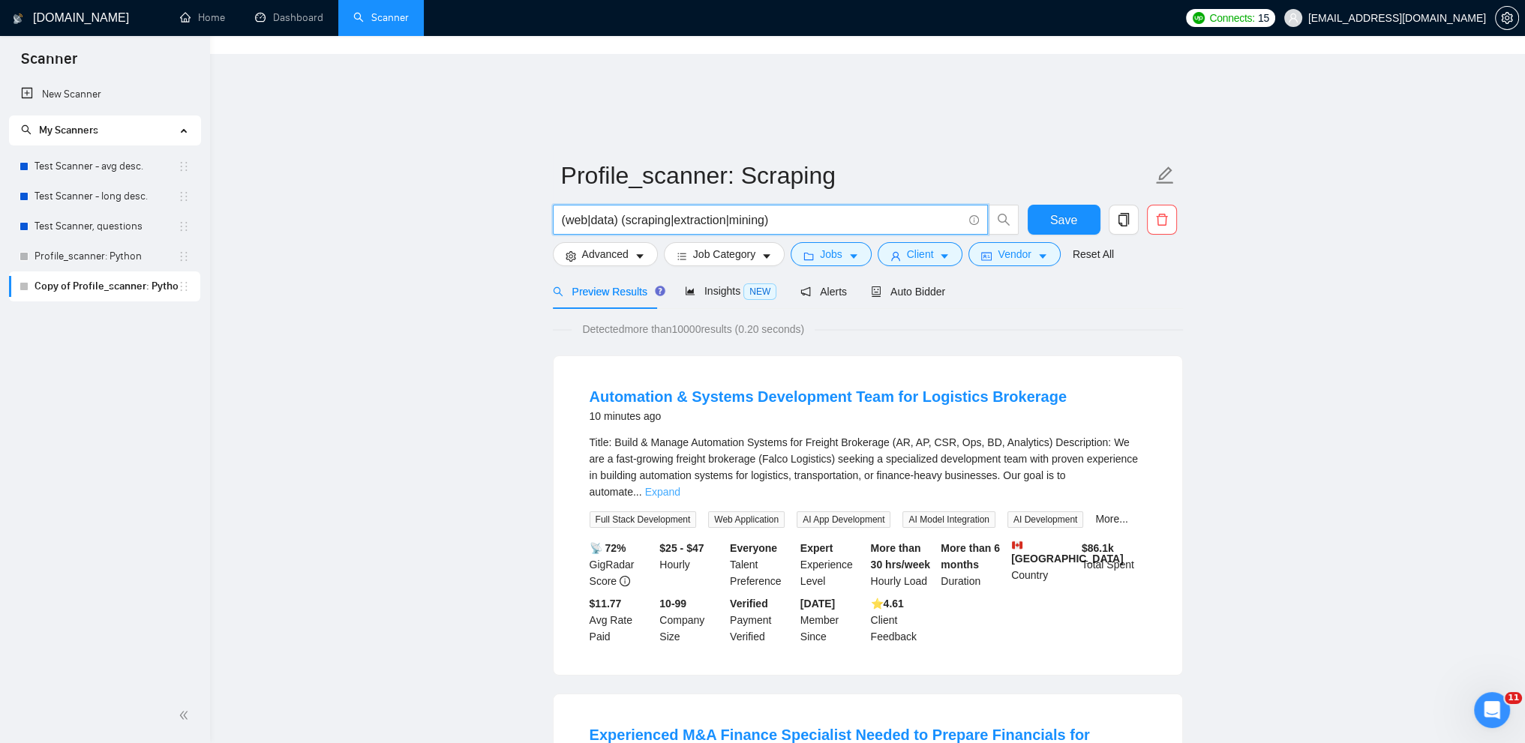
click at [680, 486] on link "Expand" at bounding box center [662, 492] width 35 height 12
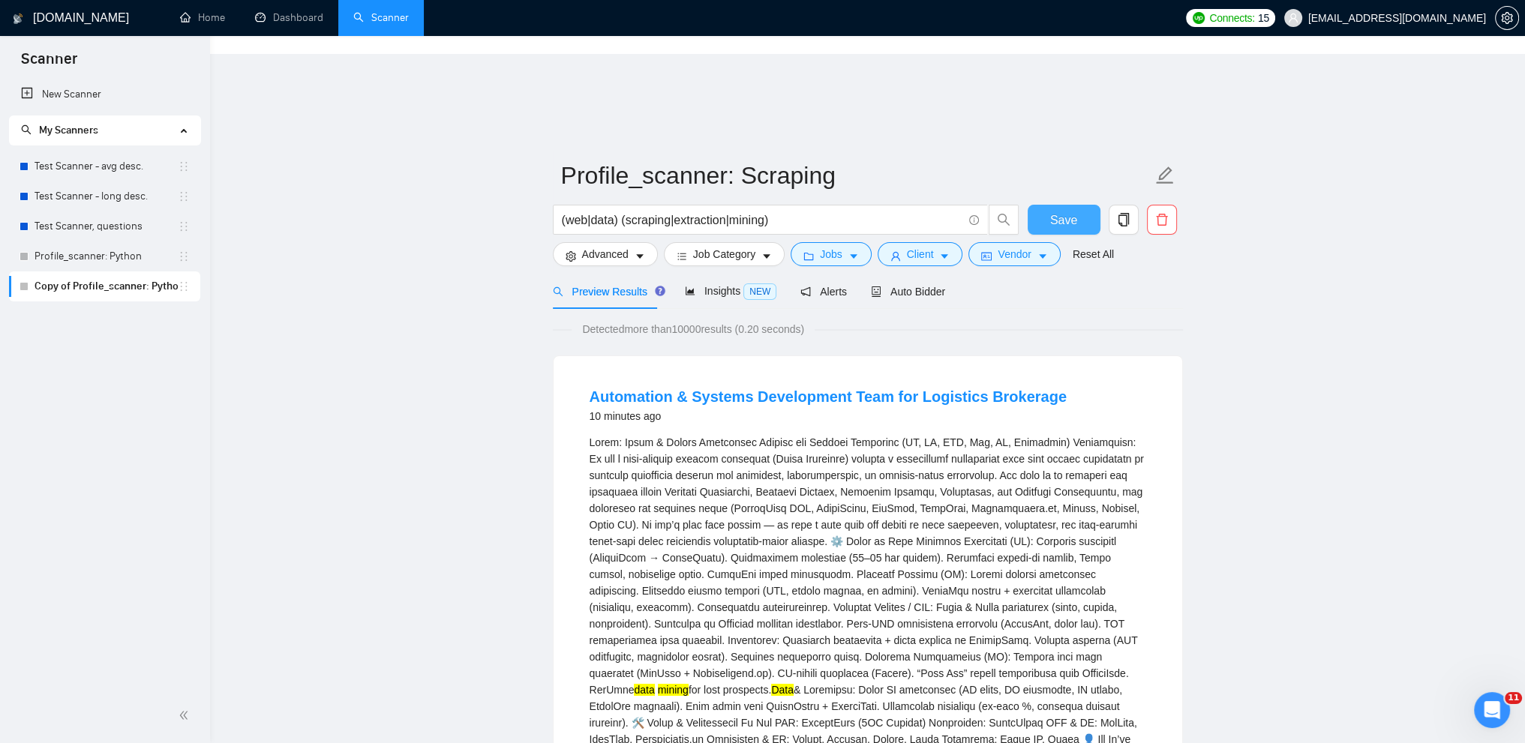
click at [1073, 211] on span "Save" at bounding box center [1063, 220] width 27 height 19
click at [714, 283] on div "Insights NEW" at bounding box center [731, 291] width 92 height 17
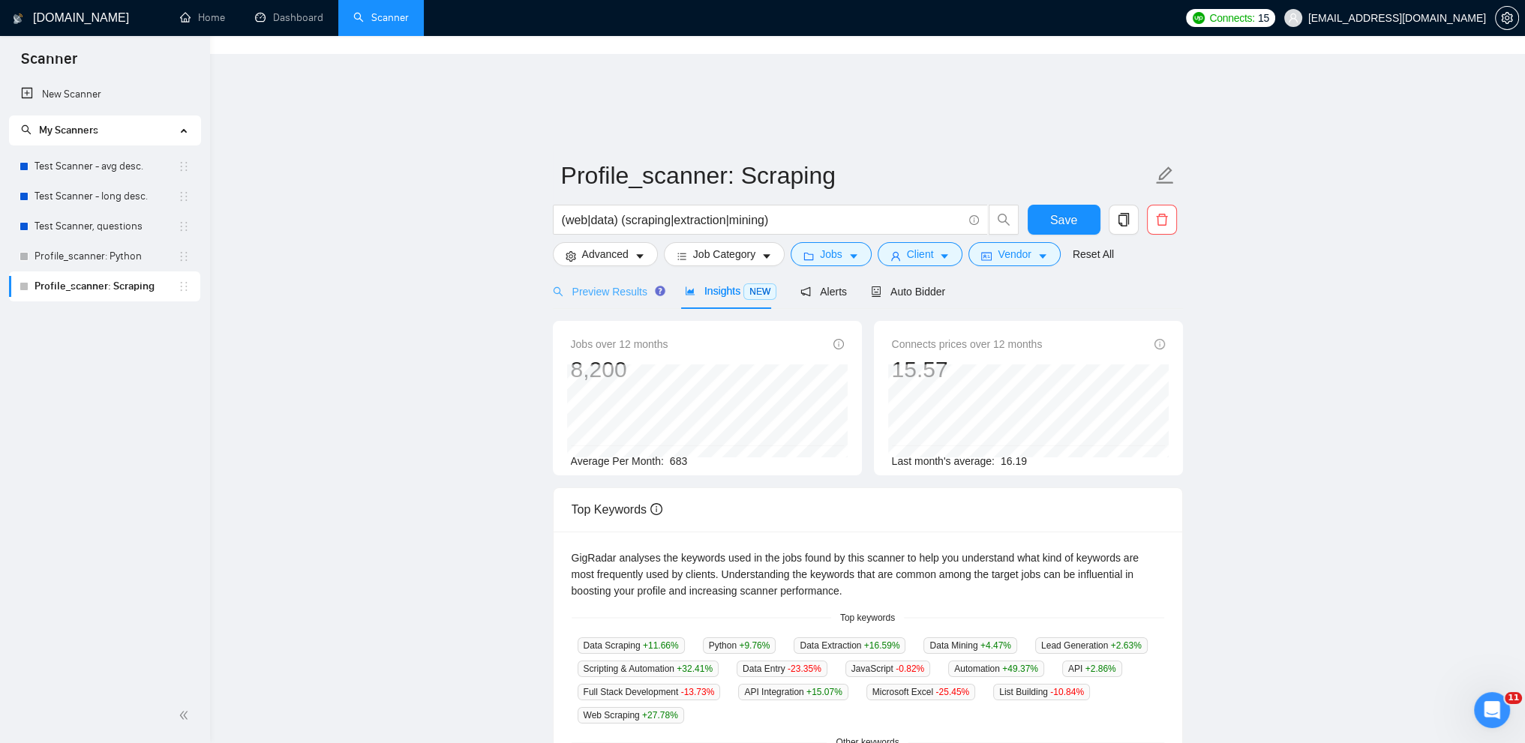
click at [607, 274] on div "Preview Results" at bounding box center [607, 291] width 108 height 35
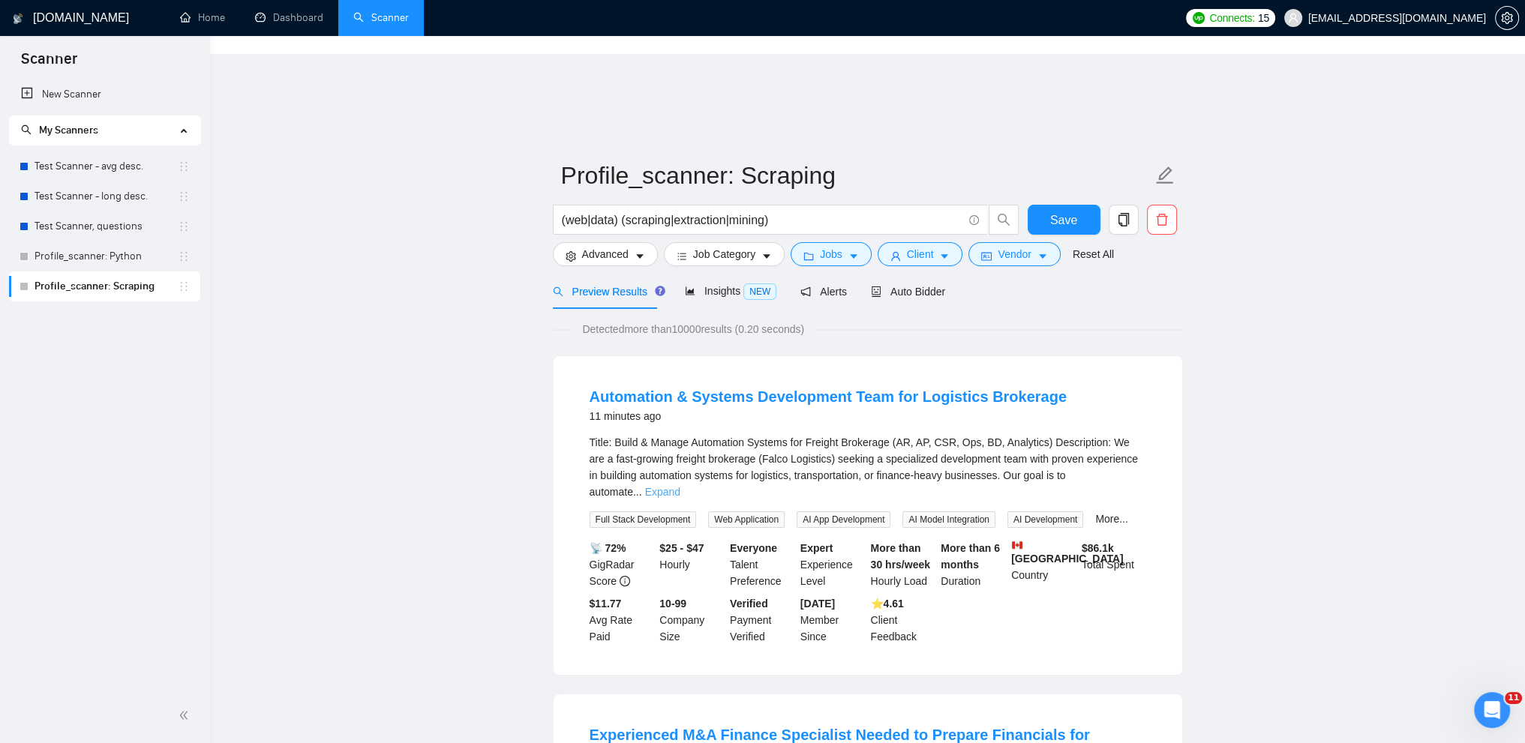
click at [680, 486] on link "Expand" at bounding box center [662, 492] width 35 height 12
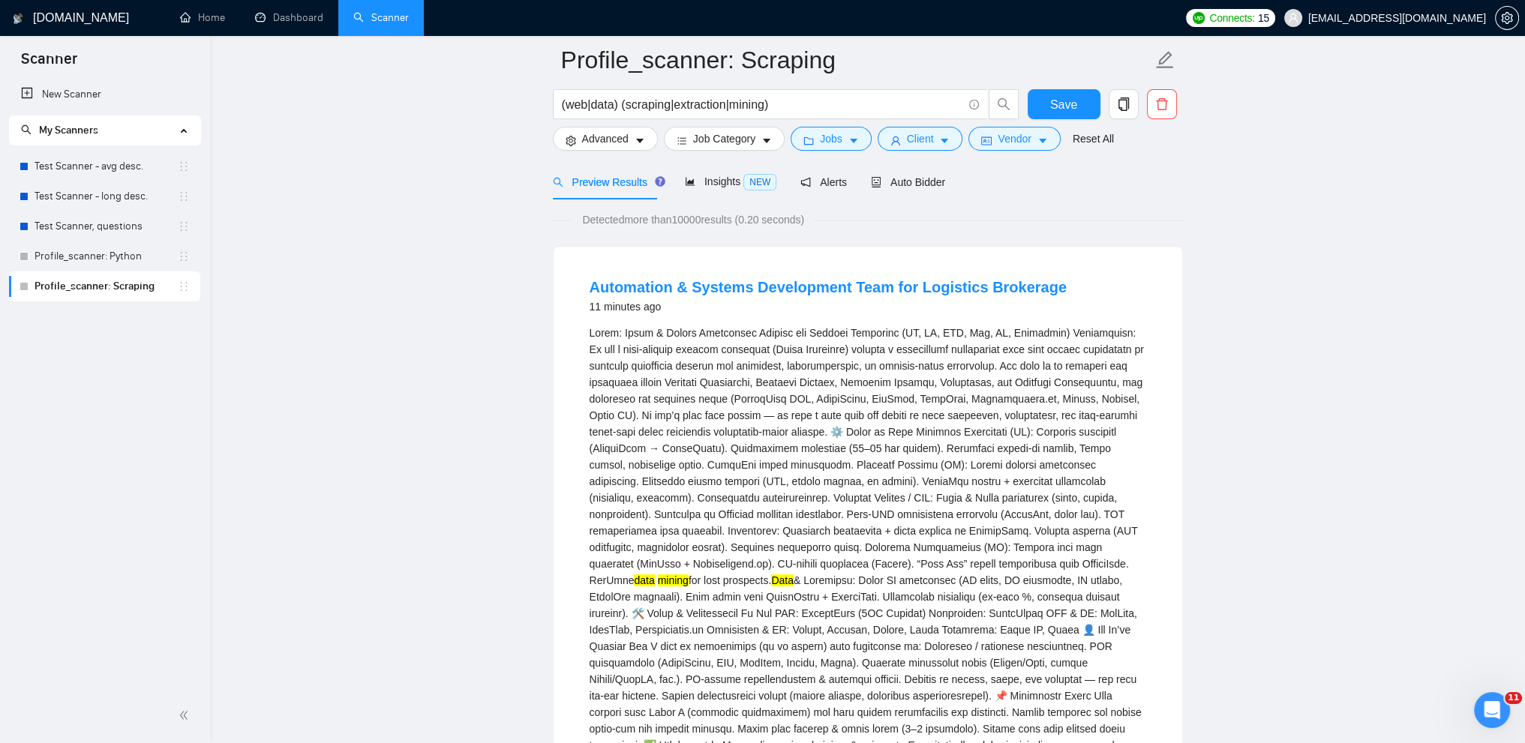
scroll to position [120, 0]
click at [647, 281] on link "Automation & Systems Development Team for Logistics Brokerage" at bounding box center [828, 289] width 477 height 17
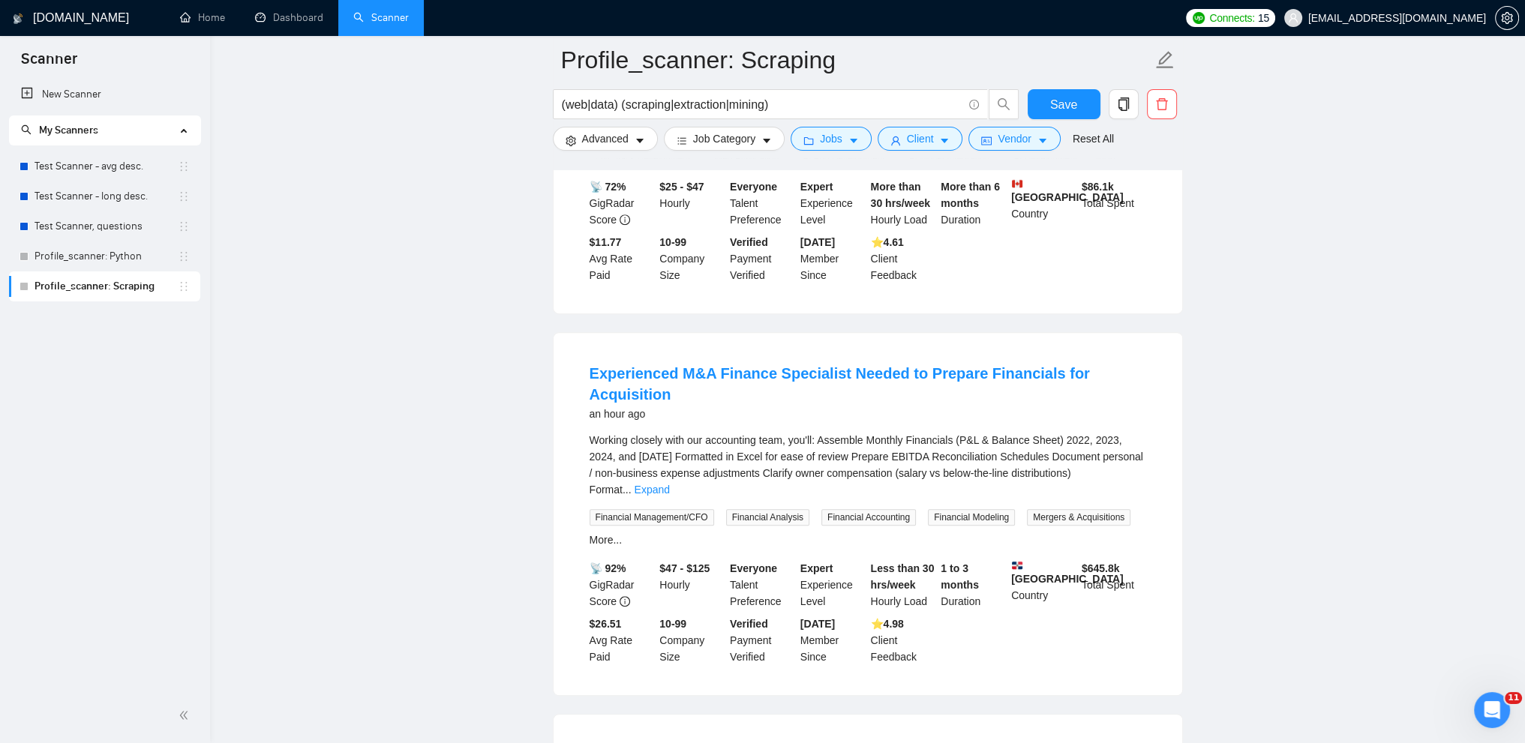
scroll to position [836, 0]
click at [670, 483] on link "Expand" at bounding box center [652, 489] width 35 height 12
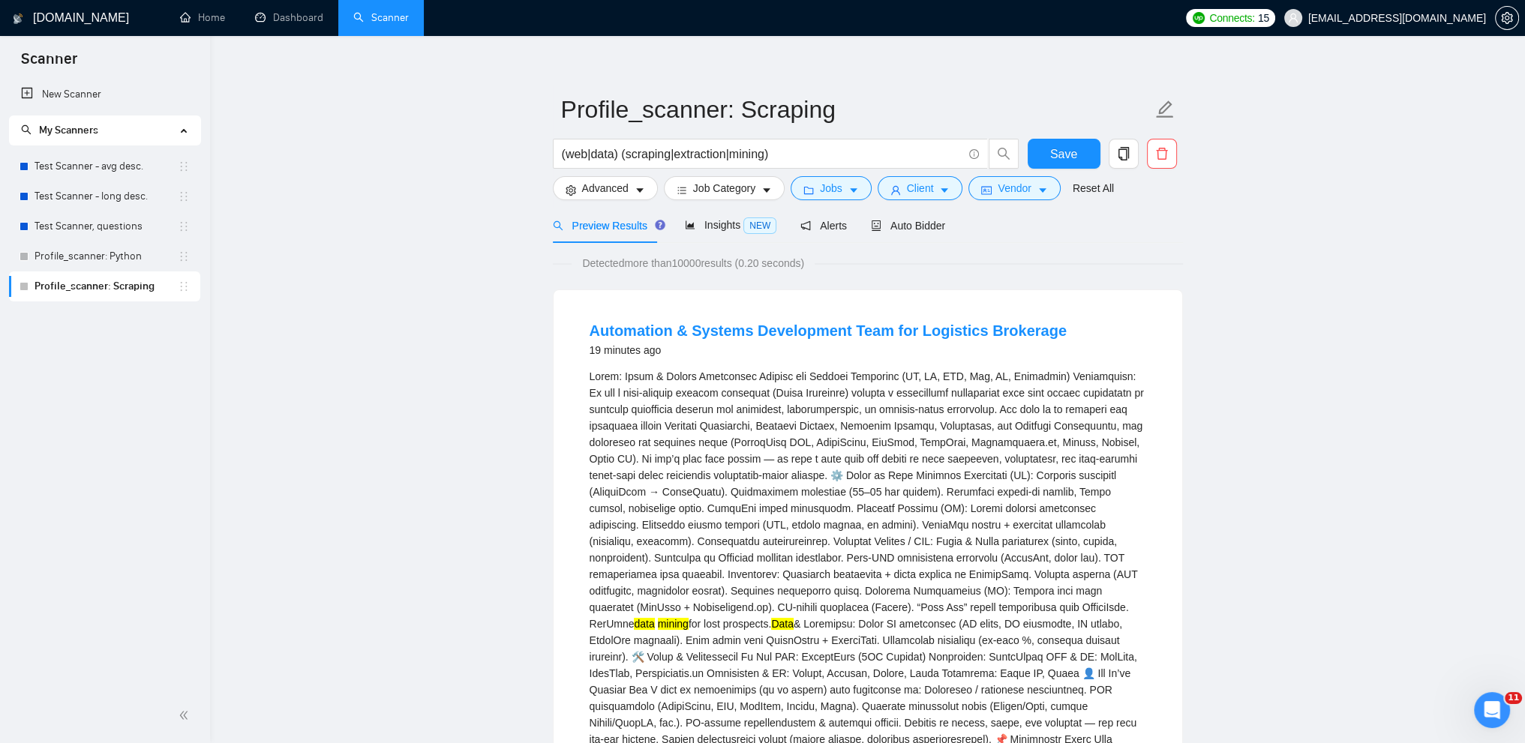
scroll to position [0, 0]
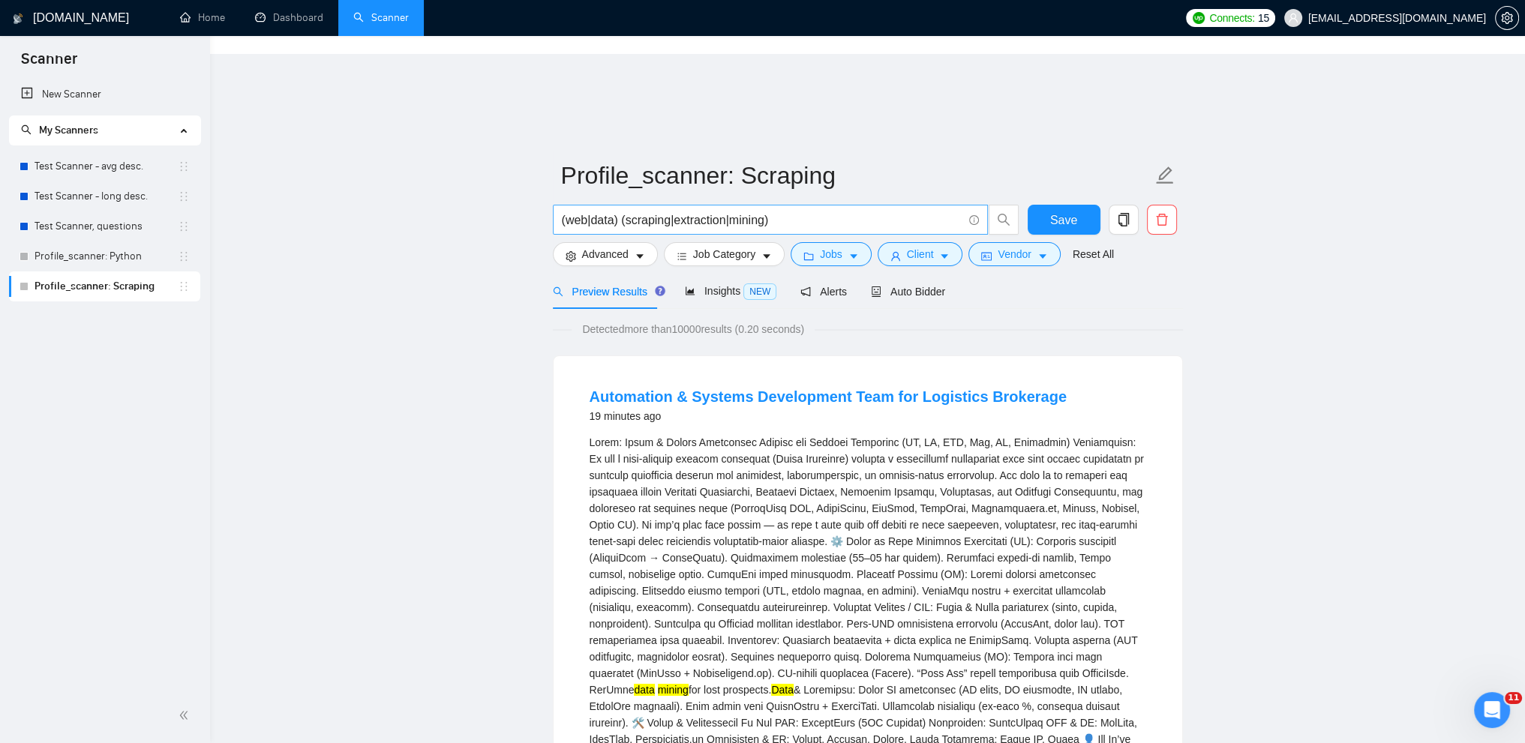
click at [641, 205] on span "(web|data) (scraping|extraction|mining)" at bounding box center [770, 220] width 435 height 30
click at [645, 211] on input "(web|data) (scraping|extraction|mining)" at bounding box center [762, 220] width 401 height 19
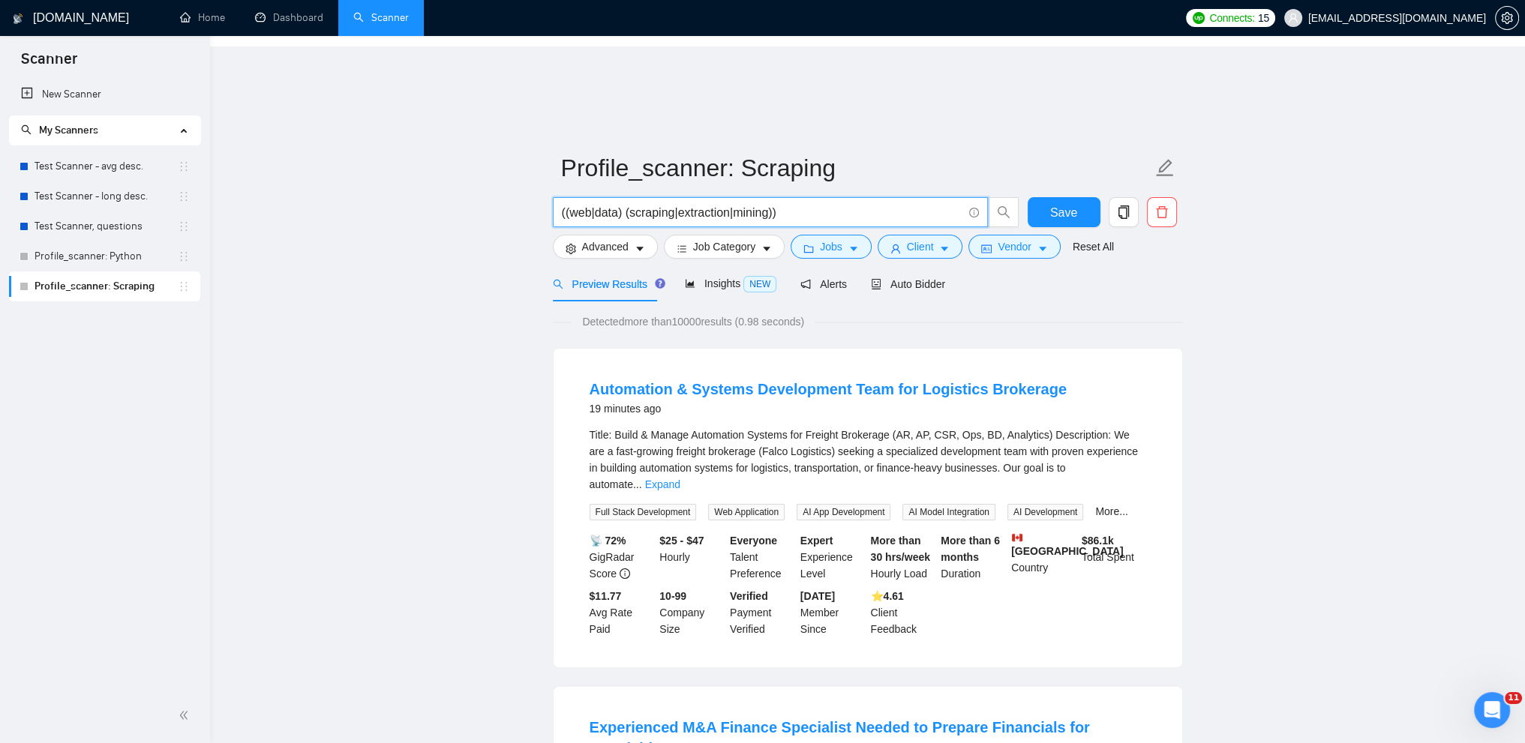
scroll to position [14, 0]
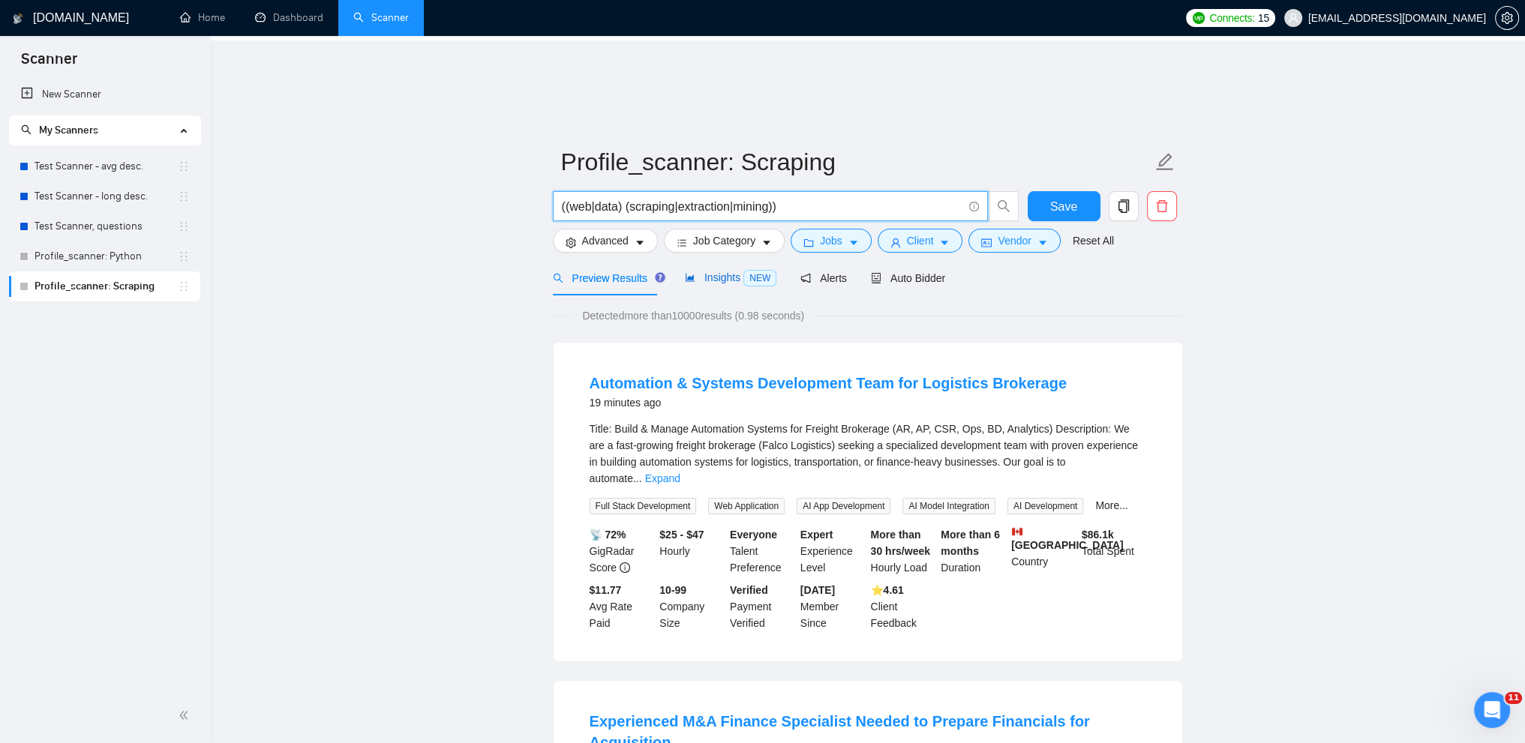
click at [737, 272] on span "Insights NEW" at bounding box center [731, 278] width 92 height 12
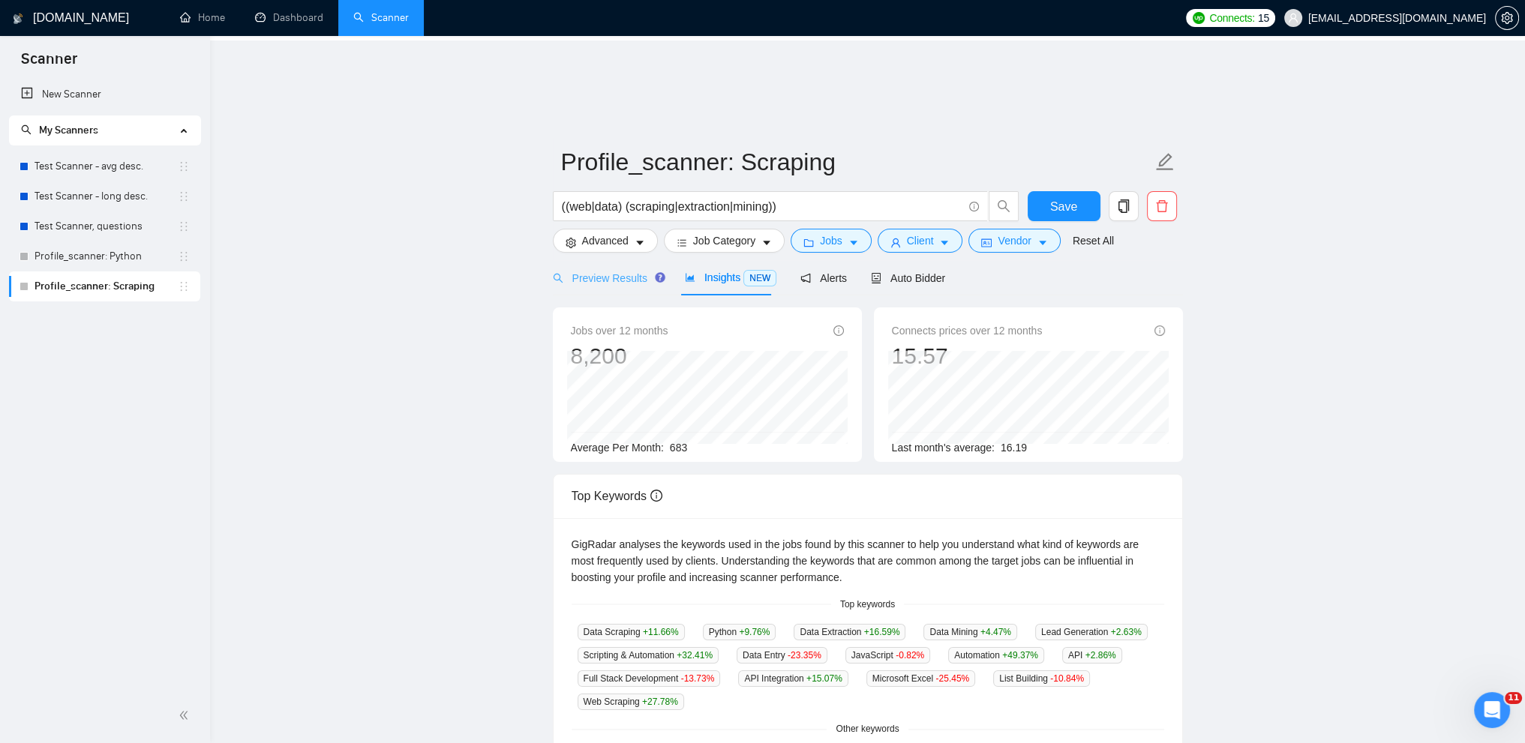
click at [597, 260] on div "Preview Results" at bounding box center [607, 277] width 108 height 35
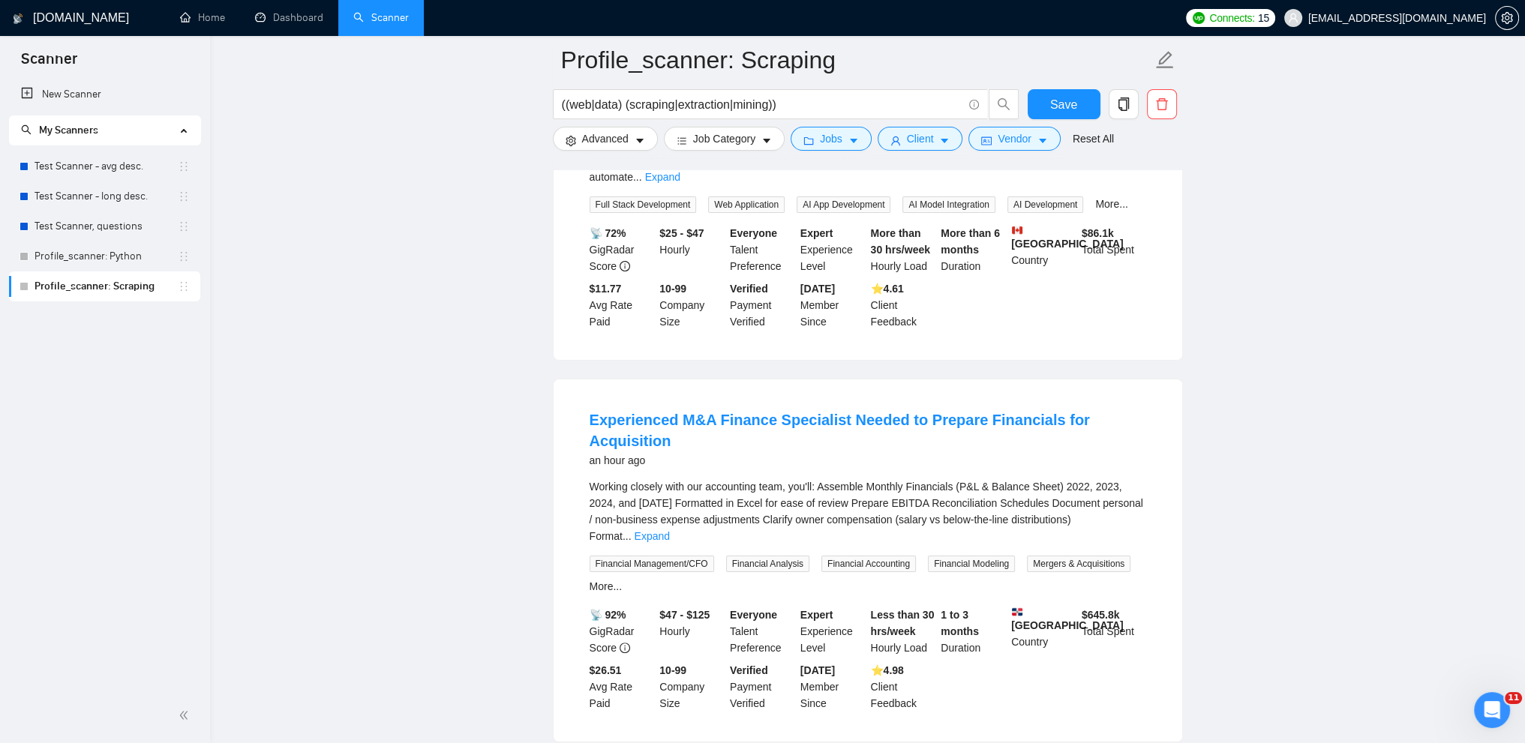
scroll to position [336, 0]
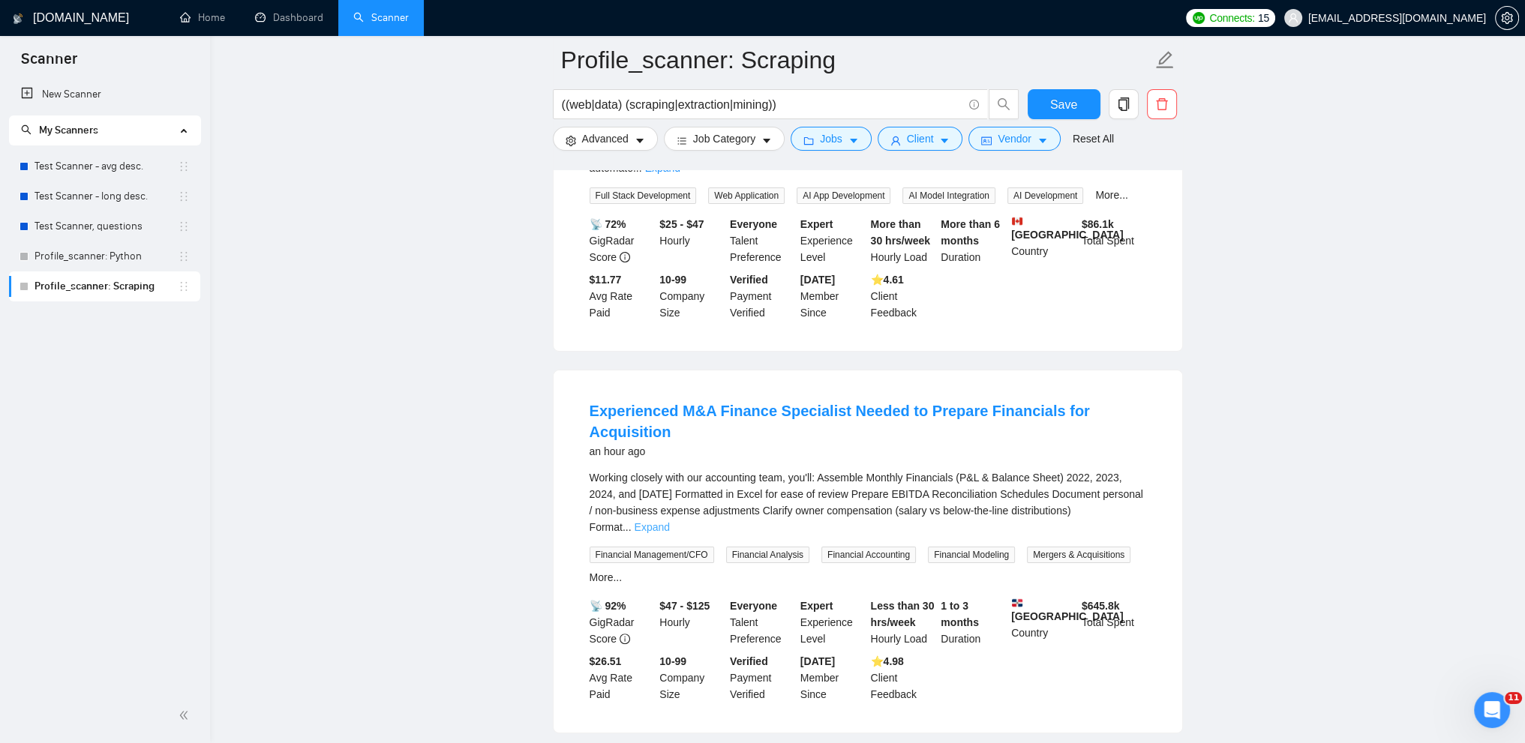
click at [670, 521] on link "Expand" at bounding box center [652, 527] width 35 height 12
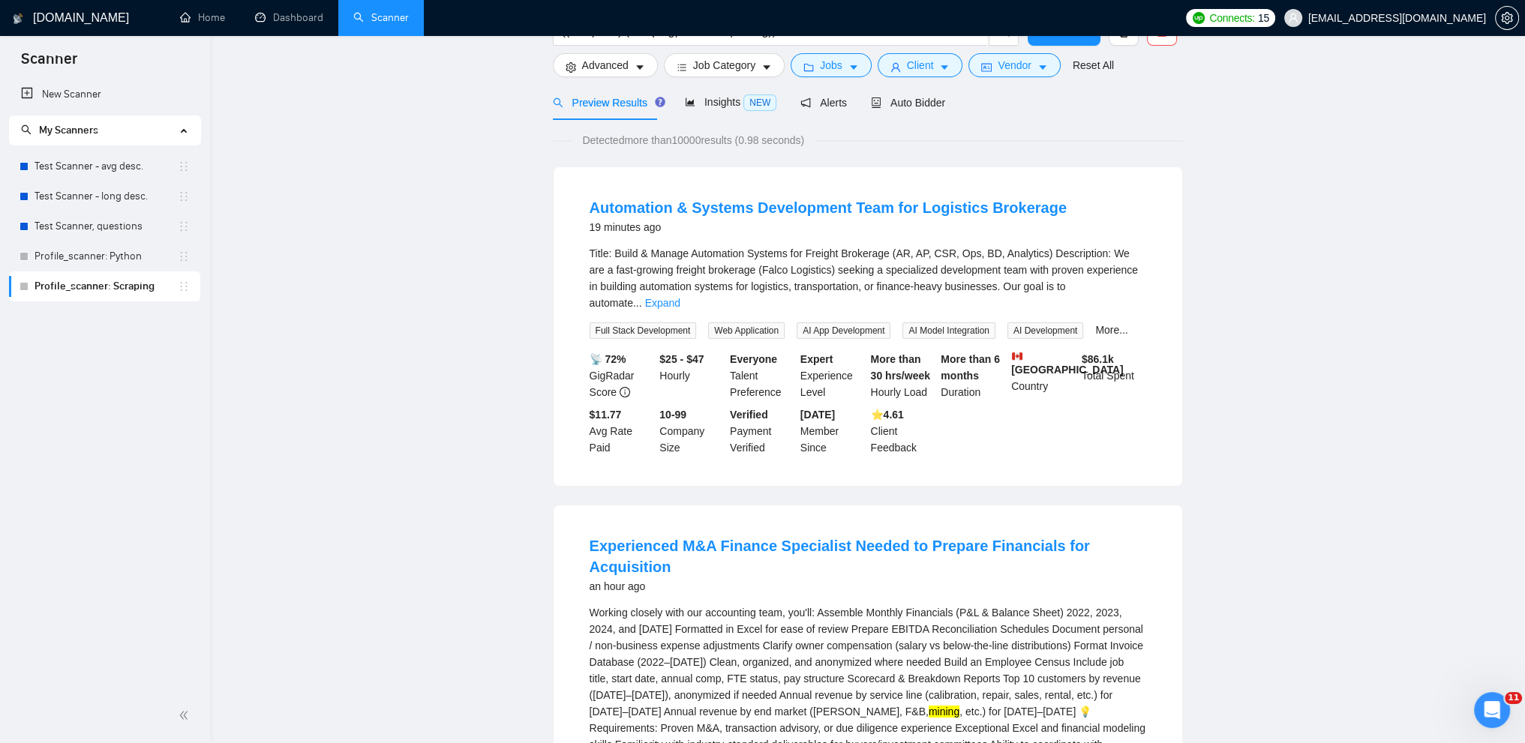
scroll to position [0, 0]
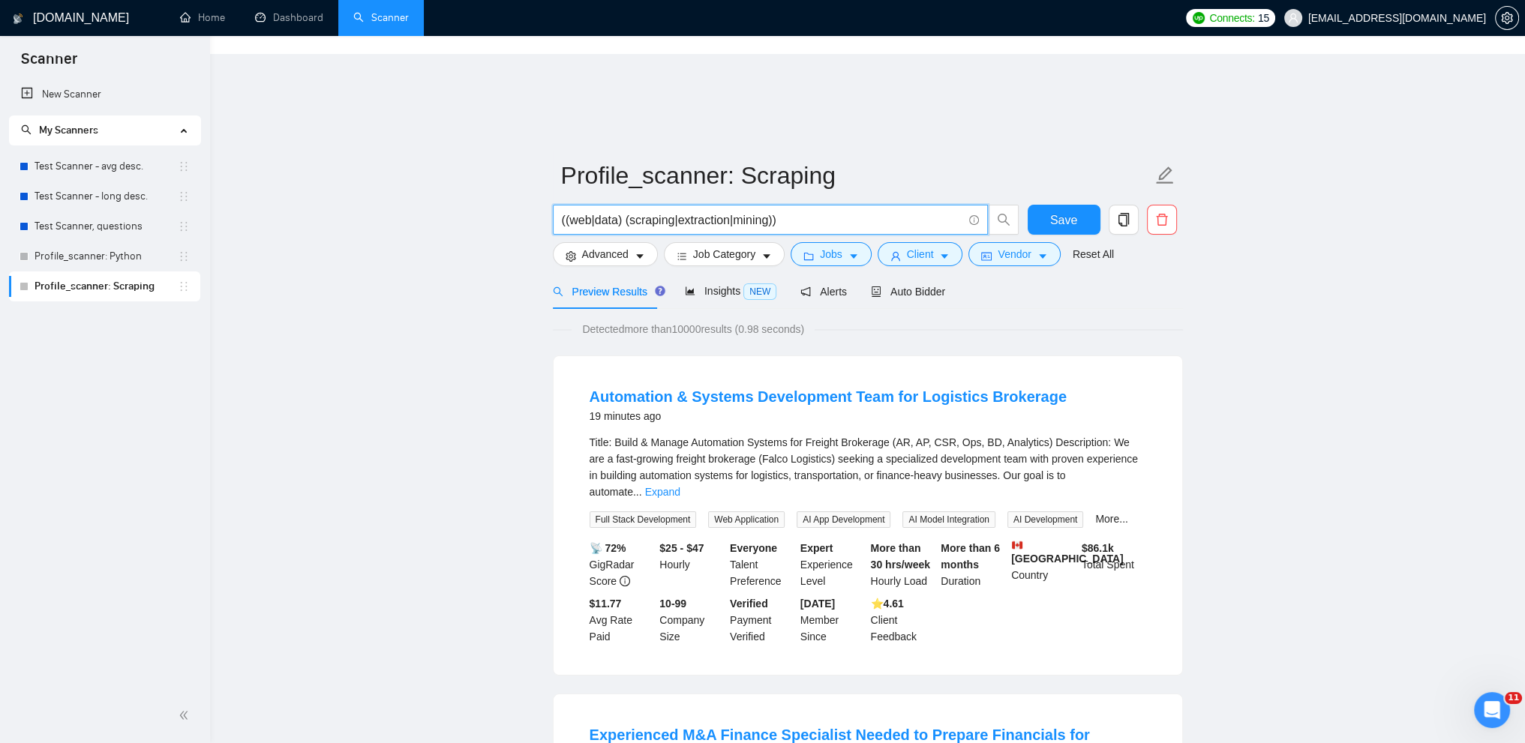
click at [564, 211] on input "((web|data) (scraping|extraction|mining))" at bounding box center [762, 220] width 401 height 19
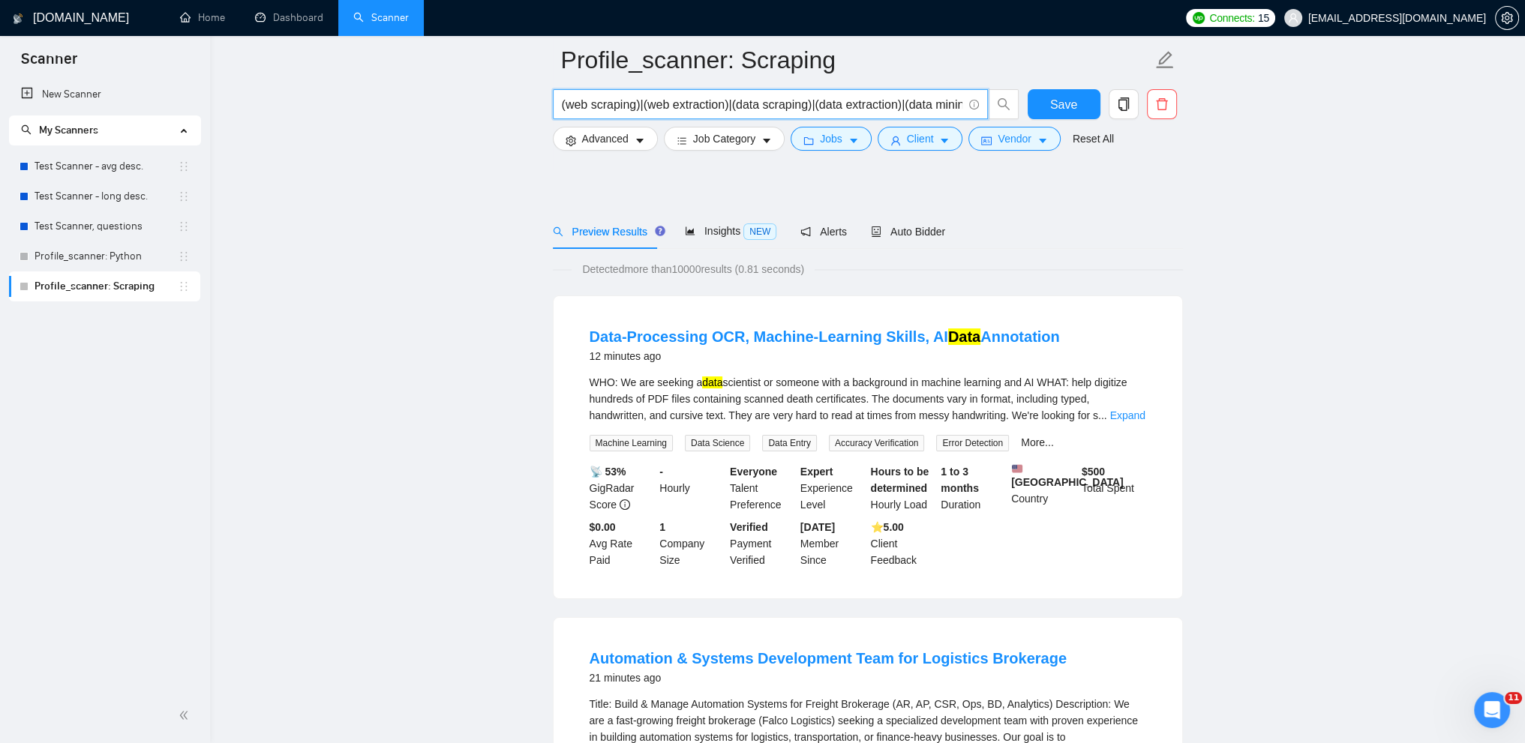
scroll to position [72, 0]
type input "(web scraping)|(web extraction)|(data scraping)|(data extraction)|(data mining)"
click at [1131, 410] on link "Expand" at bounding box center [1127, 416] width 35 height 12
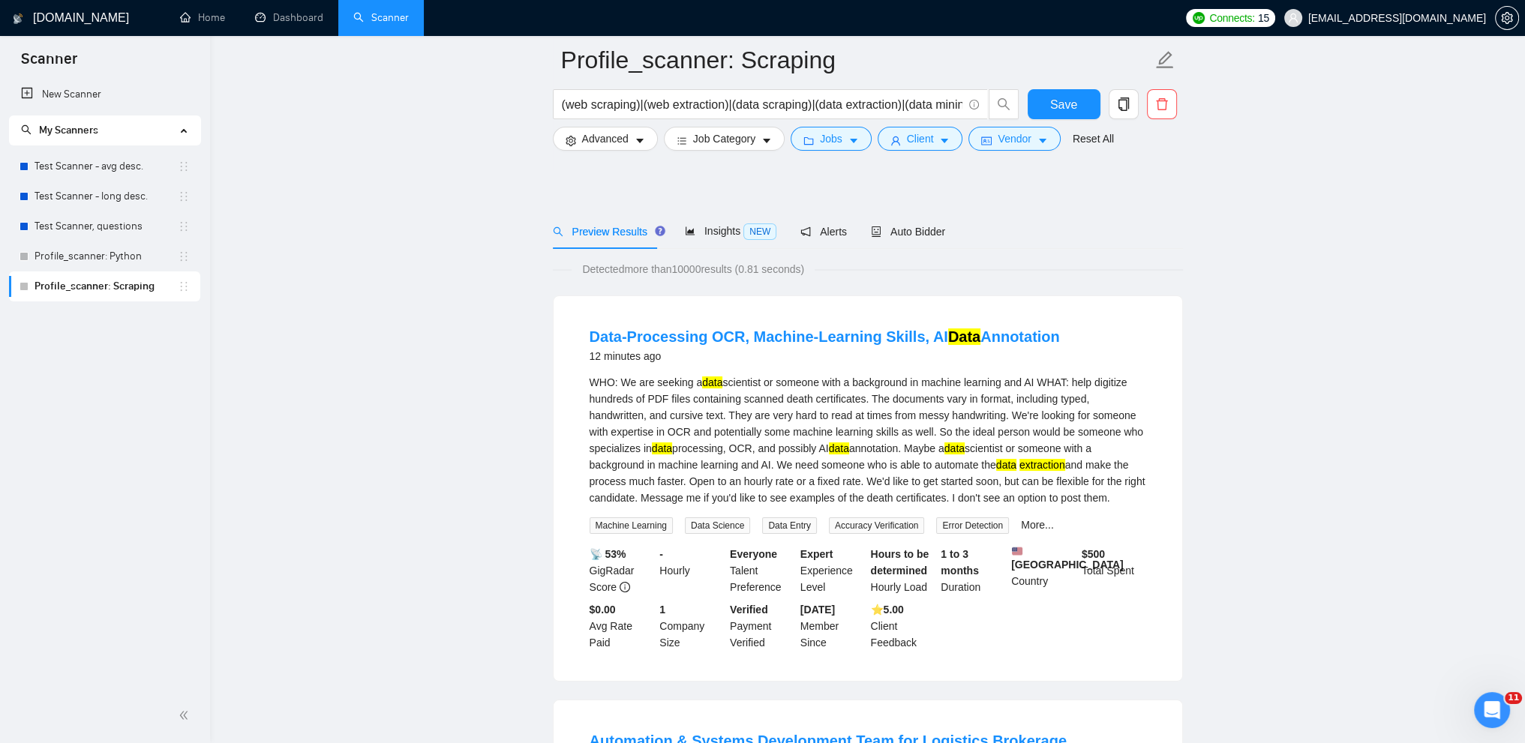
scroll to position [0, 0]
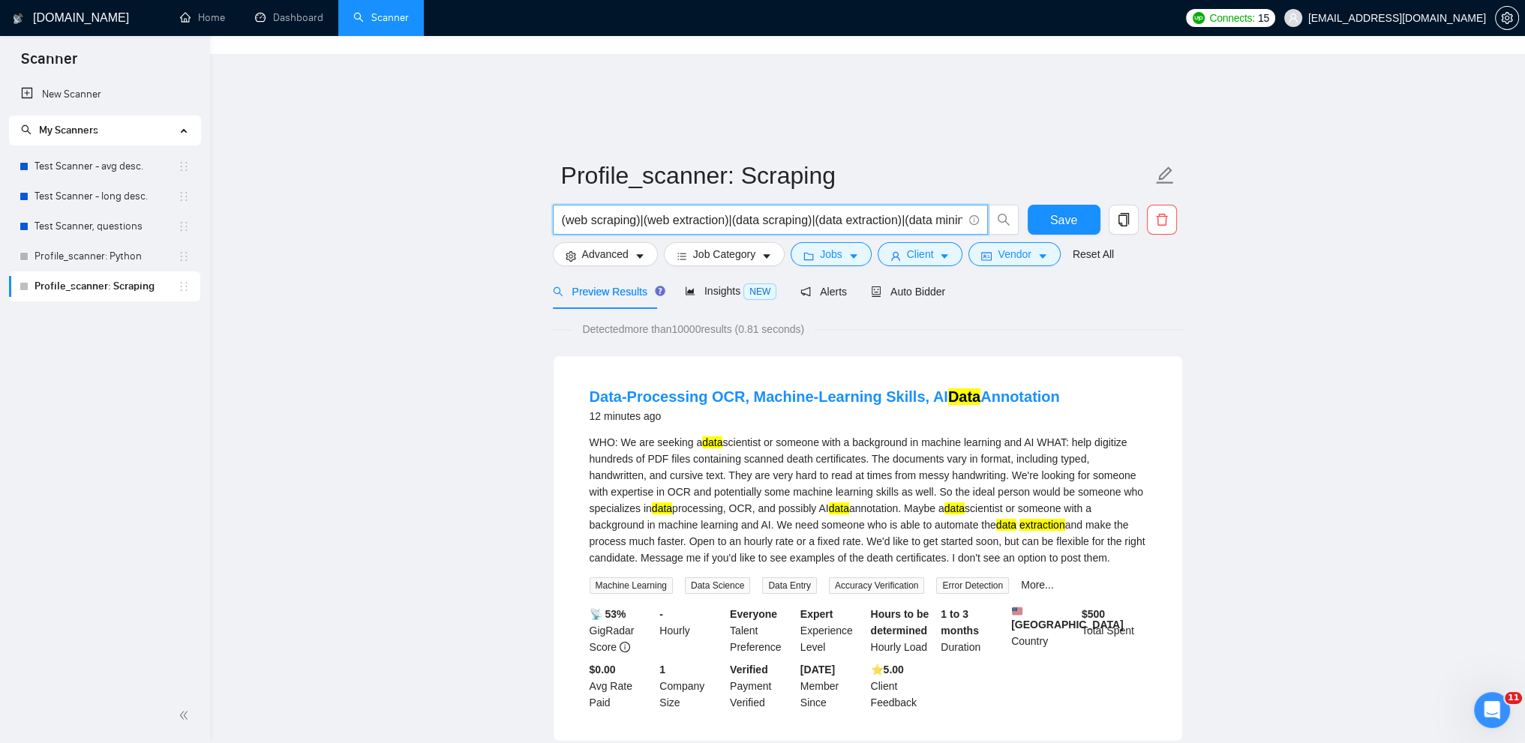
click at [806, 211] on input "(web scraping)|(web extraction)|(data scraping)|(data extraction)|(data mining)" at bounding box center [762, 220] width 401 height 19
click at [1061, 211] on span "Save" at bounding box center [1063, 220] width 27 height 19
click at [733, 285] on span "Insights NEW" at bounding box center [731, 291] width 92 height 12
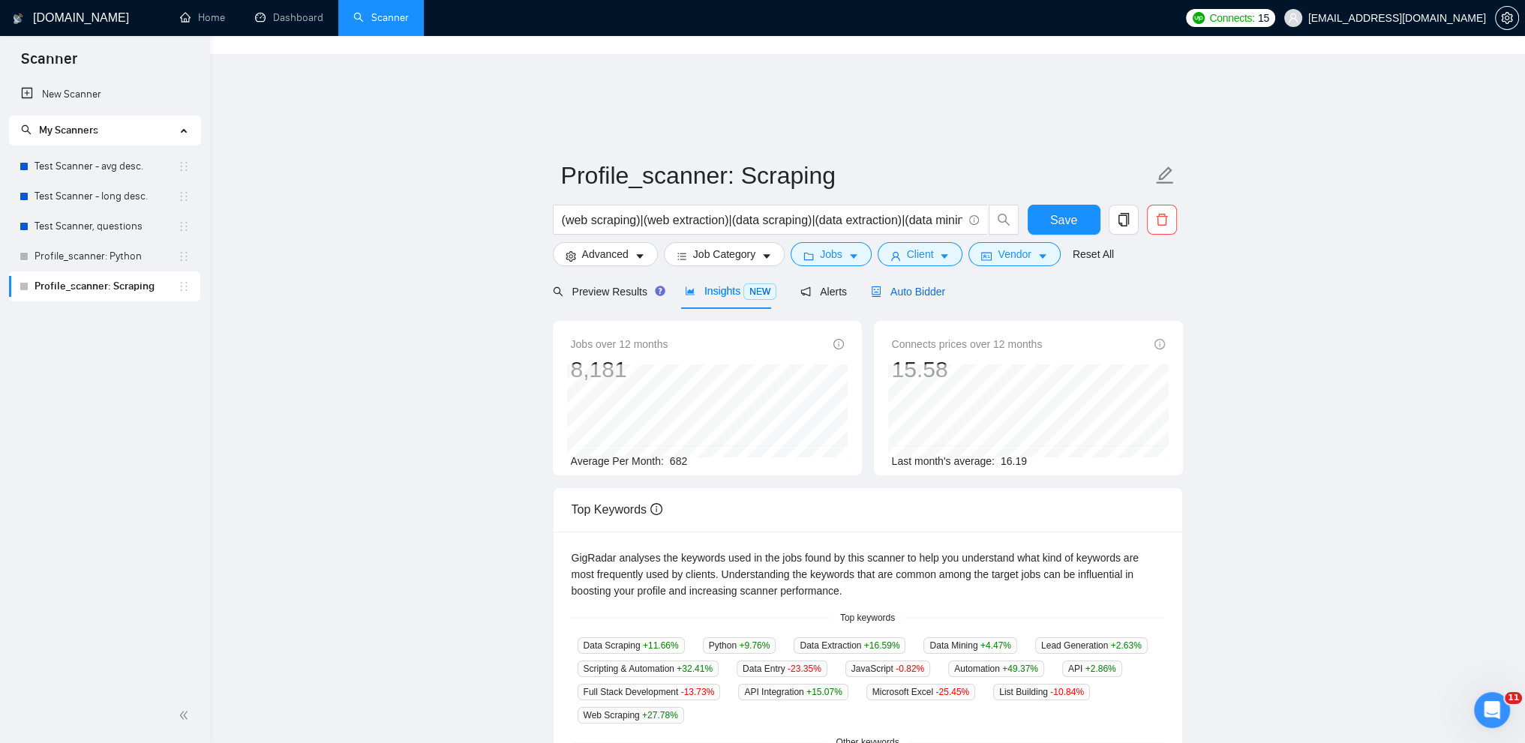
click at [880, 286] on span "Auto Bidder" at bounding box center [908, 292] width 74 height 12
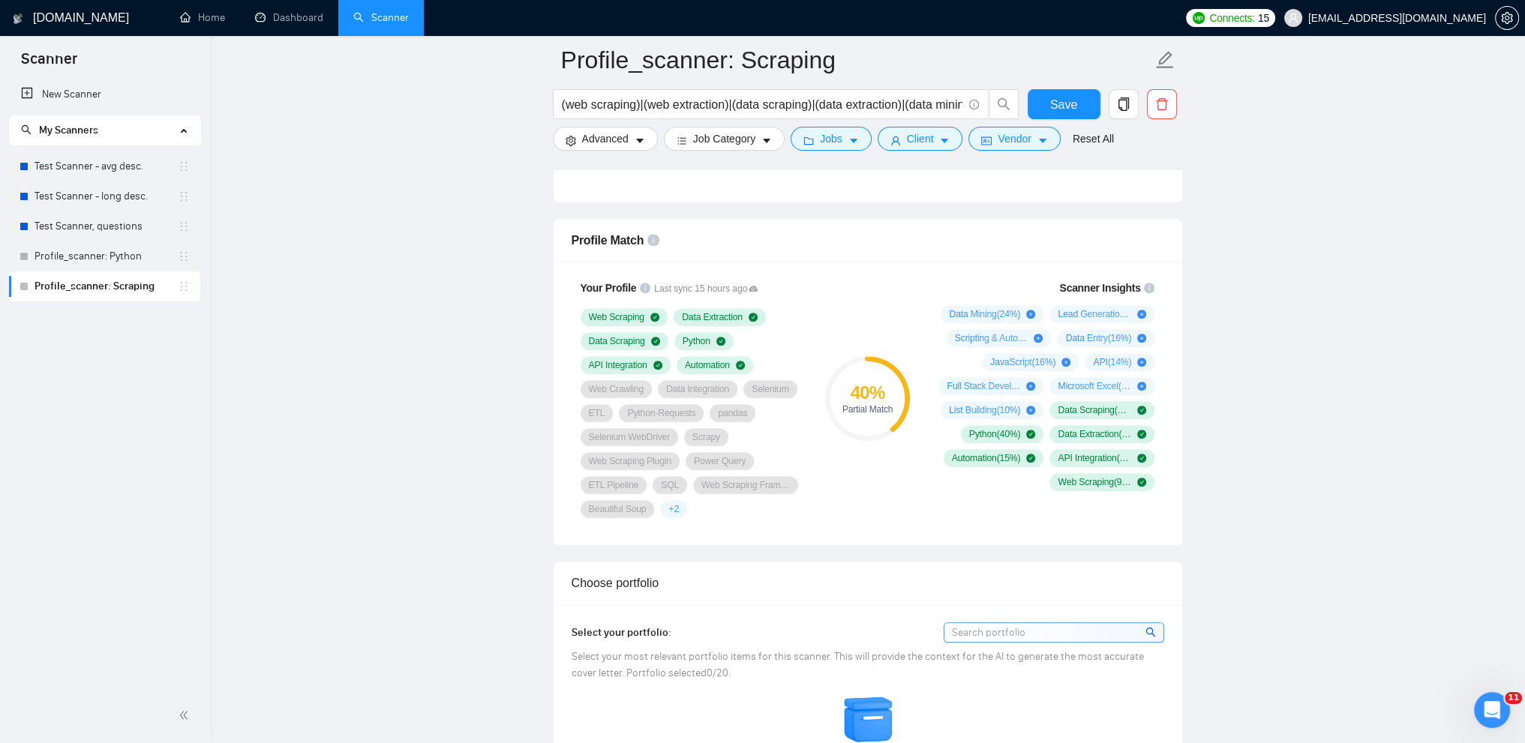
scroll to position [1038, 0]
click at [920, 104] on input "(web scraping)|(web extraction)|(data scraping)|(data extraction)|(data mining)" at bounding box center [762, 104] width 401 height 19
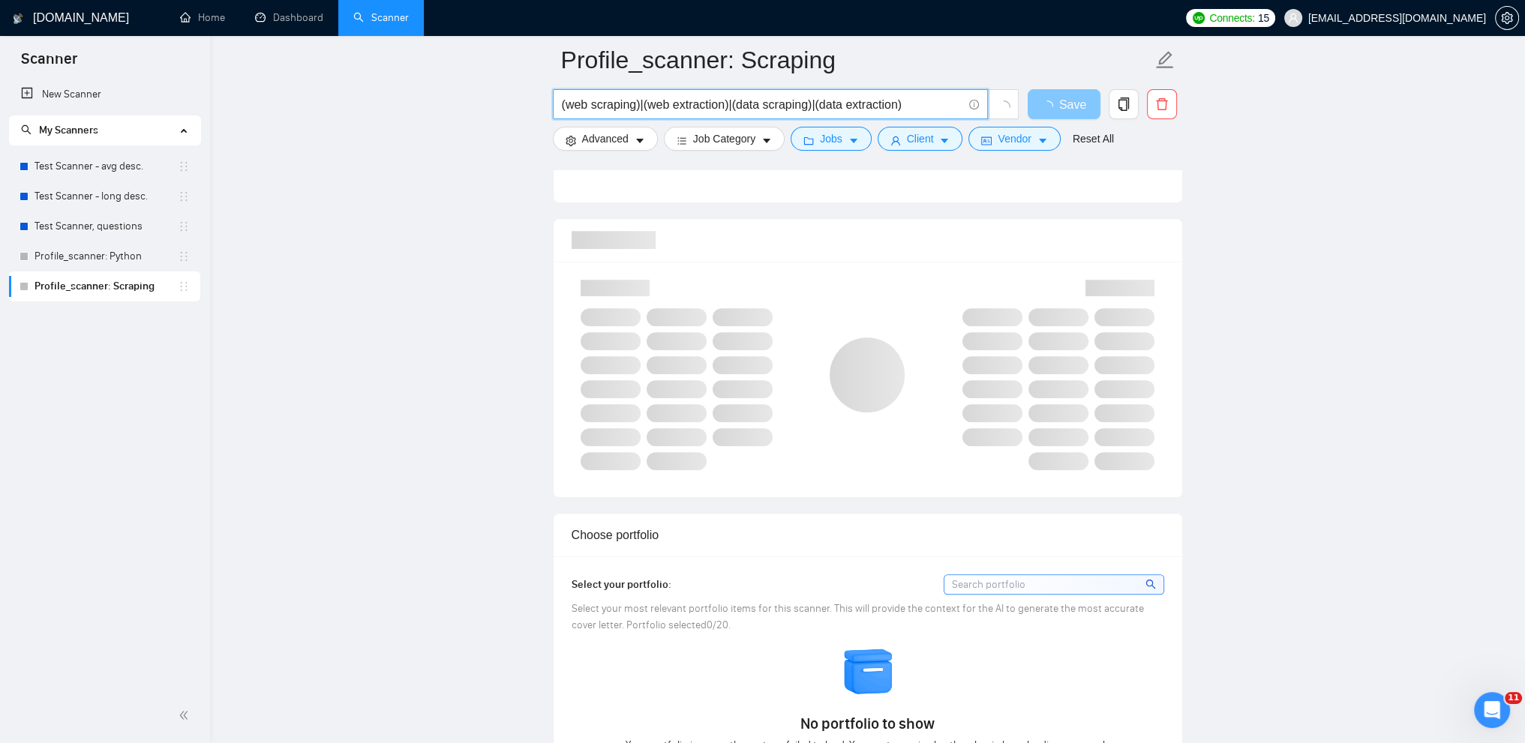
type input "(web scraping)|(web extraction)|(data scraping)|(data extraction)"
click at [1040, 107] on button "Save" at bounding box center [1064, 104] width 73 height 30
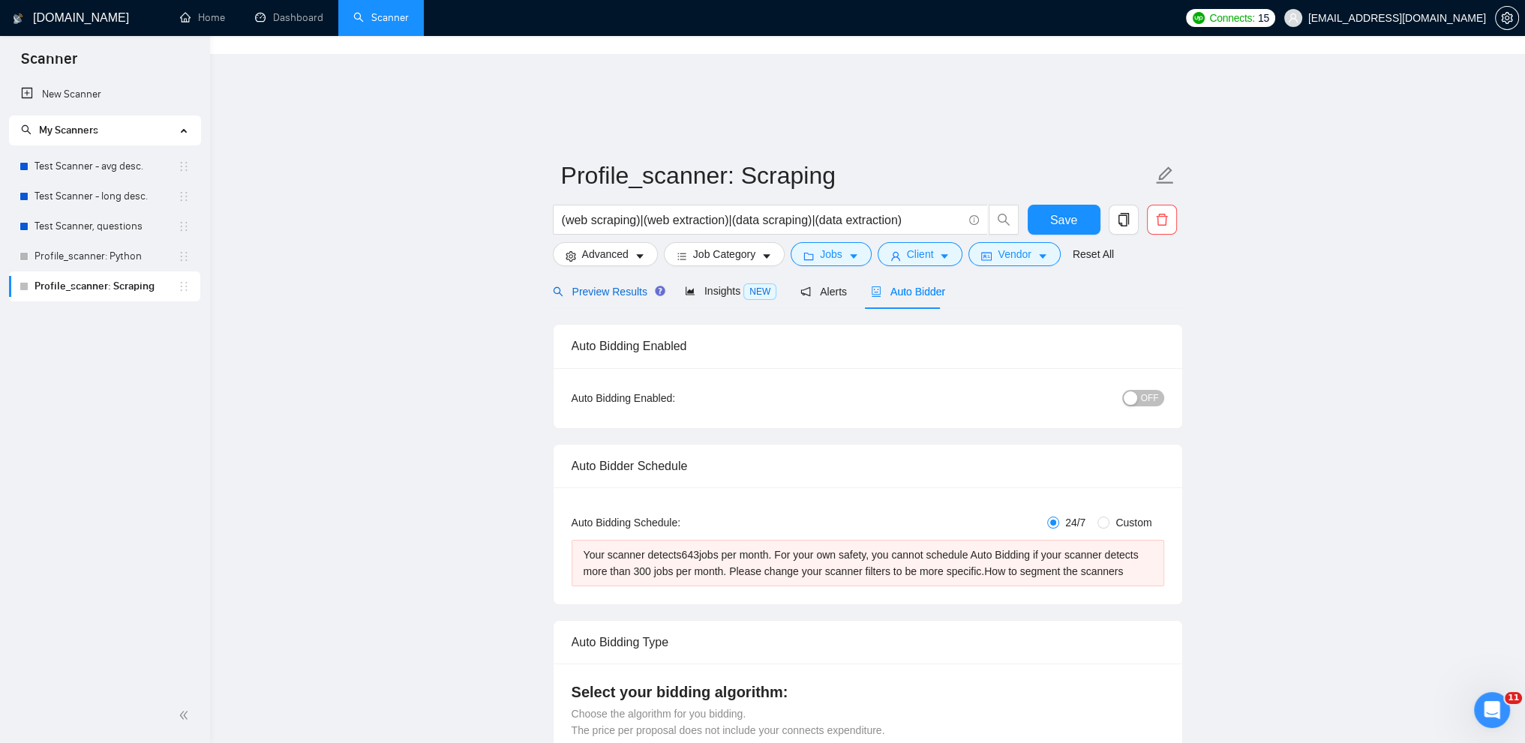
click at [606, 286] on span "Preview Results" at bounding box center [607, 292] width 108 height 12
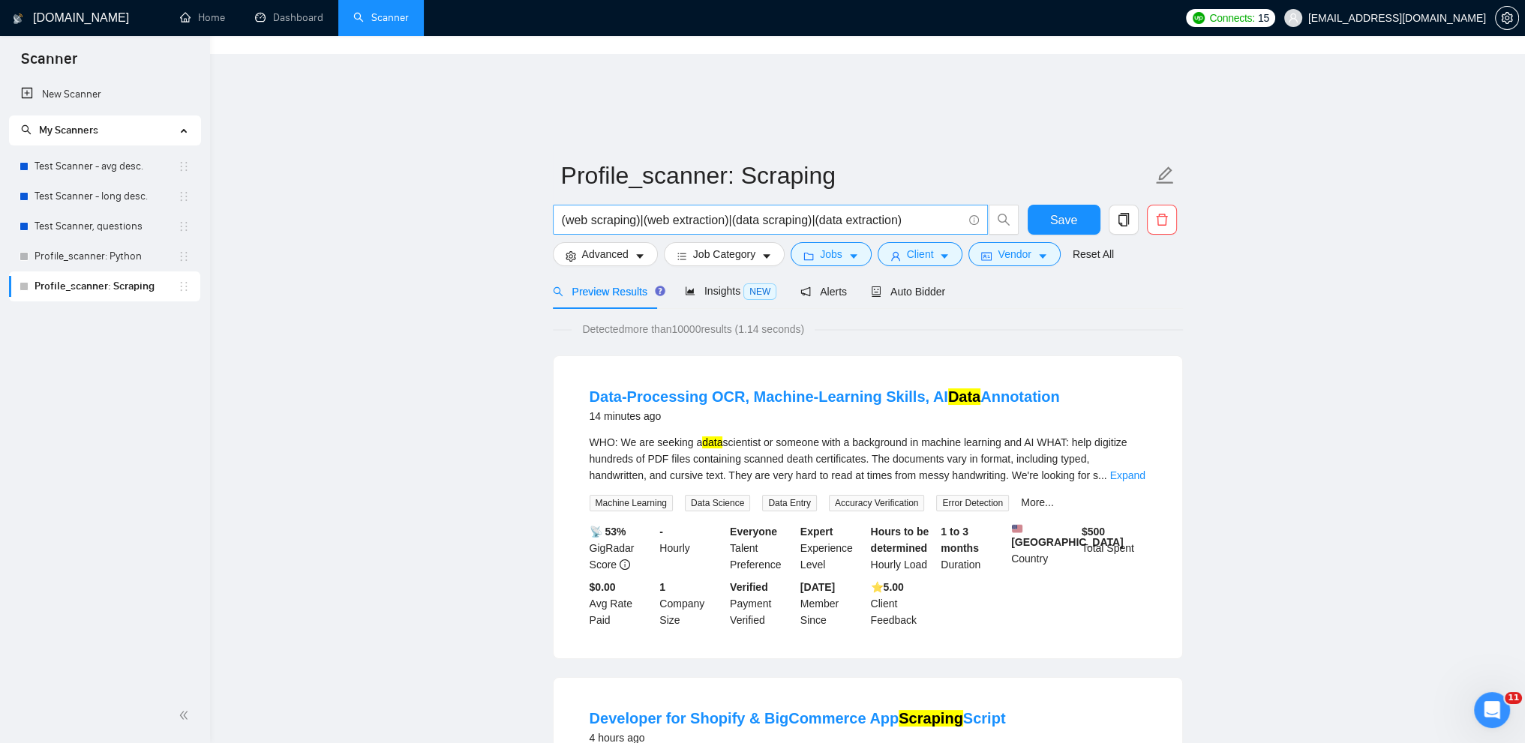
click at [693, 211] on input "(web scraping)|(web extraction)|(data scraping)|(data extraction)" at bounding box center [762, 220] width 401 height 19
type input "(web scraping)|(data scraping)|(data extraction)"
click at [725, 285] on span "Insights NEW" at bounding box center [731, 291] width 92 height 12
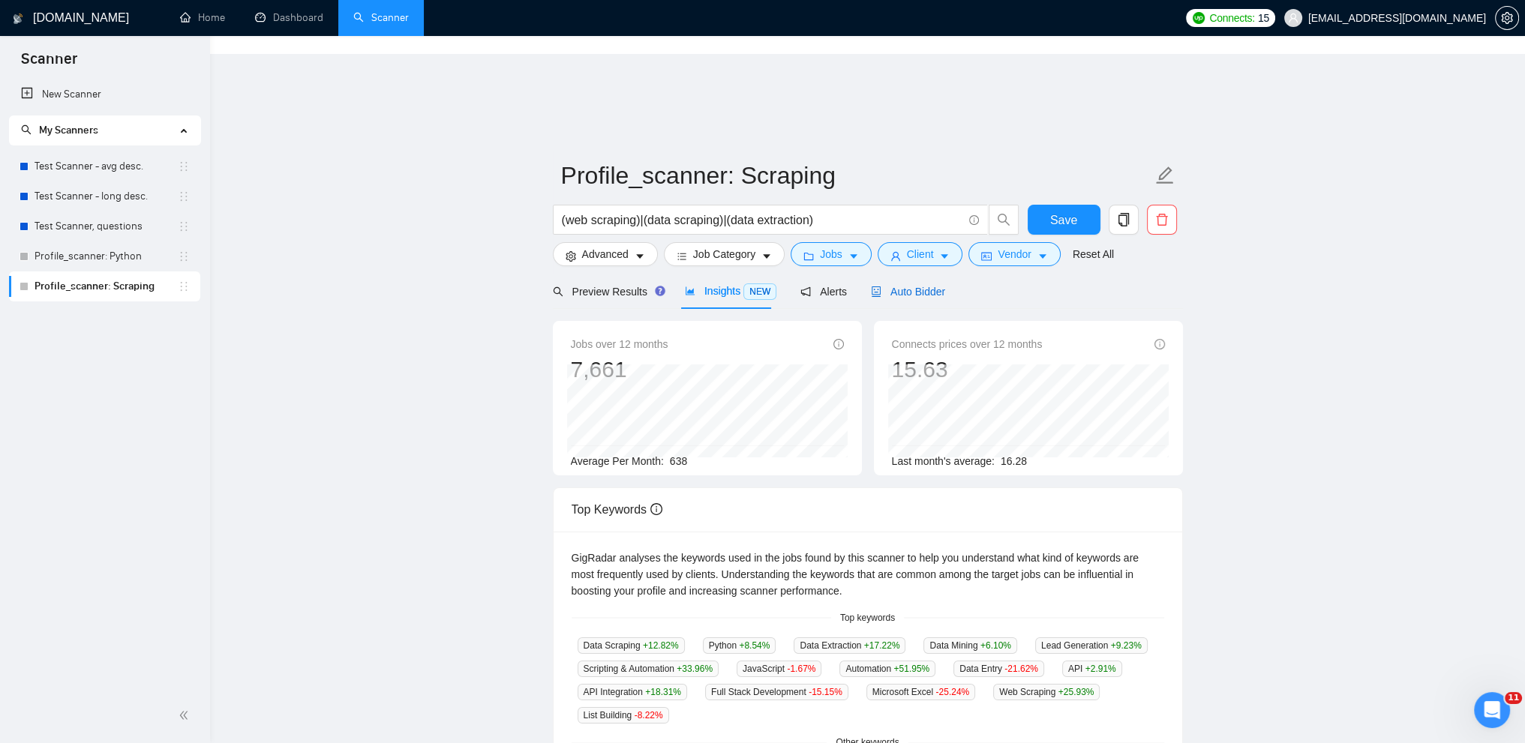
click at [902, 286] on span "Auto Bidder" at bounding box center [908, 292] width 74 height 12
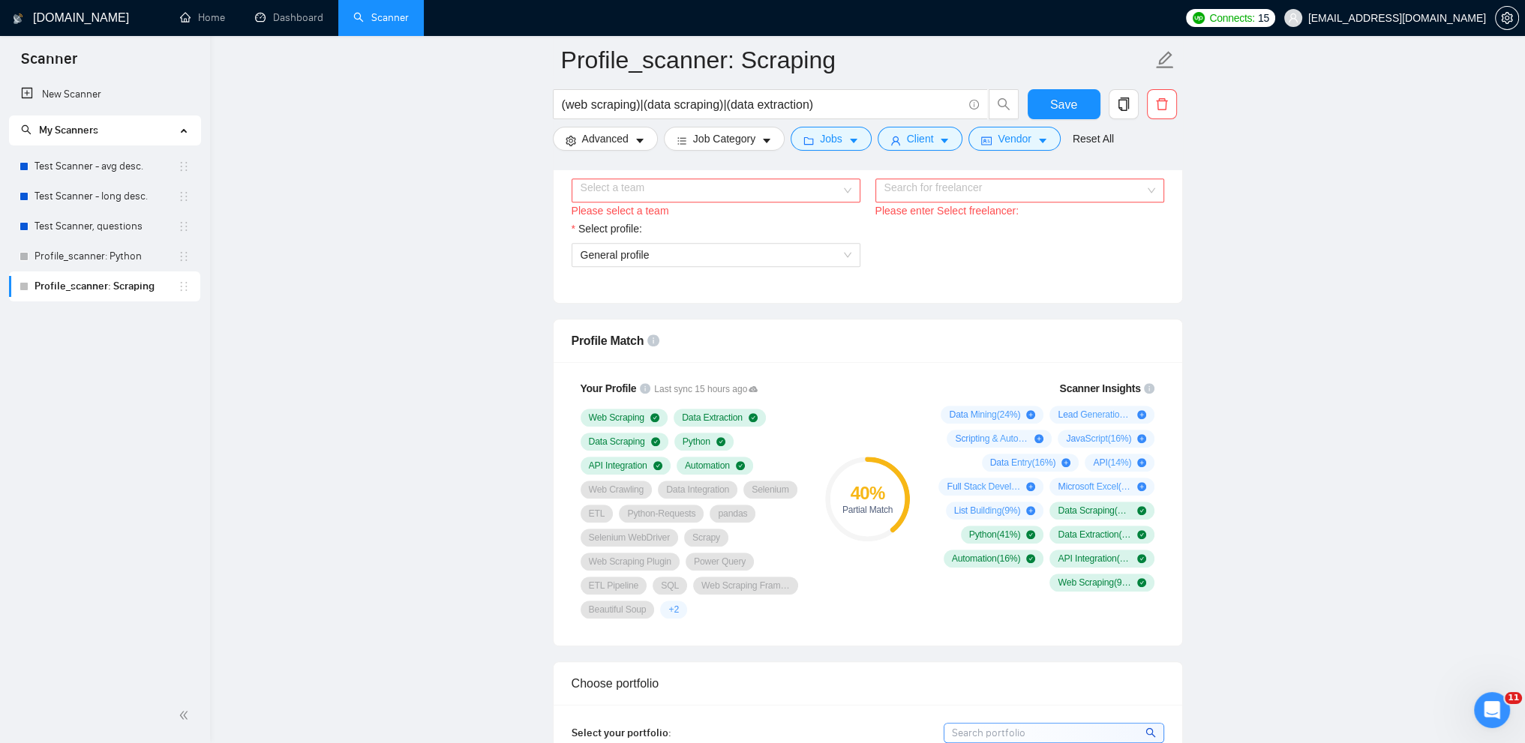
scroll to position [936, 0]
click at [669, 546] on div "Only the top 20 profile skills are shown." at bounding box center [672, 525] width 200 height 48
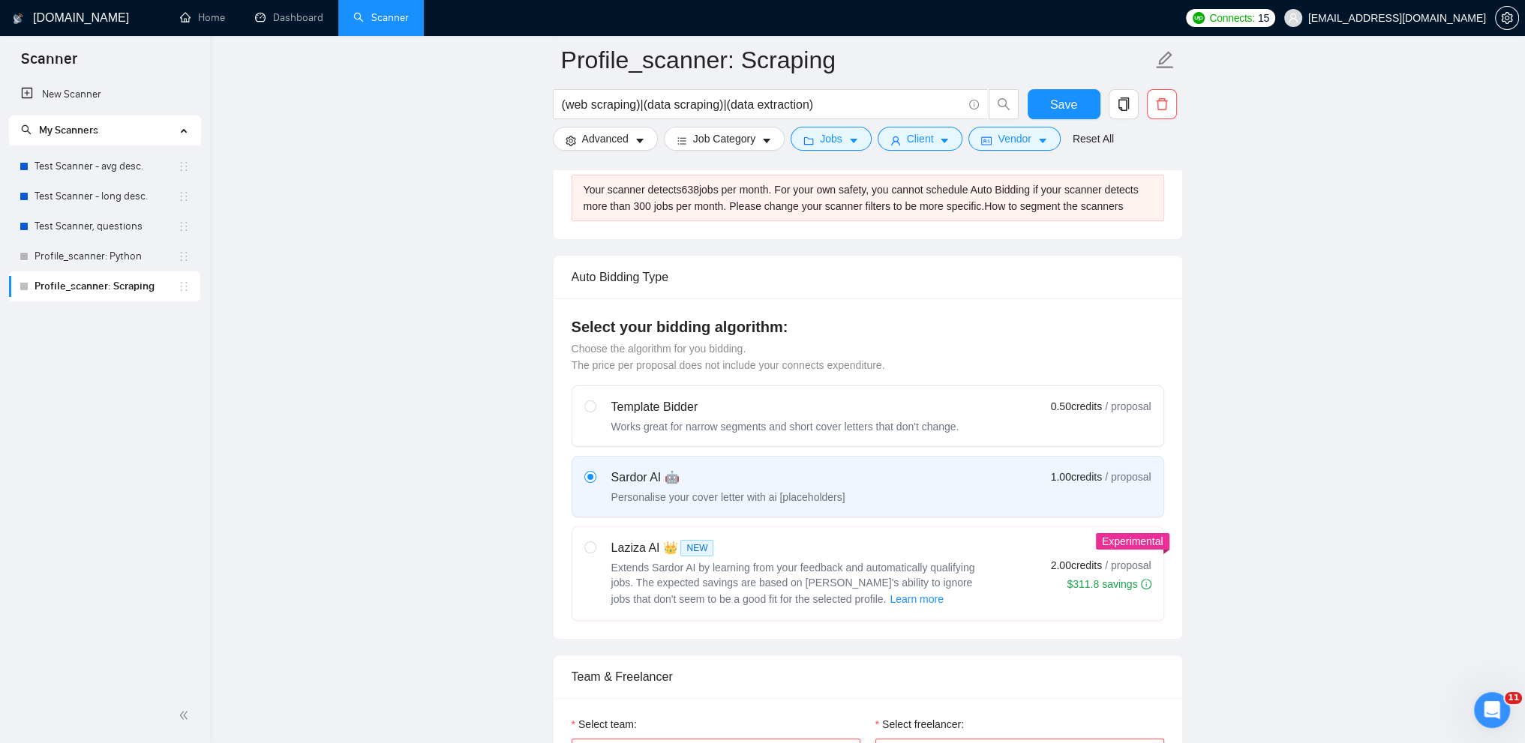
scroll to position [0, 0]
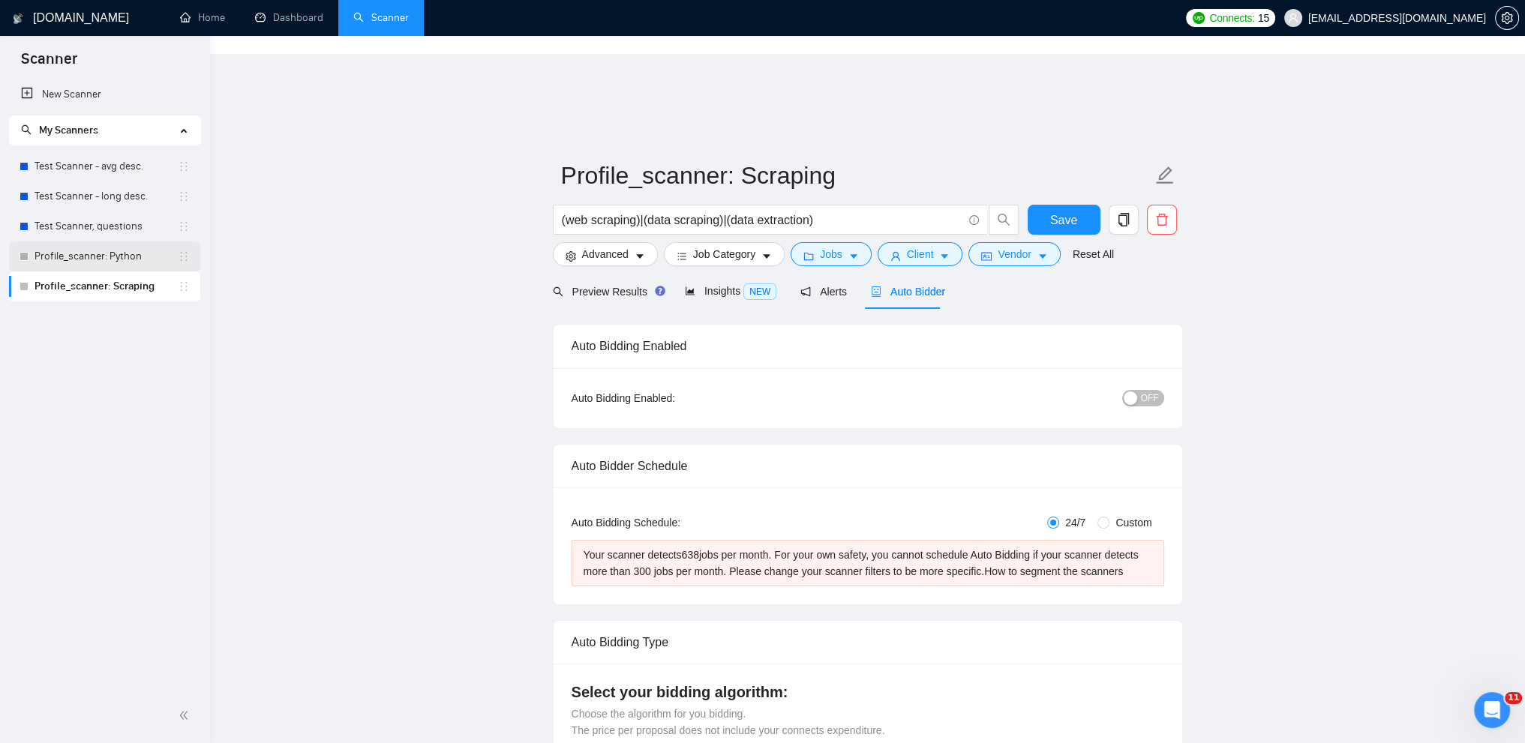
click at [102, 254] on link "Profile_scanner: Python" at bounding box center [106, 257] width 143 height 30
click at [1052, 211] on span "Save" at bounding box center [1063, 220] width 27 height 19
click at [96, 263] on link "Profile_scanner: Python" at bounding box center [106, 257] width 143 height 30
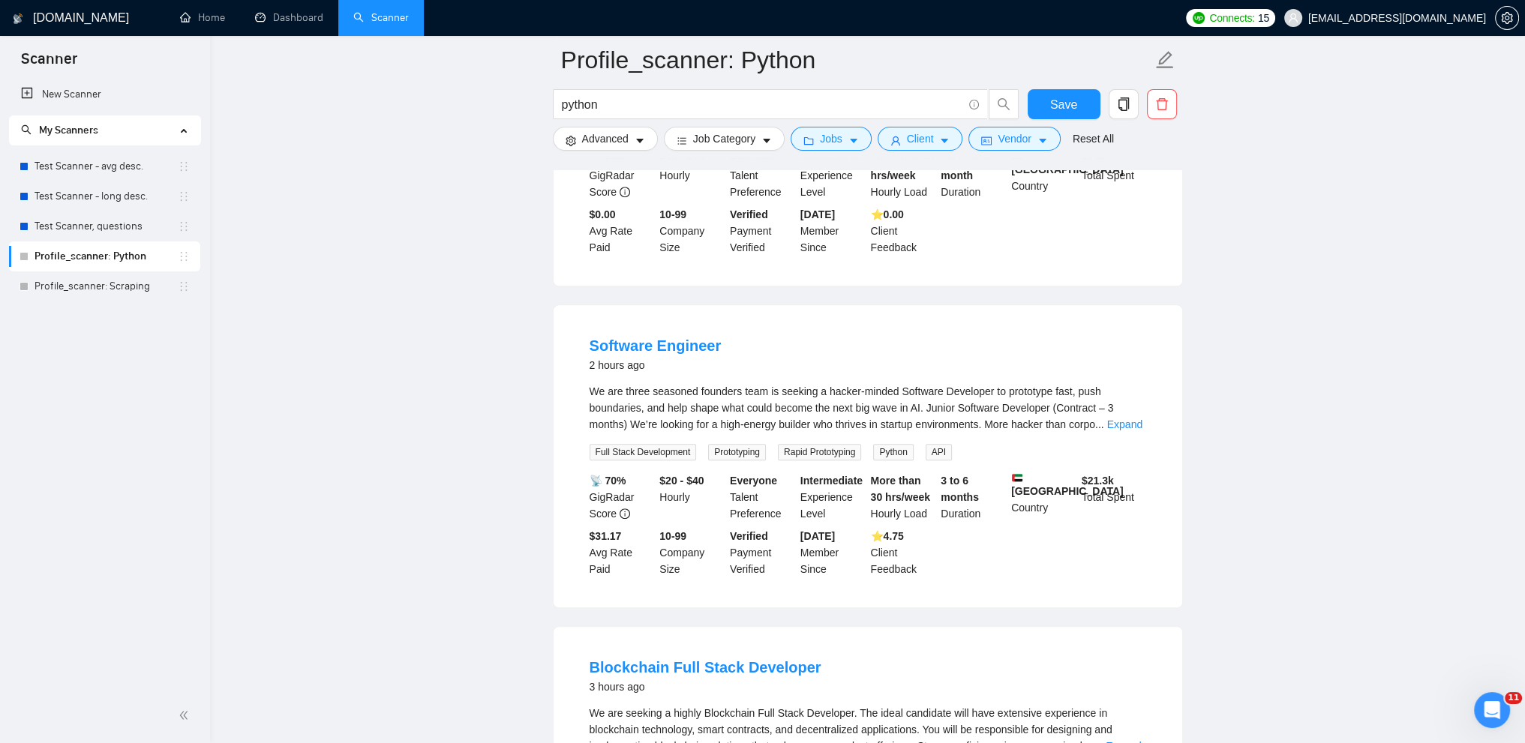
scroll to position [1410, 0]
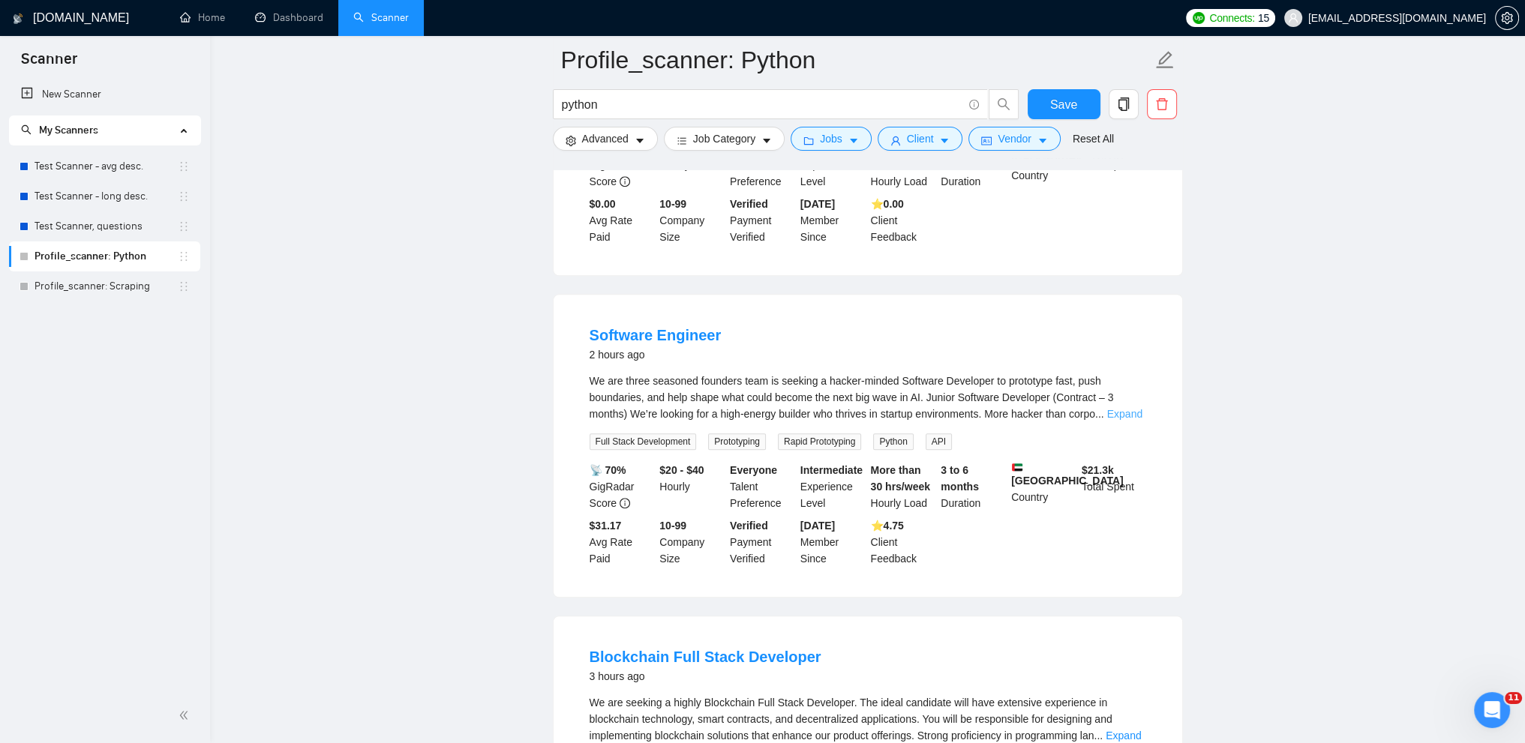
click at [1130, 408] on link "Expand" at bounding box center [1124, 414] width 35 height 12
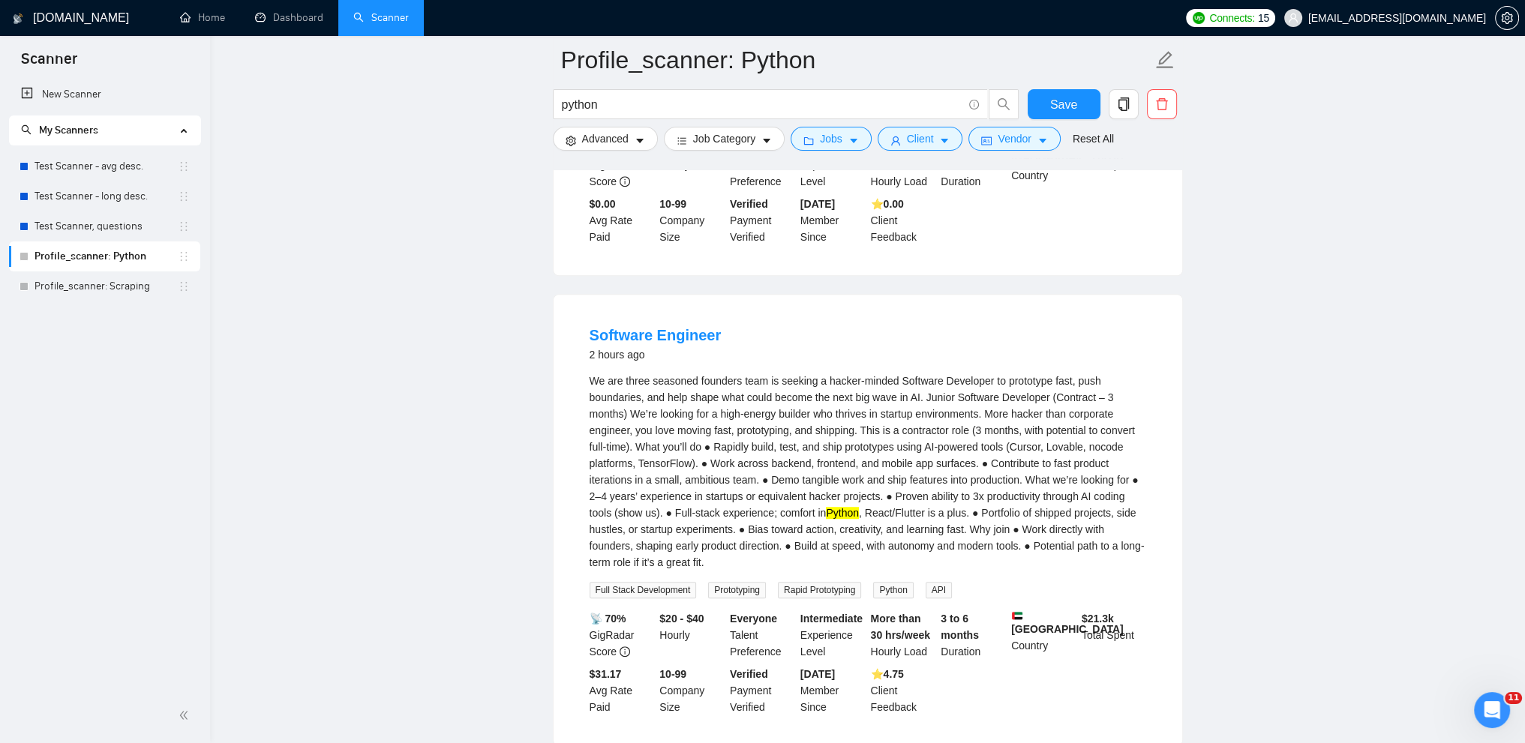
click at [383, 264] on main "Profile_scanner: Python python Save Advanced Job Category Jobs Client Vendor Re…" at bounding box center [867, 583] width 1267 height 3759
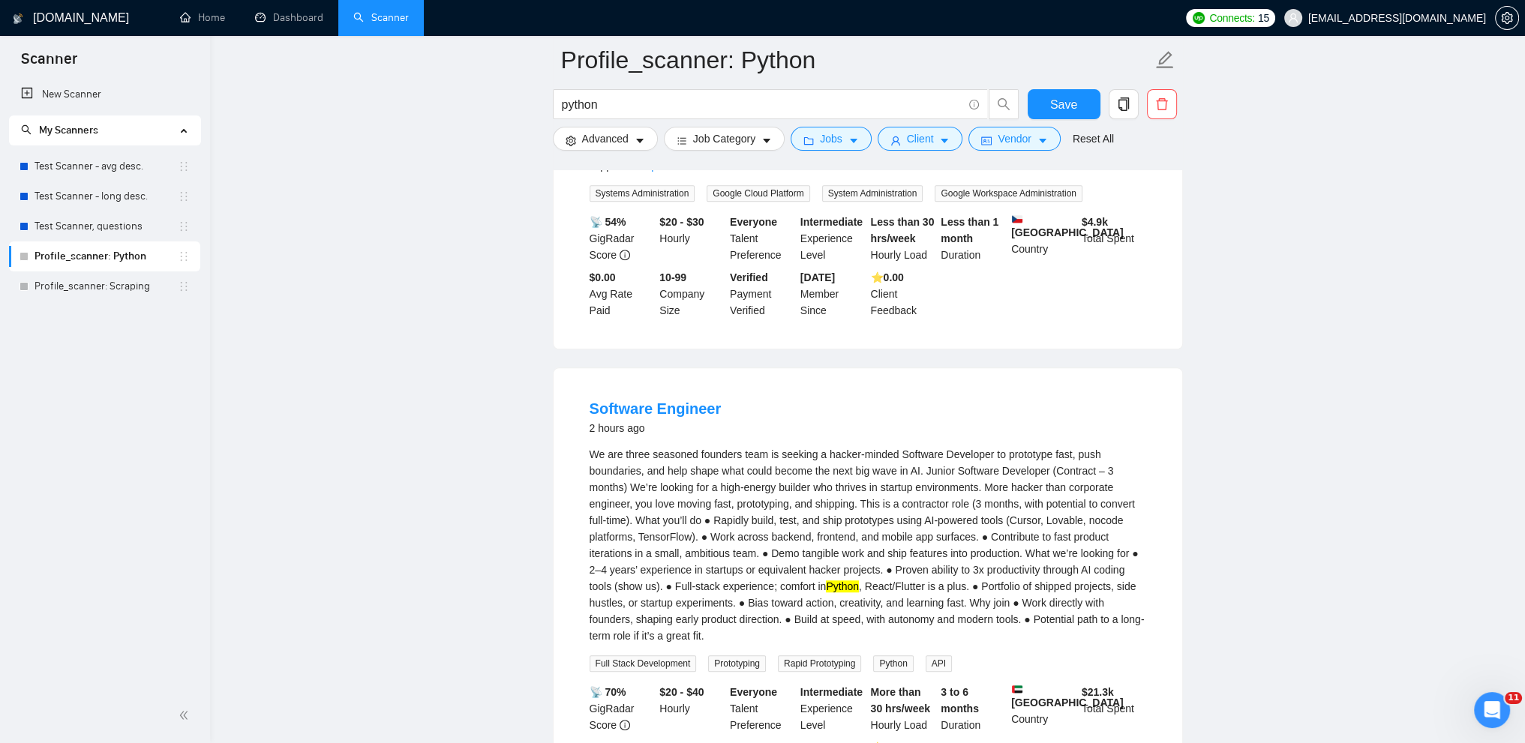
scroll to position [1335, 0]
click at [390, 164] on main "Profile_scanner: Python python Save Advanced Job Category Jobs Client Vendor Re…" at bounding box center [867, 658] width 1267 height 3759
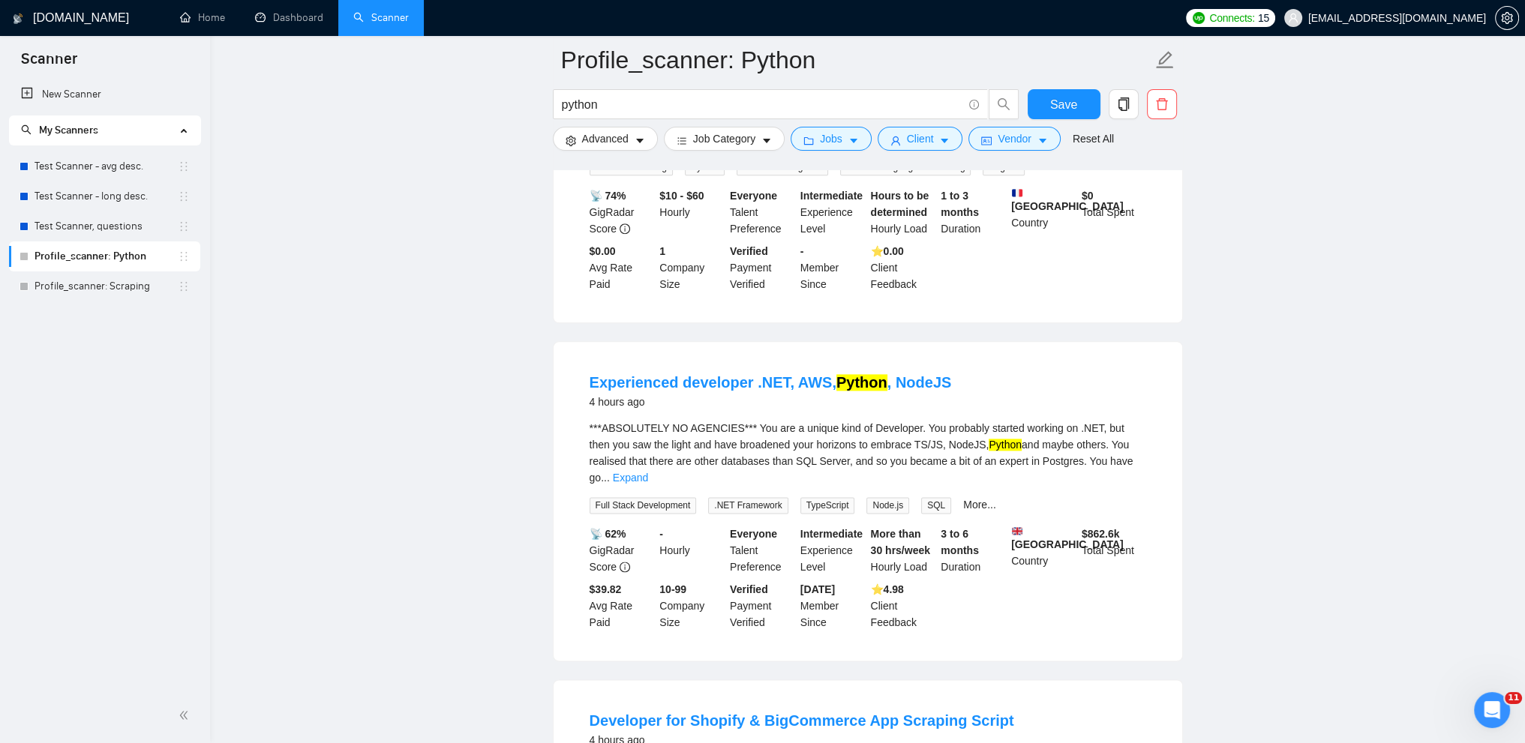
scroll to position [2493, 0]
click at [648, 472] on link "Expand" at bounding box center [630, 478] width 35 height 12
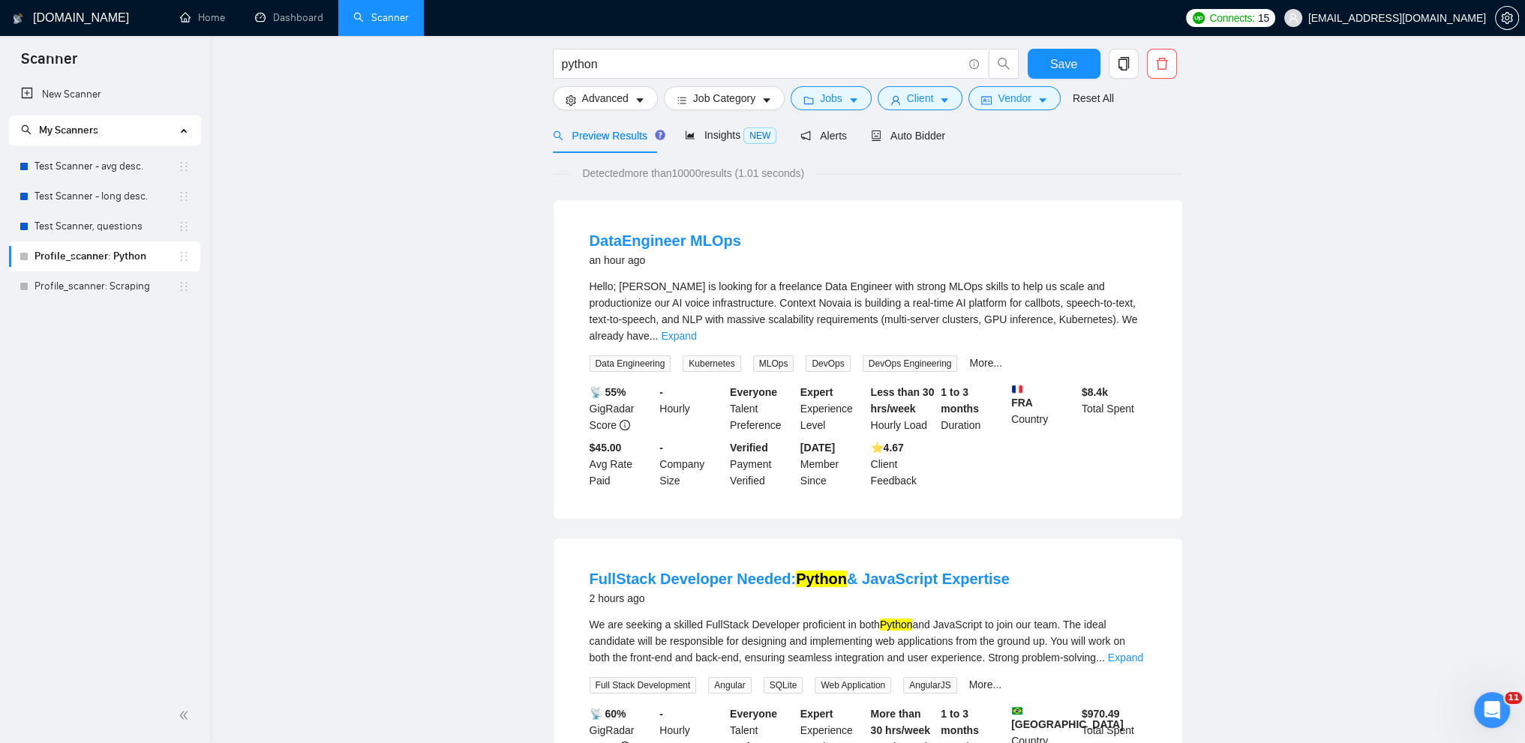
scroll to position [0, 0]
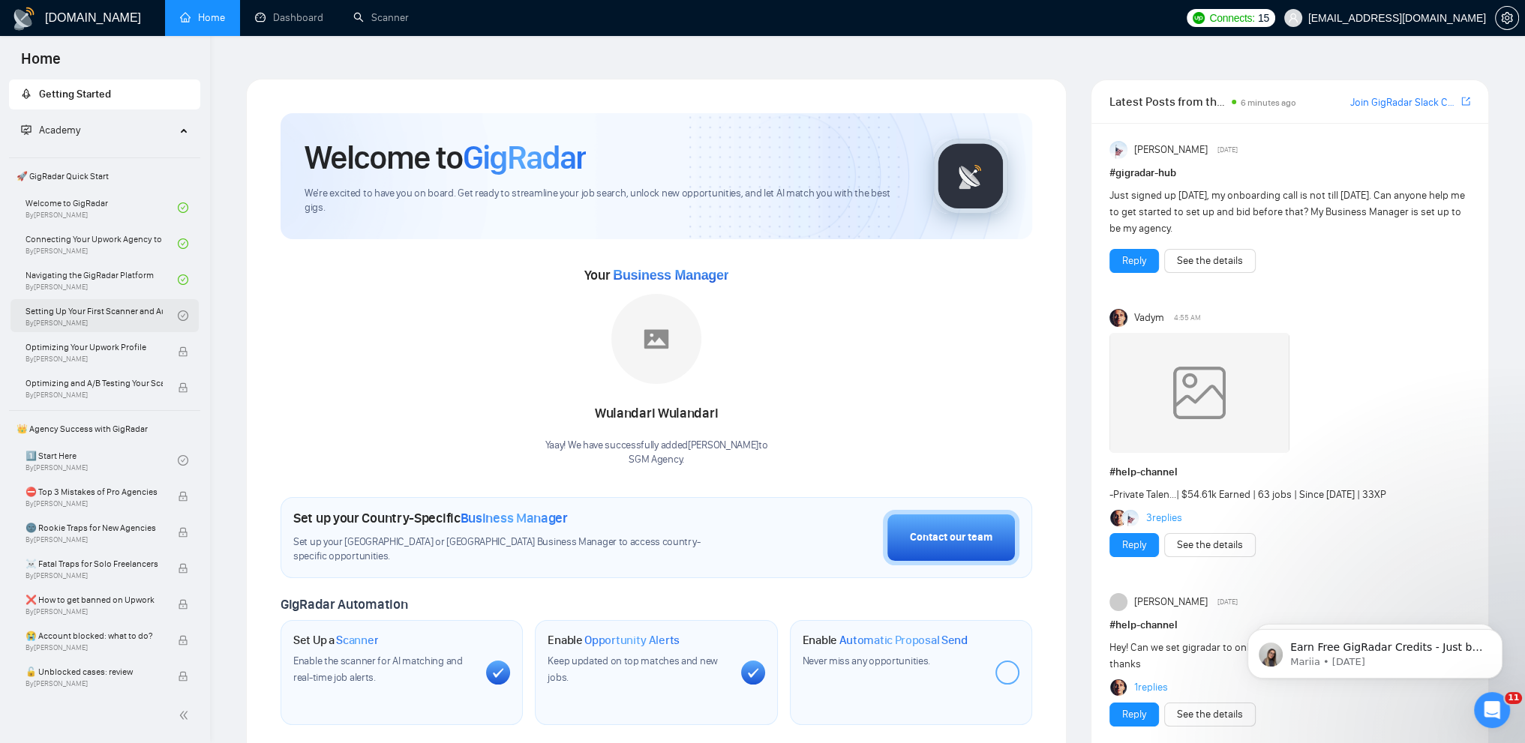
click at [80, 322] on link "Setting Up Your First Scanner and Auto-Bidder By Vlad Timinsky" at bounding box center [102, 315] width 152 height 33
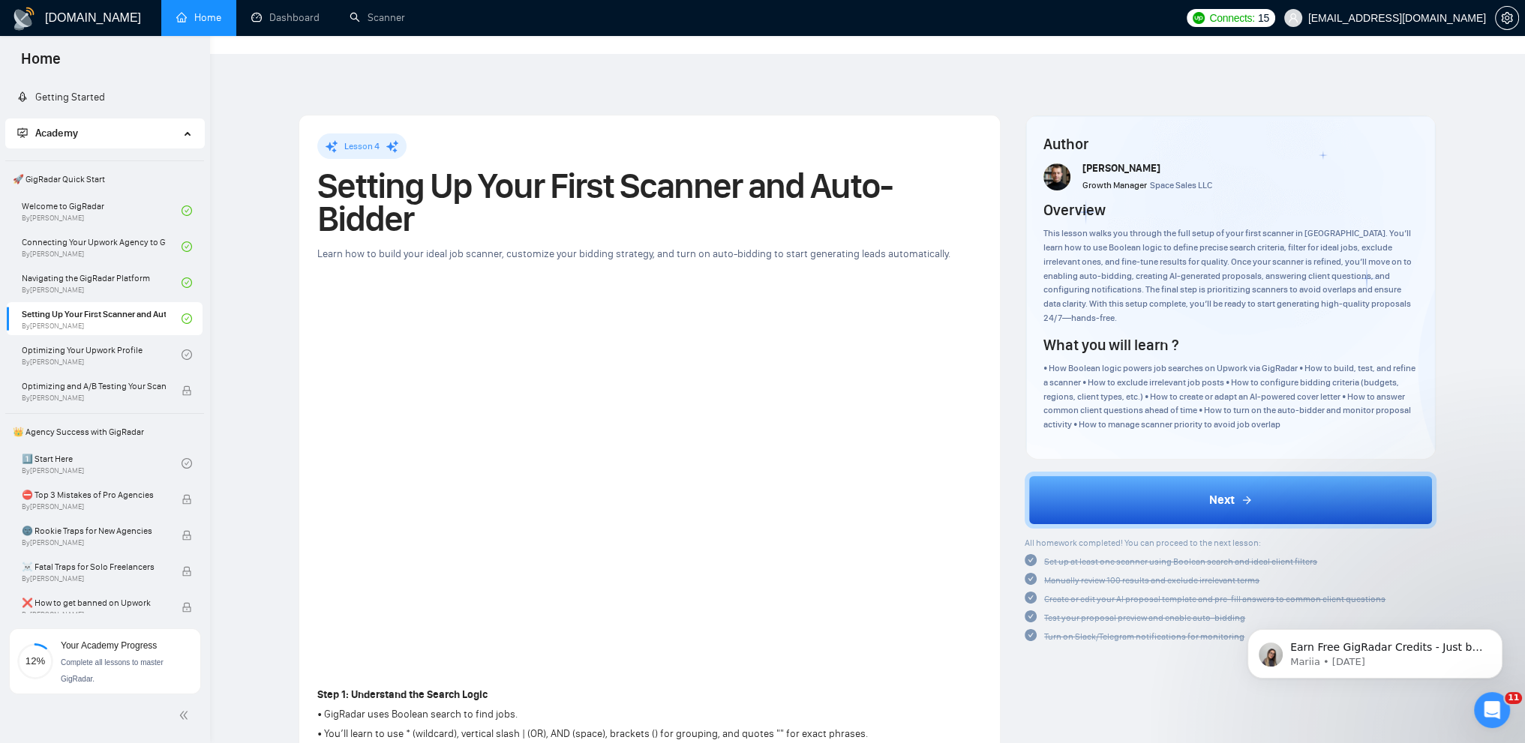
drag, startPoint x: 242, startPoint y: 31, endPoint x: 264, endPoint y: 83, distance: 56.1
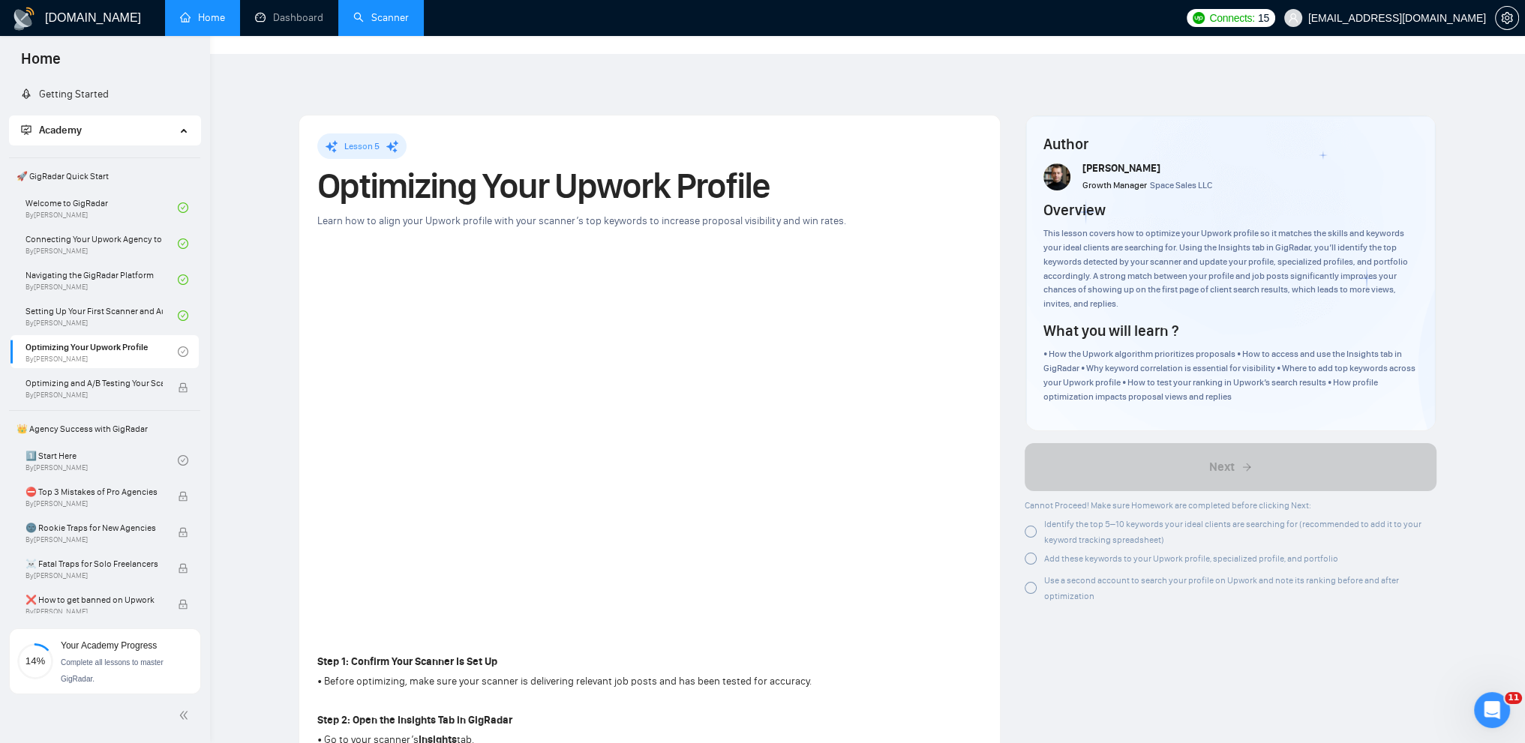
click at [381, 24] on link "Scanner" at bounding box center [381, 17] width 56 height 13
